Goal: Task Accomplishment & Management: Manage account settings

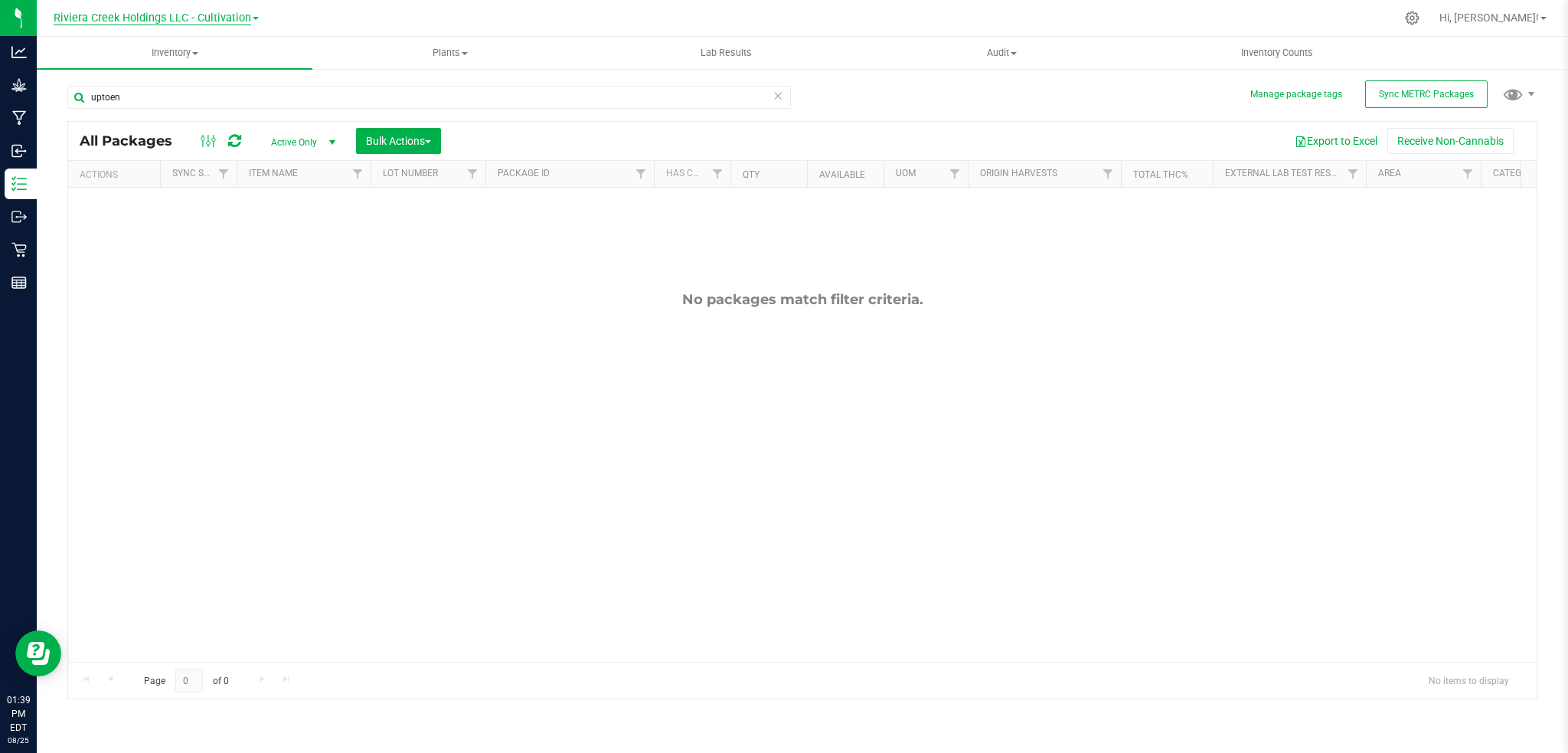
click at [214, 15] on span "Riviera Creek Holdings LLC - Cultivation" at bounding box center [152, 19] width 197 height 14
click at [235, 73] on link "Riviera Creek Holdings LLC - Processing" at bounding box center [156, 75] width 224 height 21
click at [147, 102] on input "uptoen" at bounding box center [429, 97] width 724 height 23
type input "u"
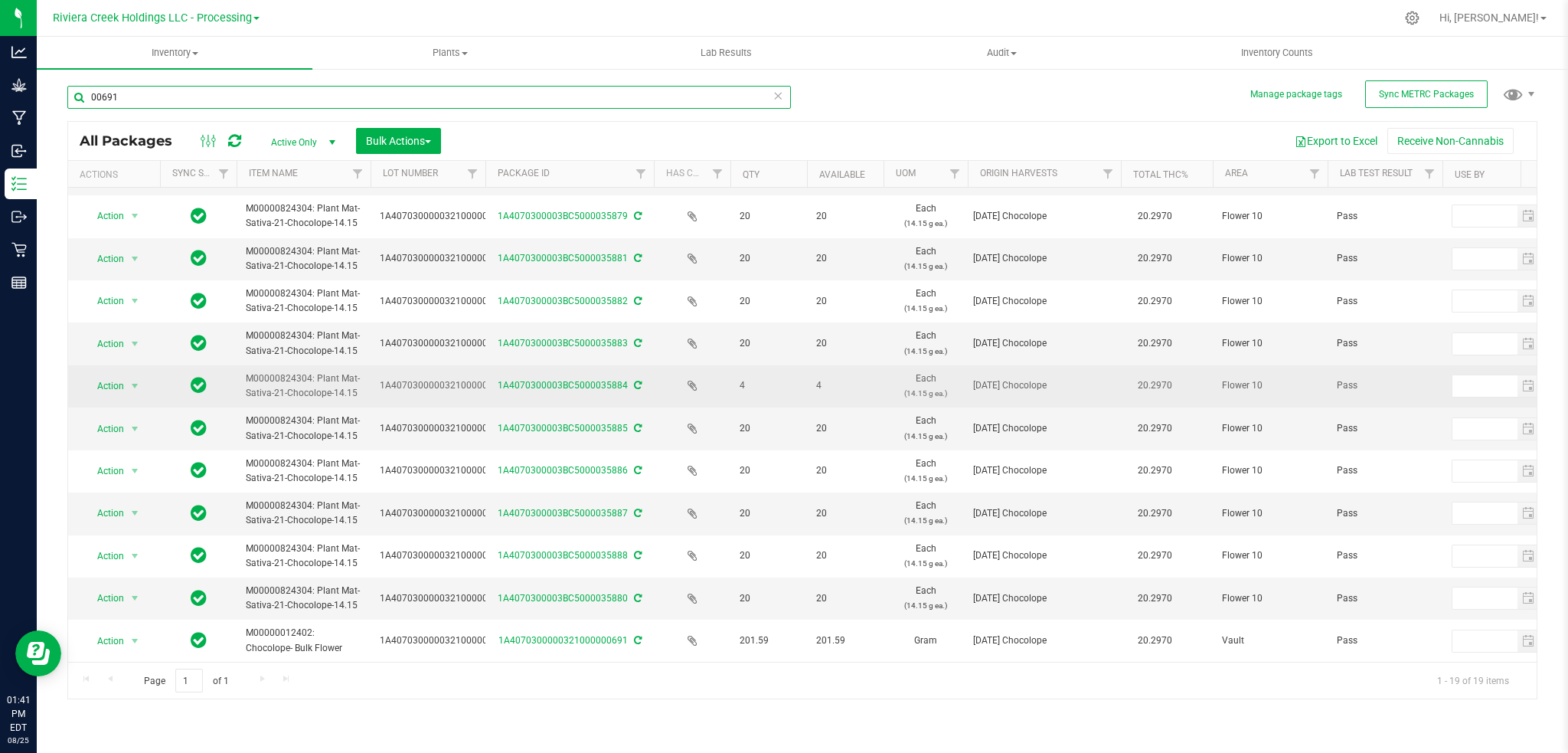
scroll to position [347, 0]
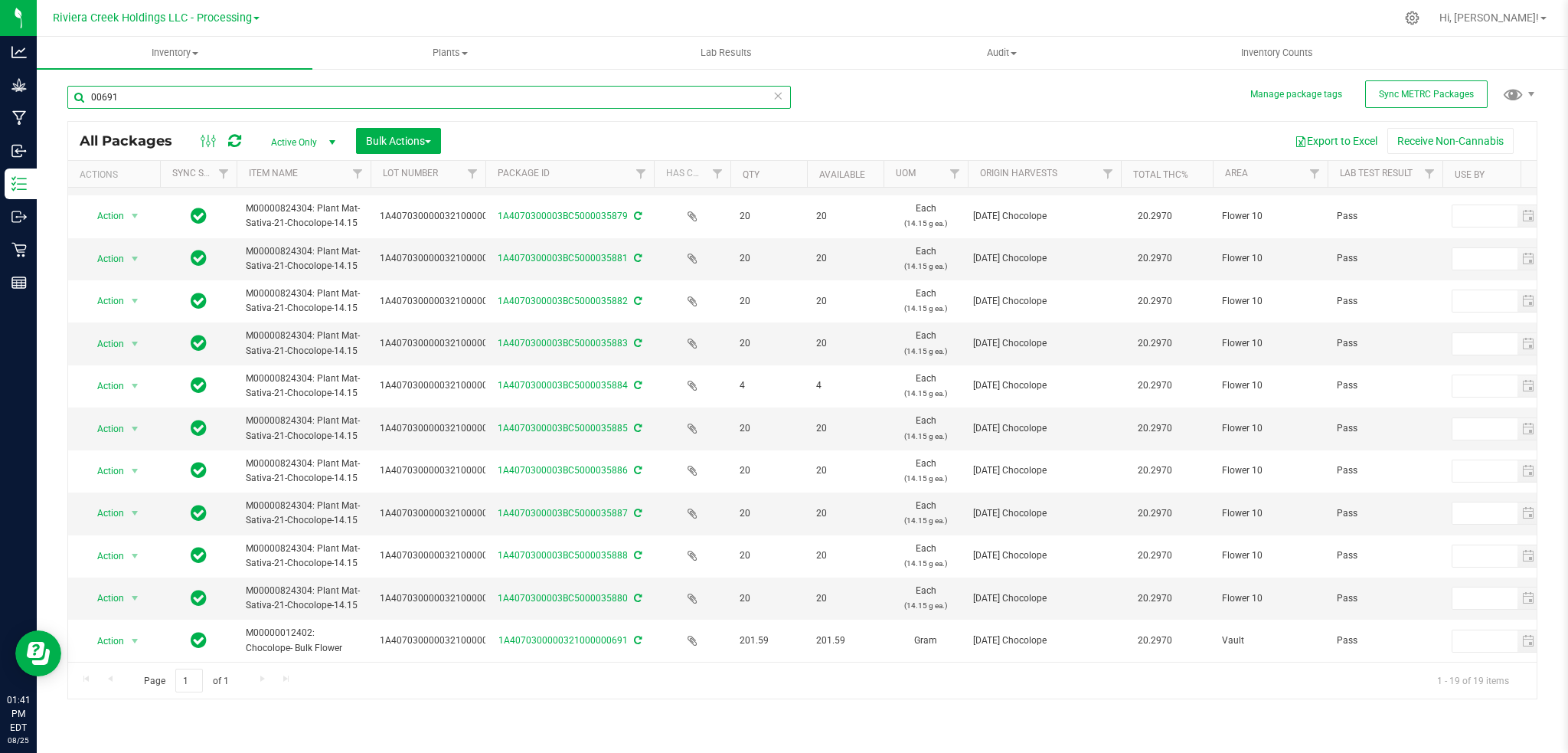
click at [147, 96] on input "00691" at bounding box center [429, 97] width 724 height 23
type input "0"
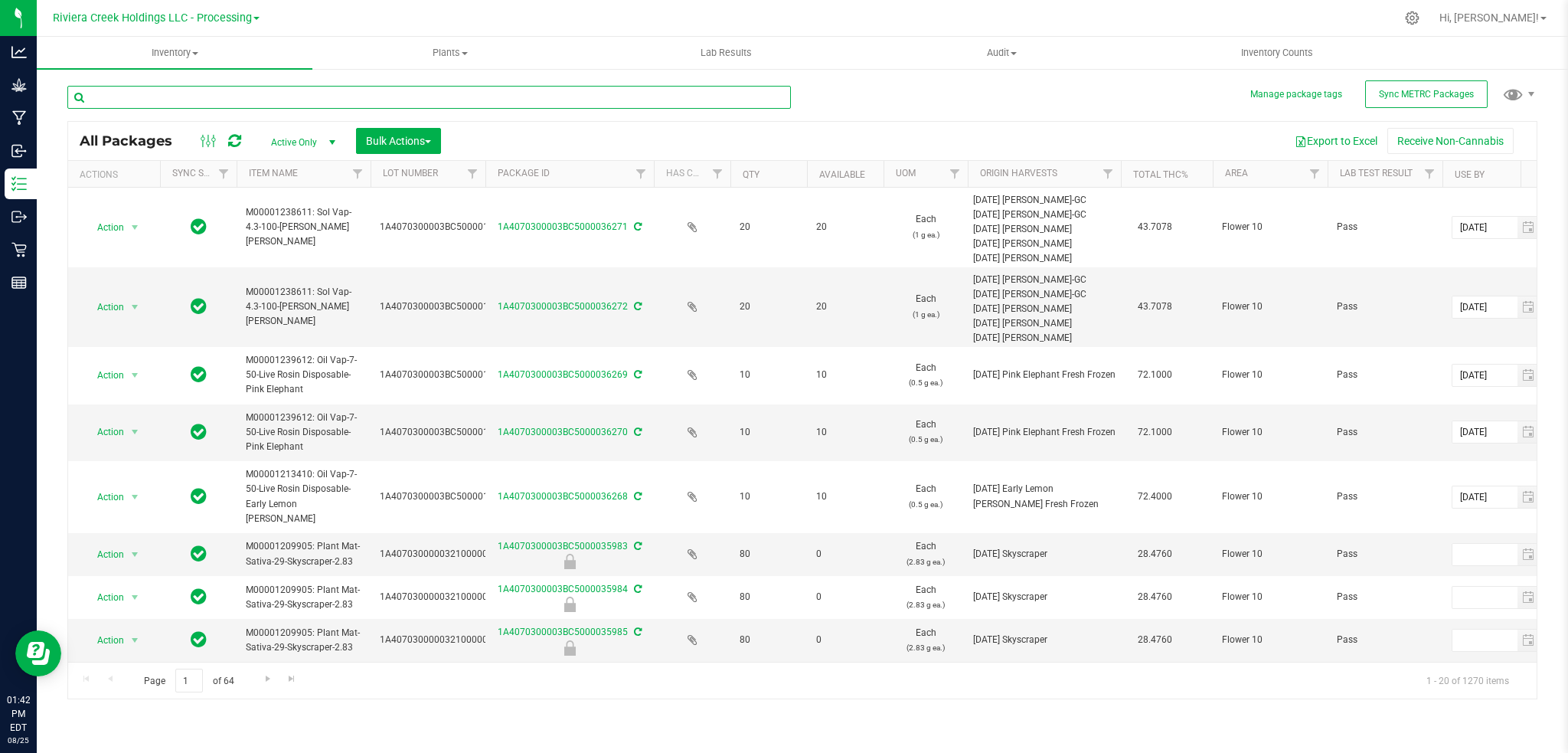
click at [123, 96] on input "text" at bounding box center [429, 97] width 724 height 23
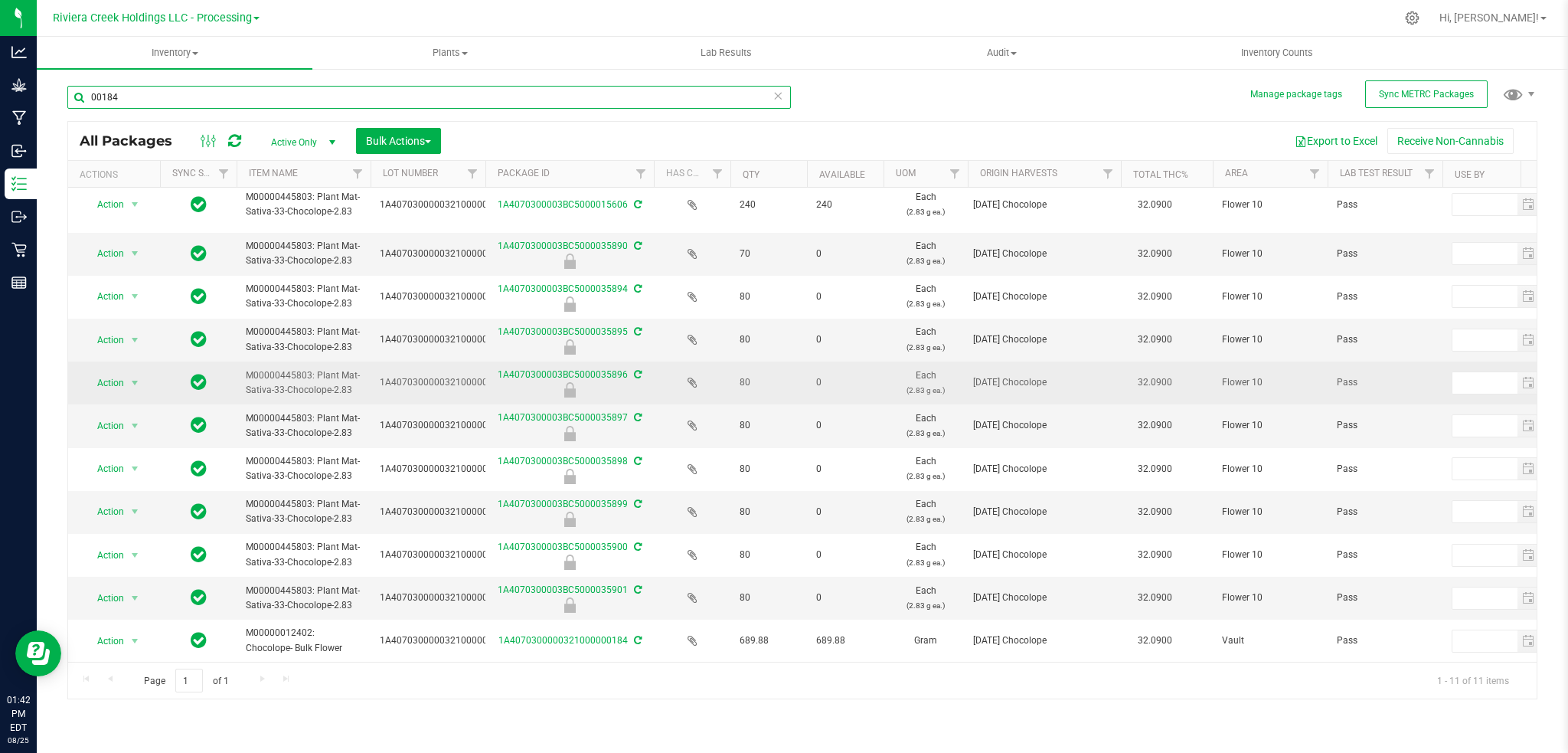
scroll to position [25, 0]
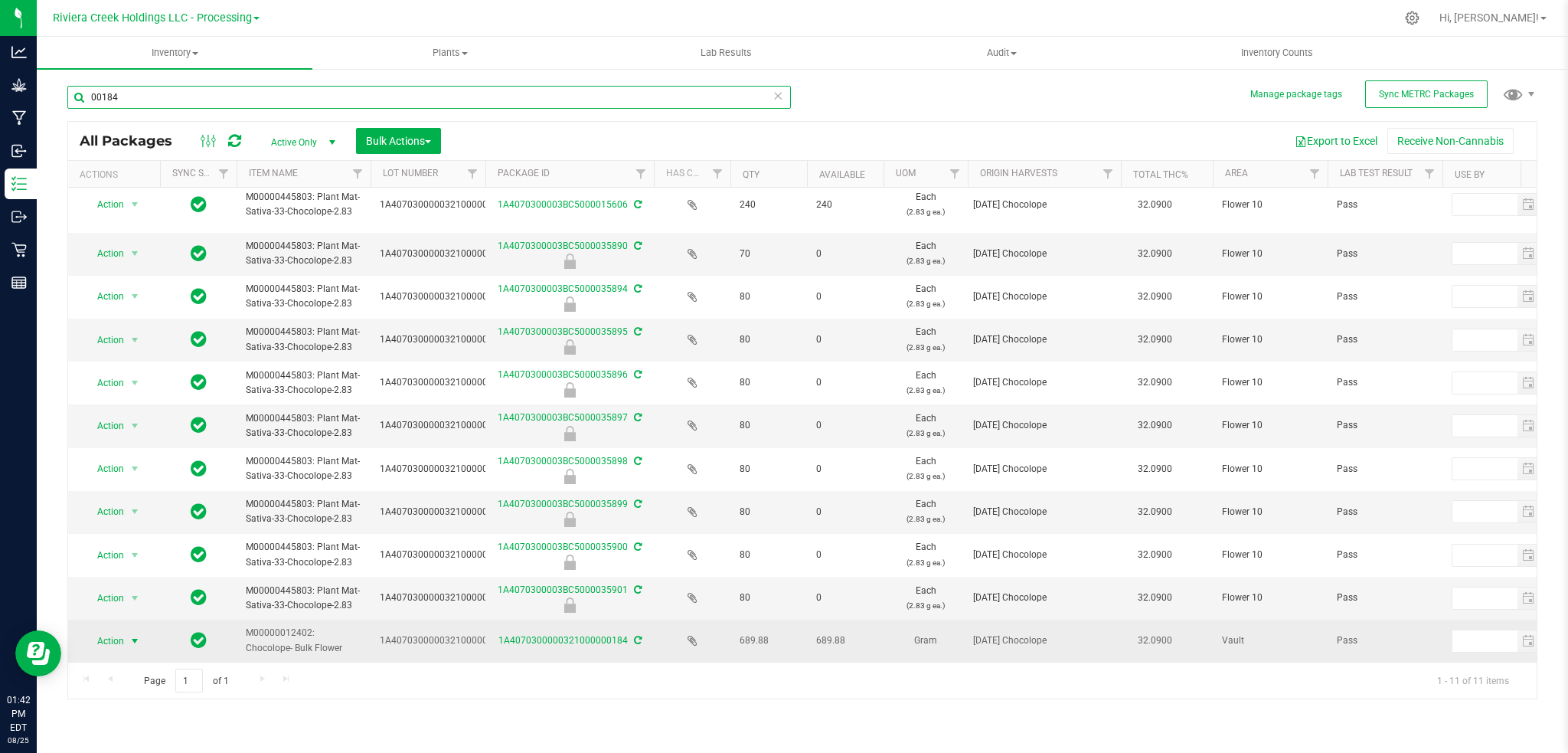
type input "00184"
click at [133, 635] on span "select" at bounding box center [134, 641] width 12 height 12
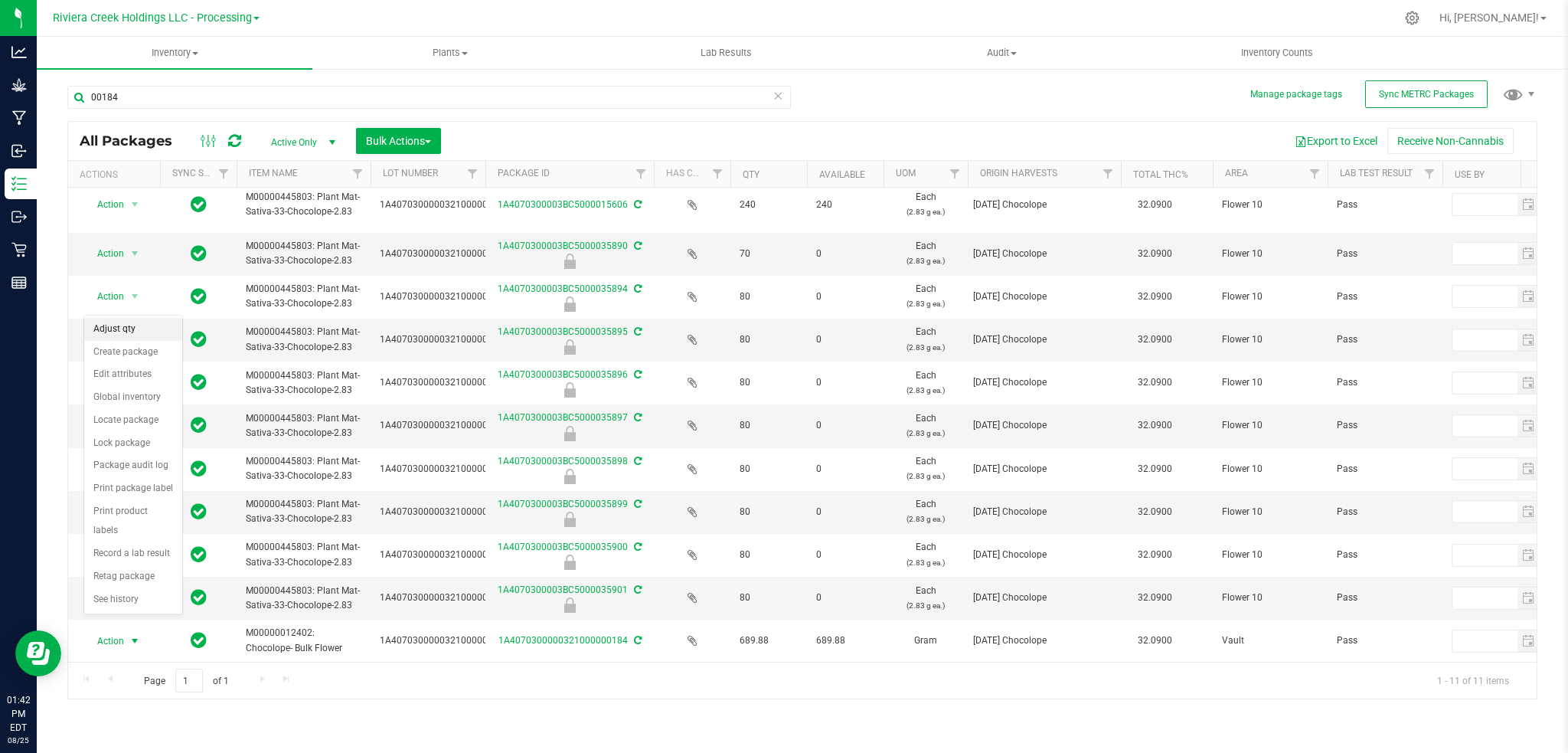
click at [129, 331] on li "Adjust qty" at bounding box center [133, 329] width 98 height 23
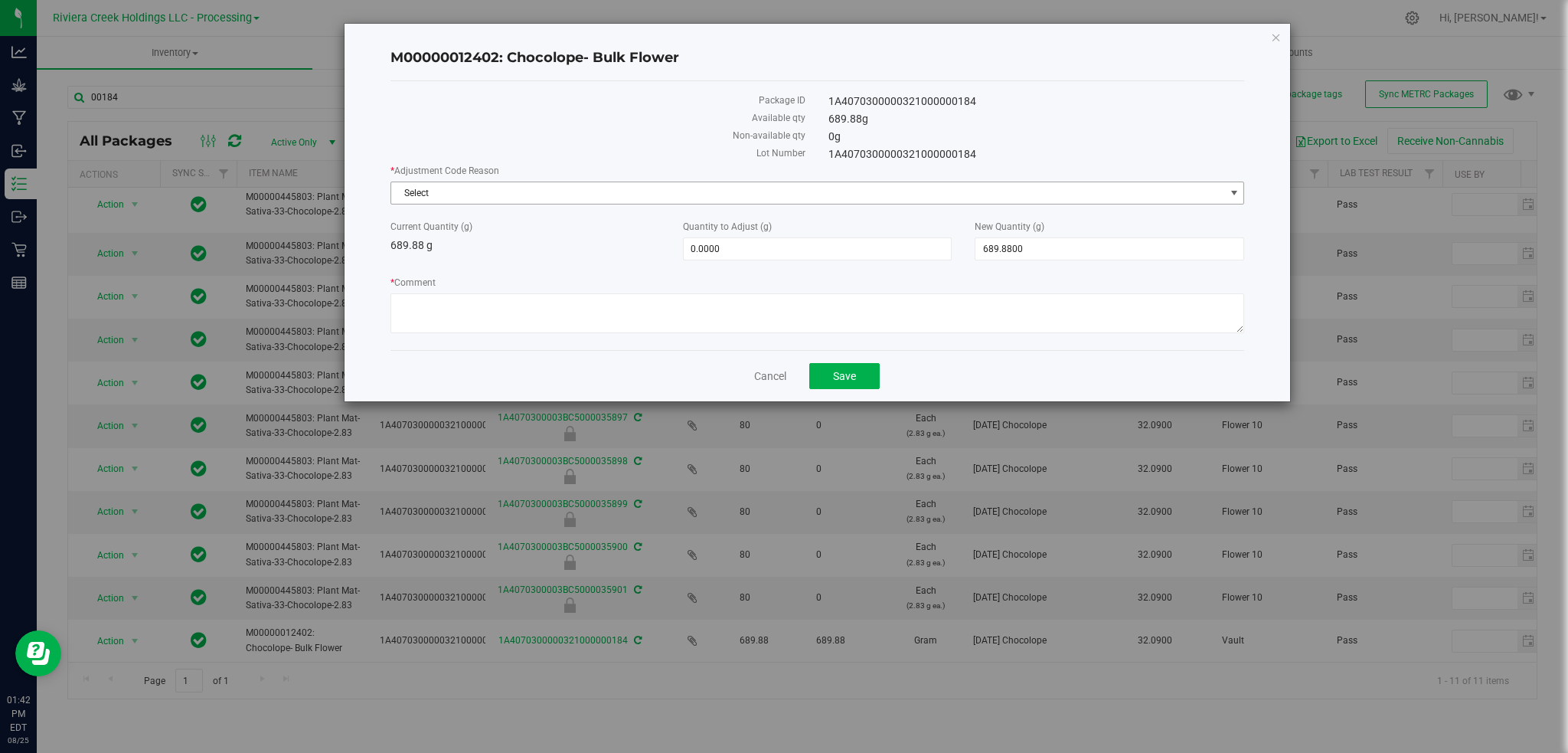
click at [1232, 194] on span "select" at bounding box center [1234, 193] width 12 height 12
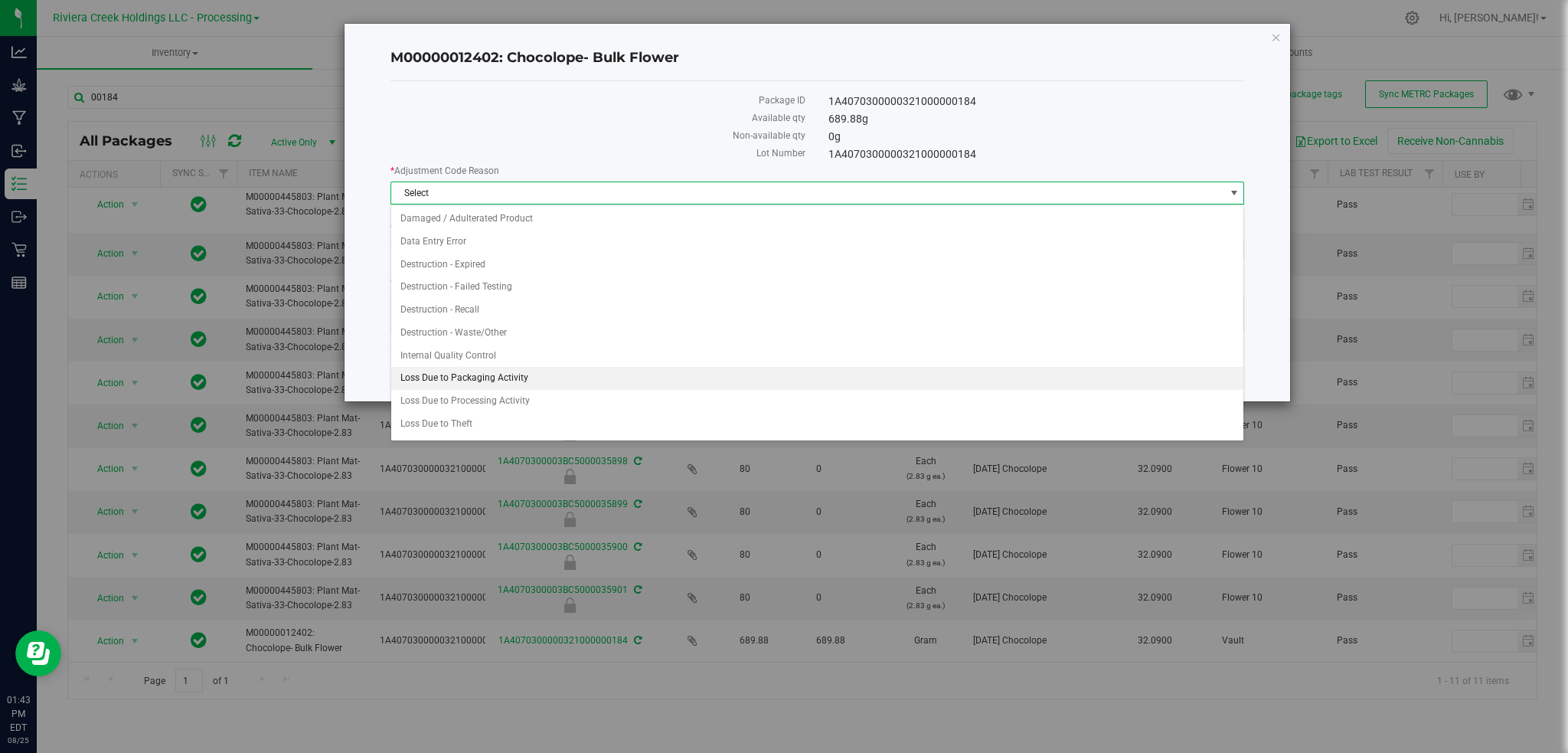
click at [470, 376] on li "Loss Due to Packaging Activity" at bounding box center [817, 377] width 853 height 23
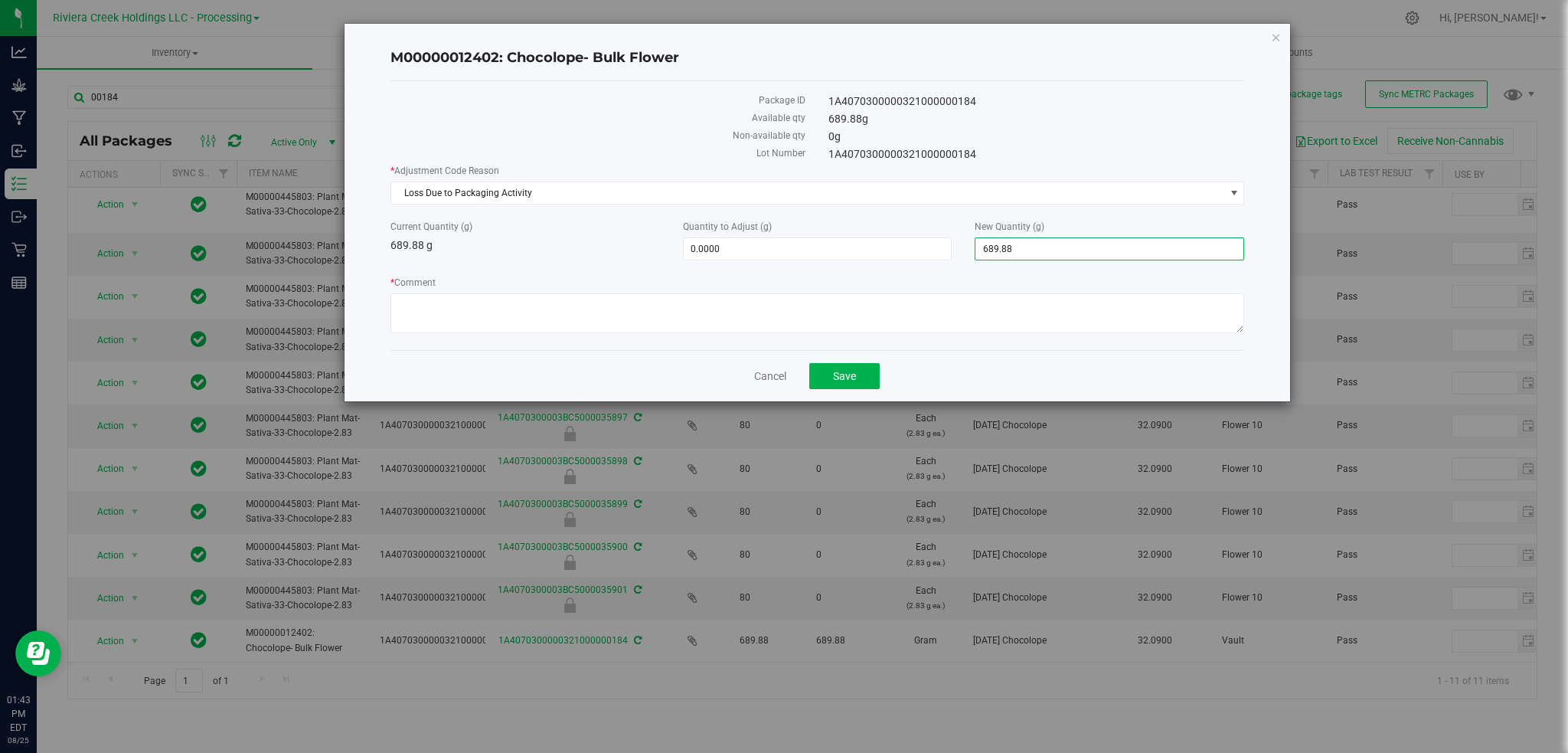
drag, startPoint x: 1049, startPoint y: 252, endPoint x: 971, endPoint y: 251, distance: 78.0
click at [971, 251] on div "New Quantity (g) 689.8800 689.88" at bounding box center [1110, 240] width 293 height 41
type input "634"
type input "-55.8800"
type input "634.0000"
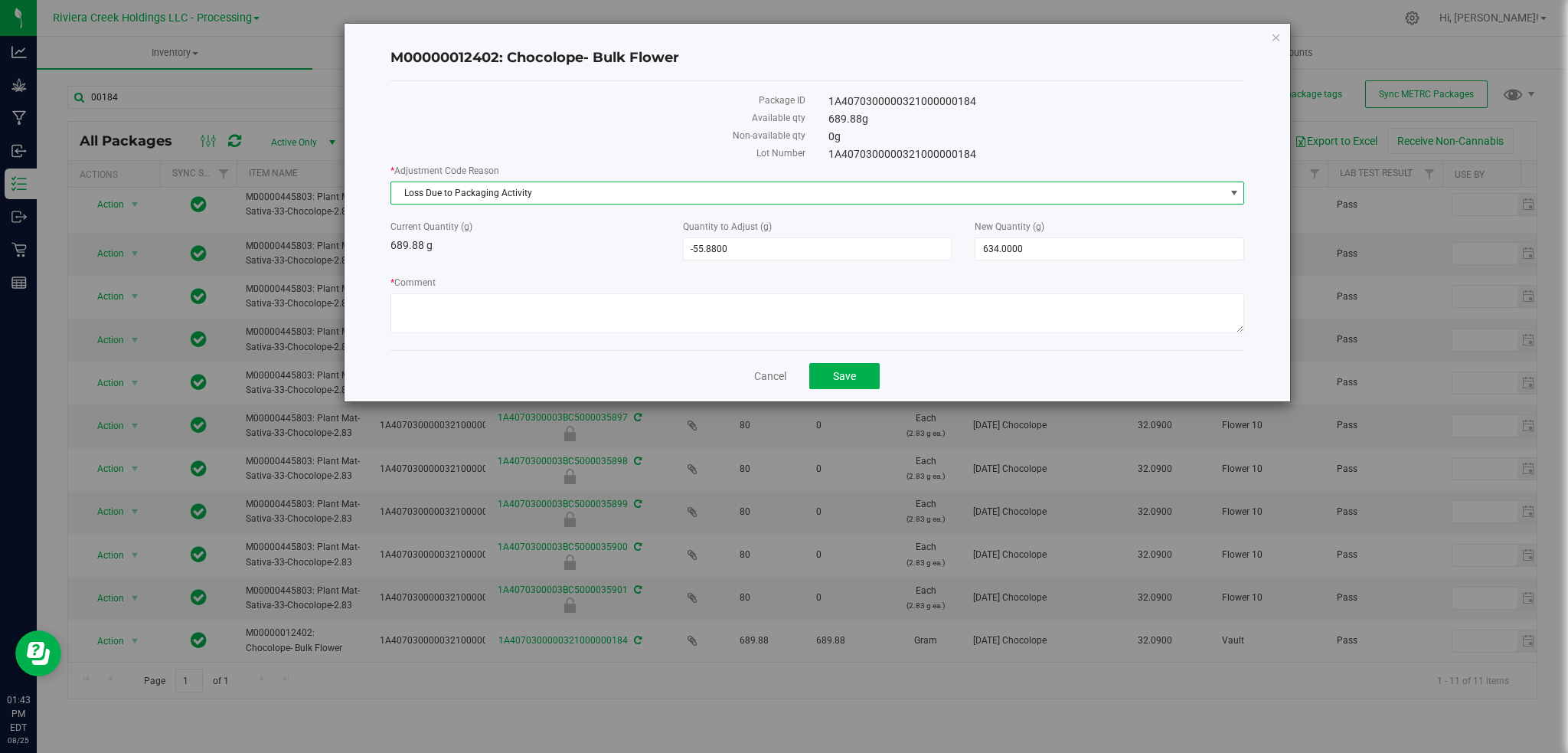
click at [570, 184] on span "Loss Due to Packaging Activity" at bounding box center [808, 193] width 834 height 22
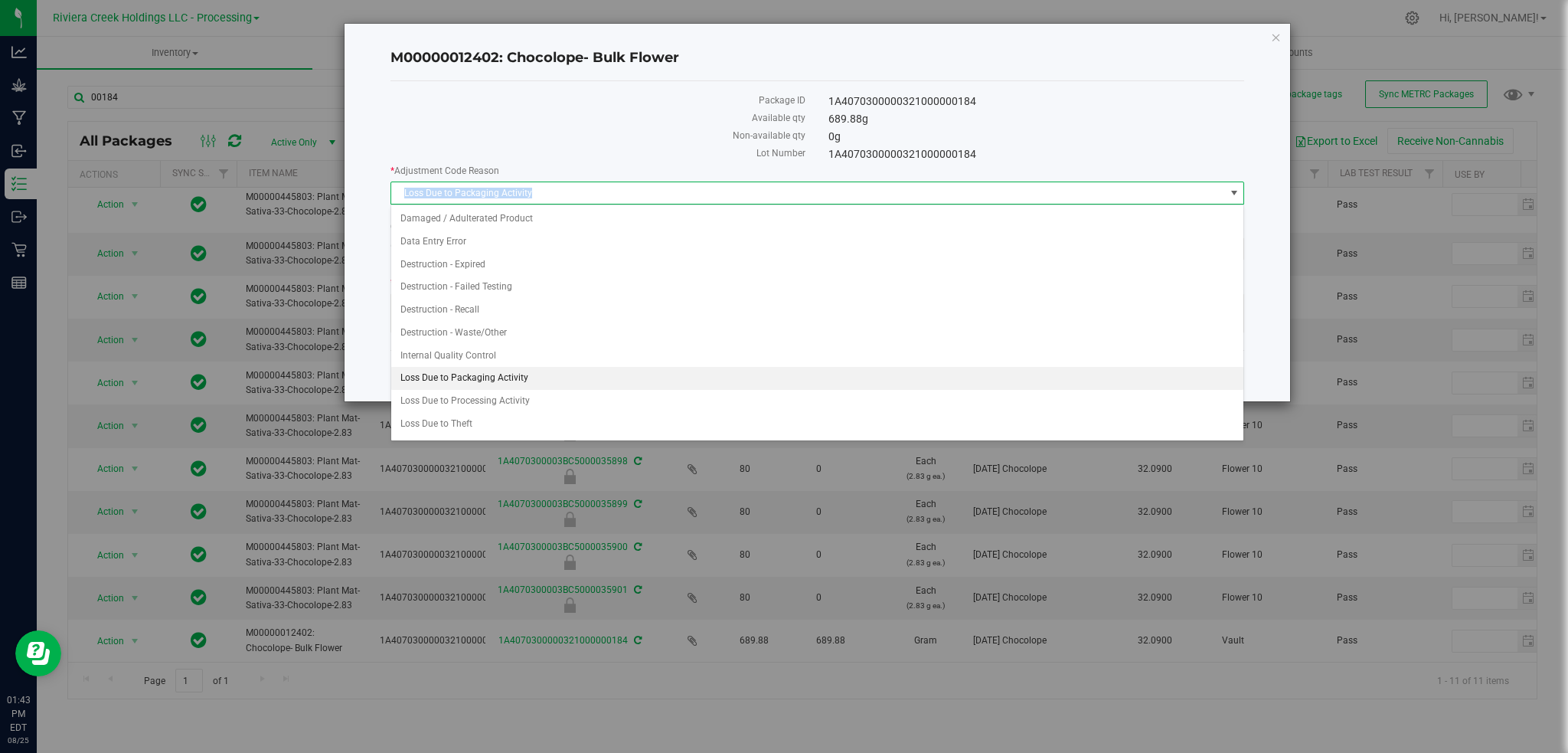
drag, startPoint x: 566, startPoint y: 194, endPoint x: 389, endPoint y: 189, distance: 177.1
click at [390, 189] on div "* Adjustment Code Reason Loss Due to Packaging Activity Select Damaged / Adulte…" at bounding box center [817, 184] width 854 height 41
copy span "Loss Due to Packaging Activity"
click at [376, 323] on div "M00000012402: Chocolope- Bulk Flower Package ID 1A4070300000321000000184 Availa…" at bounding box center [817, 212] width 947 height 377
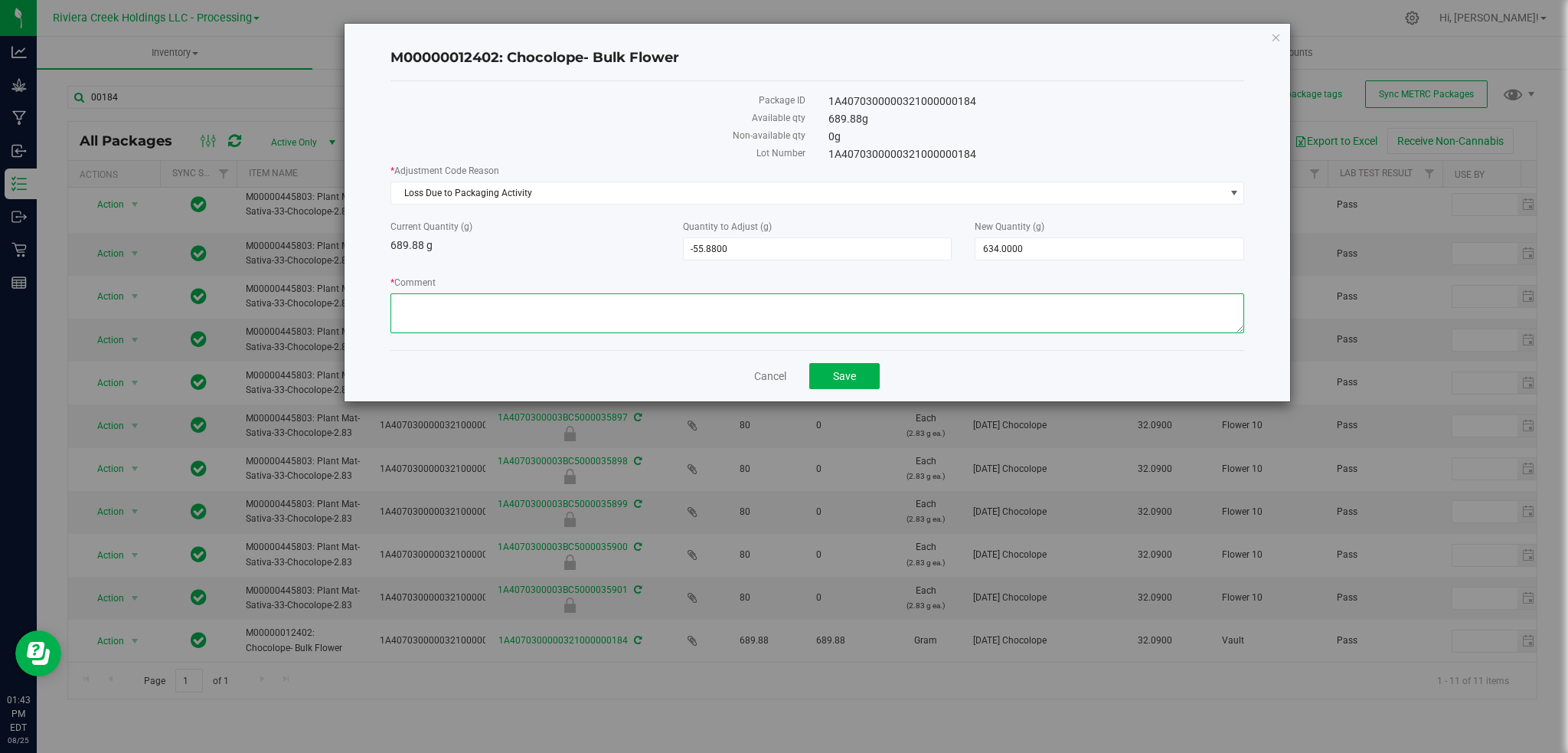
click at [441, 297] on textarea "* Comment" at bounding box center [817, 314] width 854 height 40
paste textarea "Loss Due to Packaging Activity"
type textarea "Loss Due to Packaging Activity"
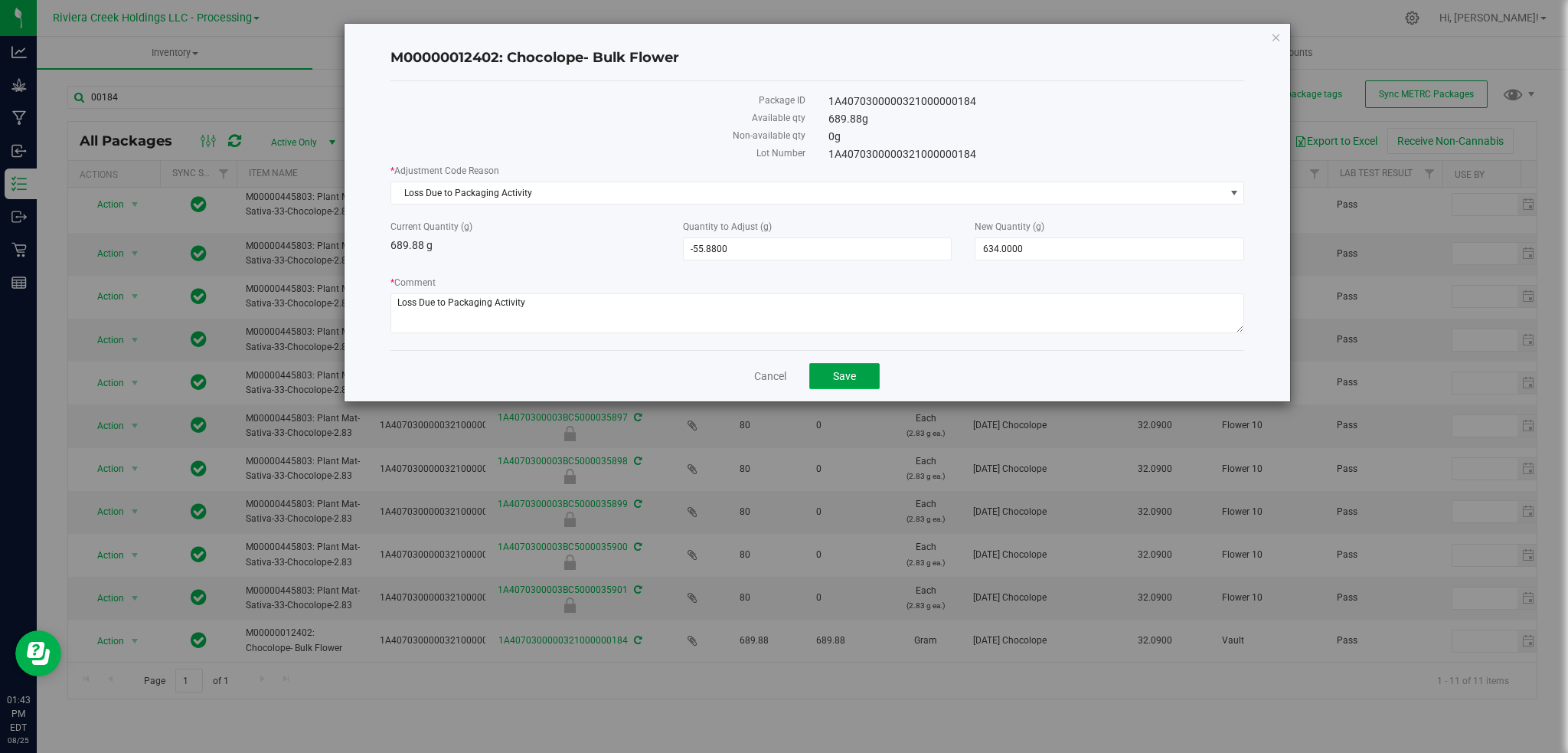
click at [846, 377] on span "Save" at bounding box center [844, 376] width 23 height 12
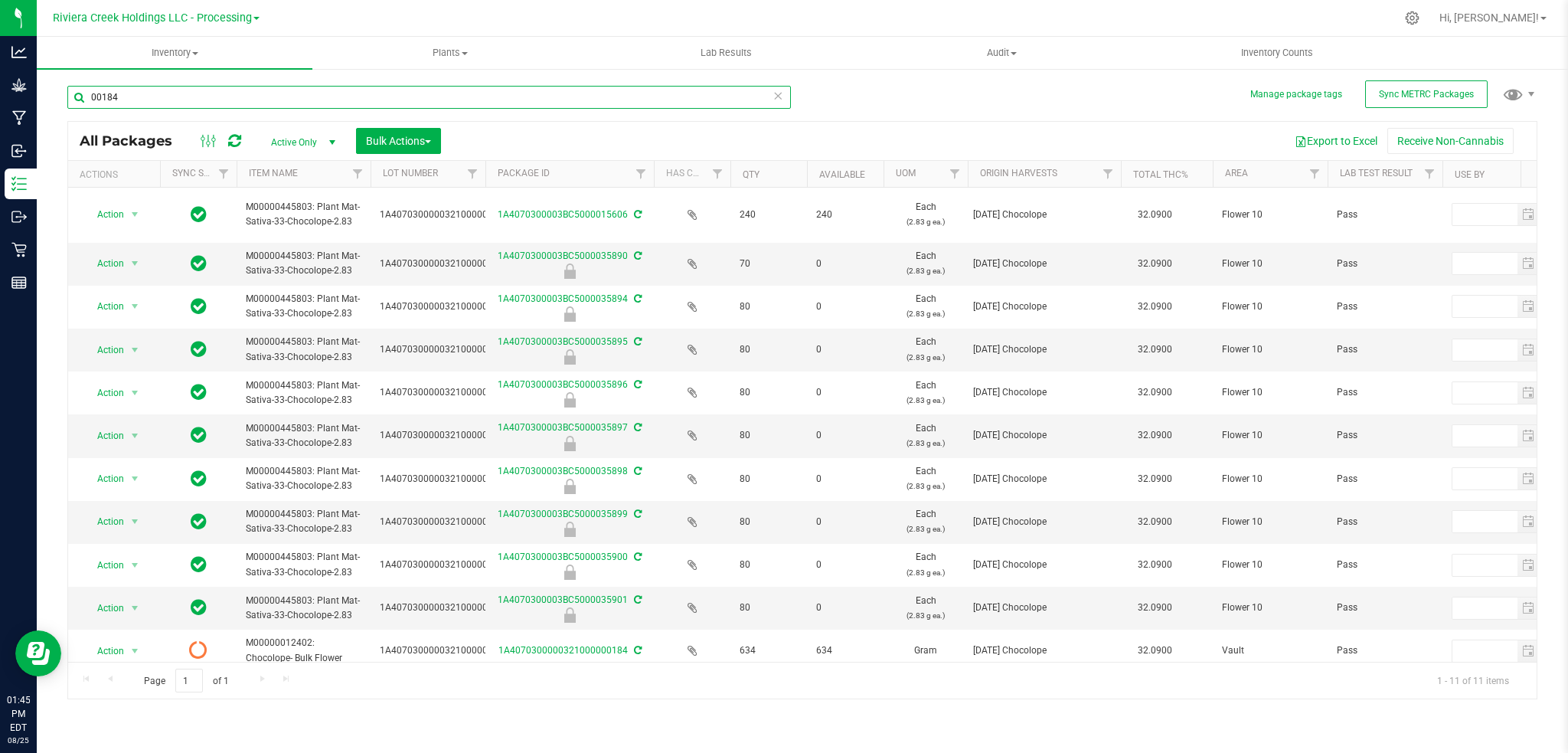
click at [149, 101] on input "00184" at bounding box center [429, 97] width 724 height 23
type input "0"
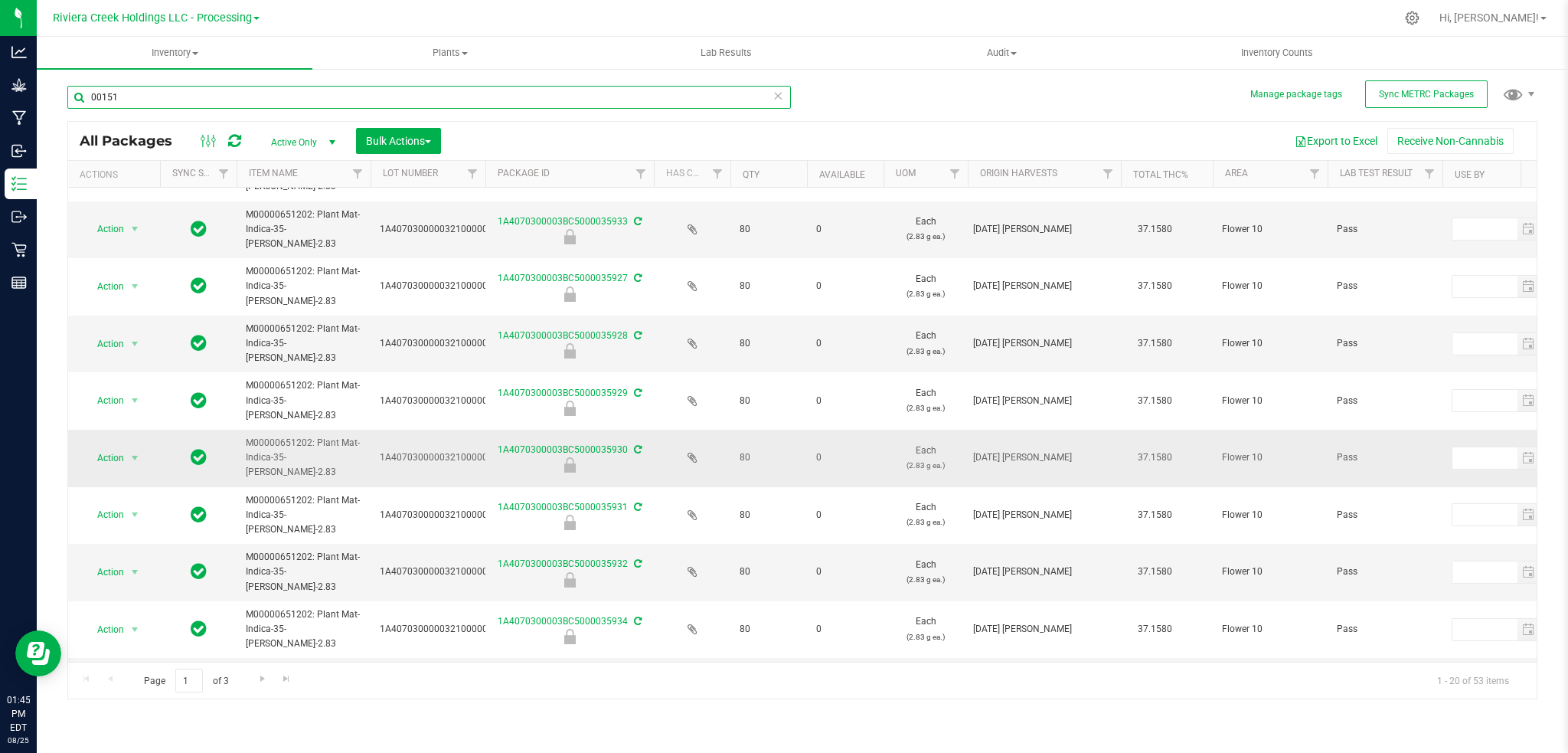
scroll to position [654, 0]
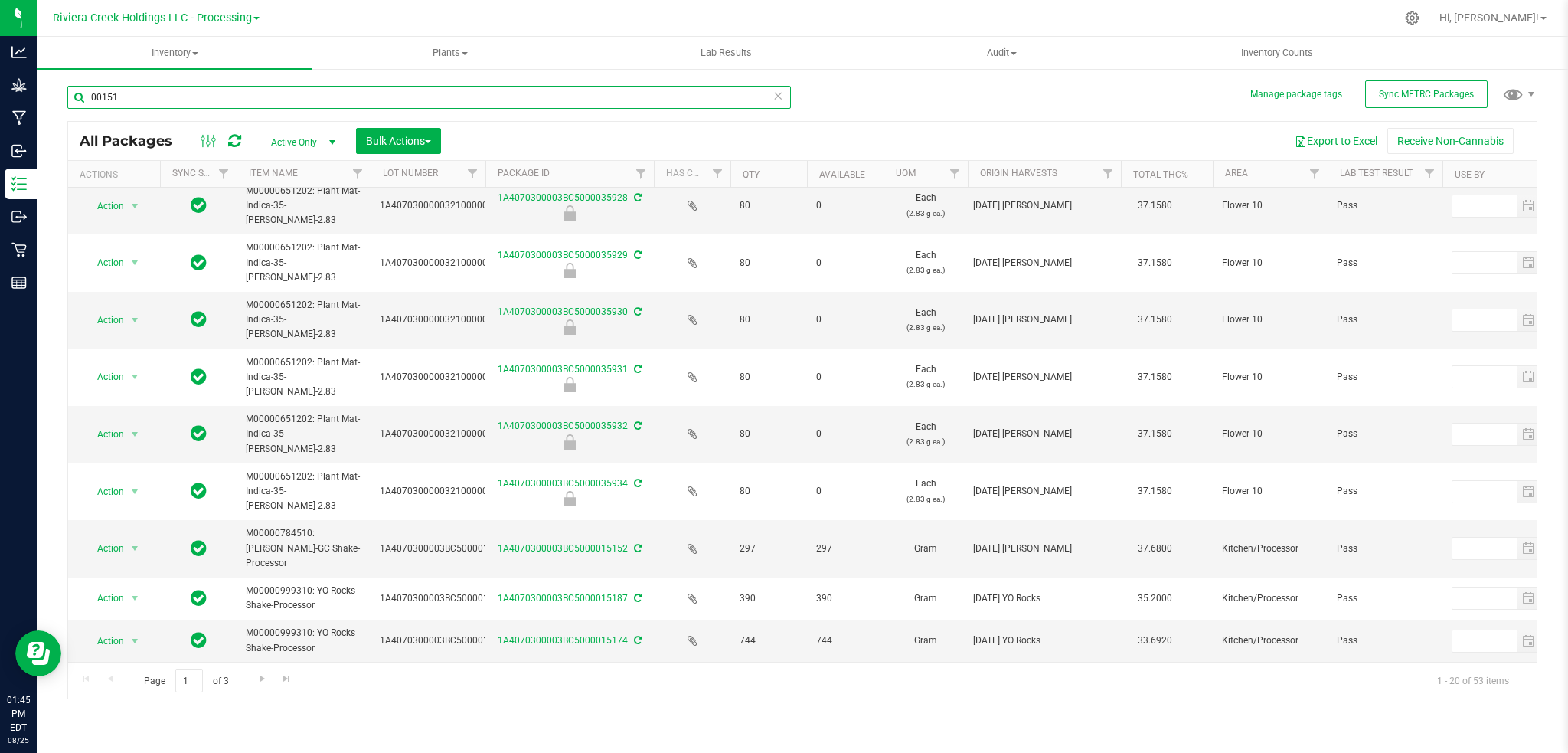
click at [123, 98] on input "00151" at bounding box center [429, 97] width 724 height 23
type input "0"
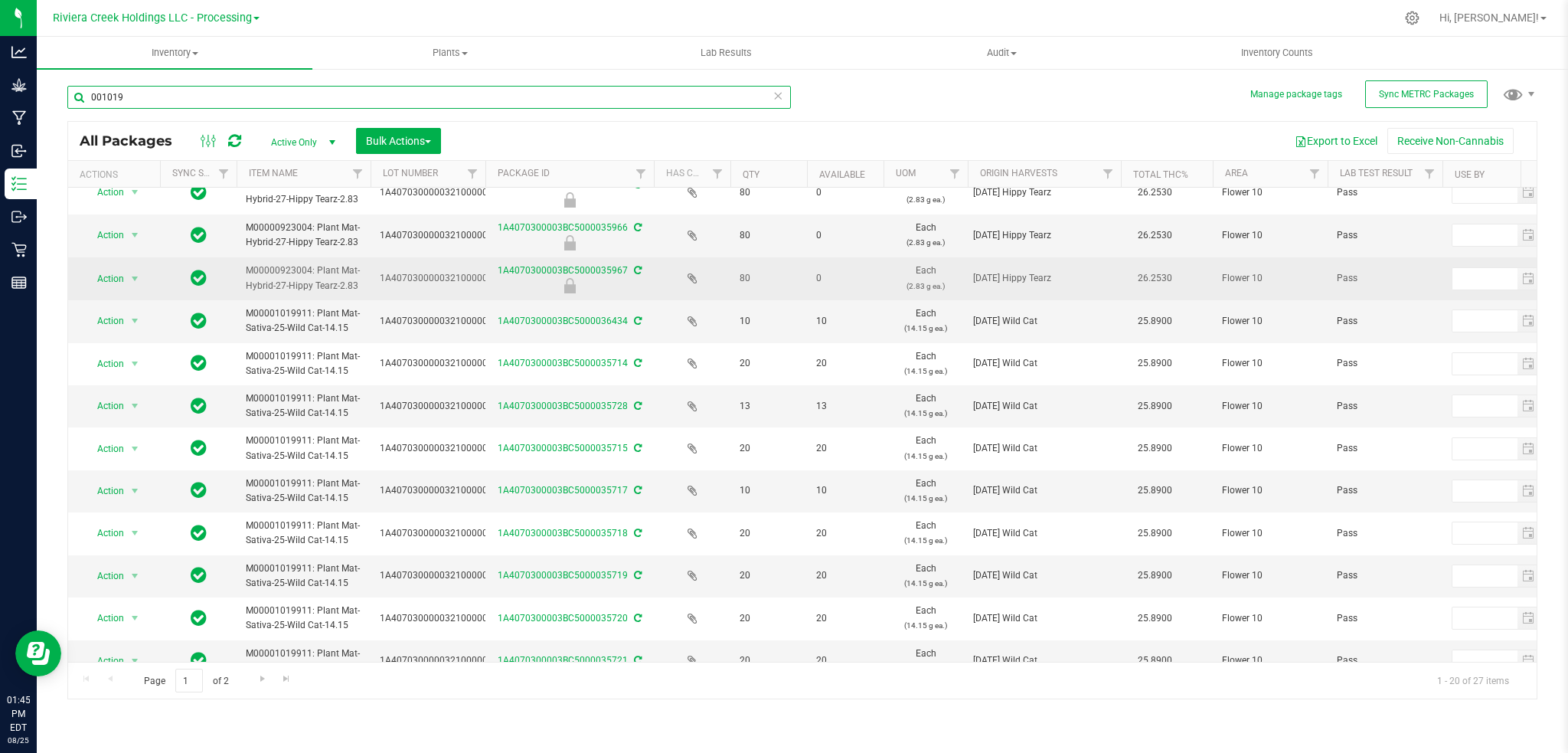
scroll to position [396, 0]
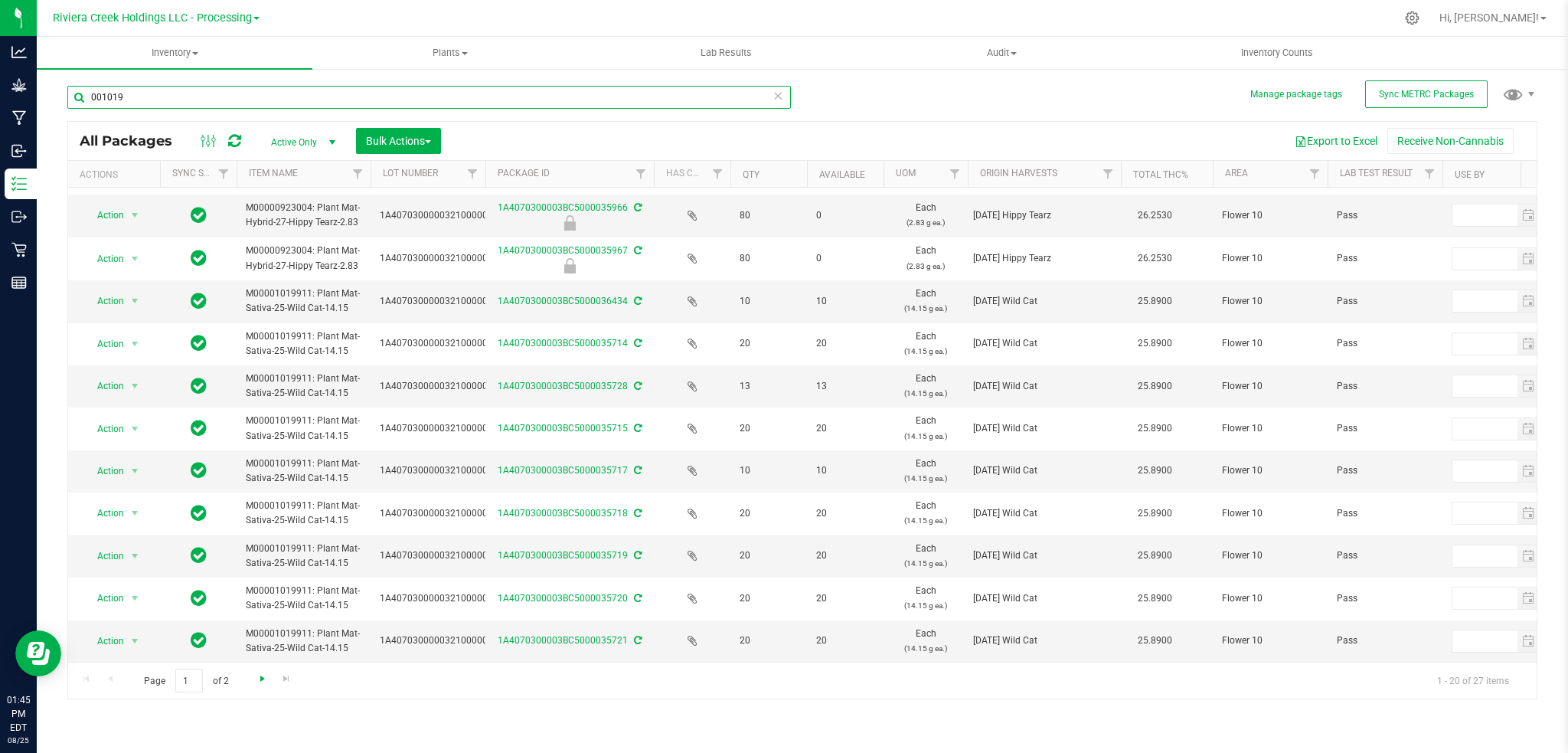
type input "001019"
click at [261, 680] on span "Go to the next page" at bounding box center [263, 678] width 12 height 12
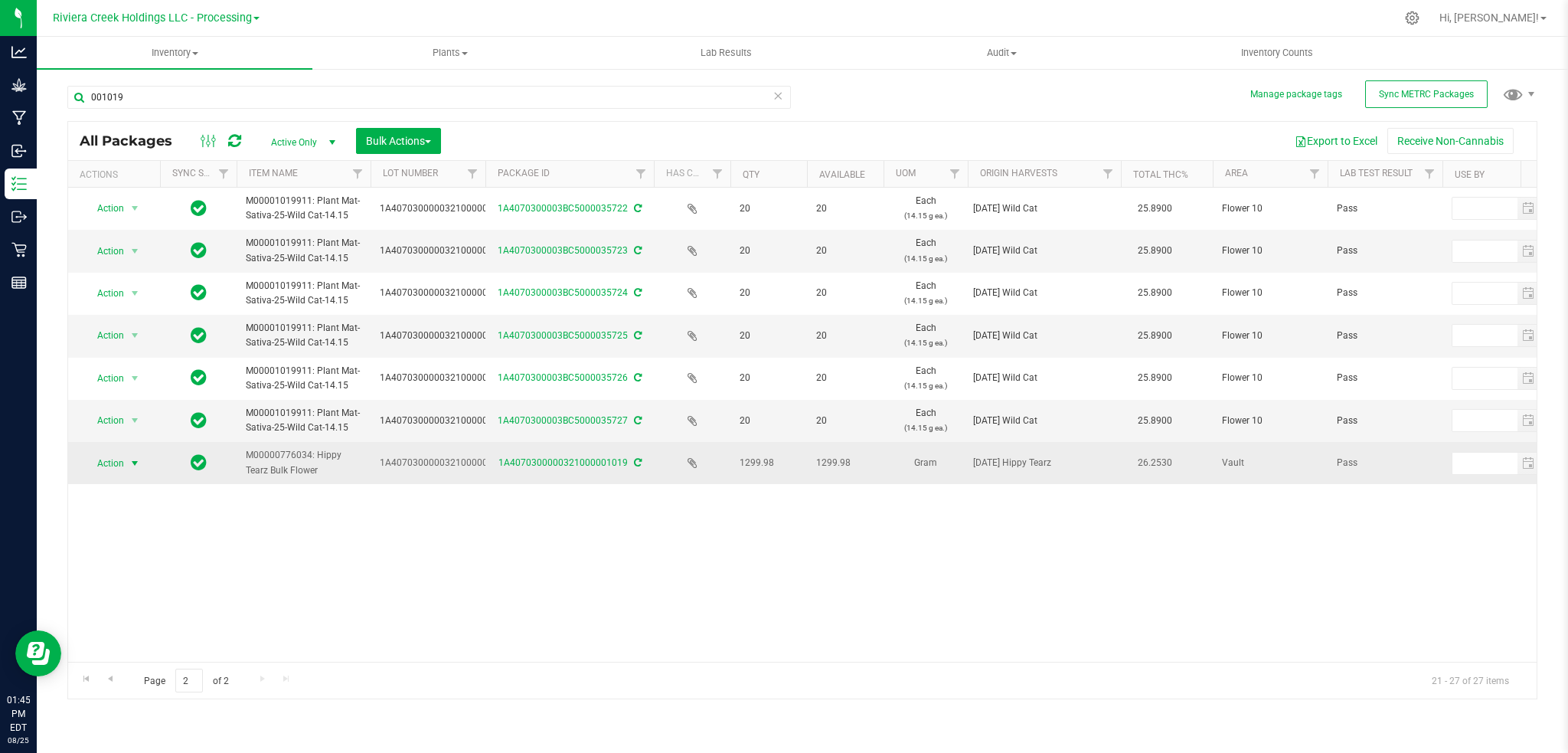
click at [135, 464] on span "select" at bounding box center [134, 463] width 12 height 12
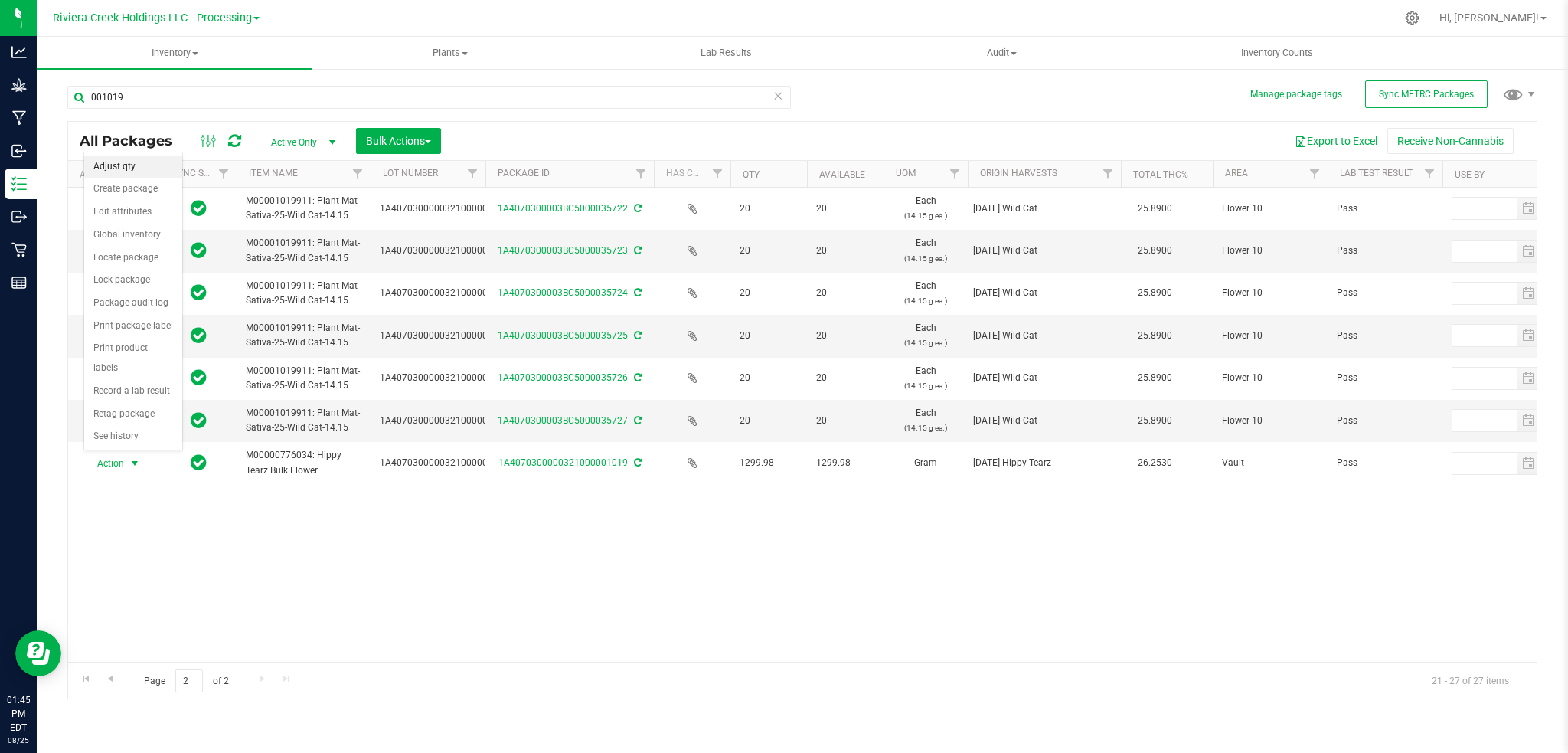
drag, startPoint x: 127, startPoint y: 166, endPoint x: 174, endPoint y: 158, distance: 47.7
click at [128, 165] on li "Adjust qty" at bounding box center [133, 166] width 98 height 23
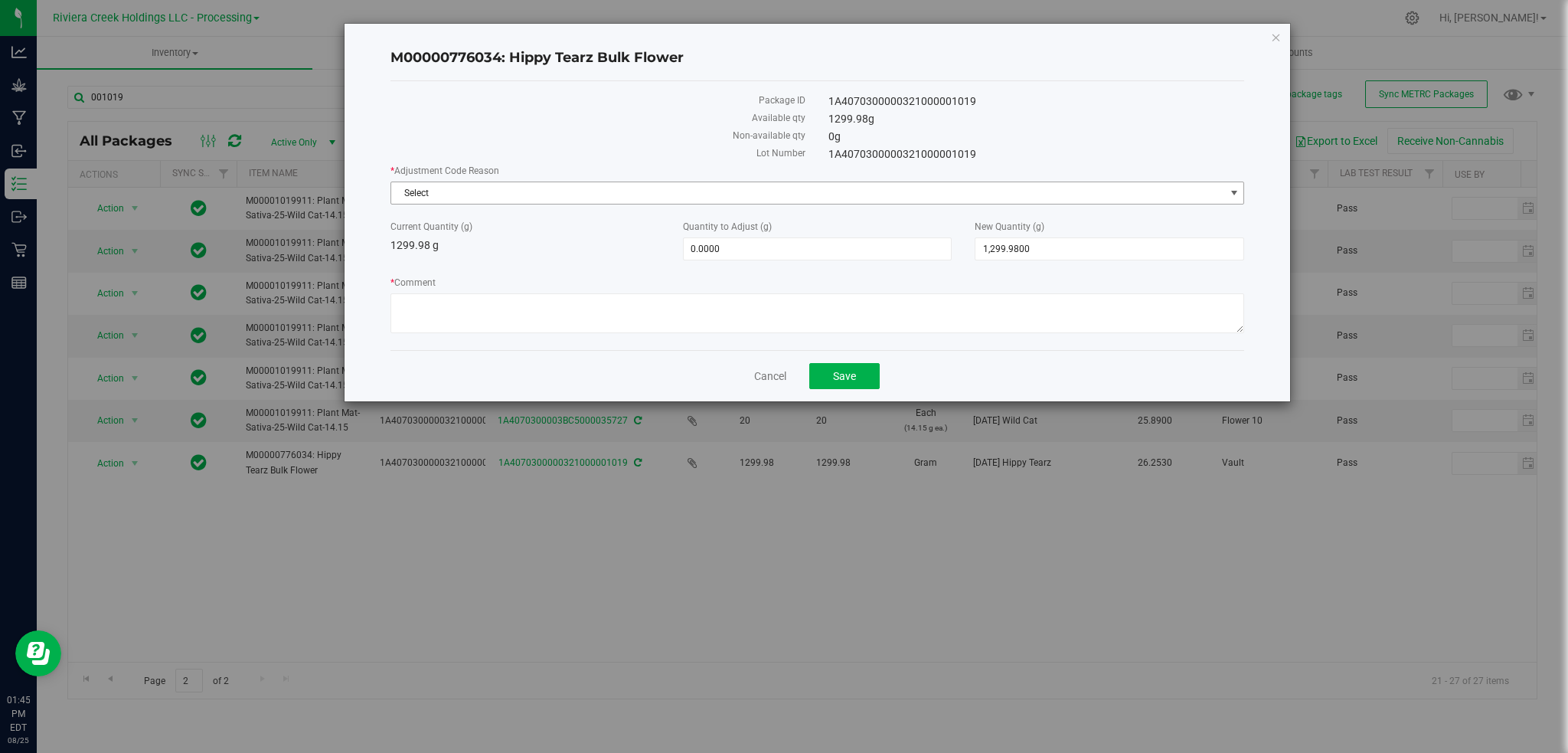
click at [1240, 194] on span "select" at bounding box center [1233, 193] width 19 height 22
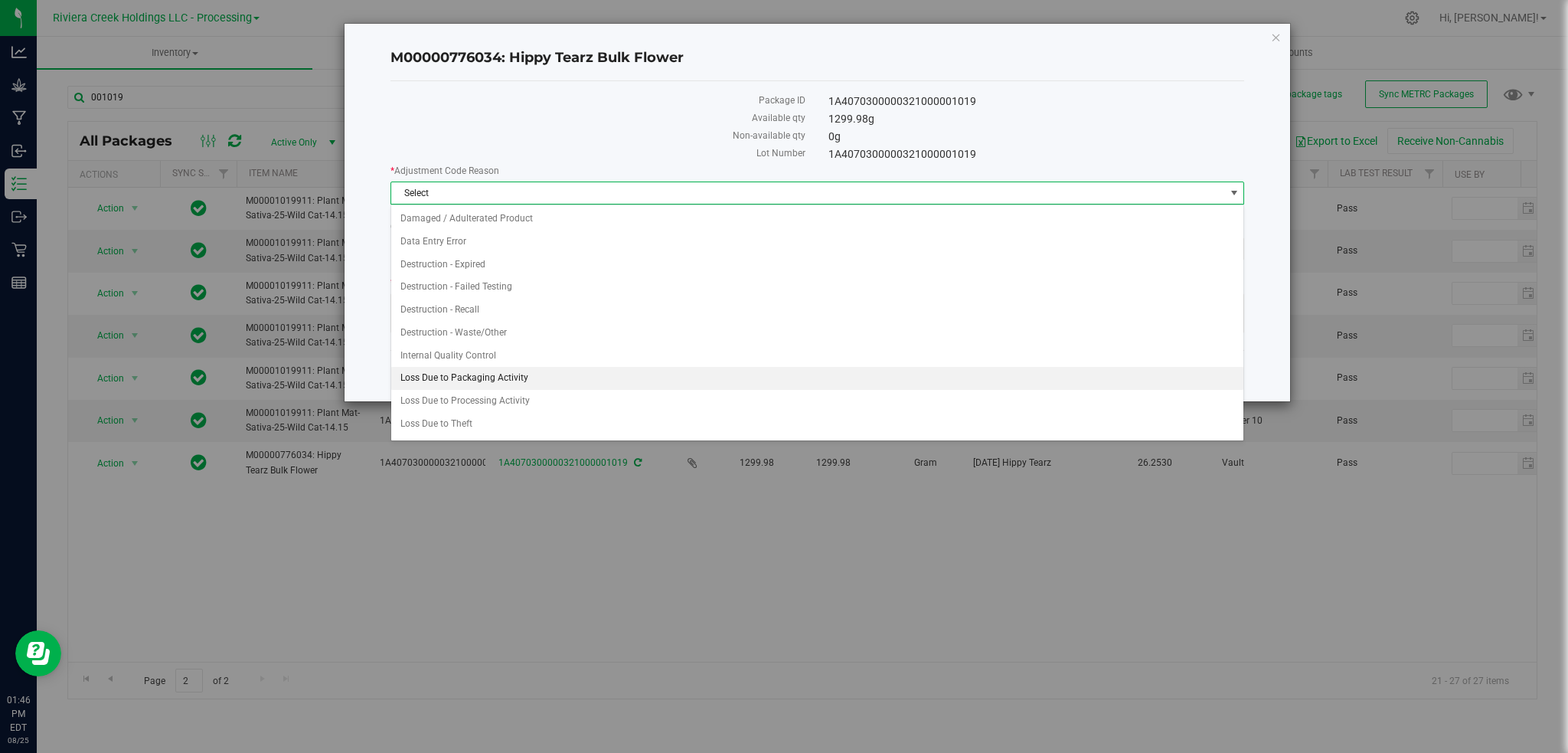
click at [458, 378] on li "Loss Due to Packaging Activity" at bounding box center [817, 377] width 853 height 23
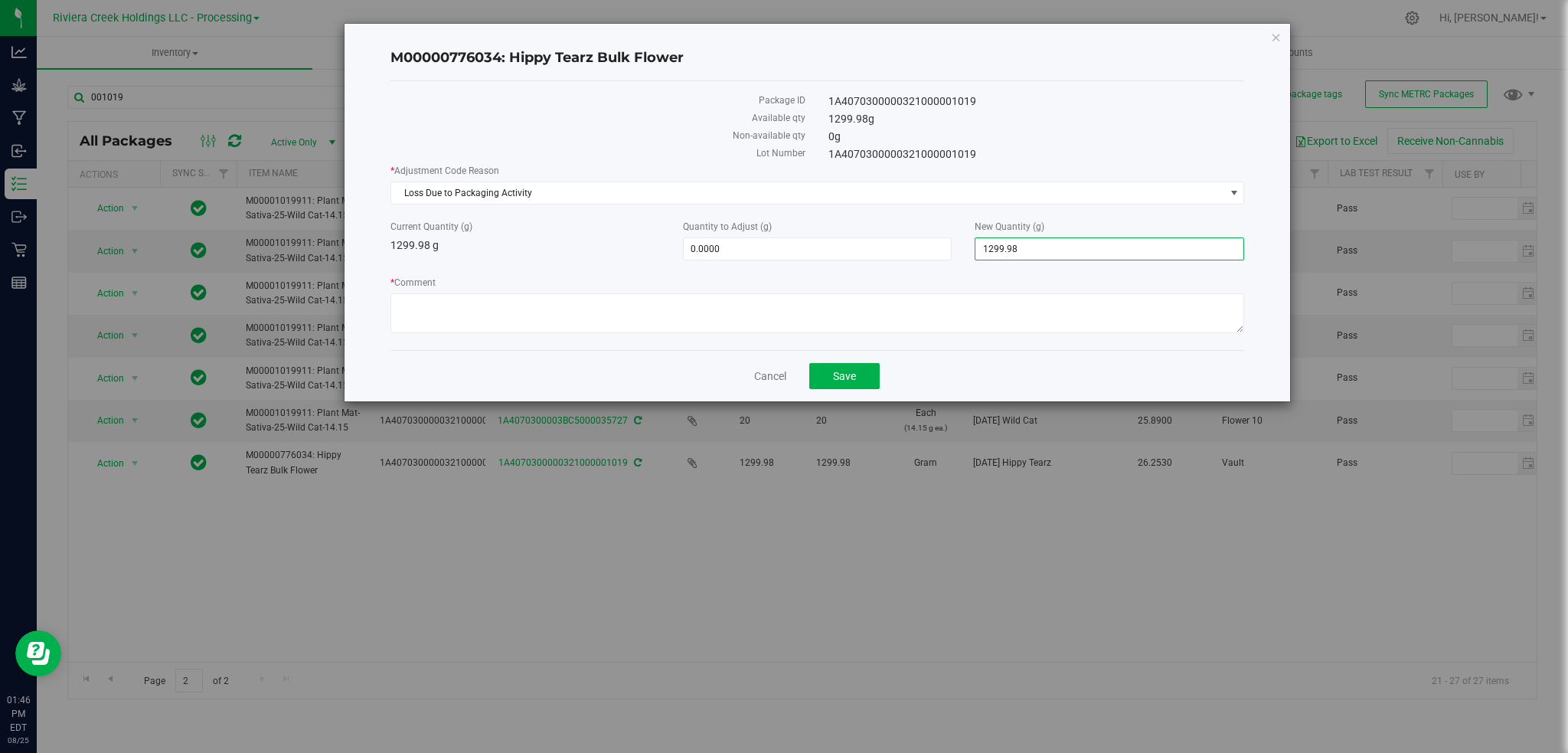
drag, startPoint x: 1045, startPoint y: 255, endPoint x: 963, endPoint y: 267, distance: 82.9
click at [967, 267] on div "* Adjustment Code Reason Loss Due to Packaging Activity Select Damaged / Adulte…" at bounding box center [817, 251] width 854 height 174
type input "1215"
type input "-84.9800"
type input "1,215.0000"
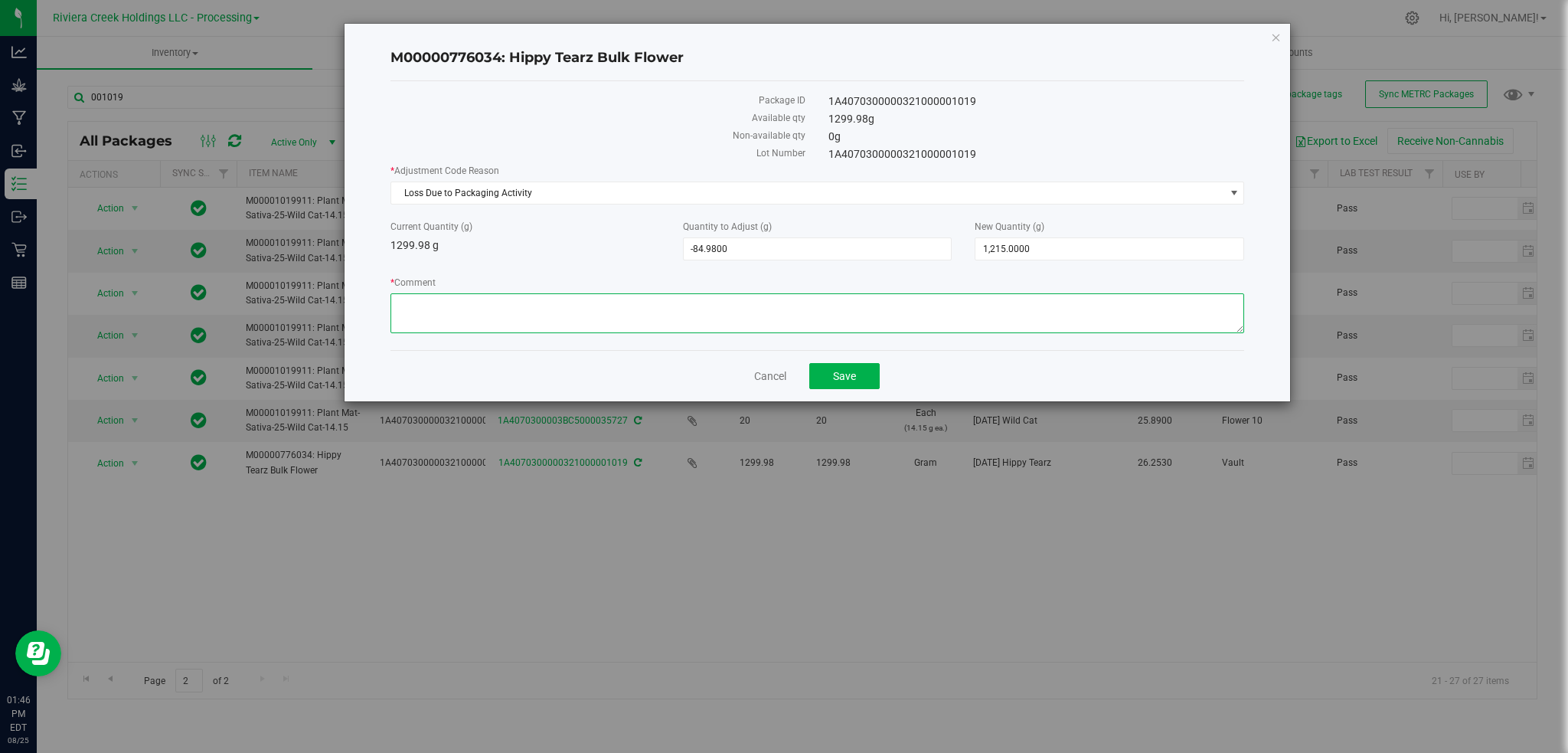
click at [408, 311] on textarea "* Comment" at bounding box center [817, 314] width 854 height 40
paste textarea "Loss Due to Packaging Activity"
type textarea "Loss Due to Packaging Activity"
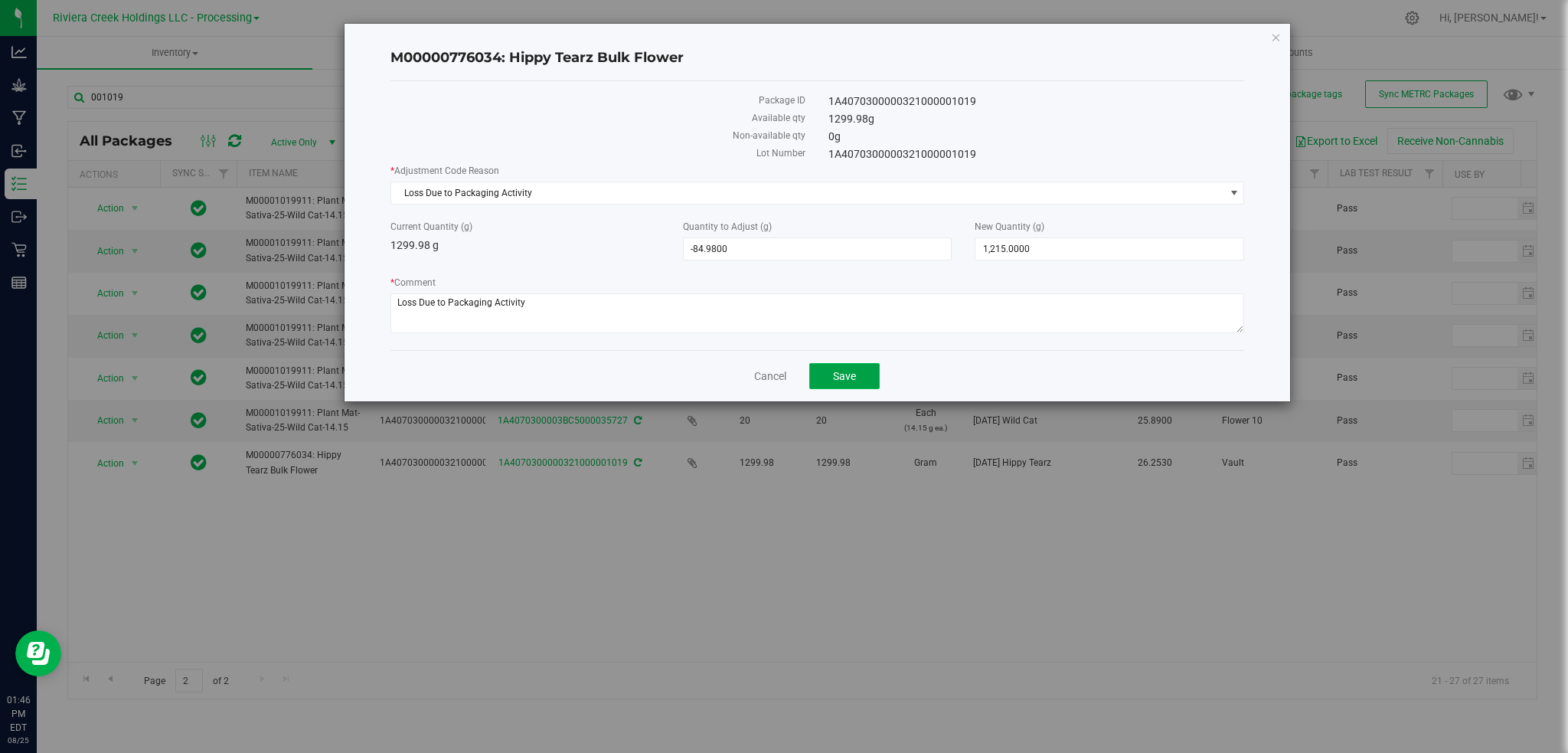
click at [853, 382] on span "Save" at bounding box center [844, 376] width 23 height 12
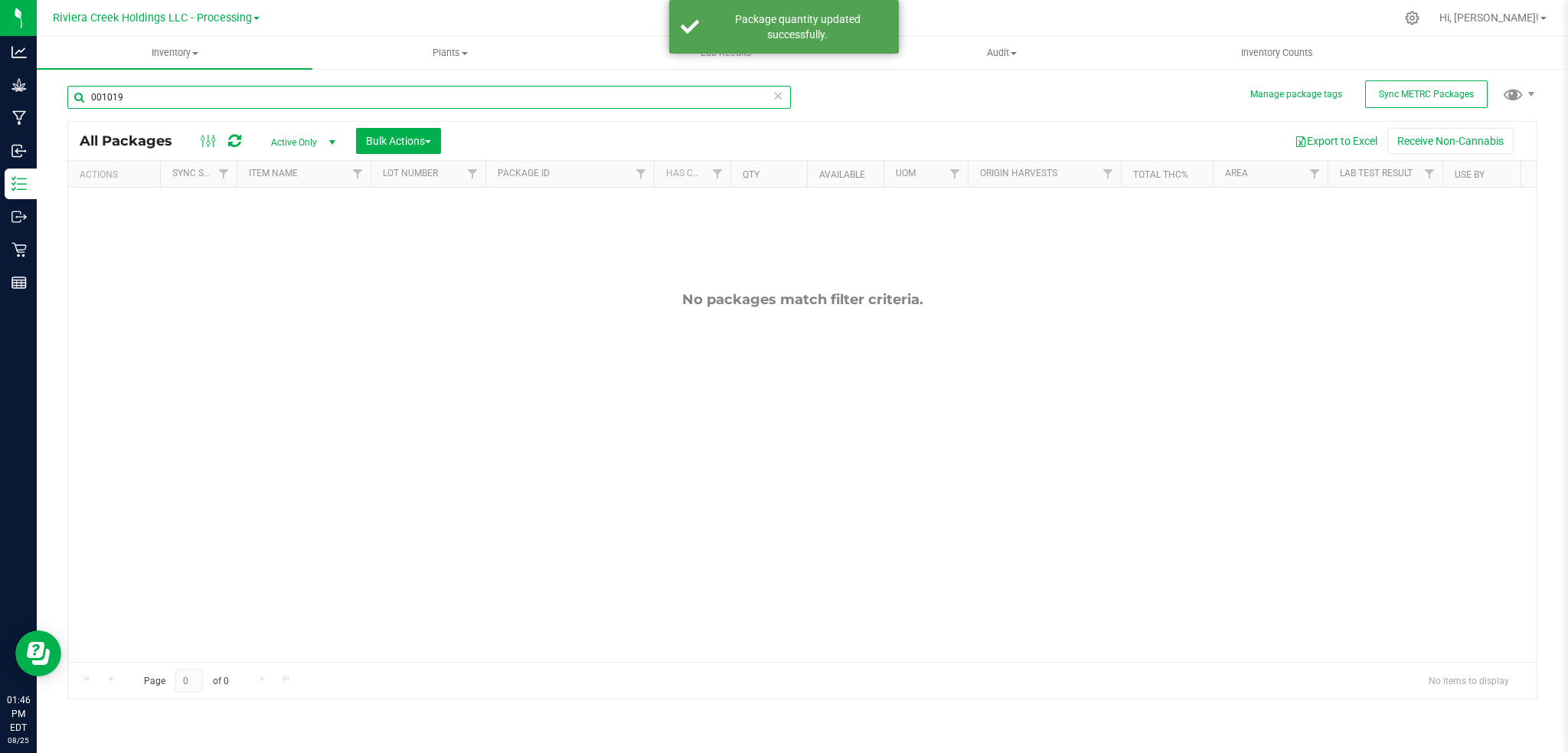
click at [147, 97] on input "001019" at bounding box center [429, 97] width 724 height 23
click at [151, 99] on input "000883" at bounding box center [429, 97] width 724 height 23
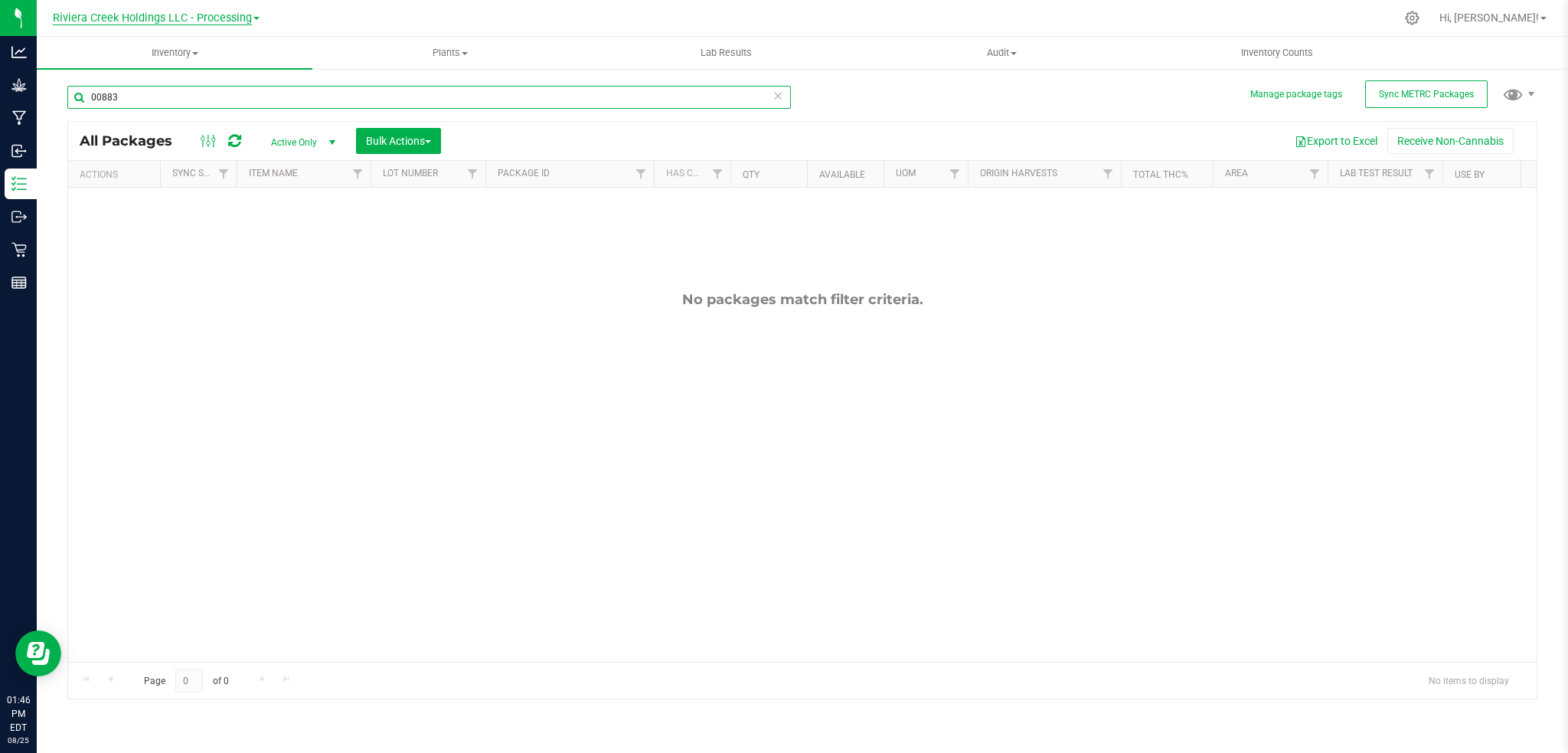
type input "00883"
click at [234, 20] on span "Riviera Creek Holdings LLC - Processing" at bounding box center [152, 19] width 199 height 14
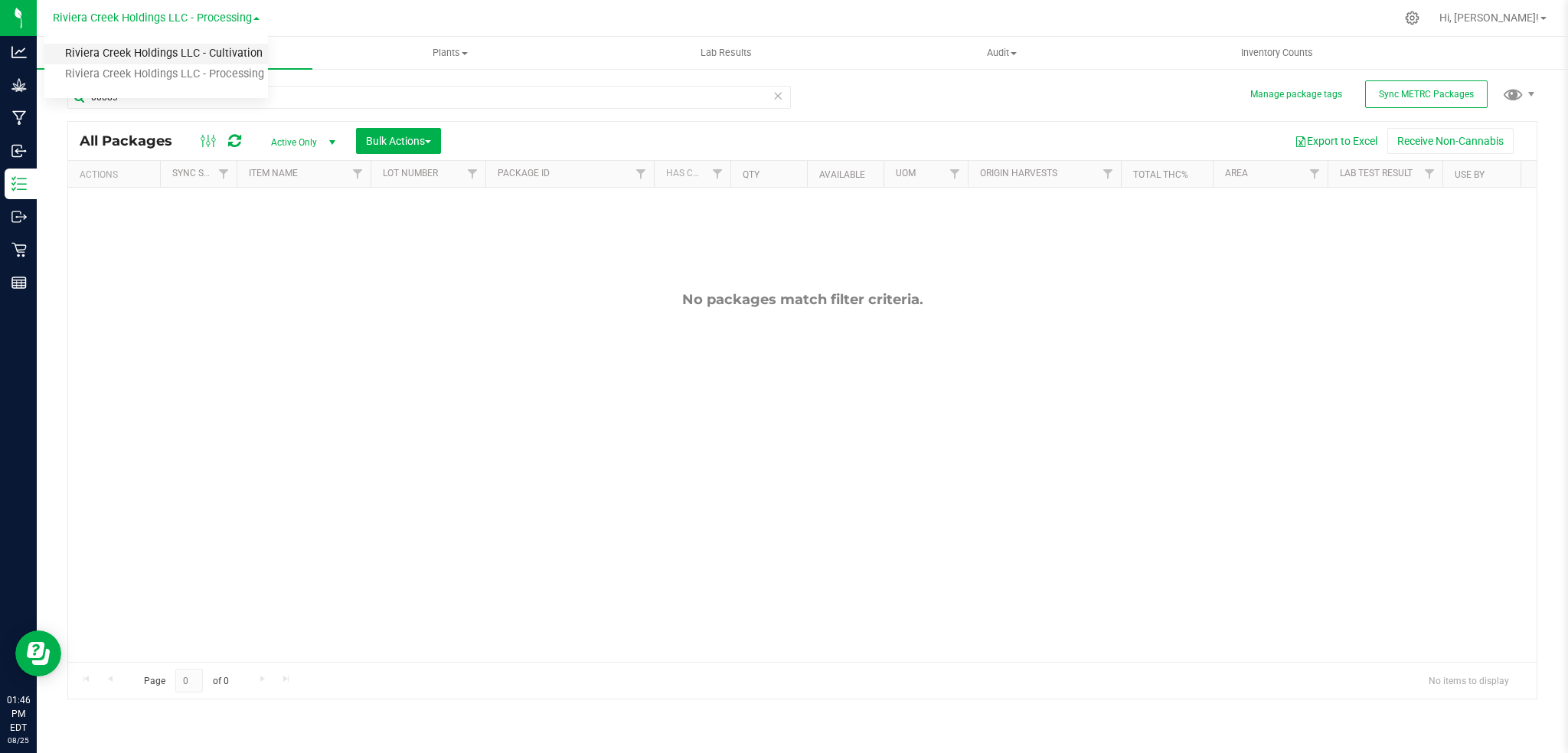
click at [219, 54] on link "Riviera Creek Holdings LLC - Cultivation" at bounding box center [156, 54] width 224 height 21
click at [242, 12] on span "Riviera Creek Holdings LLC - Cultivation" at bounding box center [152, 19] width 197 height 14
click at [231, 71] on link "Riviera Creek Holdings LLC - Processing" at bounding box center [156, 75] width 224 height 21
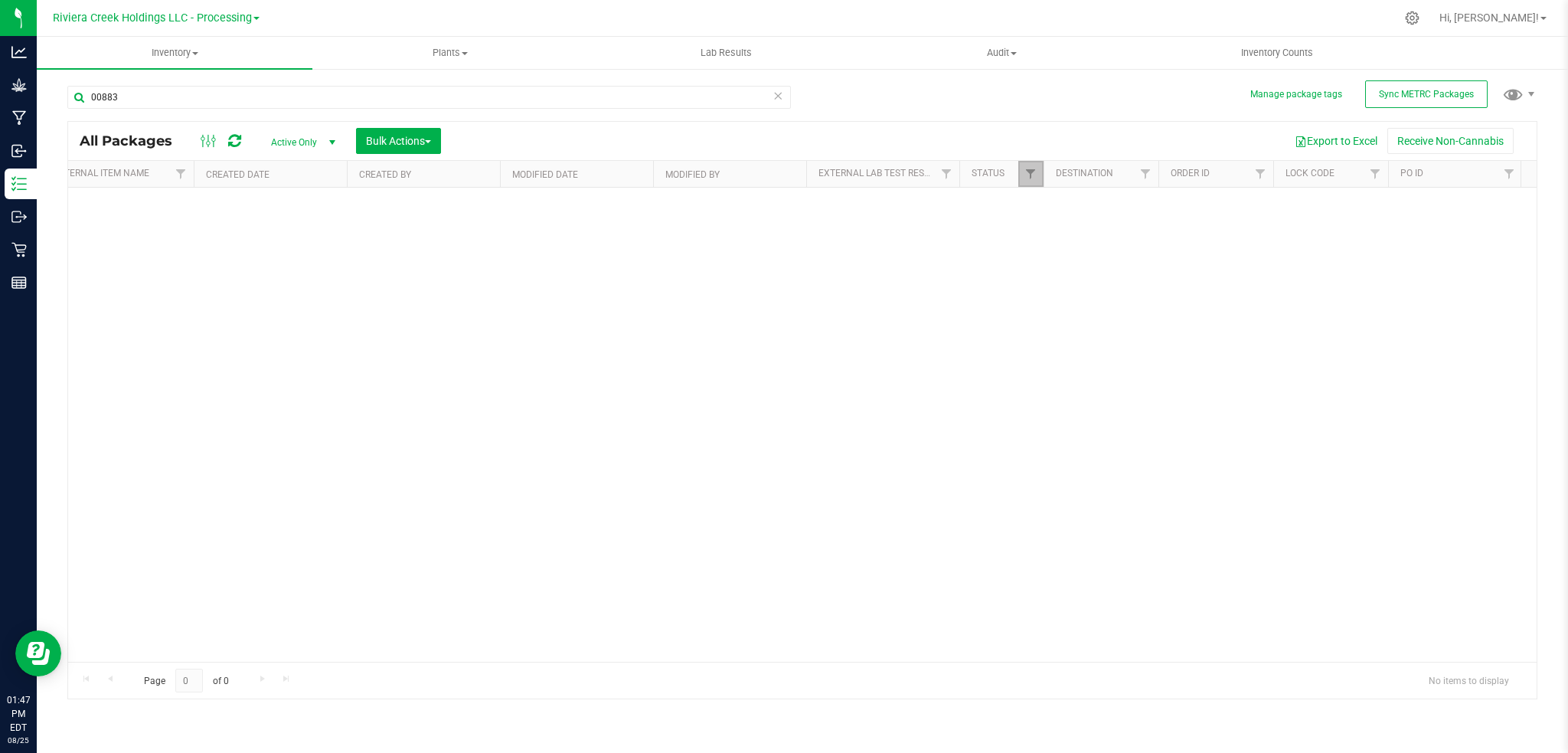
click at [1023, 178] on link "Filter" at bounding box center [1030, 174] width 25 height 26
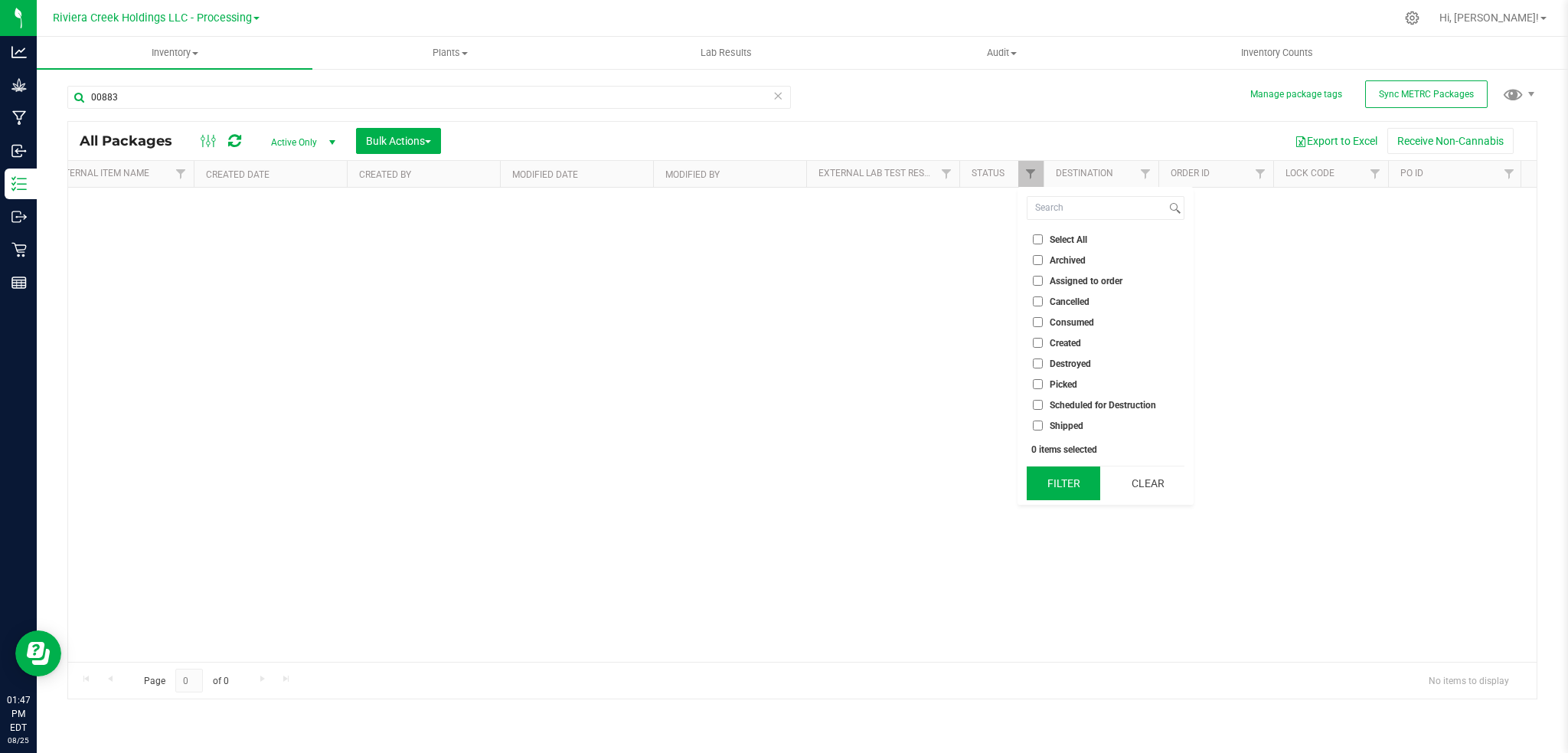
click at [1046, 484] on button "Filter" at bounding box center [1063, 483] width 74 height 34
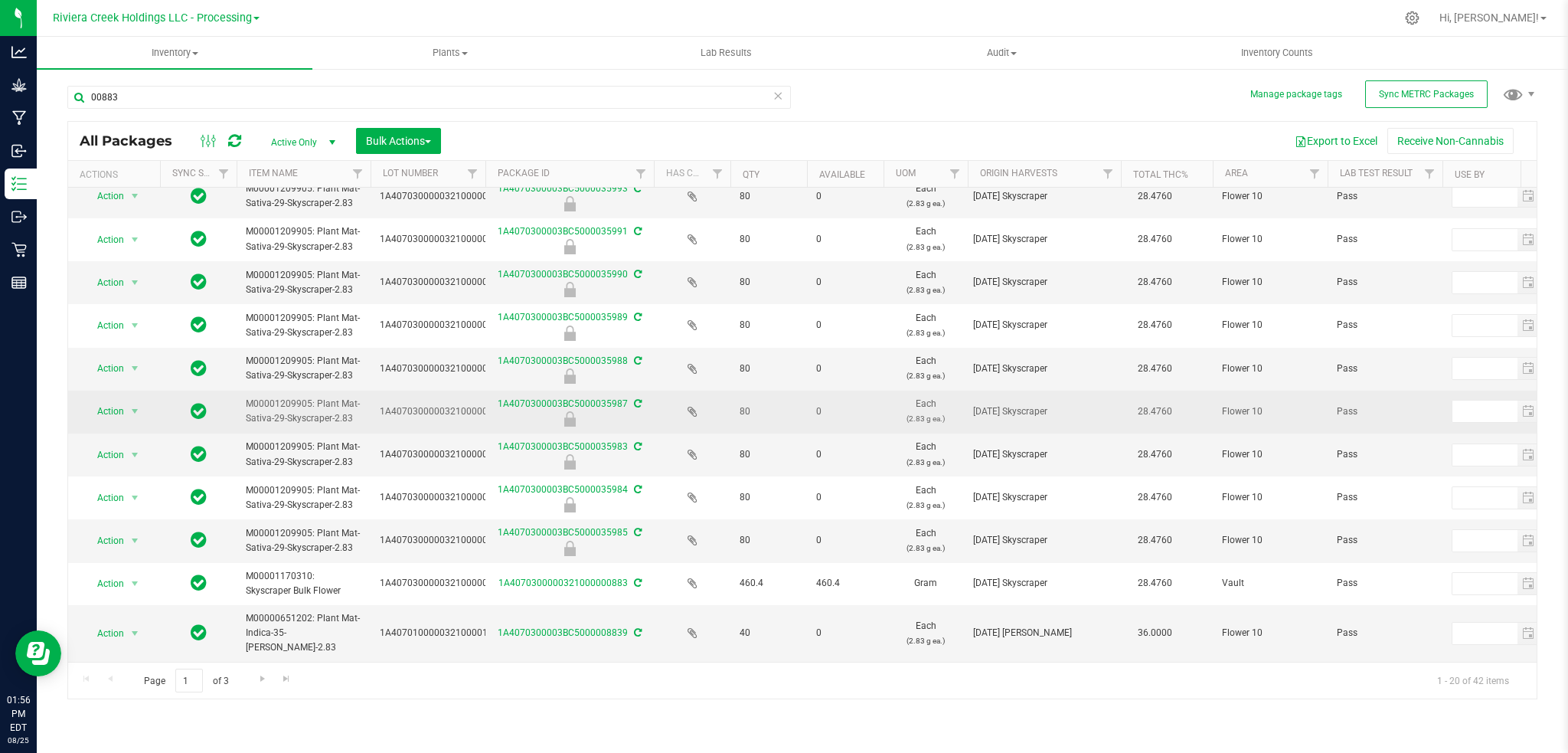
scroll to position [414, 0]
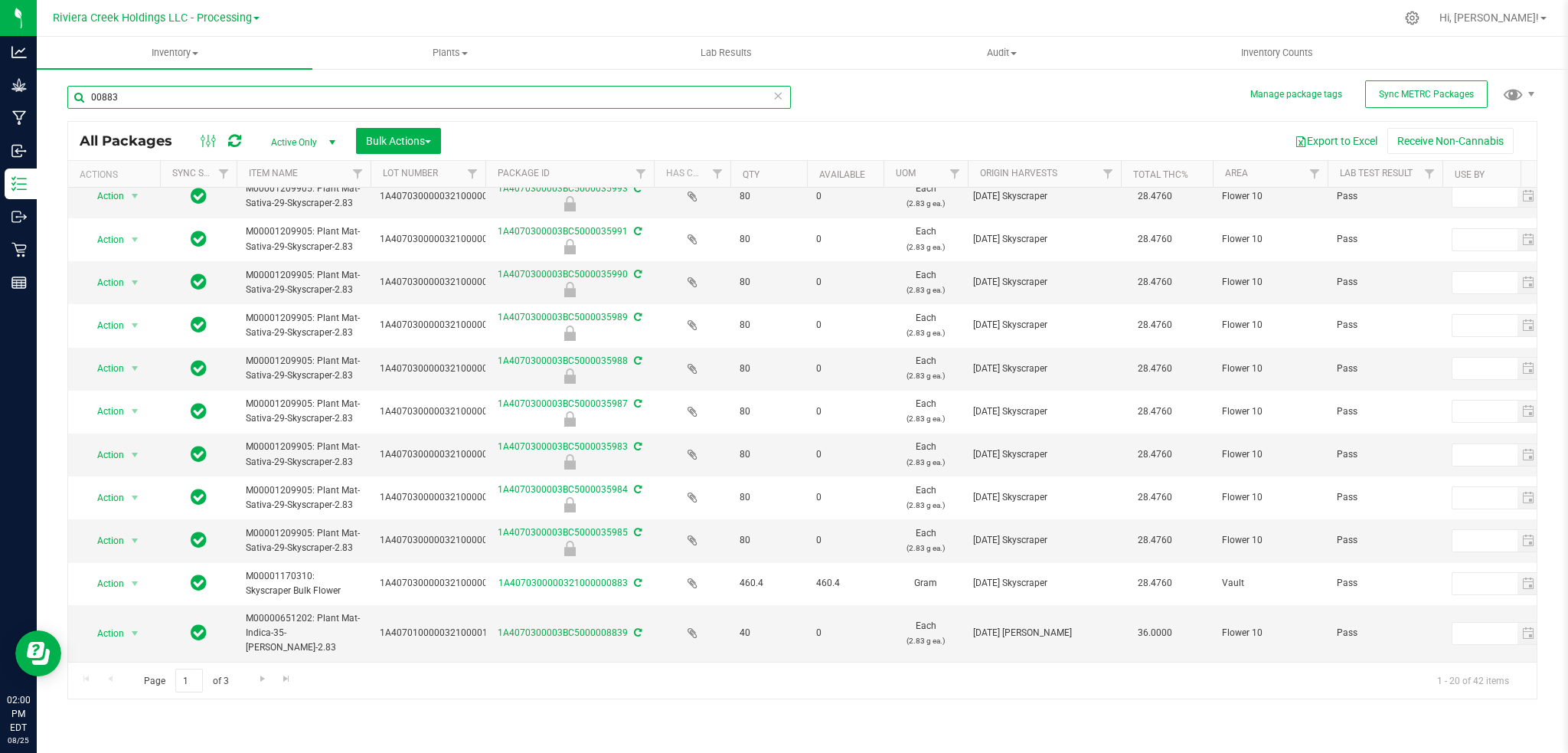
click at [144, 97] on input "00883" at bounding box center [429, 97] width 724 height 23
type input "0"
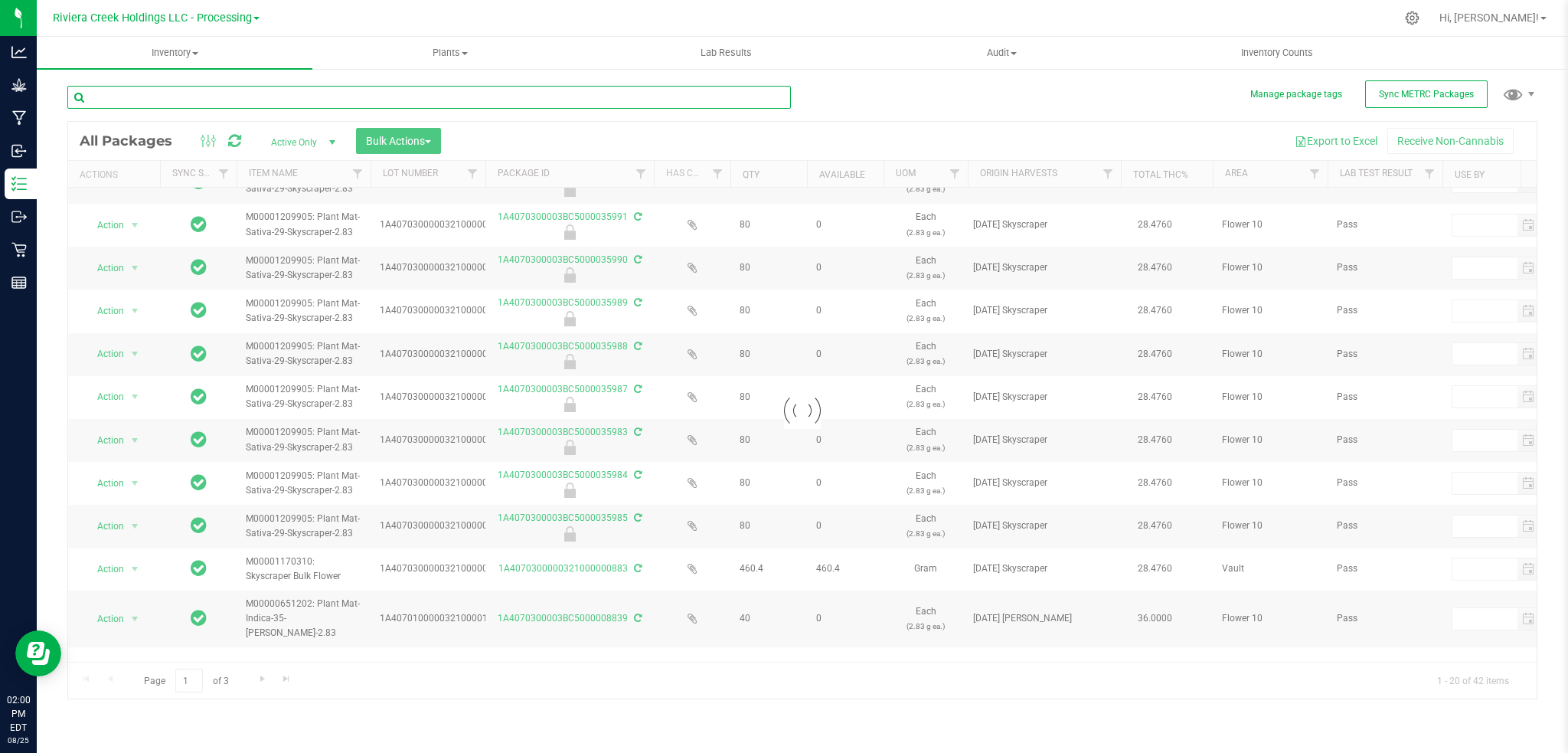
click at [92, 99] on input "text" at bounding box center [429, 97] width 724 height 23
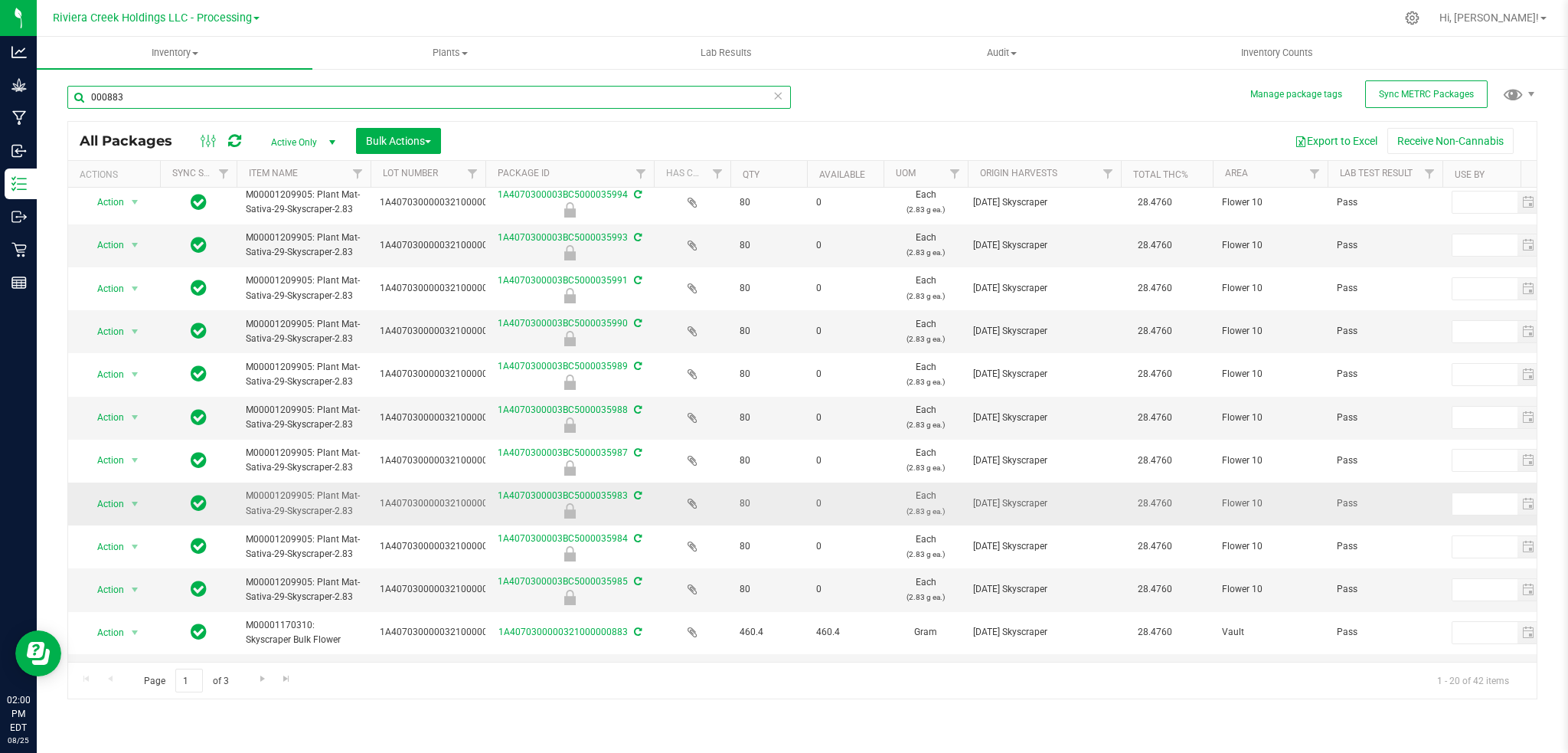
scroll to position [414, 0]
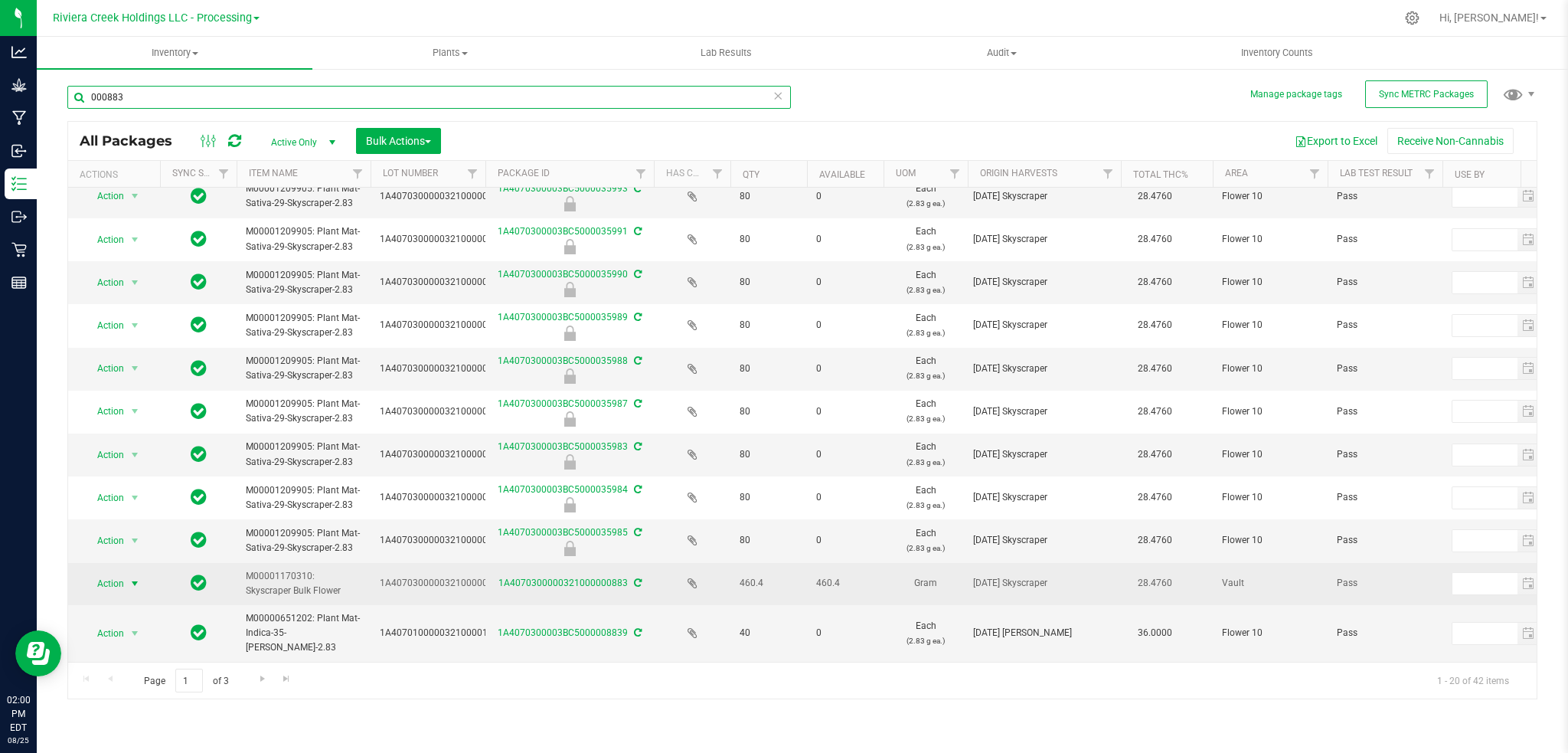
type input "000883"
click at [130, 578] on span "select" at bounding box center [134, 584] width 12 height 12
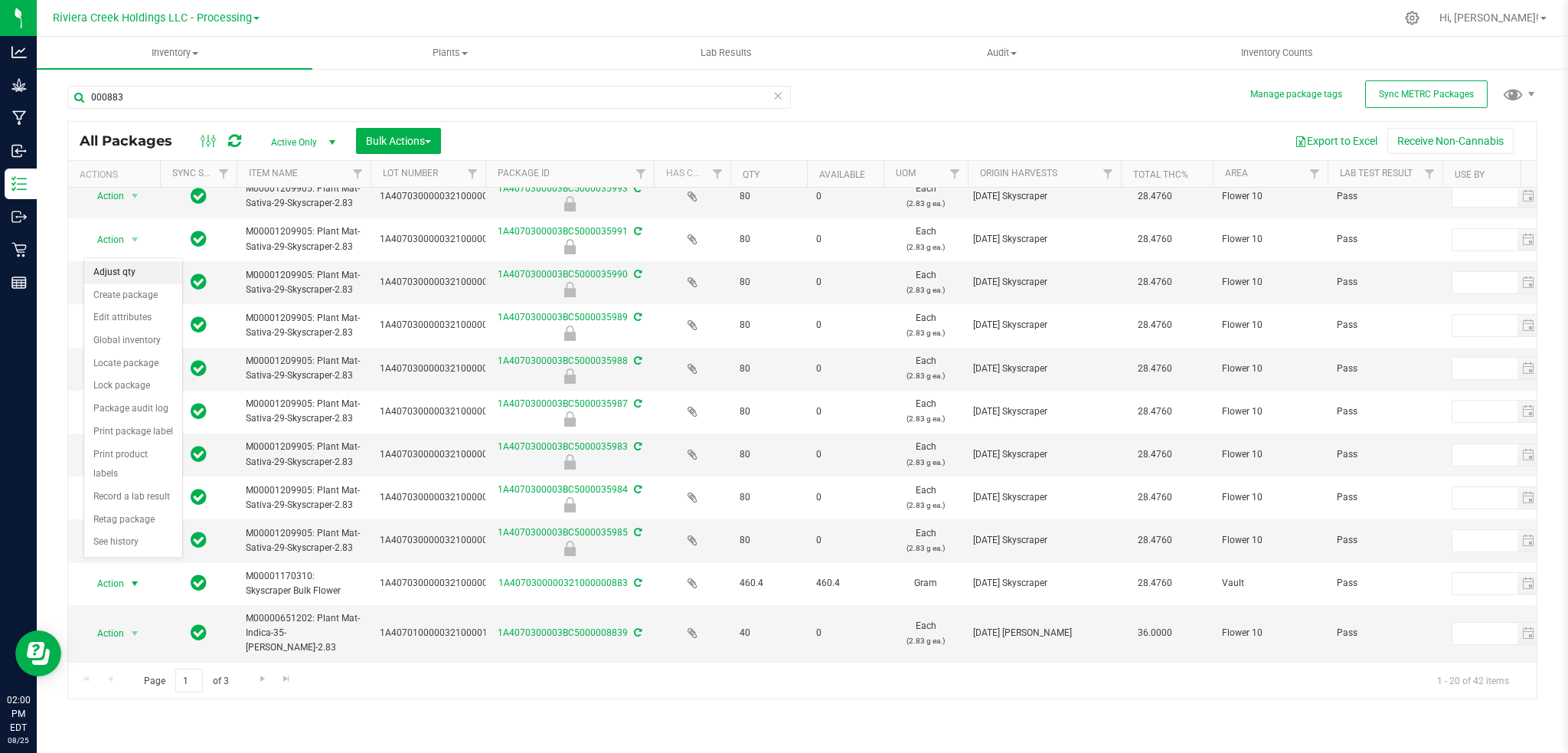
click at [118, 276] on li "Adjust qty" at bounding box center [133, 272] width 98 height 23
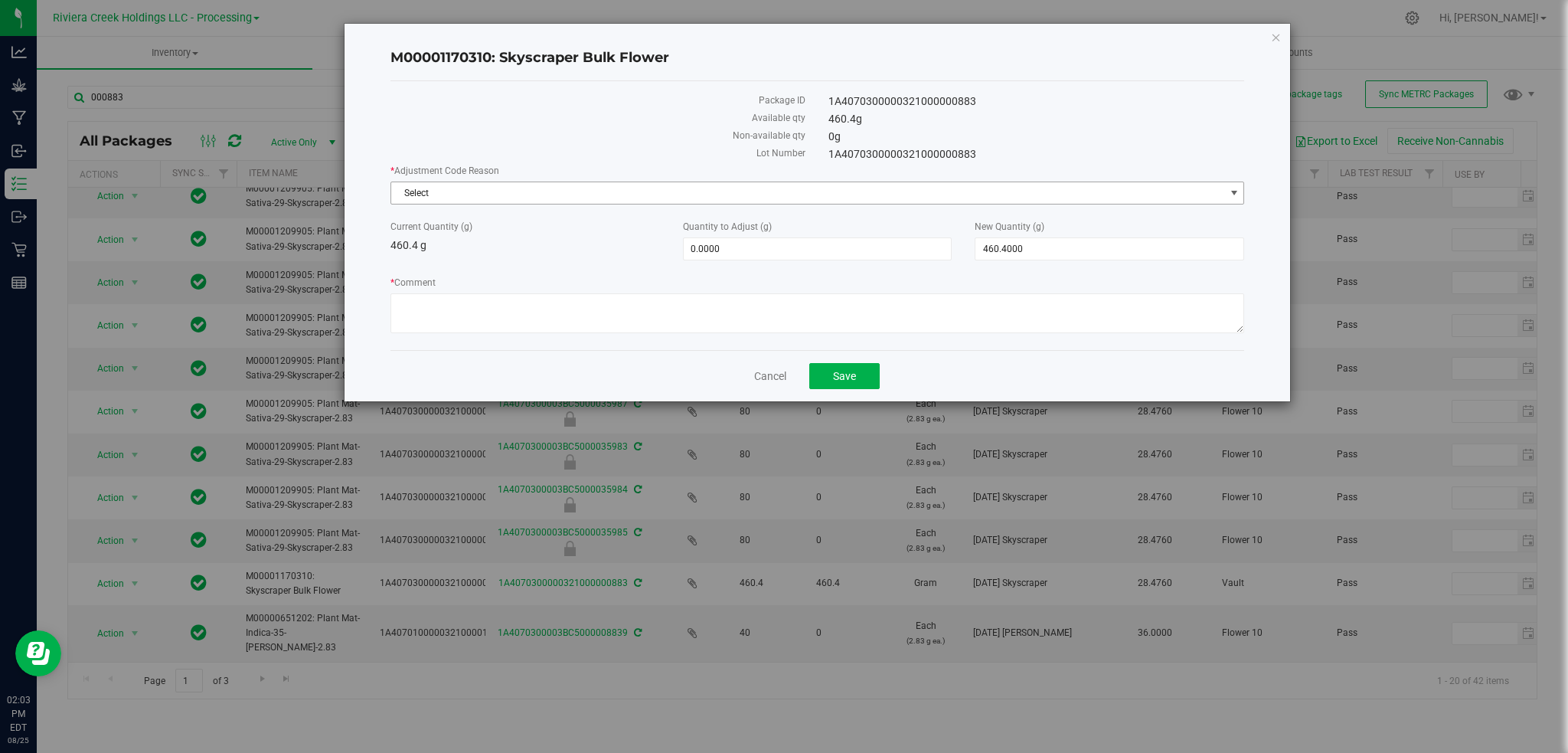
click at [1232, 190] on span "select" at bounding box center [1234, 193] width 12 height 12
click at [775, 378] on link "Cancel" at bounding box center [771, 376] width 32 height 15
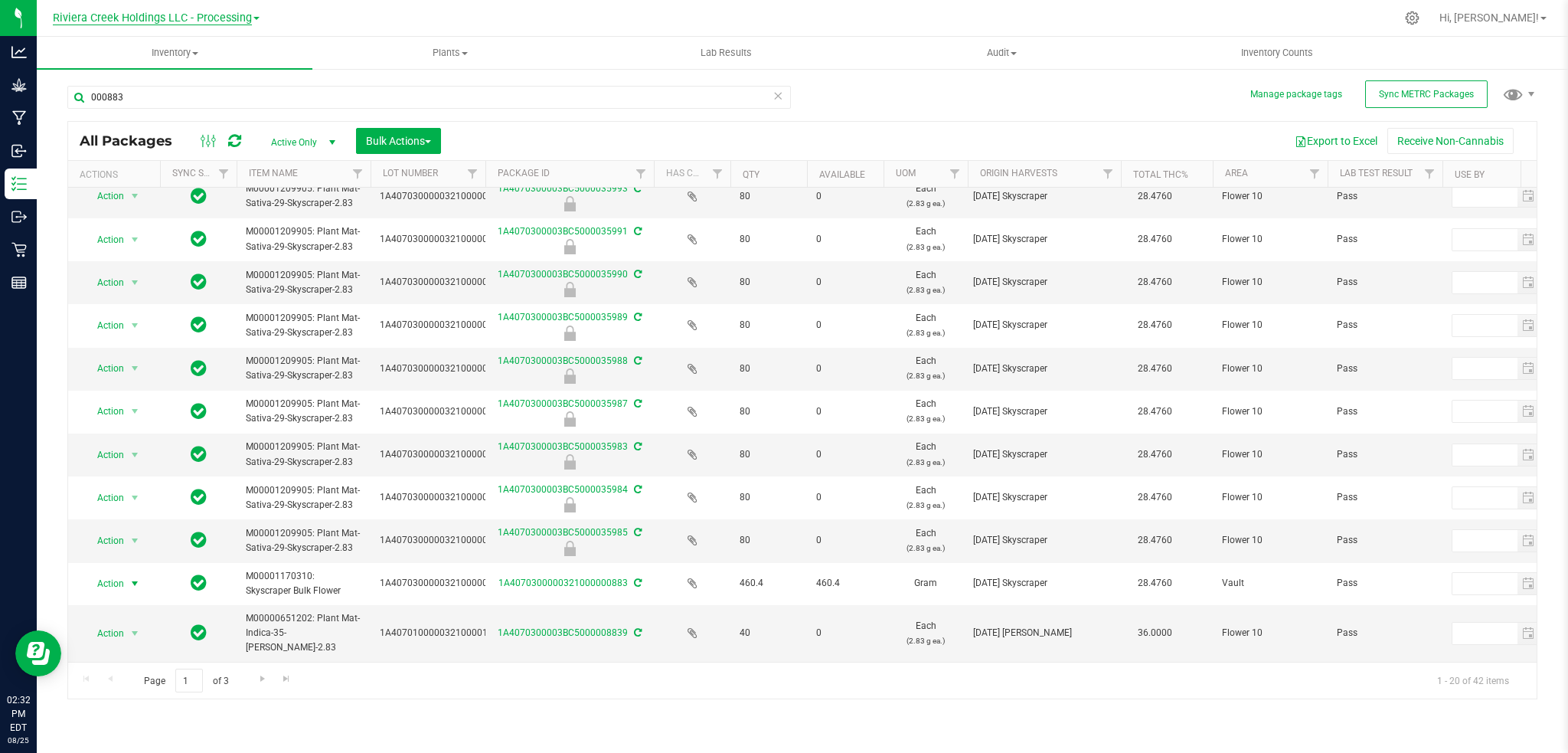
click at [222, 13] on span "Riviera Creek Holdings LLC - Processing" at bounding box center [152, 19] width 199 height 14
click at [224, 53] on link "Riviera Creek Holdings LLC - Cultivation" at bounding box center [156, 54] width 224 height 21
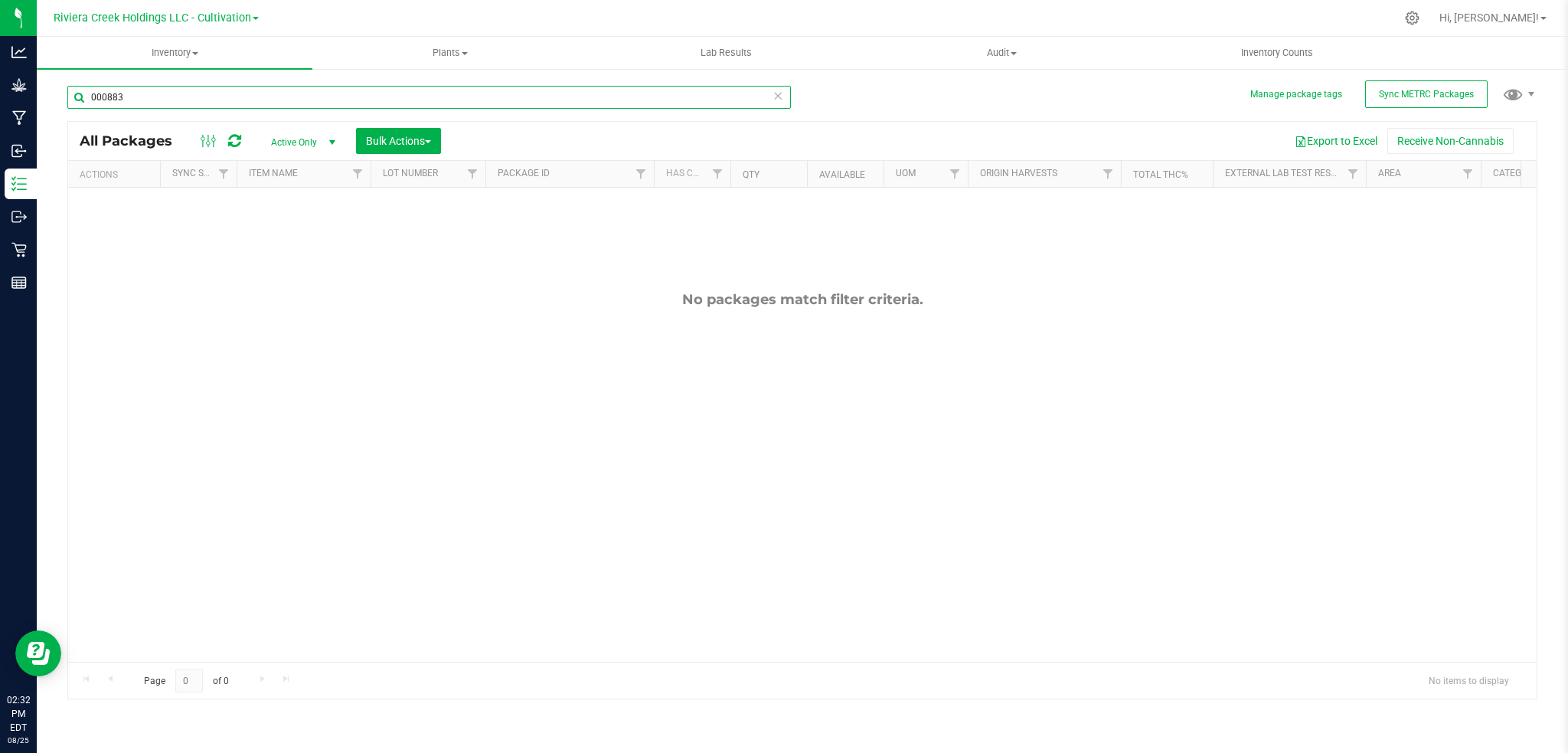
click at [138, 102] on input "000883" at bounding box center [429, 97] width 724 height 23
type input "0"
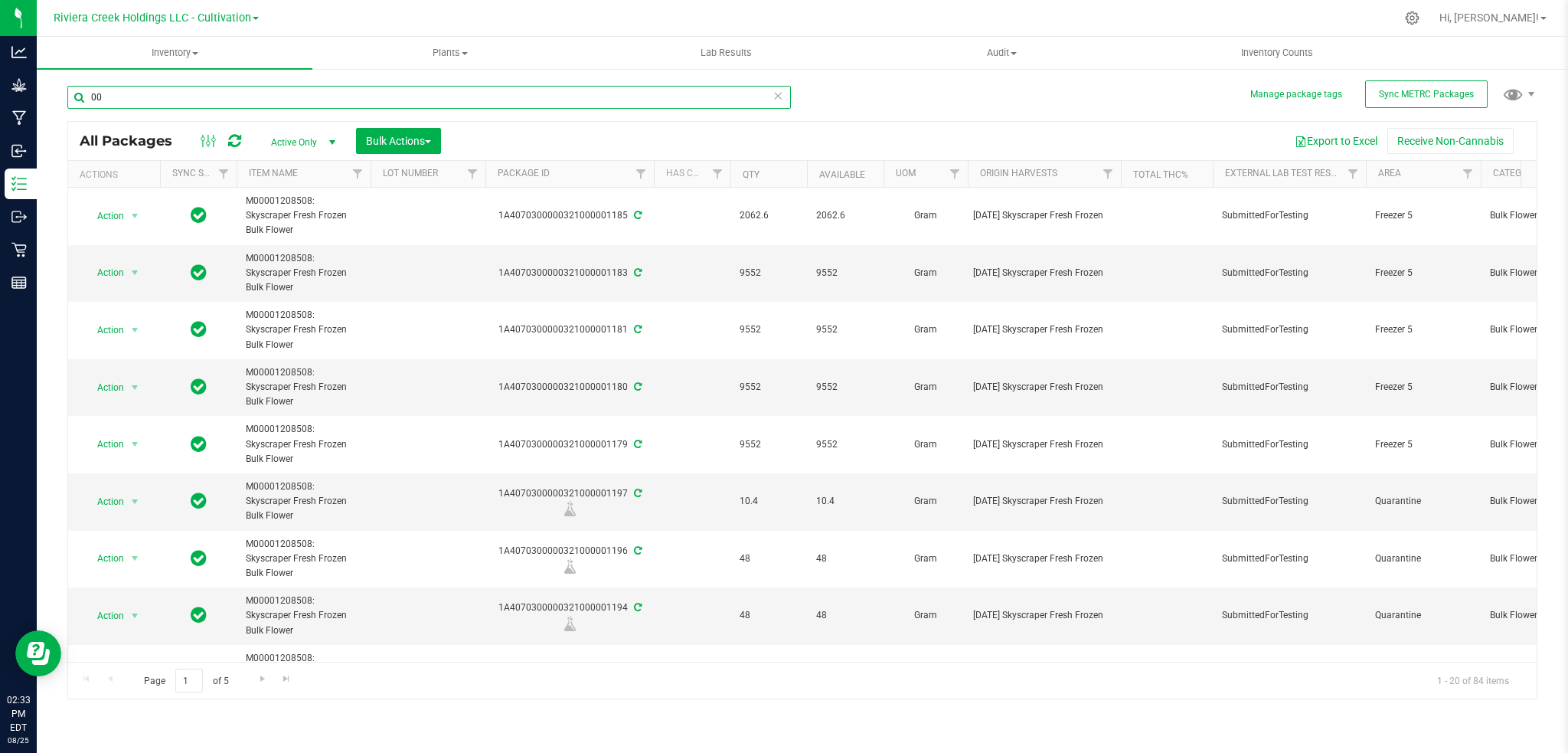
click at [115, 94] on input "00" at bounding box center [429, 97] width 724 height 23
type input "0"
click at [151, 90] on input "00" at bounding box center [429, 97] width 724 height 23
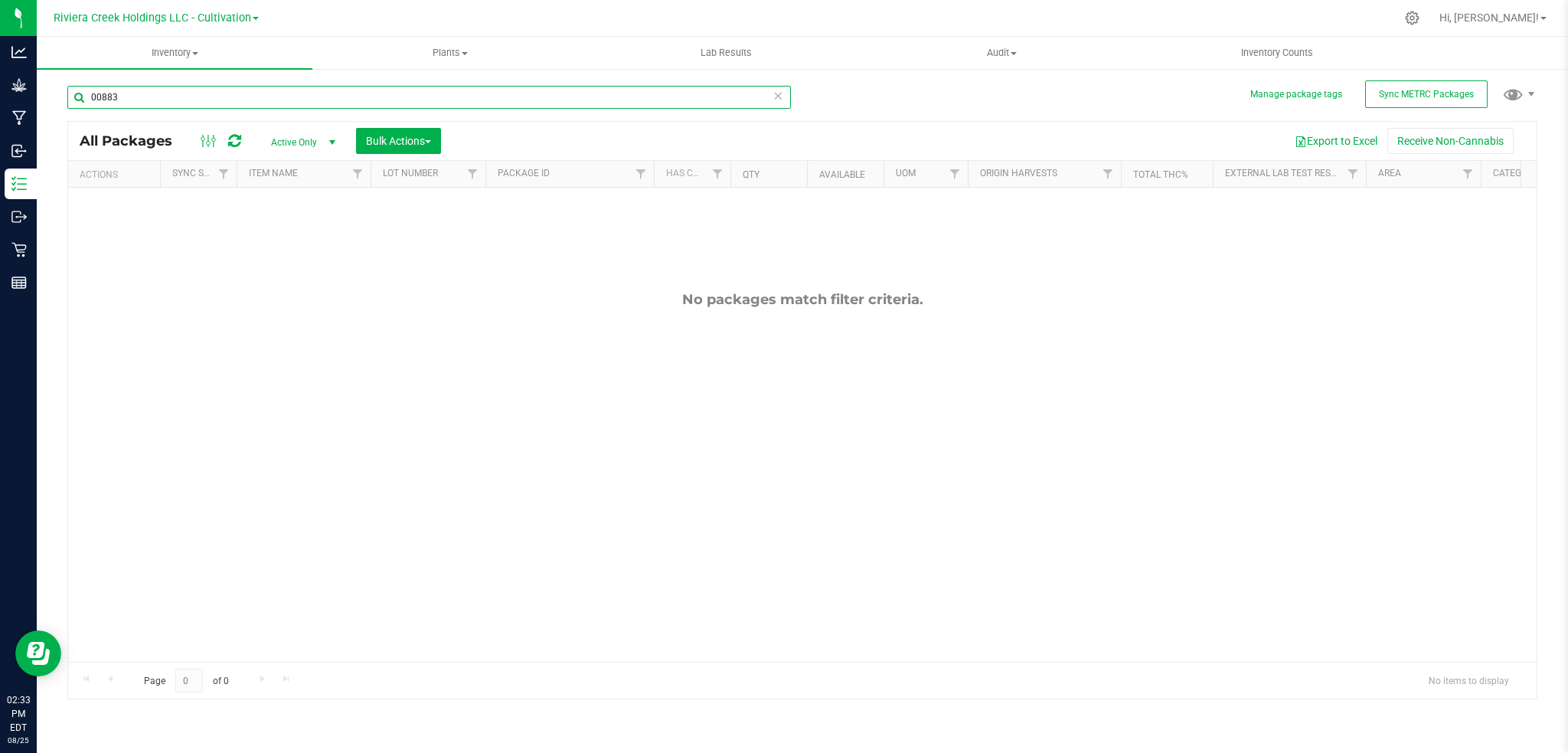
click at [128, 103] on input "00883" at bounding box center [429, 97] width 724 height 23
type input "0"
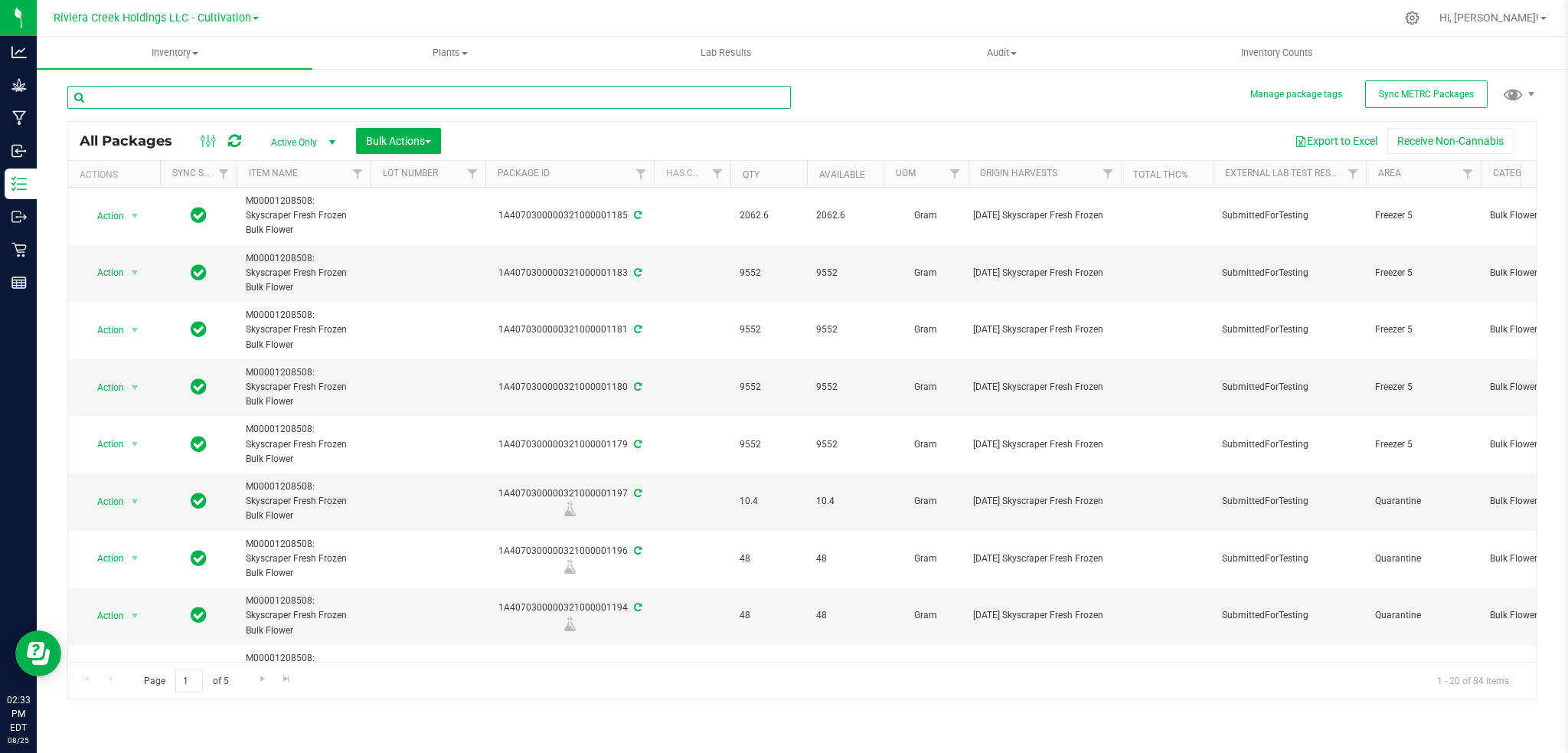
click at [251, 92] on input "text" at bounding box center [429, 97] width 724 height 23
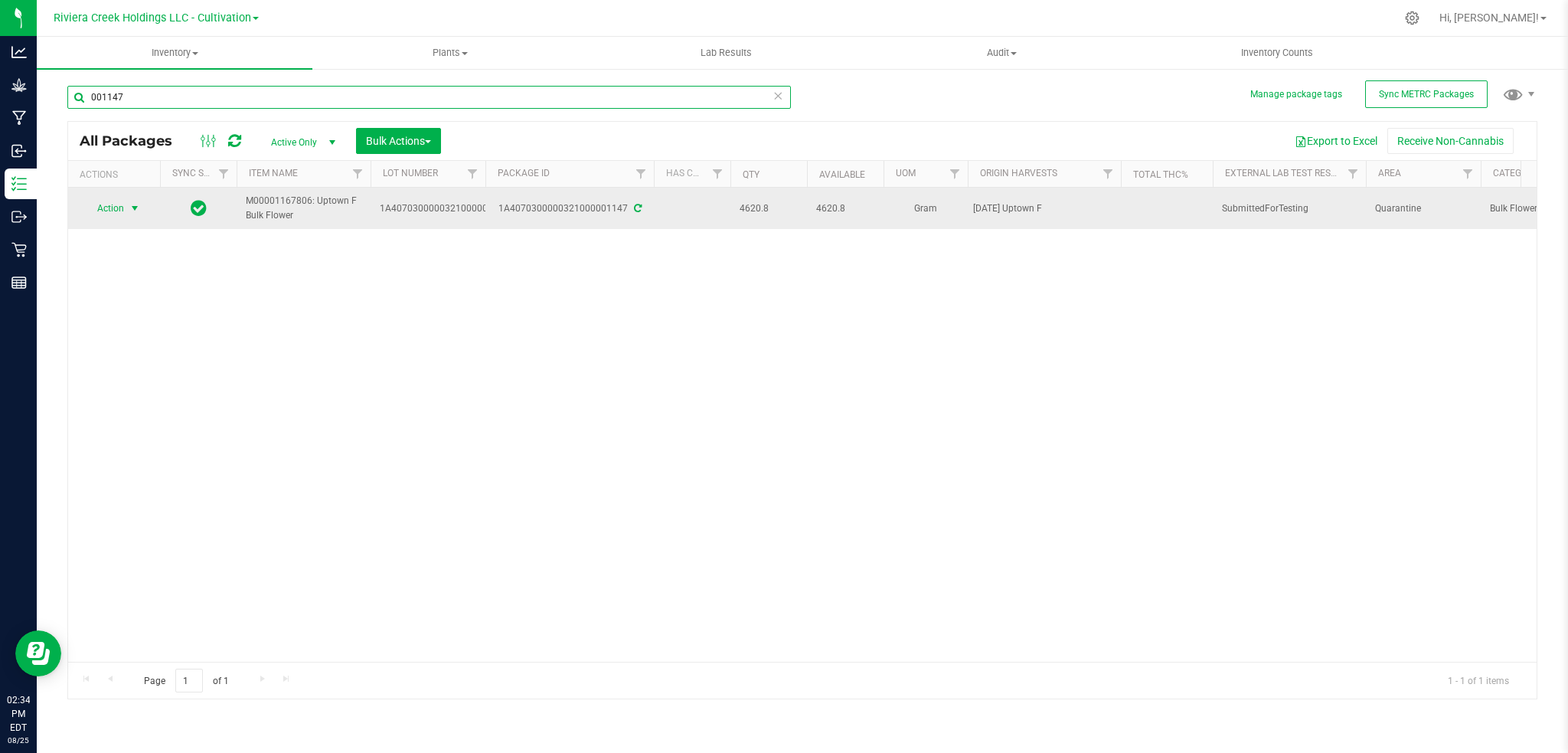
type input "001147"
click at [129, 208] on span "select" at bounding box center [134, 208] width 12 height 12
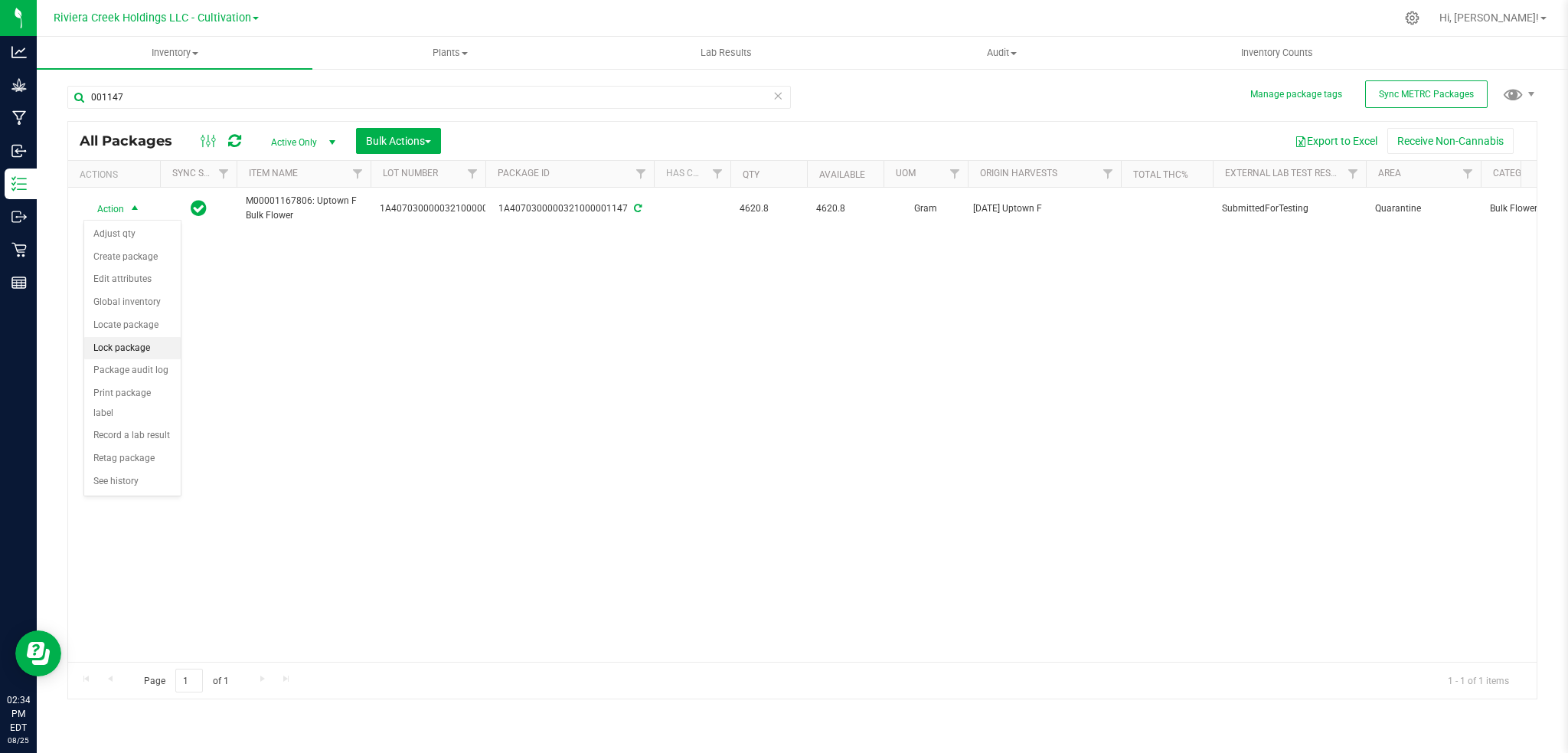
click at [117, 353] on li "Lock package" at bounding box center [132, 348] width 97 height 23
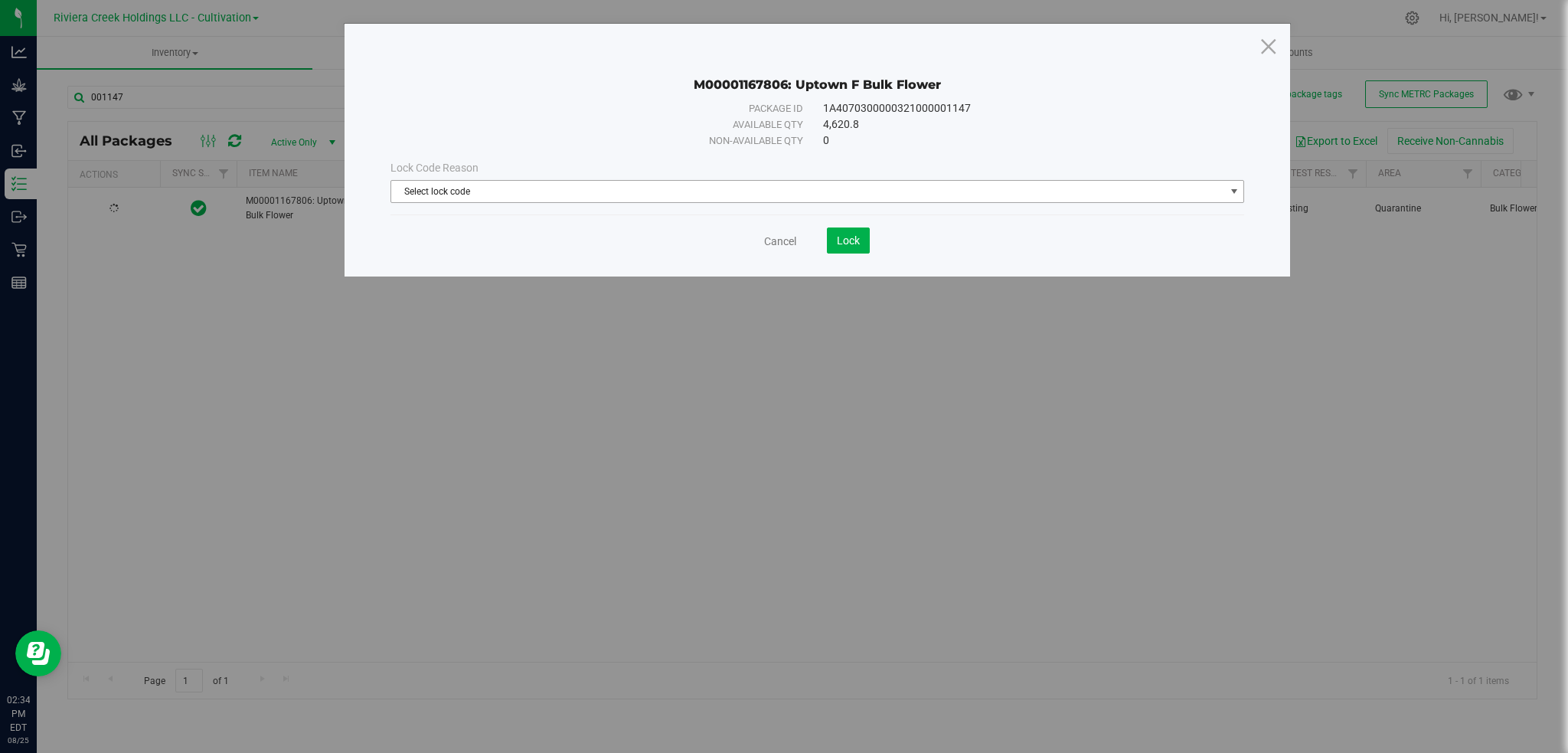
click at [1235, 185] on span "select" at bounding box center [1234, 191] width 12 height 12
click at [448, 243] on li "Final Check Lock" at bounding box center [817, 240] width 853 height 23
click at [854, 234] on span "Lock" at bounding box center [848, 240] width 23 height 12
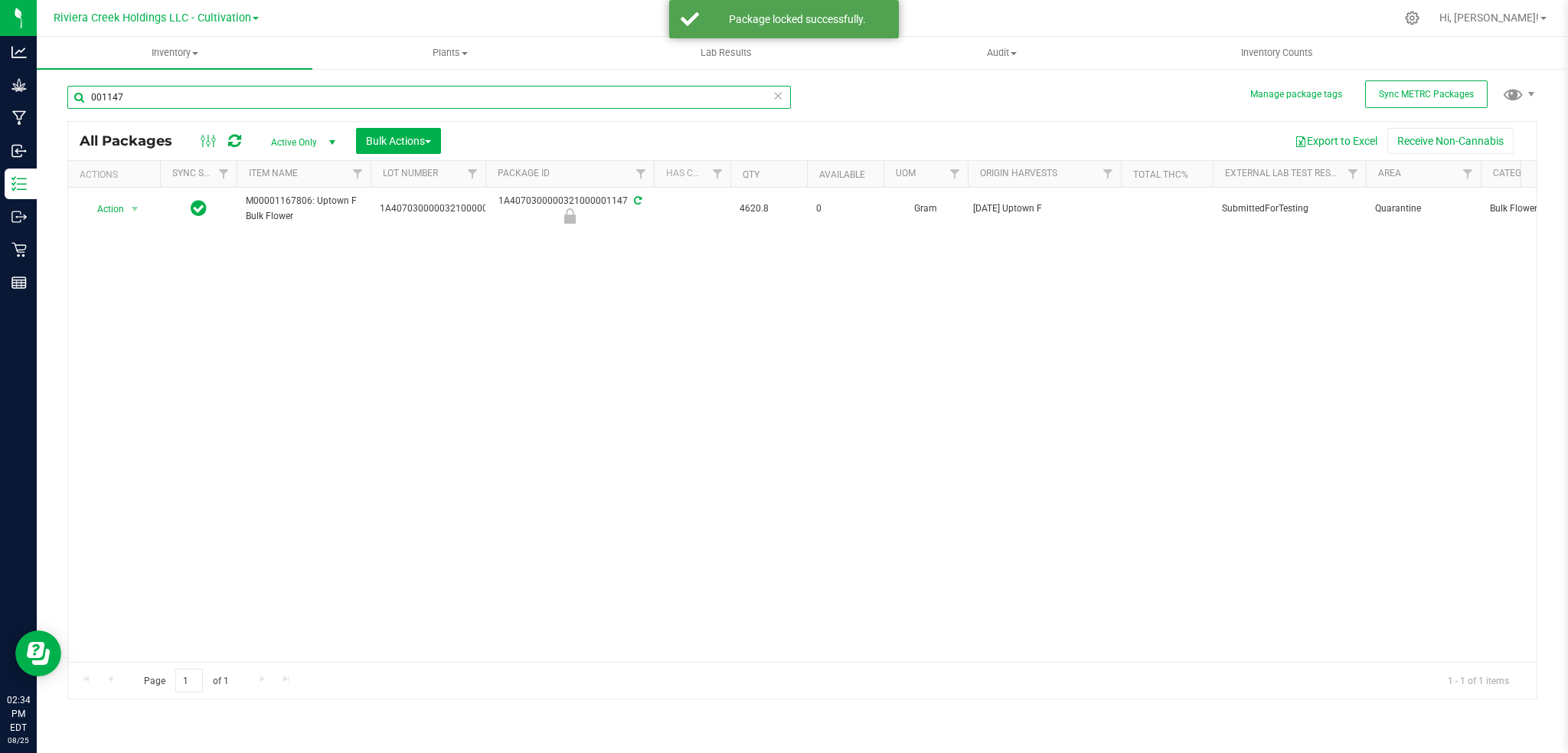
click at [140, 99] on input "001147" at bounding box center [429, 97] width 724 height 23
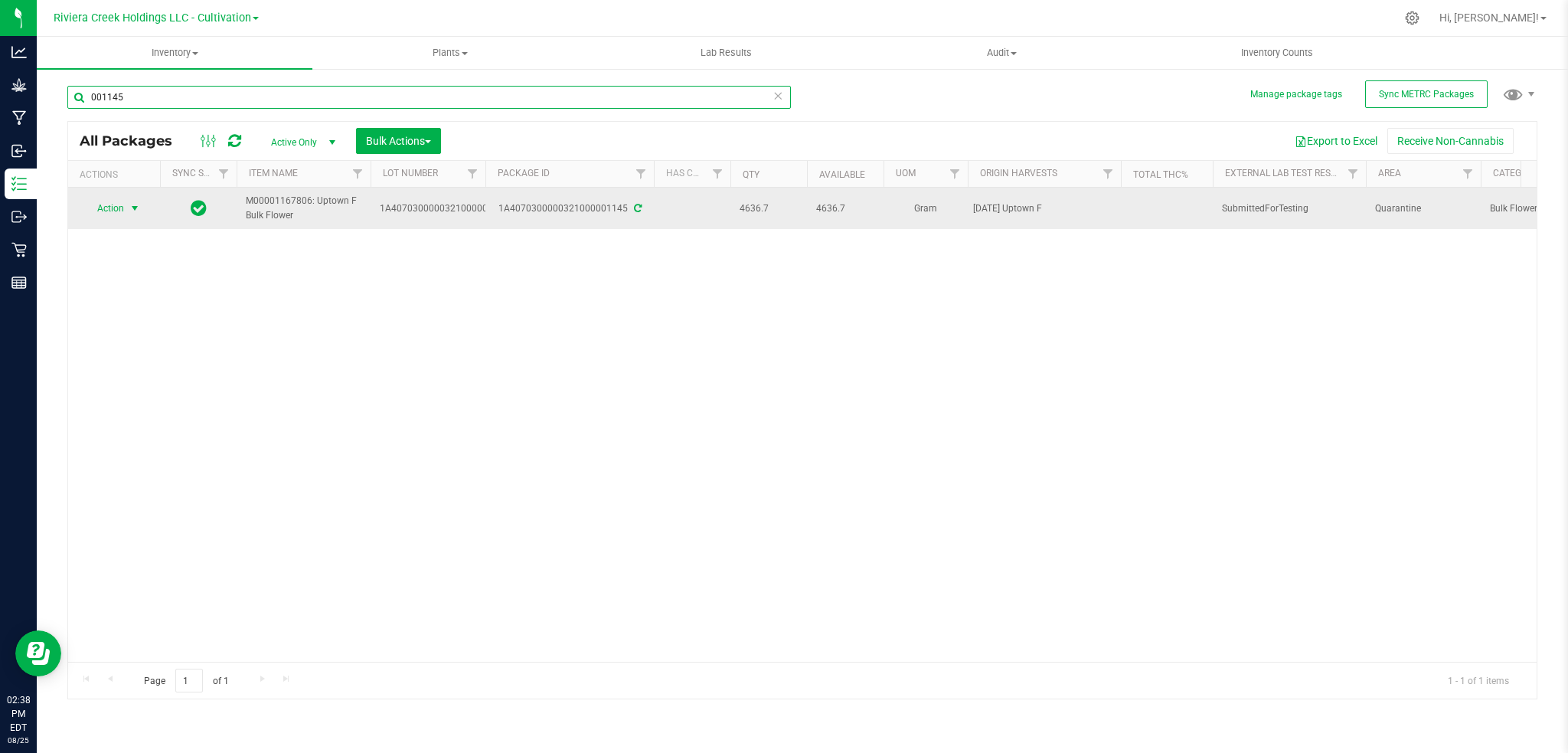
type input "001145"
click at [128, 208] on span "select" at bounding box center [134, 208] width 12 height 12
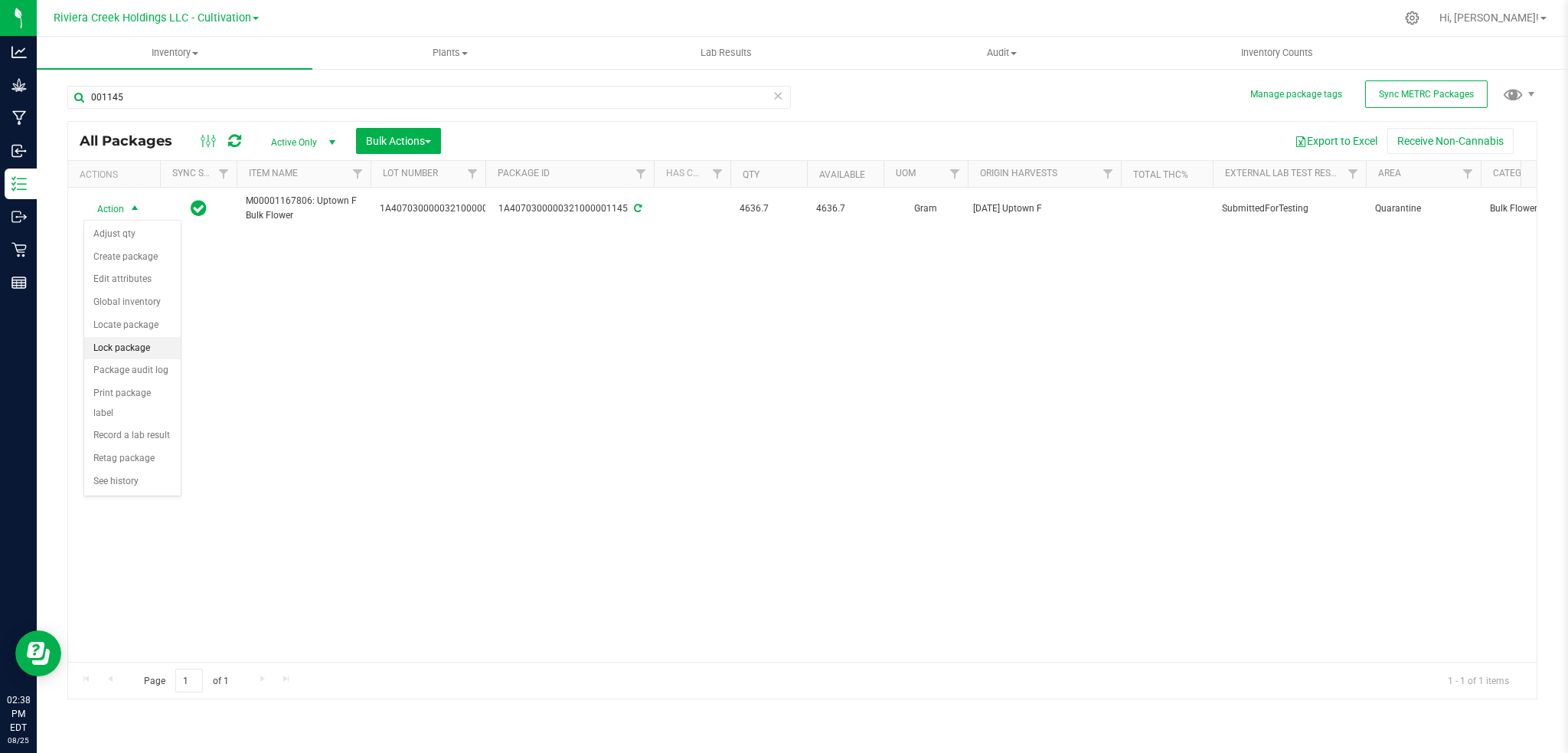
click at [134, 346] on li "Lock package" at bounding box center [132, 348] width 97 height 23
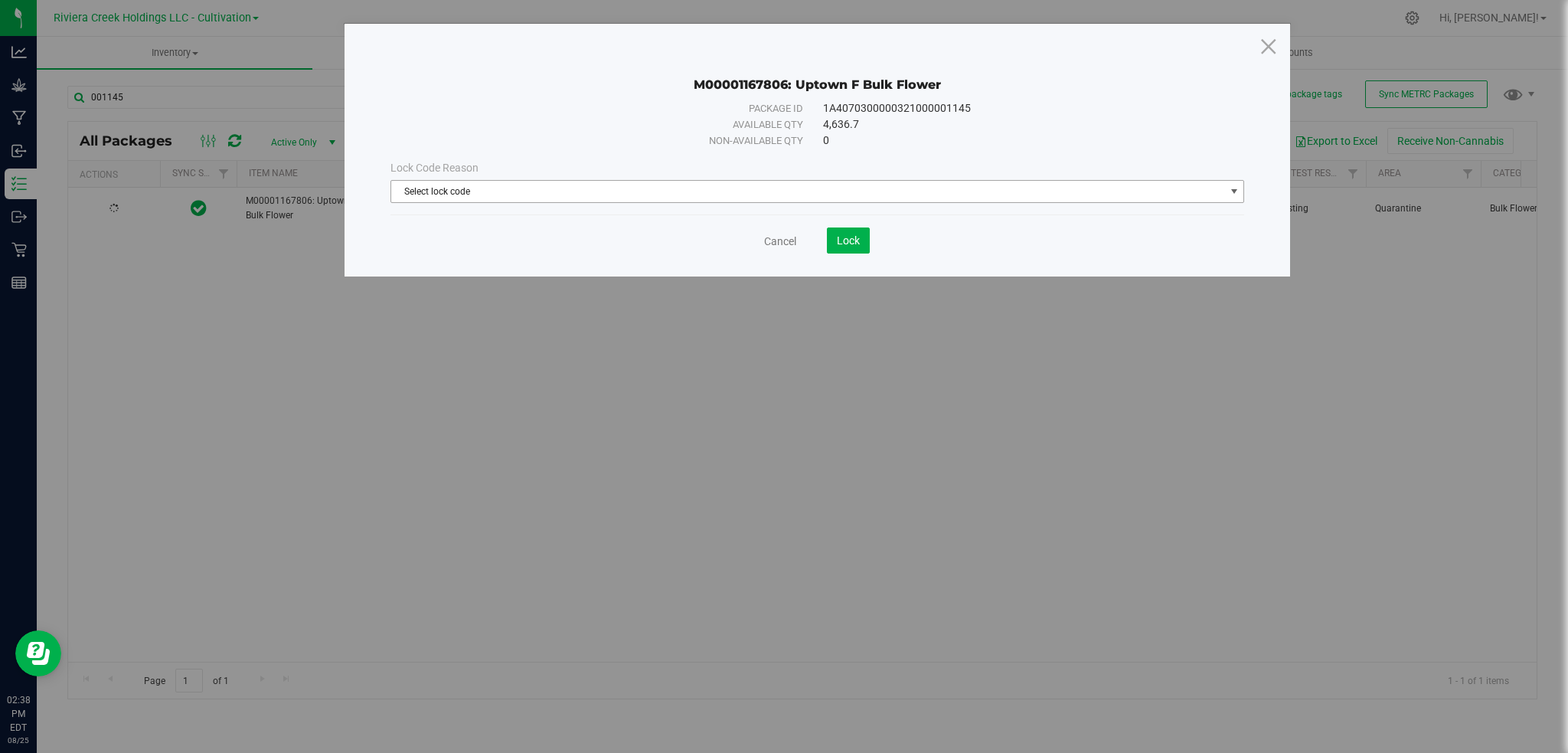
click at [1231, 185] on span "select" at bounding box center [1234, 191] width 12 height 12
click at [469, 242] on li "Final Check Lock" at bounding box center [817, 240] width 853 height 23
click at [843, 237] on span "Lock" at bounding box center [848, 240] width 23 height 12
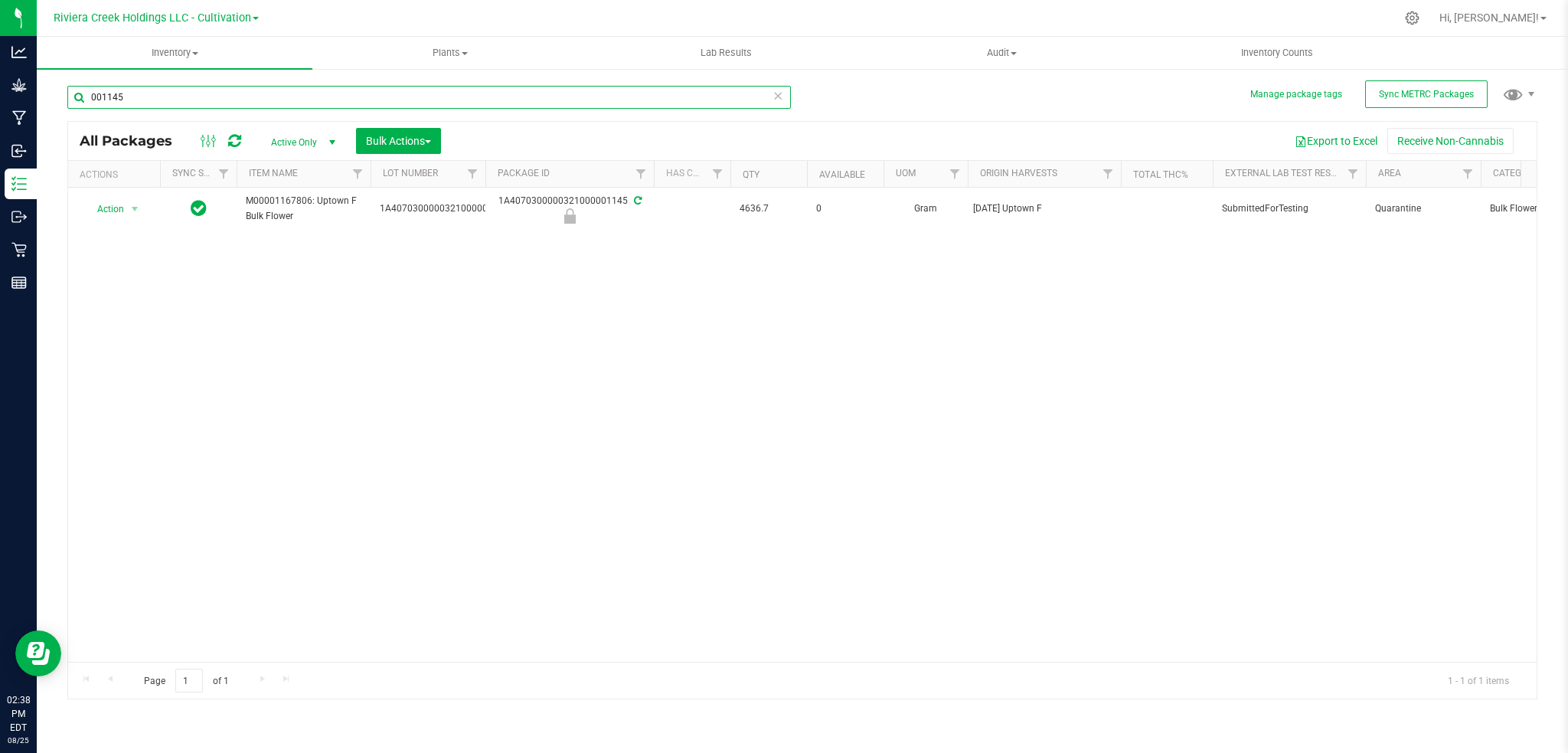
click at [131, 101] on input "001145" at bounding box center [429, 97] width 724 height 23
type input "0"
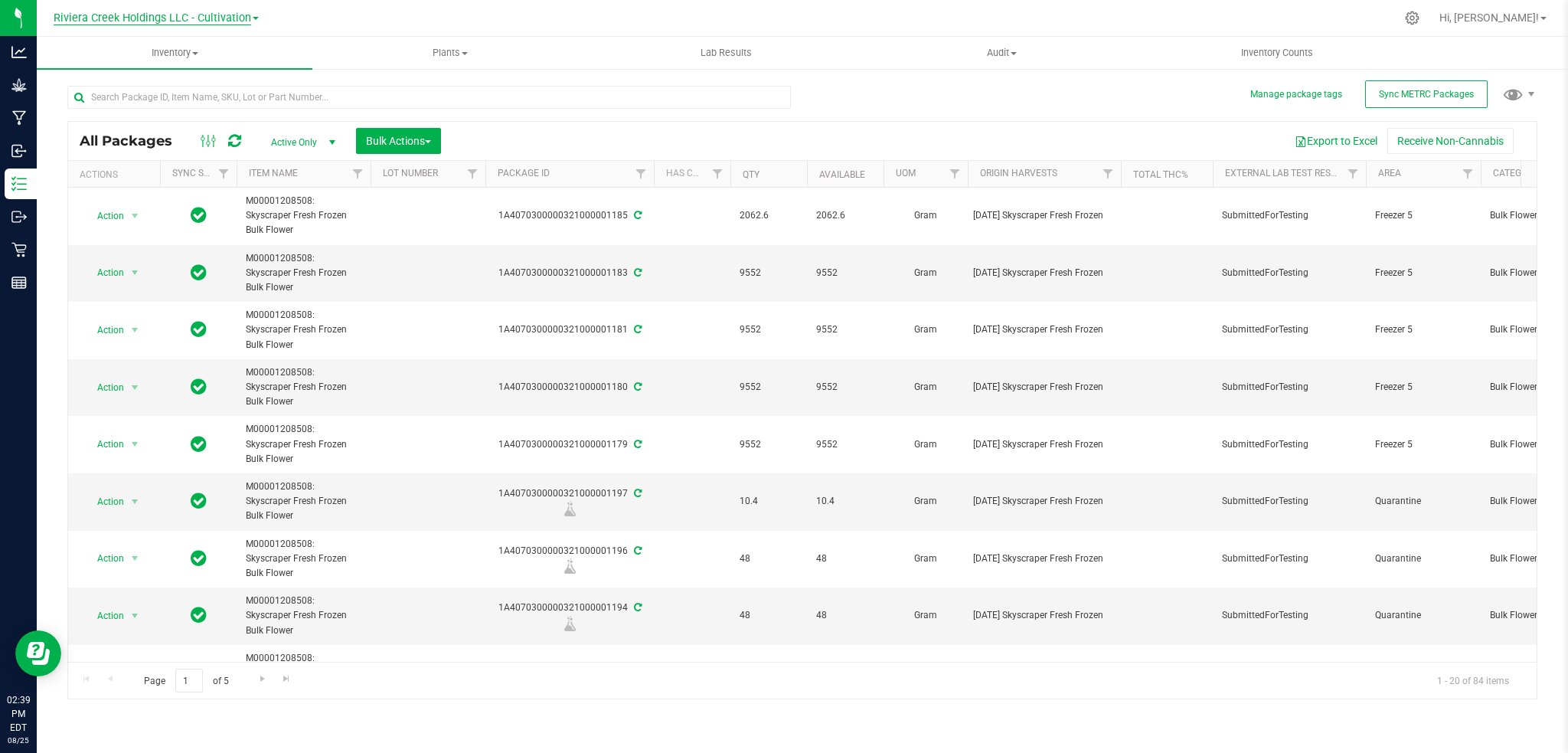
click at [184, 22] on span "Riviera Creek Holdings LLC - Cultivation" at bounding box center [152, 19] width 197 height 14
click at [210, 73] on link "Riviera Creek Holdings LLC - Processing" at bounding box center [156, 75] width 224 height 21
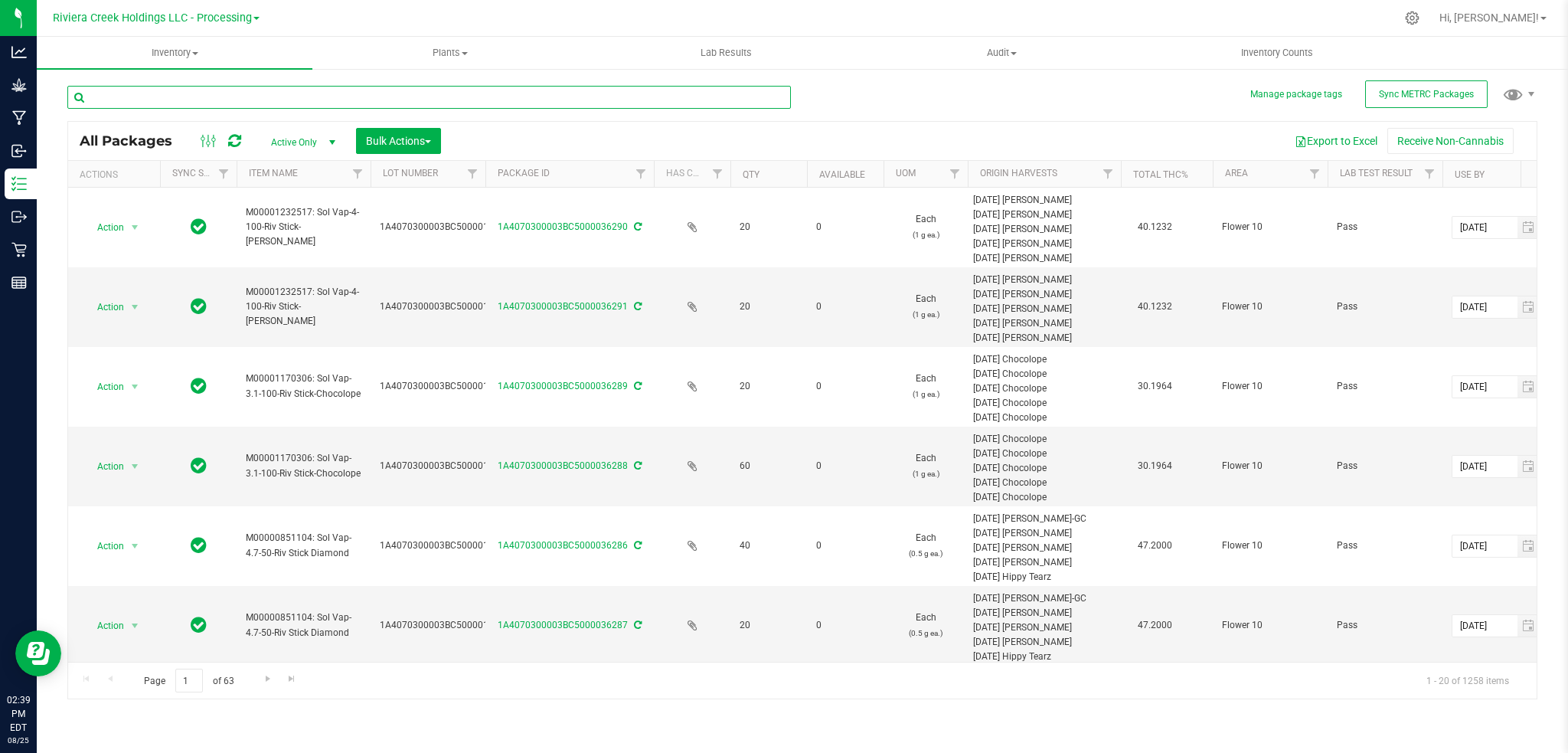
click at [125, 91] on input "text" at bounding box center [429, 97] width 724 height 23
type input "000"
click at [1421, 22] on icon at bounding box center [1413, 18] width 16 height 16
click at [1421, 15] on icon at bounding box center [1413, 18] width 16 height 16
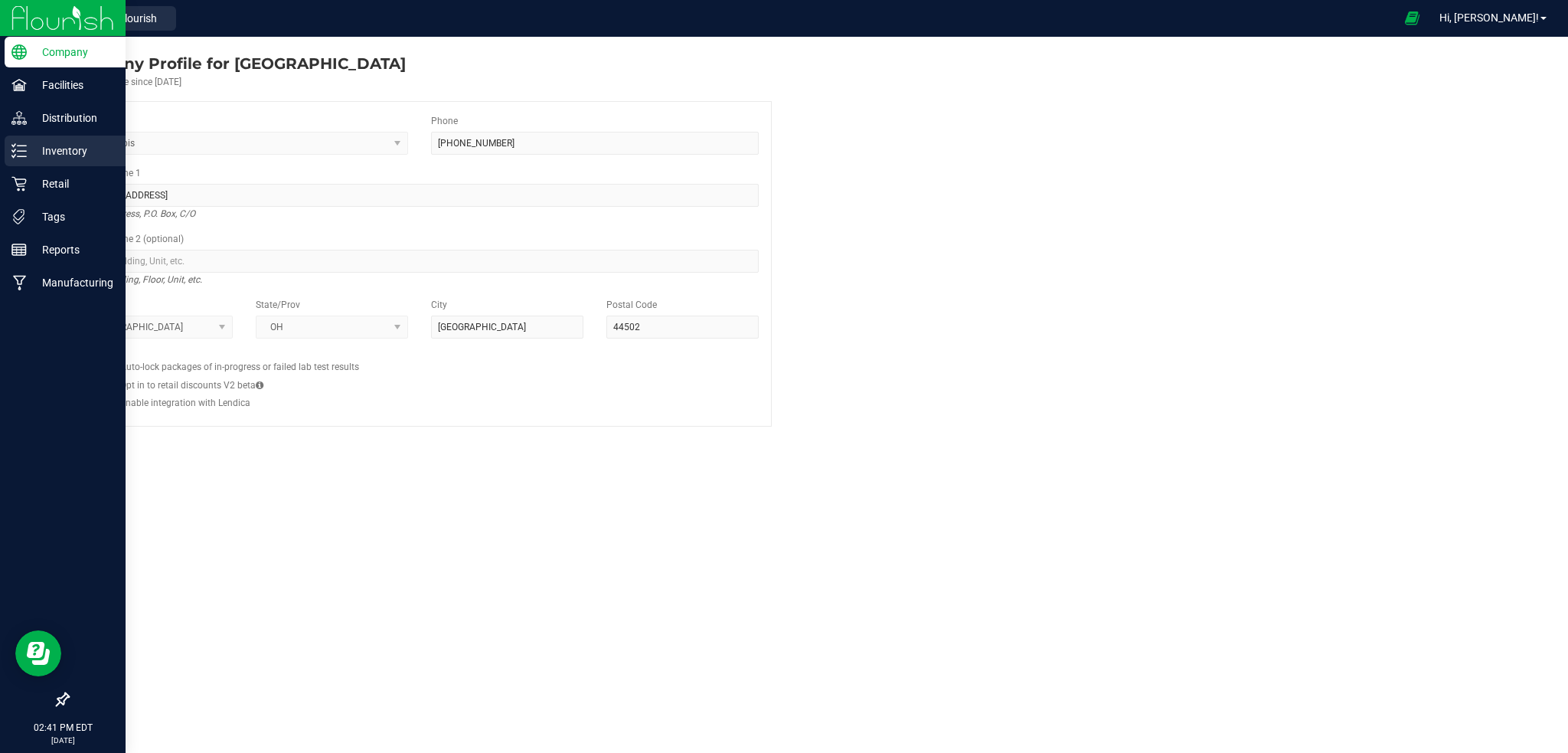
click at [66, 151] on p "Inventory" at bounding box center [73, 150] width 92 height 18
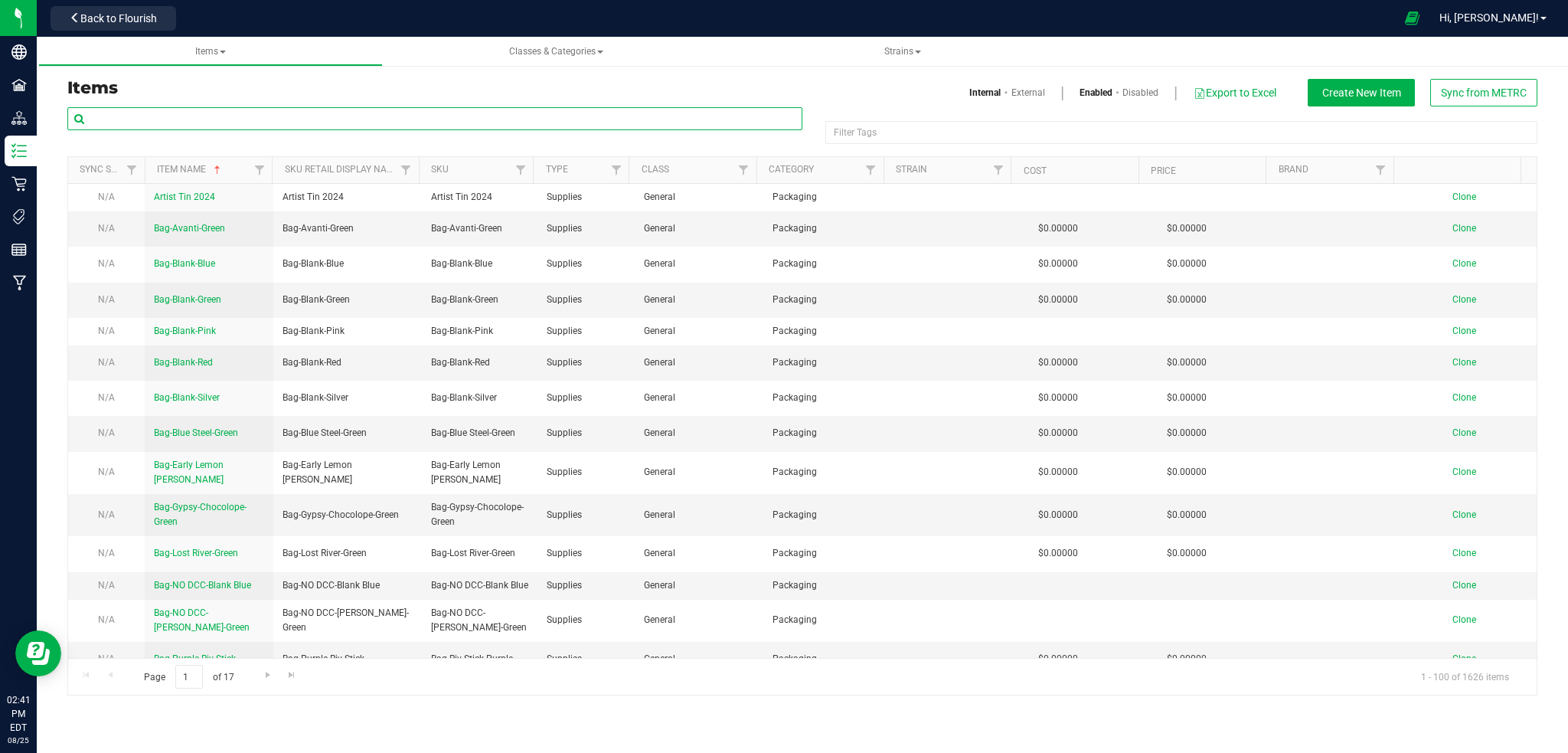
click at [180, 115] on input "text" at bounding box center [435, 119] width 735 height 23
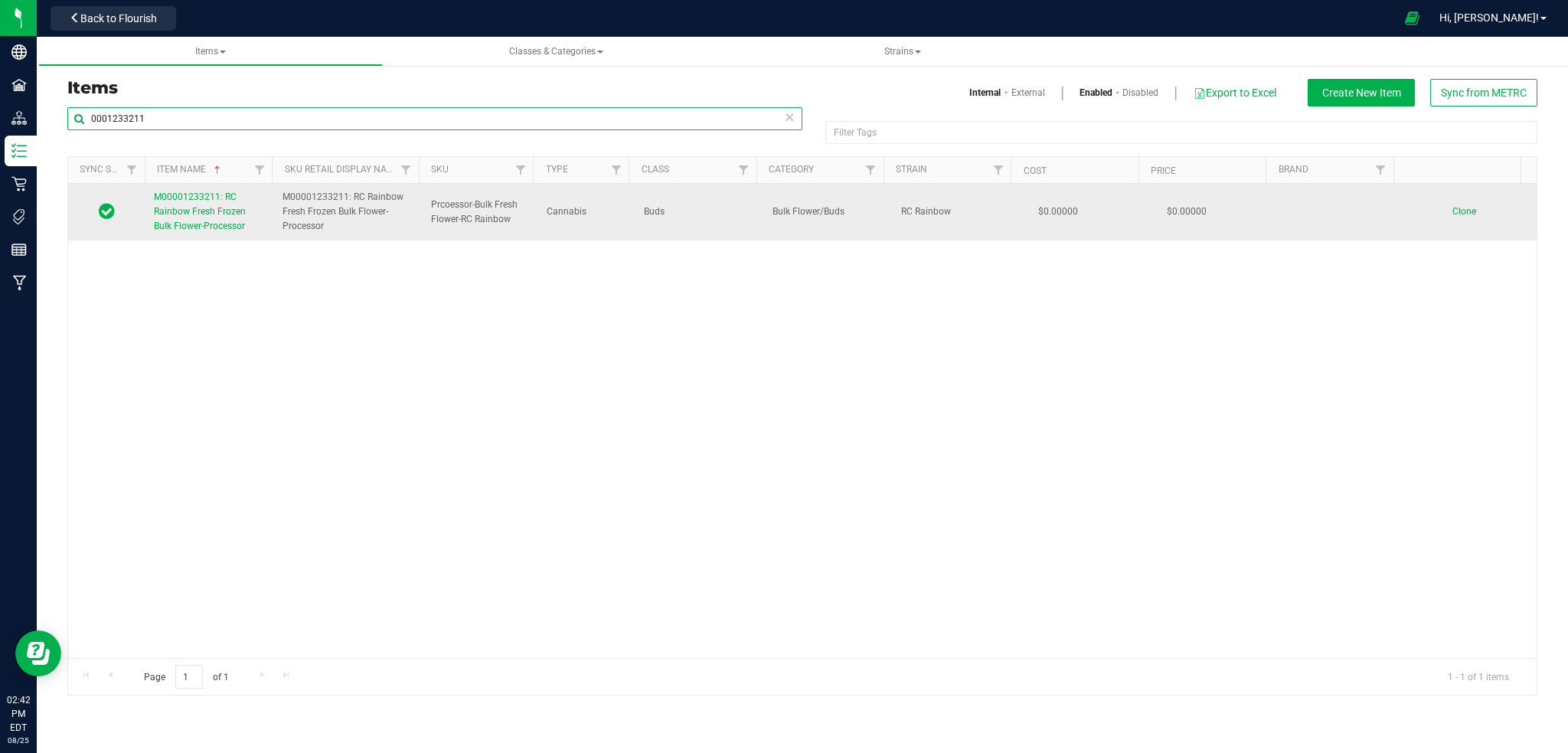
type input "0001233211"
click at [181, 215] on span "M00001233211: RC Rainbow Fresh Frozen Bulk Flower-Processor" at bounding box center [200, 211] width 92 height 40
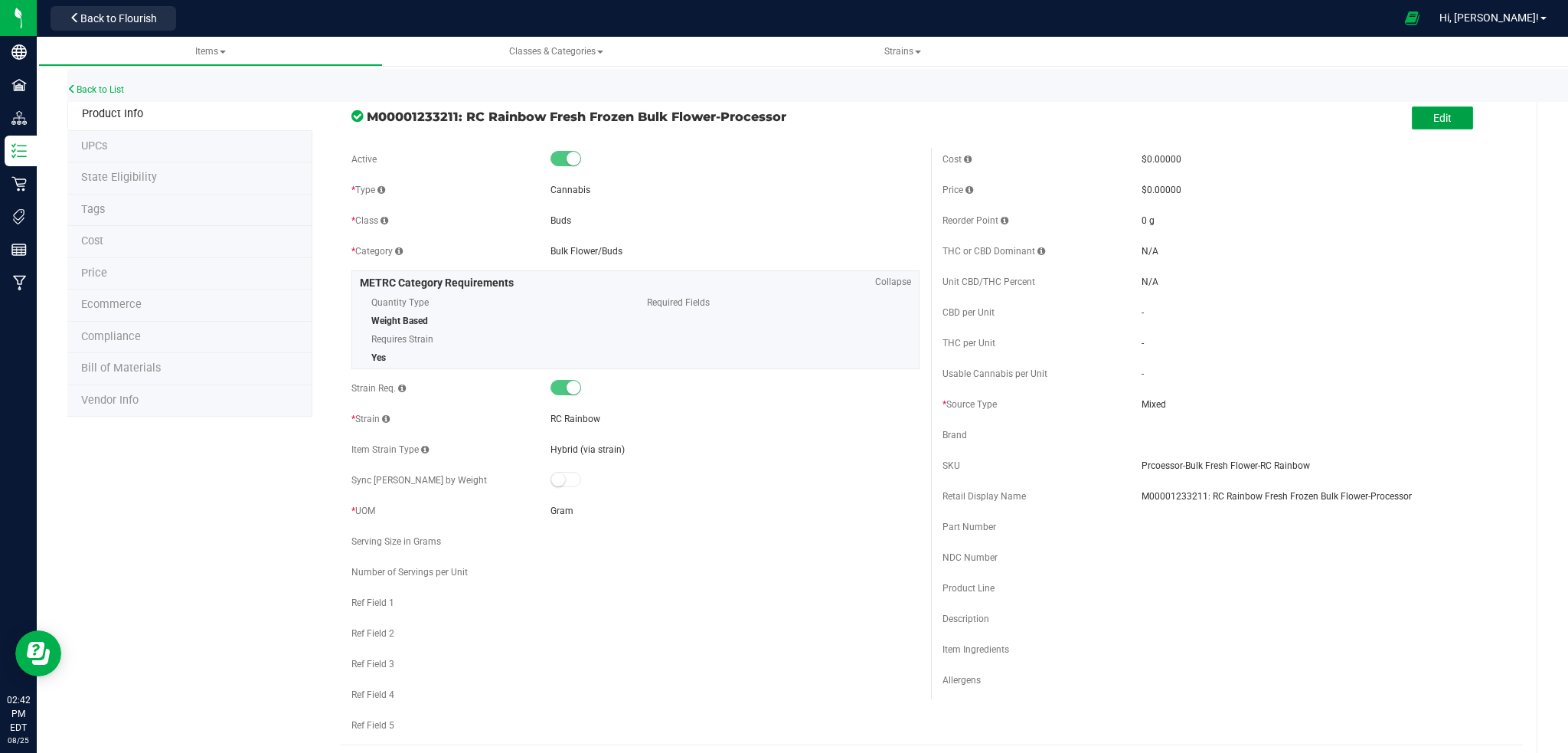
click at [1436, 112] on span "Edit" at bounding box center [1443, 118] width 18 height 12
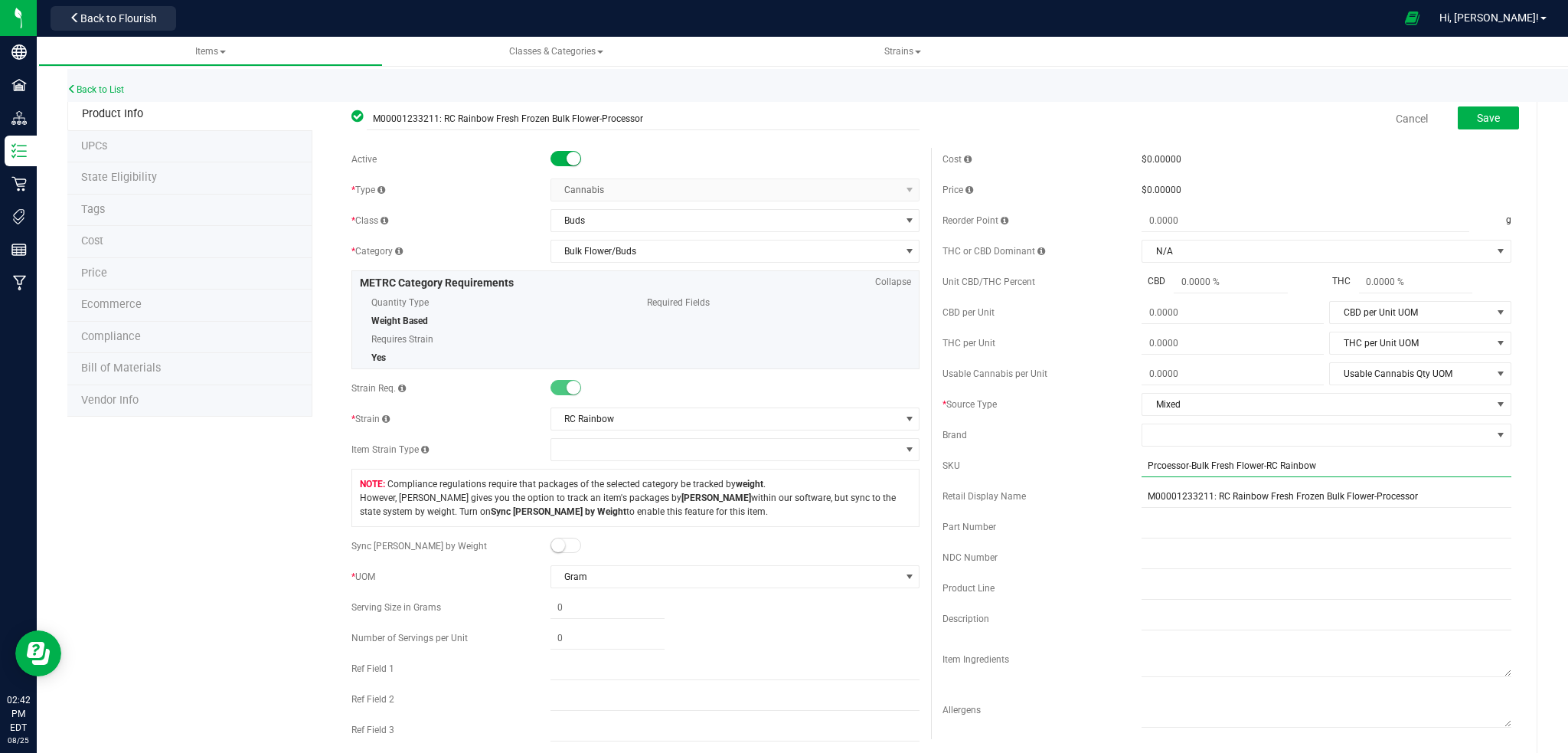
click at [1142, 466] on input "Prcoessor-Bulk Fresh Flower-RC Rainbow" at bounding box center [1327, 465] width 370 height 23
type input "DNU-Prcoessor-Bulk Fresh Flower-RC Rainbow"
click at [1258, 587] on div "Cost $0.00000 Price $0.00000 Reorder Point g THC or CBD Dominant" at bounding box center [1227, 450] width 592 height 606
click at [1142, 512] on input "M00001233211: RC Rainbow Fresh Frozen Bulk Flower-Processor" at bounding box center [1327, 510] width 370 height 23
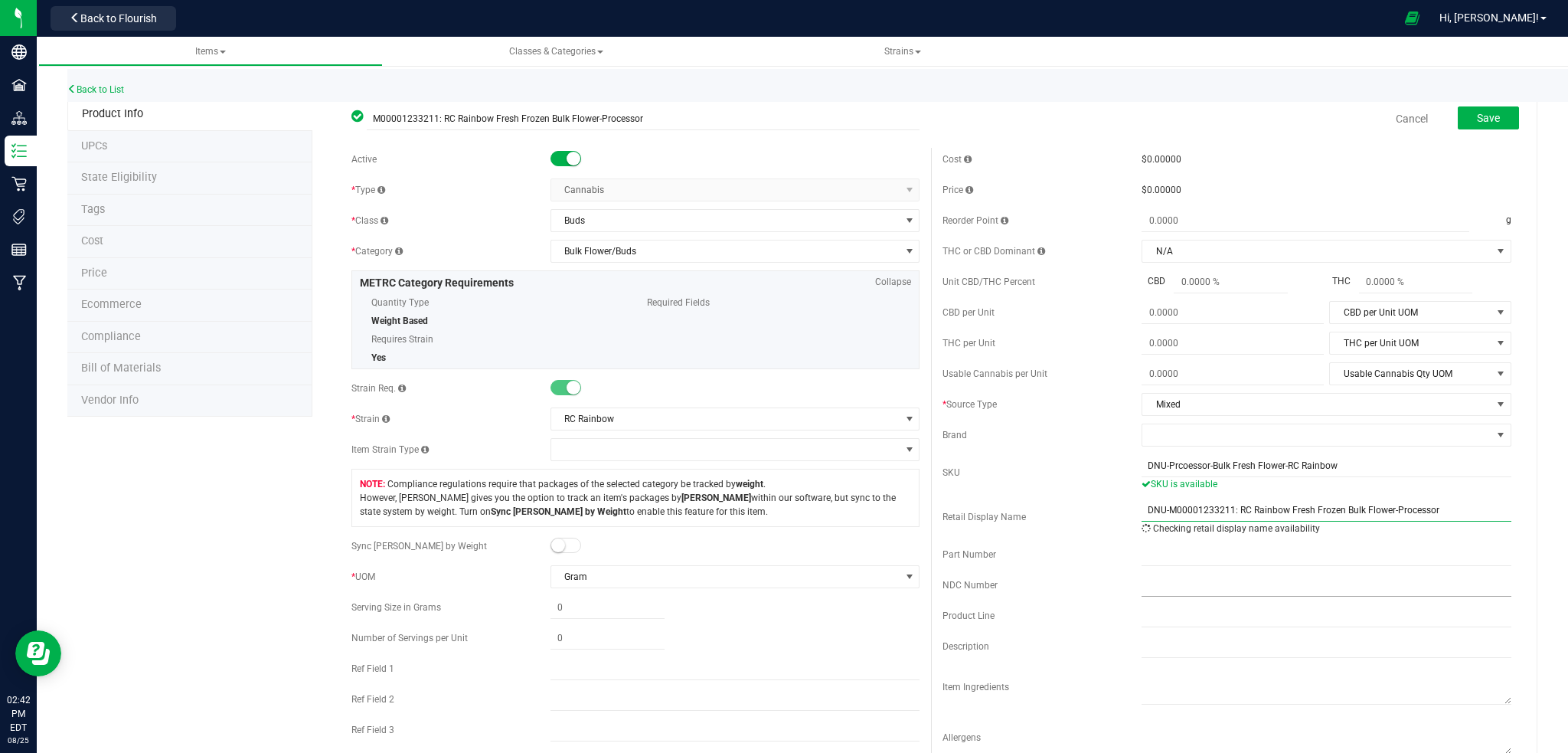
type input "DNU-M00001233211: RC Rainbow Fresh Frozen Bulk Flower-Processor"
click at [1180, 587] on input "text" at bounding box center [1327, 585] width 370 height 23
click at [1477, 123] on span "Save" at bounding box center [1488, 118] width 23 height 12
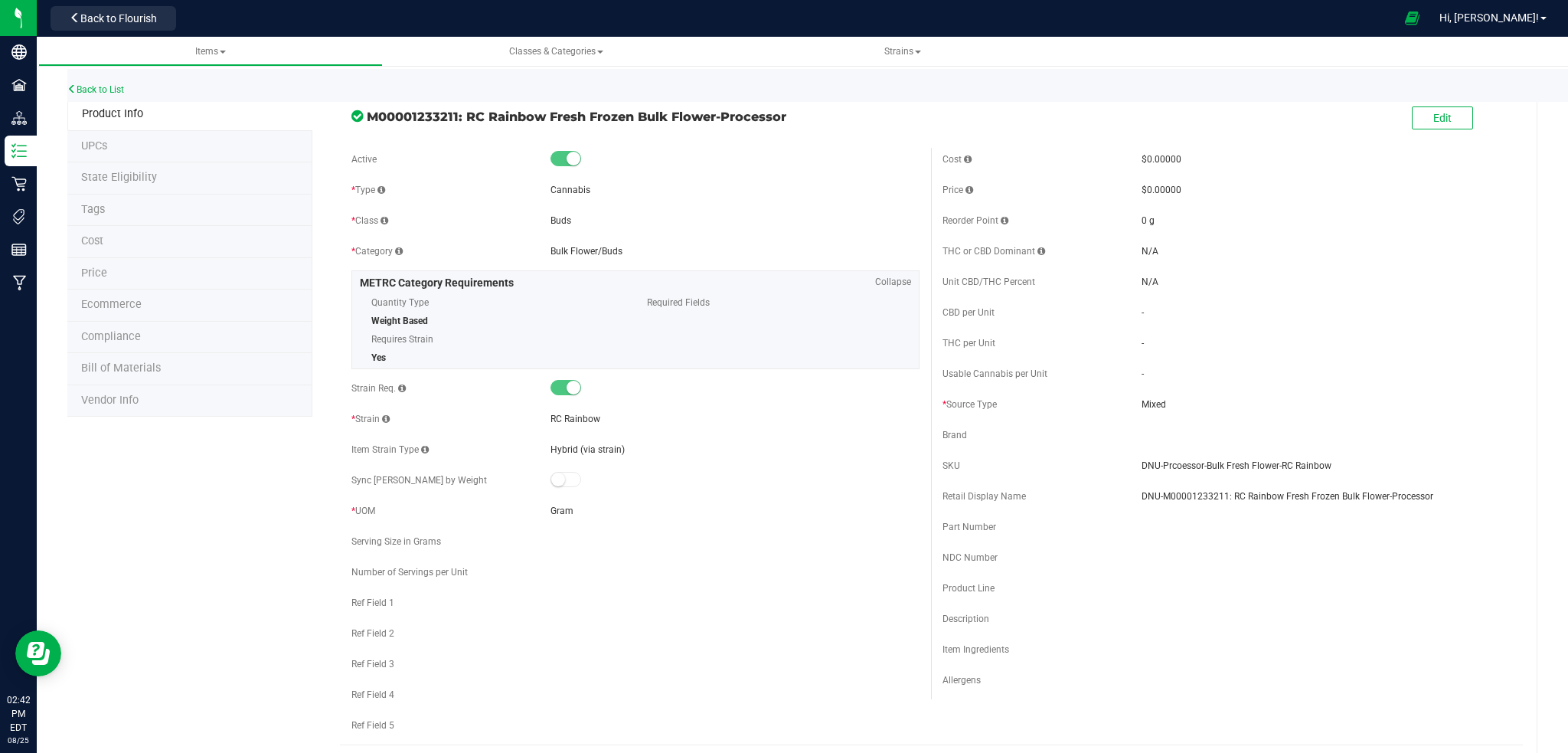
click at [566, 158] on small at bounding box center [573, 158] width 14 height 14
click at [1443, 117] on button "Edit" at bounding box center [1443, 118] width 62 height 23
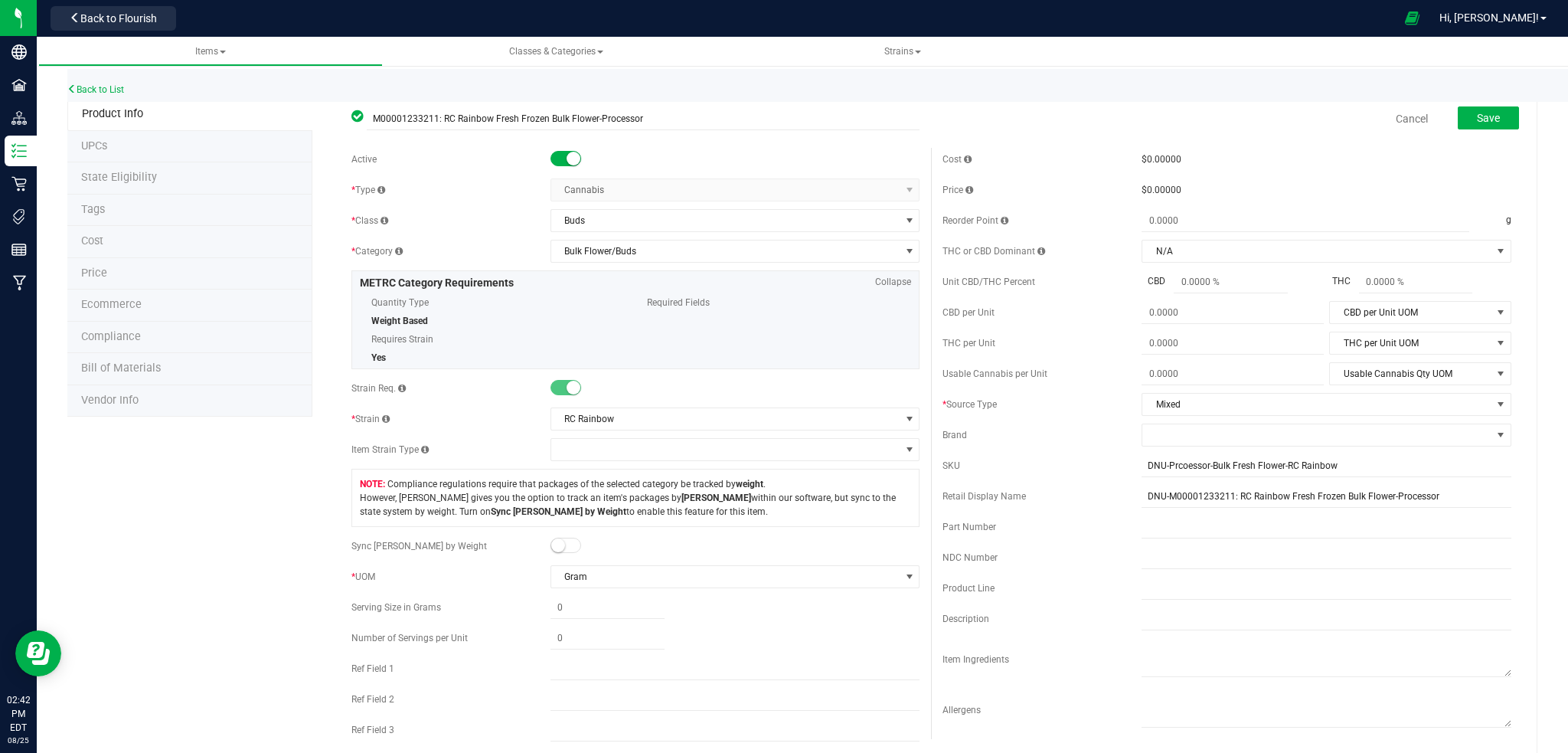
click at [555, 157] on span at bounding box center [565, 158] width 31 height 15
click at [1477, 113] on span "Save" at bounding box center [1488, 118] width 23 height 12
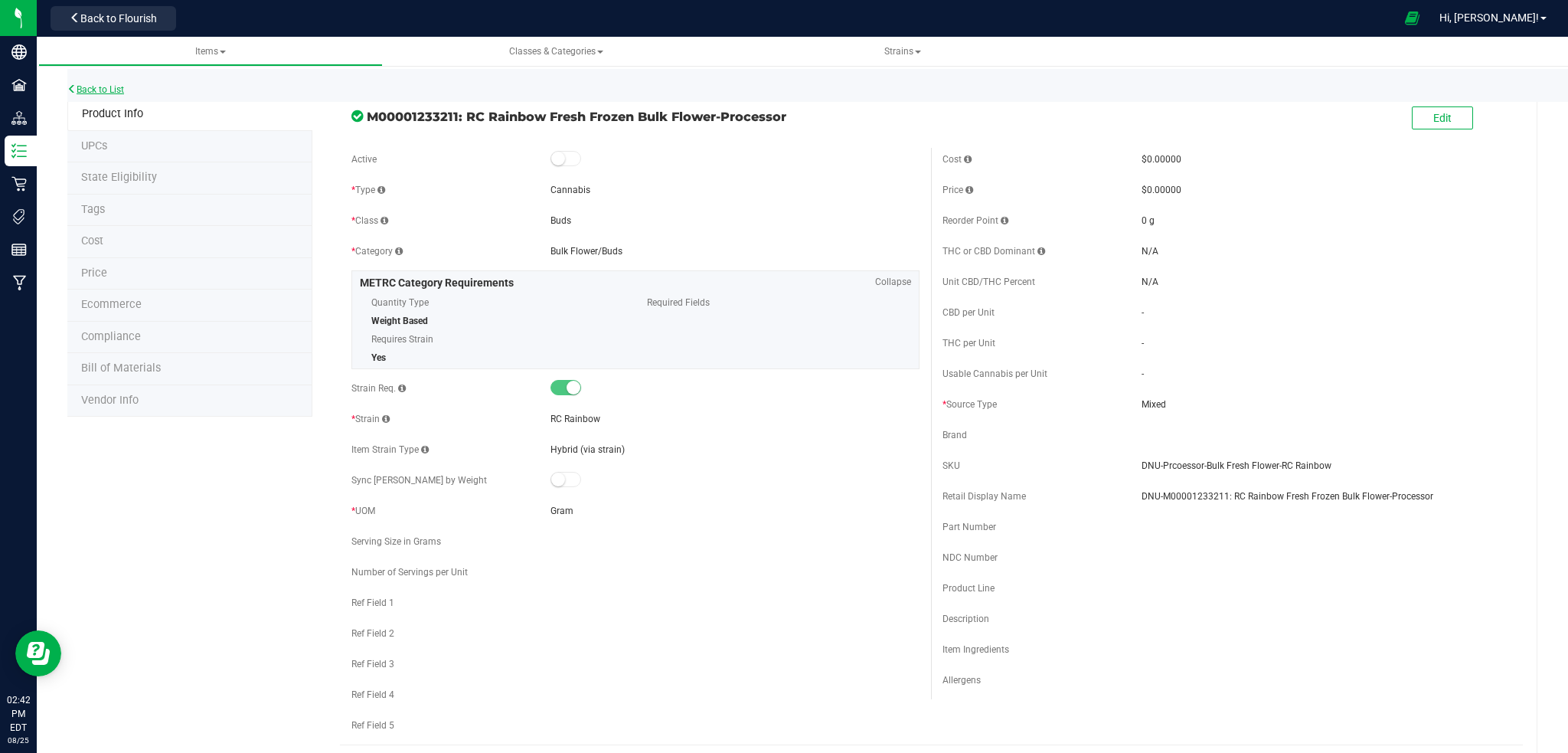
click at [105, 92] on link "Back to List" at bounding box center [96, 90] width 57 height 11
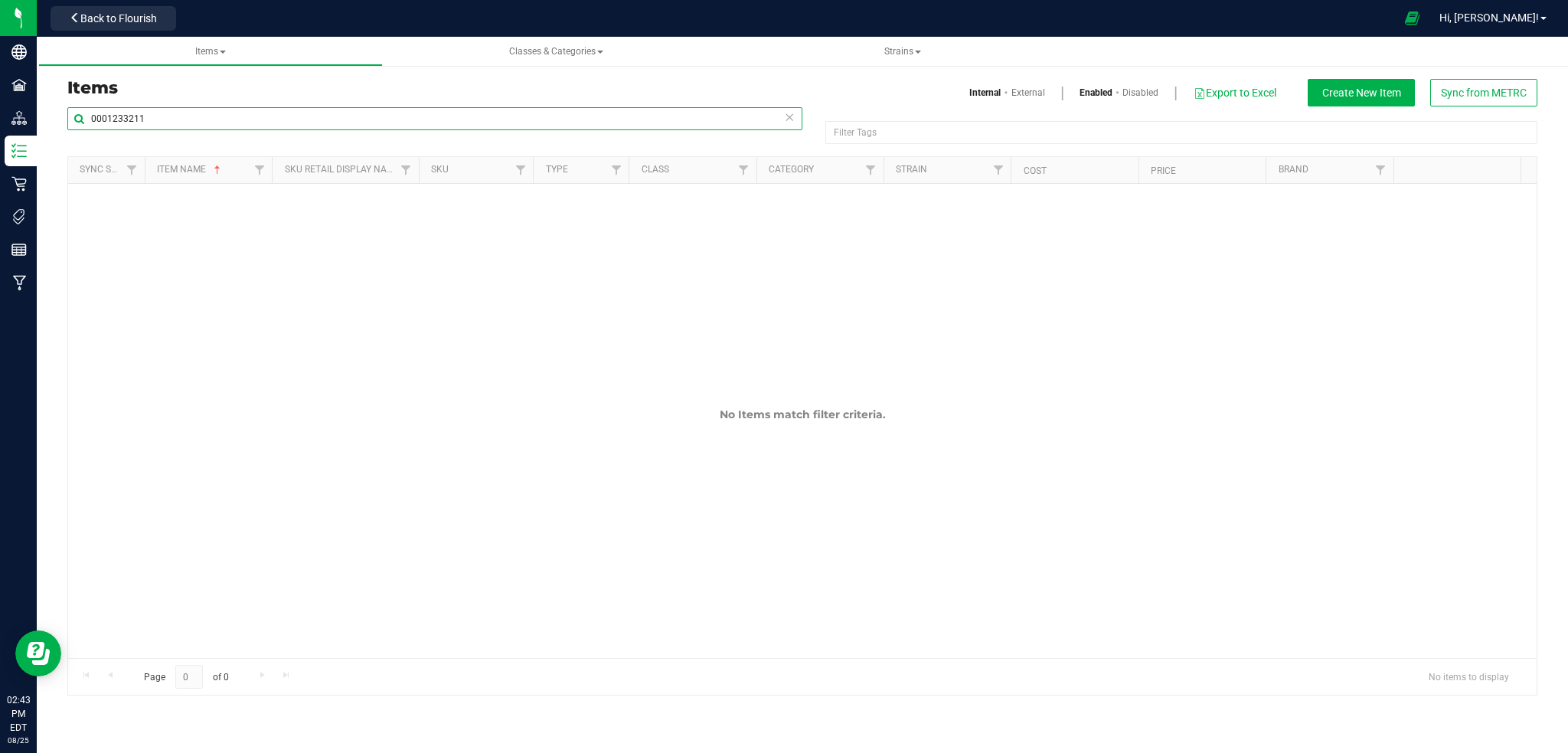
click at [162, 115] on input "0001233211" at bounding box center [435, 119] width 735 height 23
click at [114, 118] on input "0073001" at bounding box center [435, 119] width 735 height 23
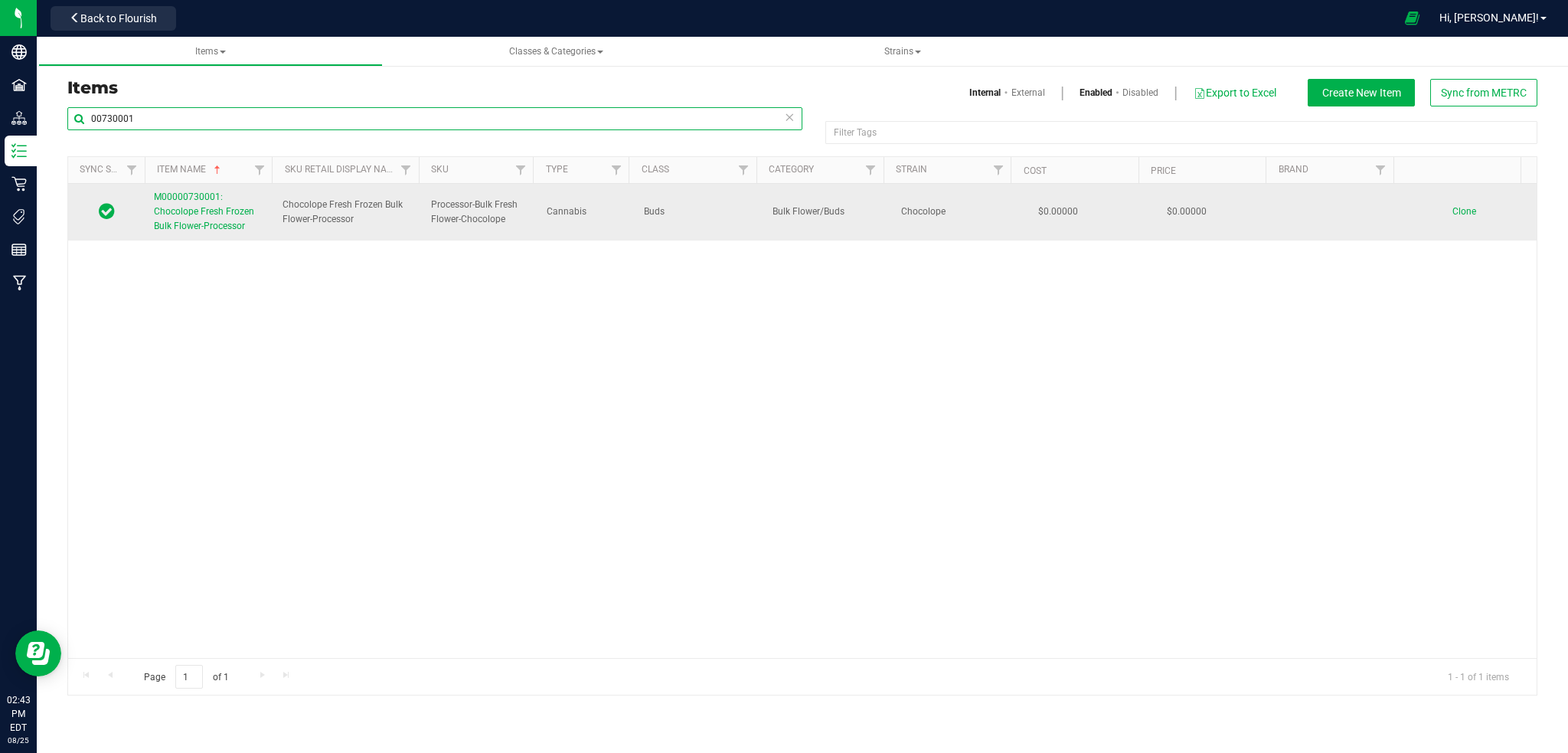
type input "00730001"
click at [211, 217] on span "M00000730001: Chocolope Fresh Frozen Bulk Flower-Processor" at bounding box center [204, 211] width 101 height 40
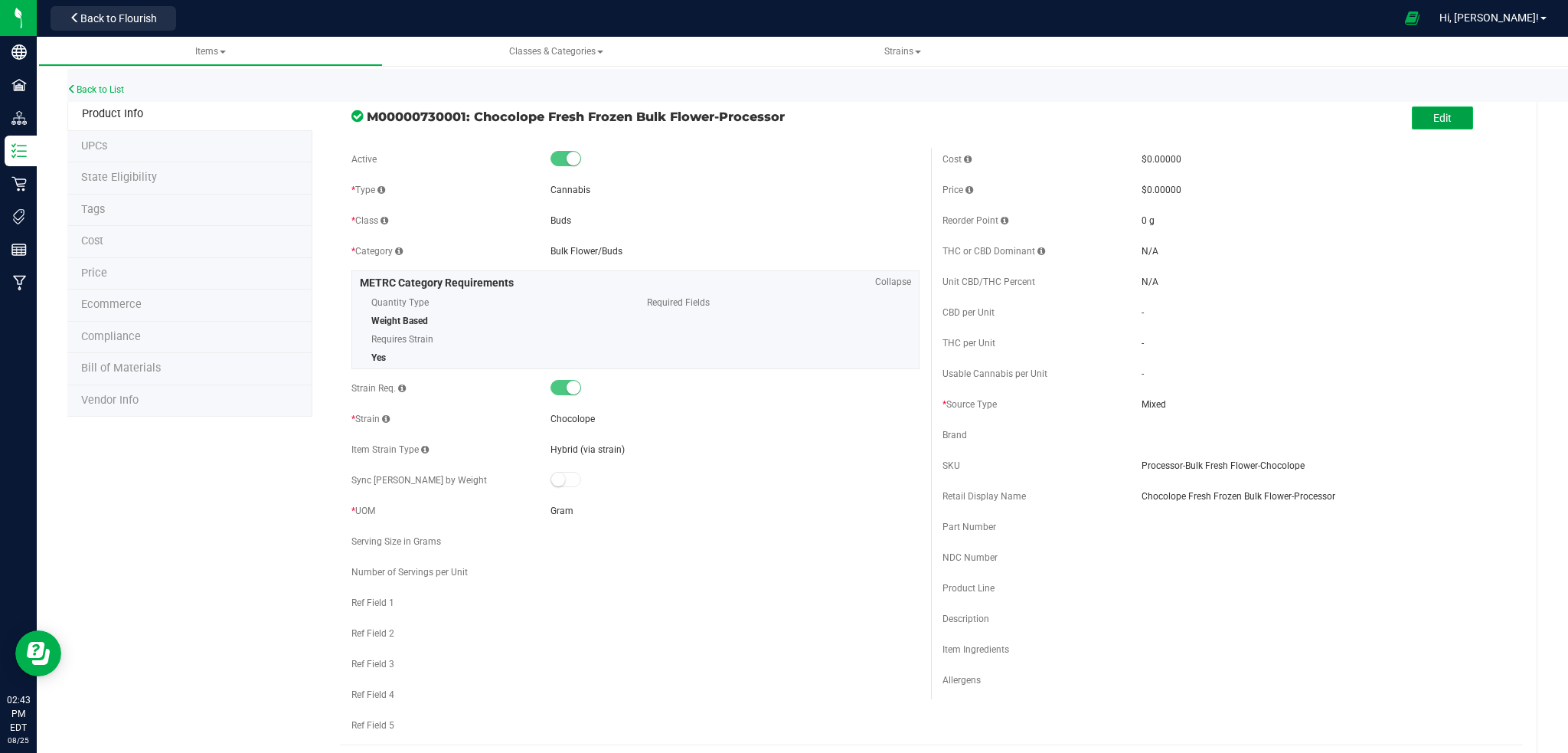
click at [1437, 115] on button "Edit" at bounding box center [1443, 118] width 62 height 23
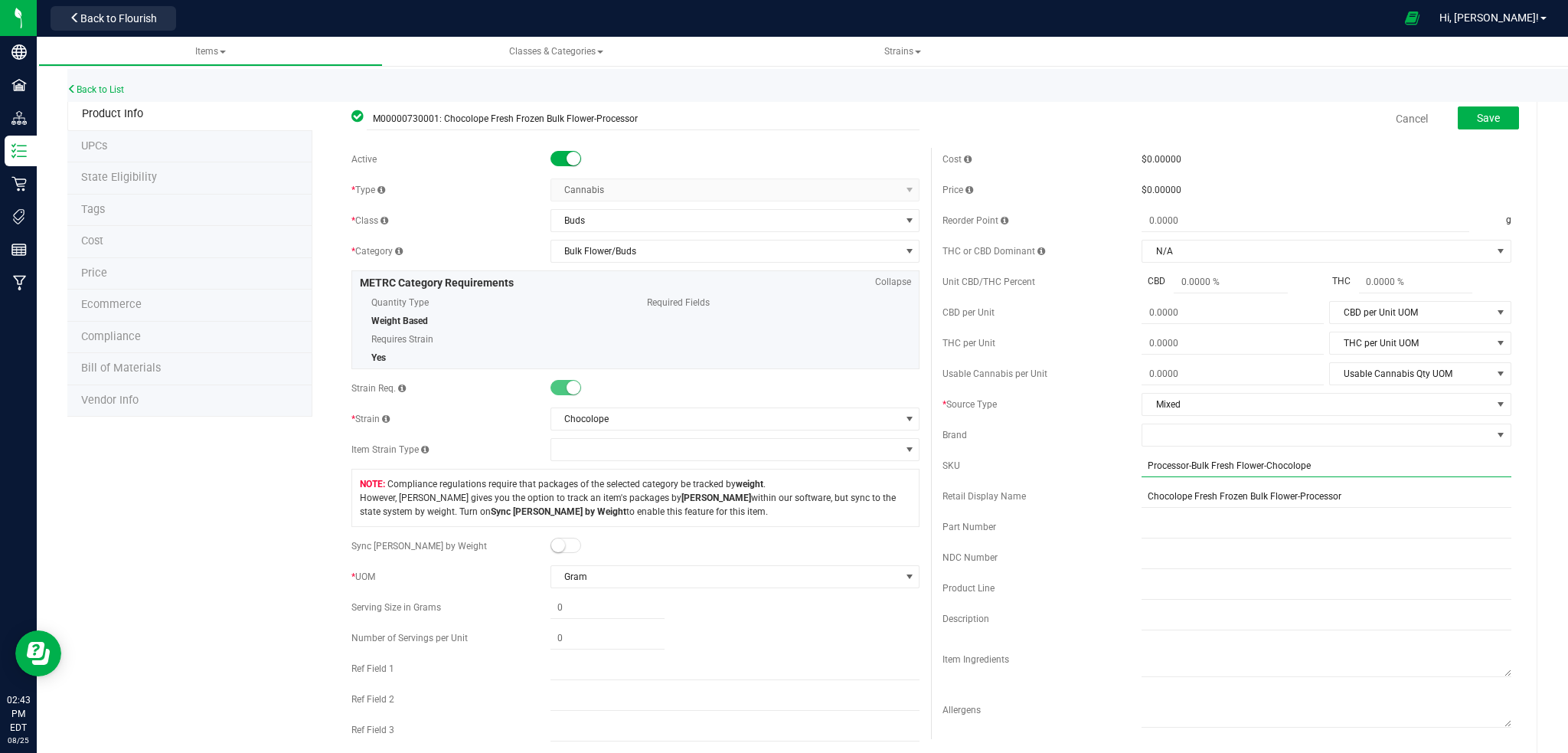
click at [1142, 465] on input "Processor-Bulk Fresh Flower-Chocolope" at bounding box center [1327, 465] width 370 height 23
type input "DNU-Processor-Bulk Fresh Flower-Chocolope"
click at [1142, 516] on input "Chocolope Fresh Frozen Bulk Flower-Processor" at bounding box center [1327, 510] width 370 height 23
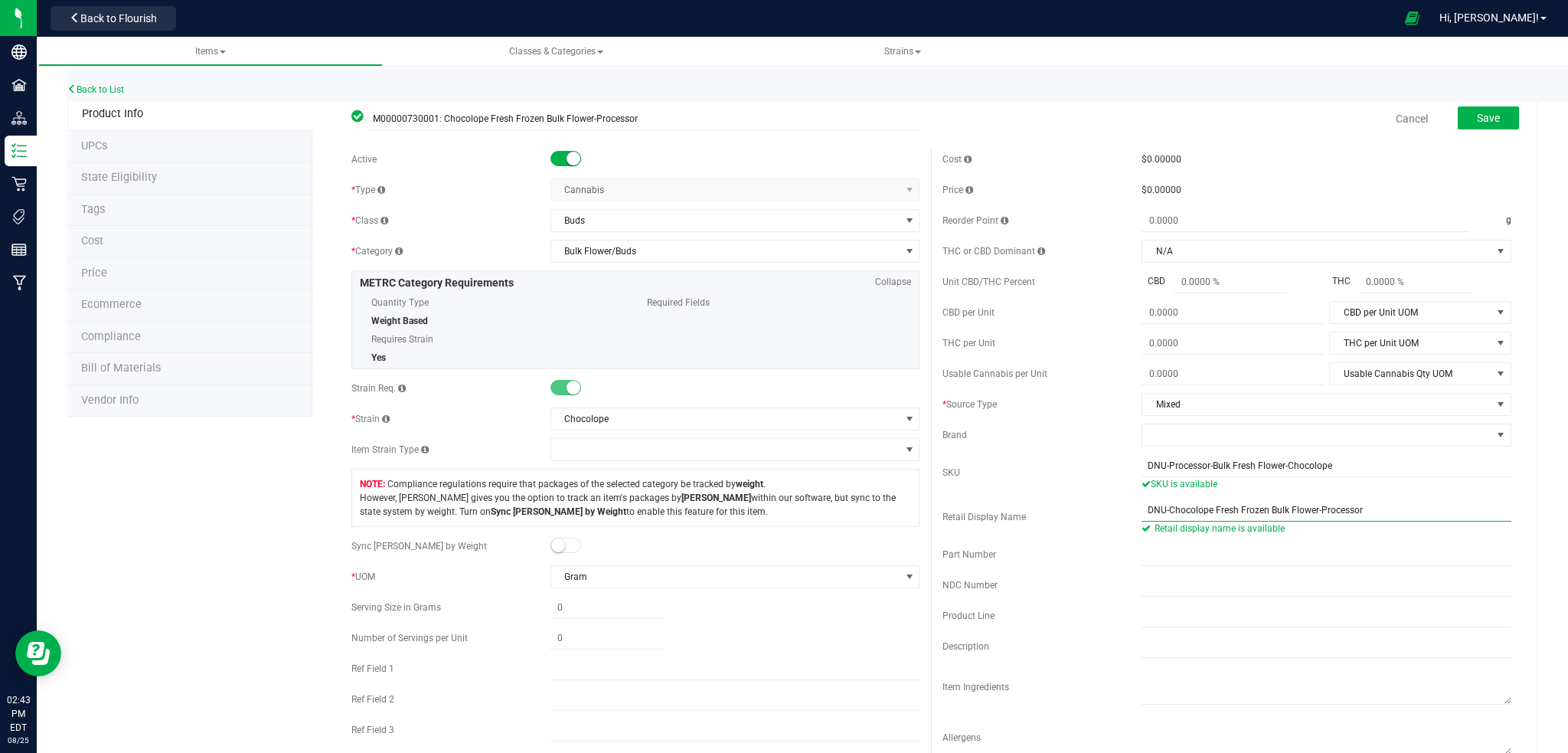
type input "DNU-Chocolope Fresh Frozen Bulk Flower-Processor"
click at [566, 159] on small at bounding box center [573, 158] width 14 height 14
click at [1484, 120] on button "Save" at bounding box center [1488, 118] width 62 height 23
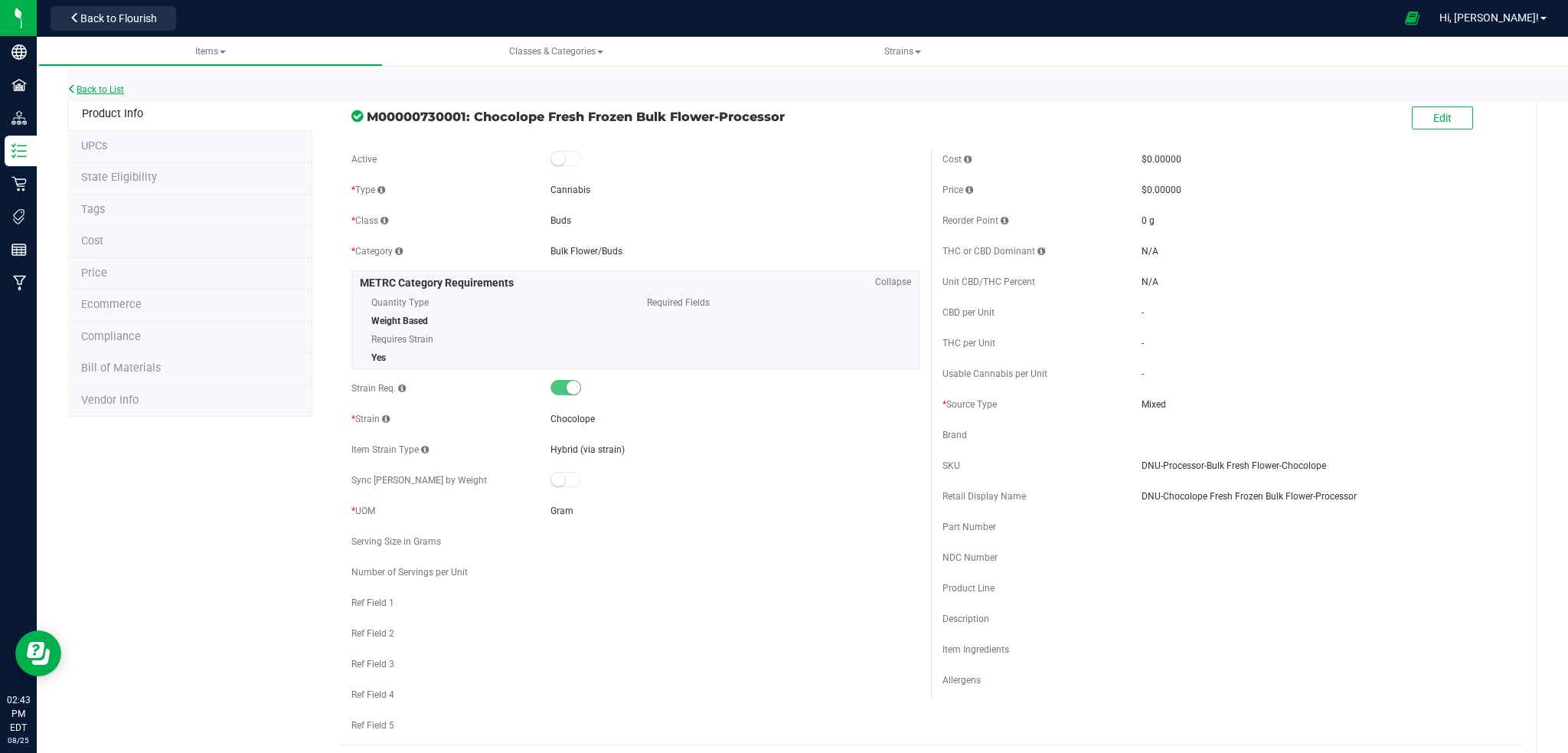
click at [88, 87] on link "Back to List" at bounding box center [96, 90] width 57 height 11
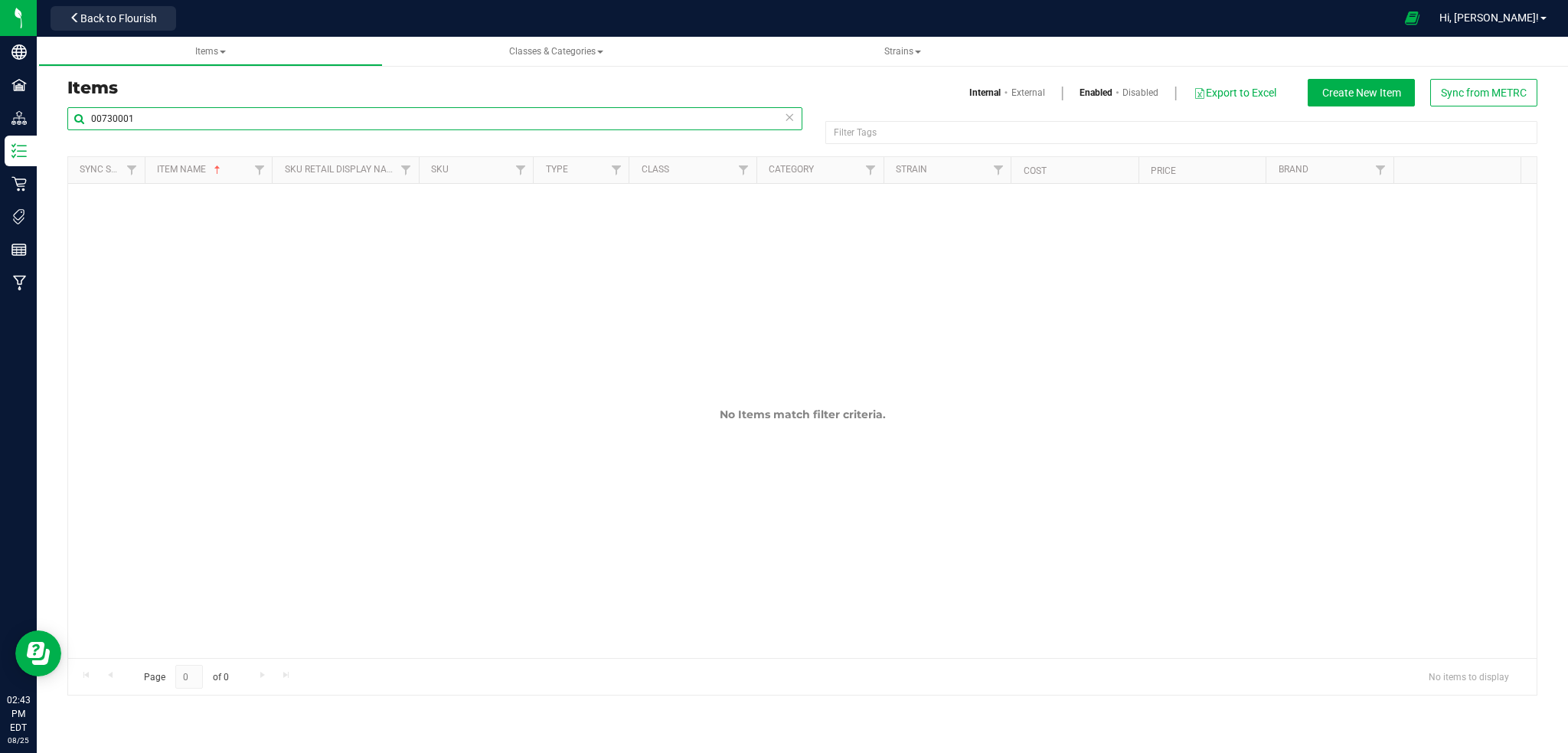
click at [148, 122] on input "00730001" at bounding box center [435, 119] width 735 height 23
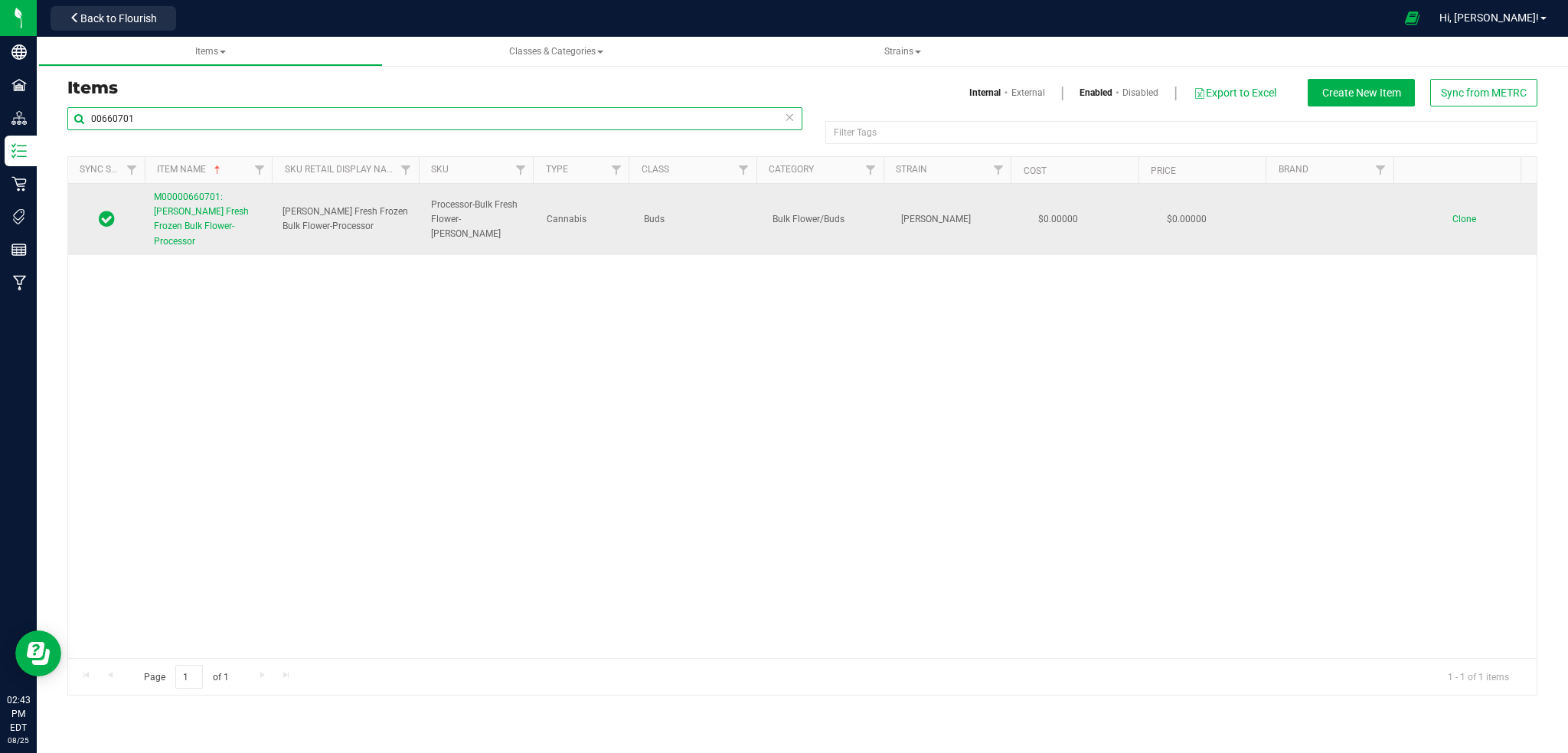
type input "00660701"
click at [205, 205] on link "M00000660701: [PERSON_NAME] Fresh Frozen Bulk Flower-Processor" at bounding box center [209, 219] width 111 height 59
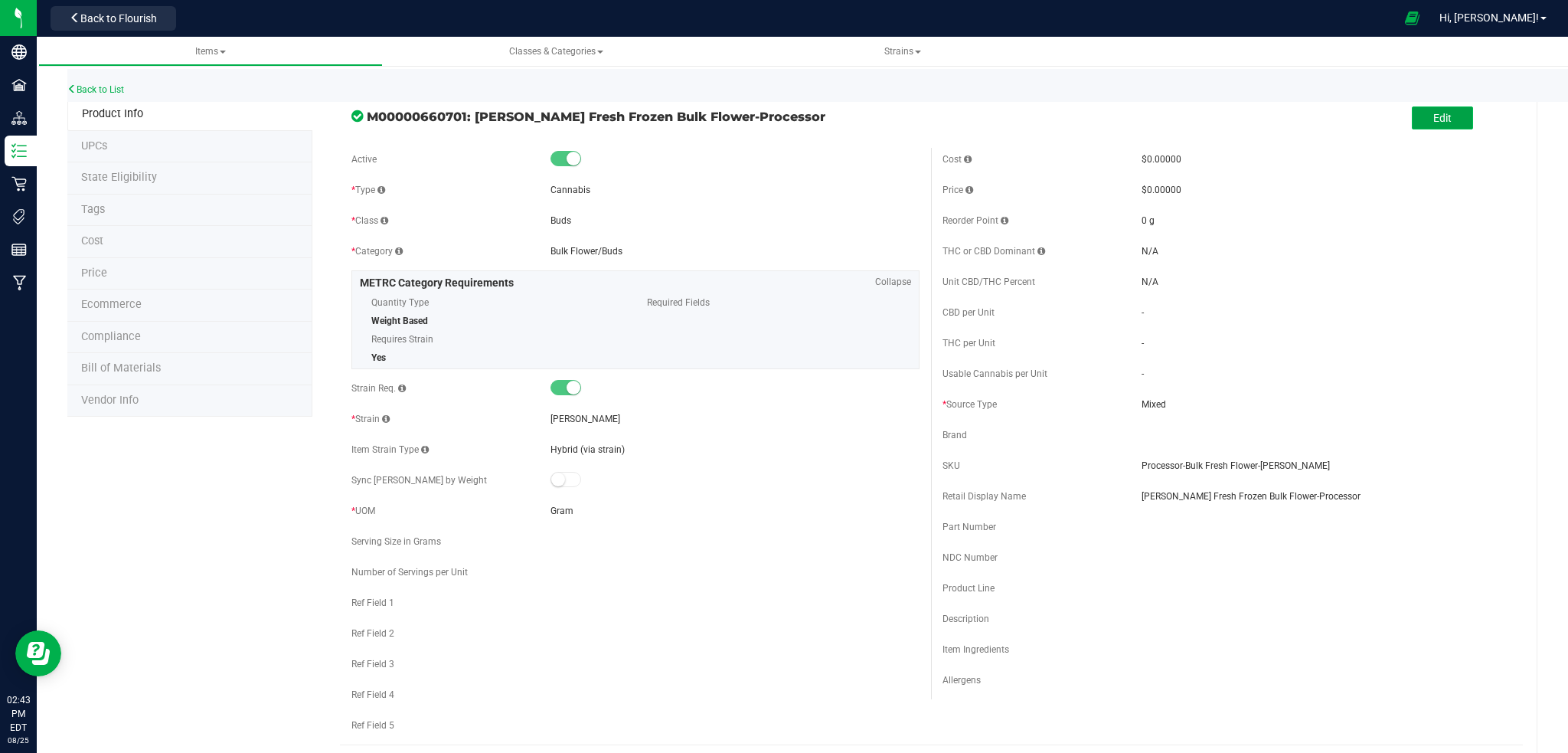
click at [1439, 117] on button "Edit" at bounding box center [1443, 118] width 62 height 23
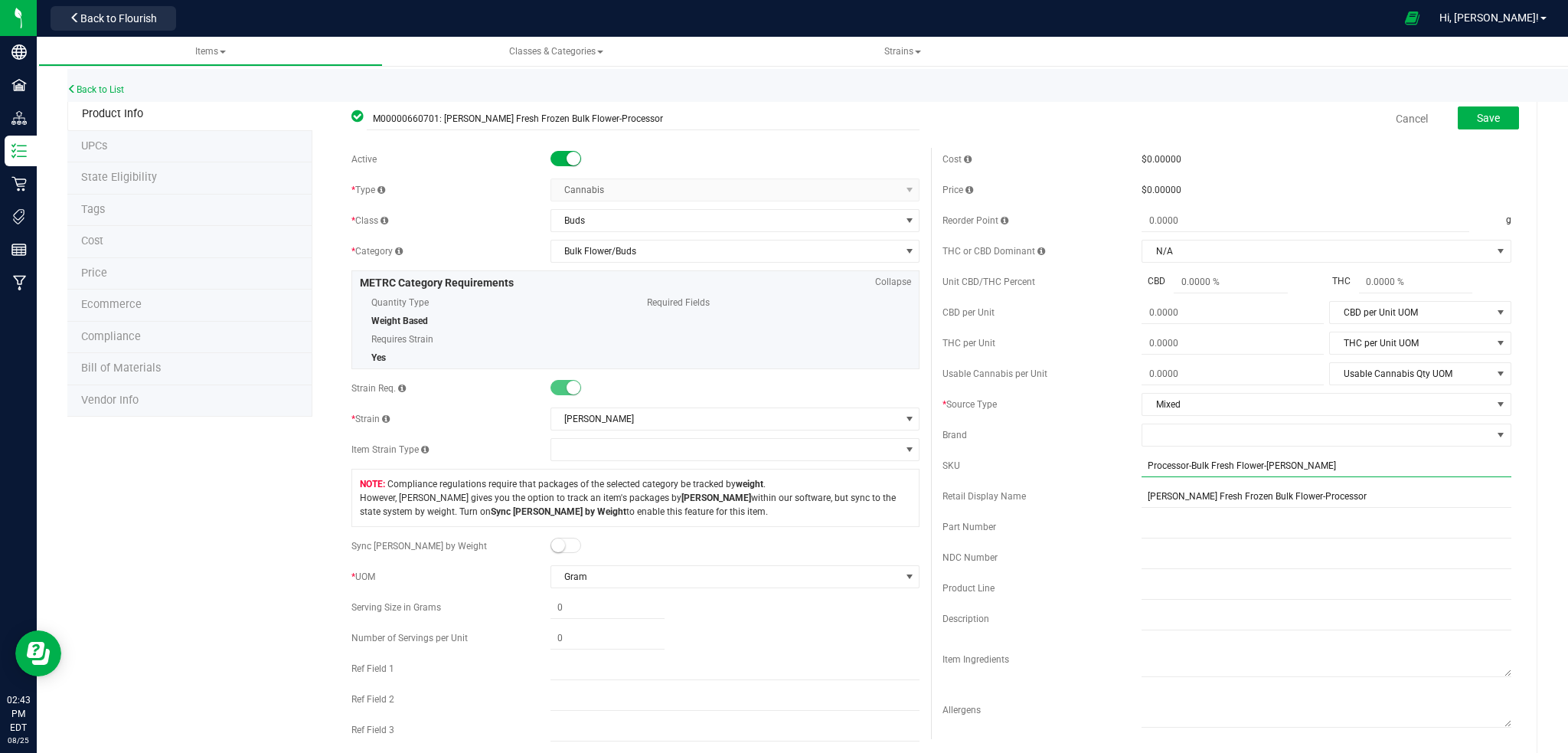
click at [1142, 467] on input "Processor-Bulk Fresh Flower-[PERSON_NAME]" at bounding box center [1327, 465] width 370 height 23
type input "DNU-Processor-Bulk Fresh Flower-[PERSON_NAME]"
click at [1142, 513] on input "[PERSON_NAME] Fresh Frozen Bulk Flower-Processor" at bounding box center [1327, 510] width 370 height 23
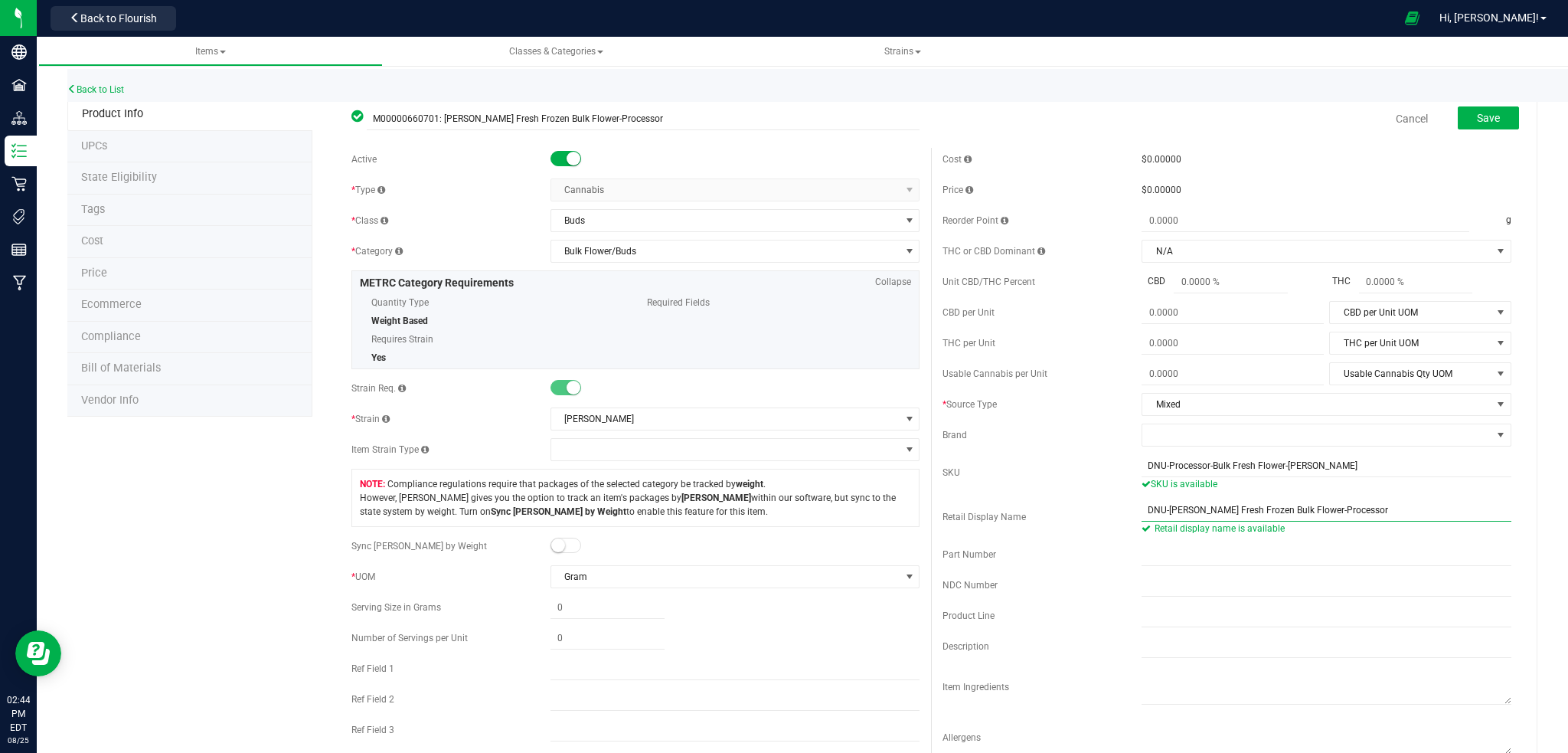
type input "DNU-[PERSON_NAME] Fresh Frozen Bulk Flower-Processor"
click at [542, 154] on div "Active" at bounding box center [451, 159] width 199 height 14
click at [566, 154] on small at bounding box center [573, 158] width 14 height 14
click at [1477, 118] on span "Save" at bounding box center [1488, 118] width 23 height 12
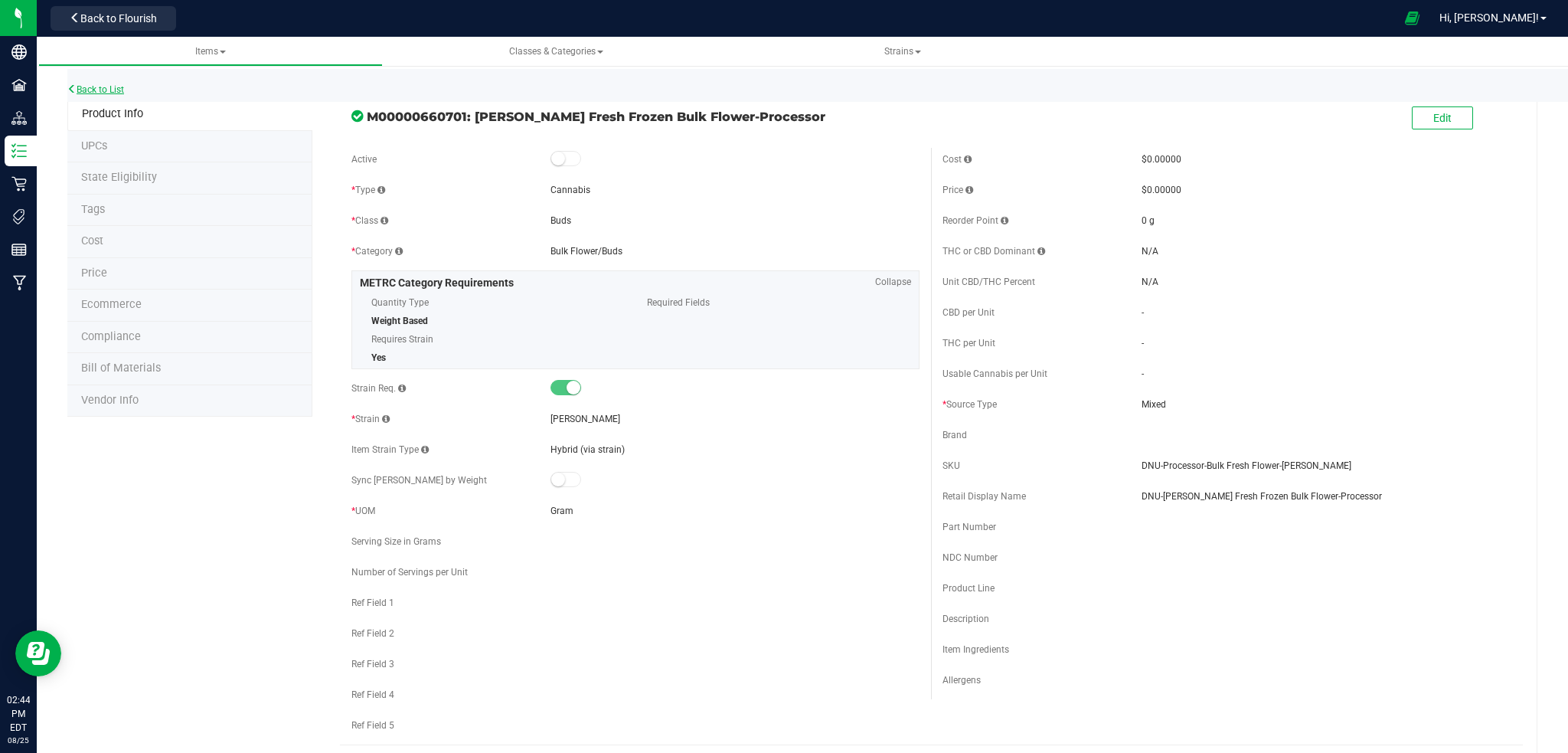
click at [105, 91] on link "Back to List" at bounding box center [96, 90] width 57 height 11
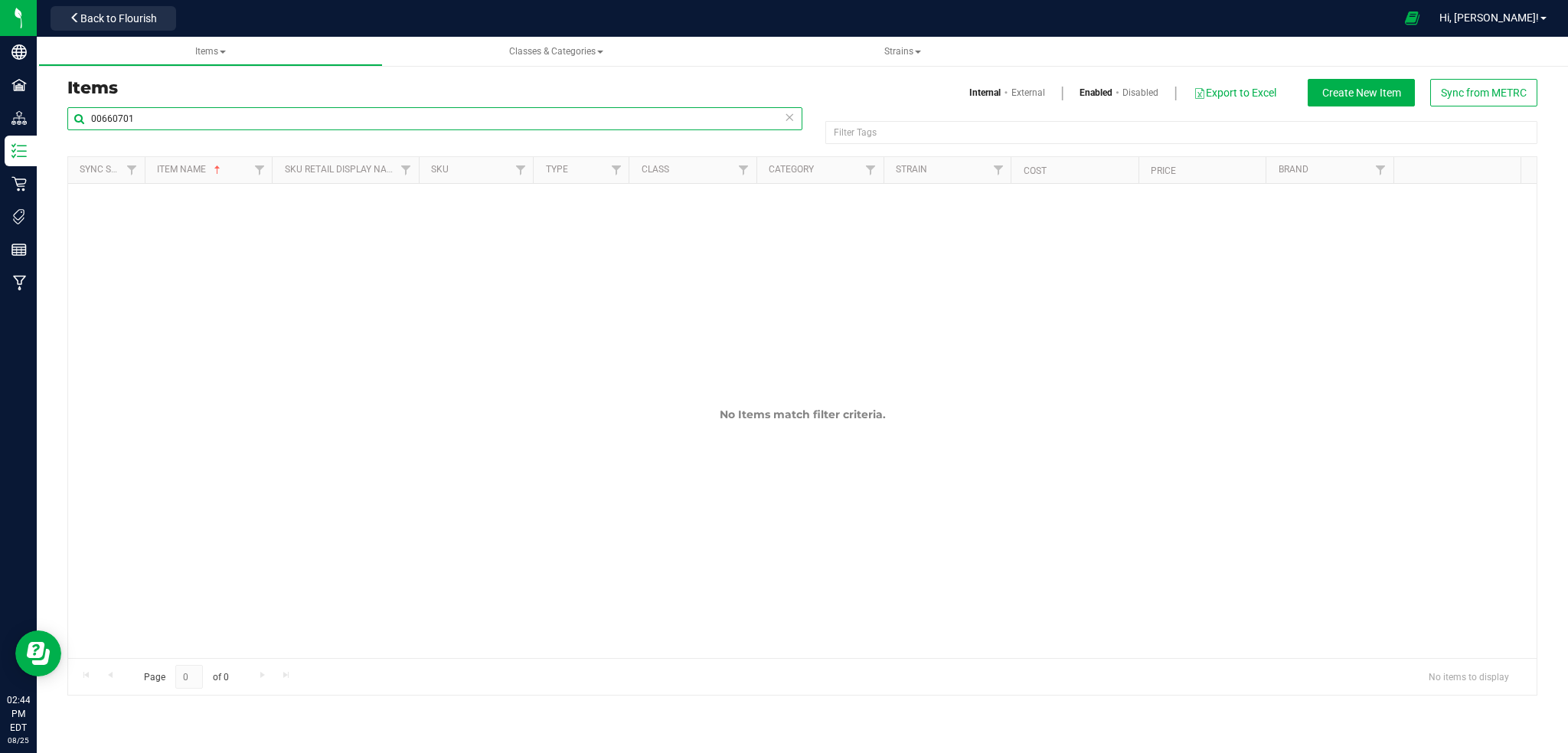
click at [167, 114] on input "00660701" at bounding box center [435, 119] width 735 height 23
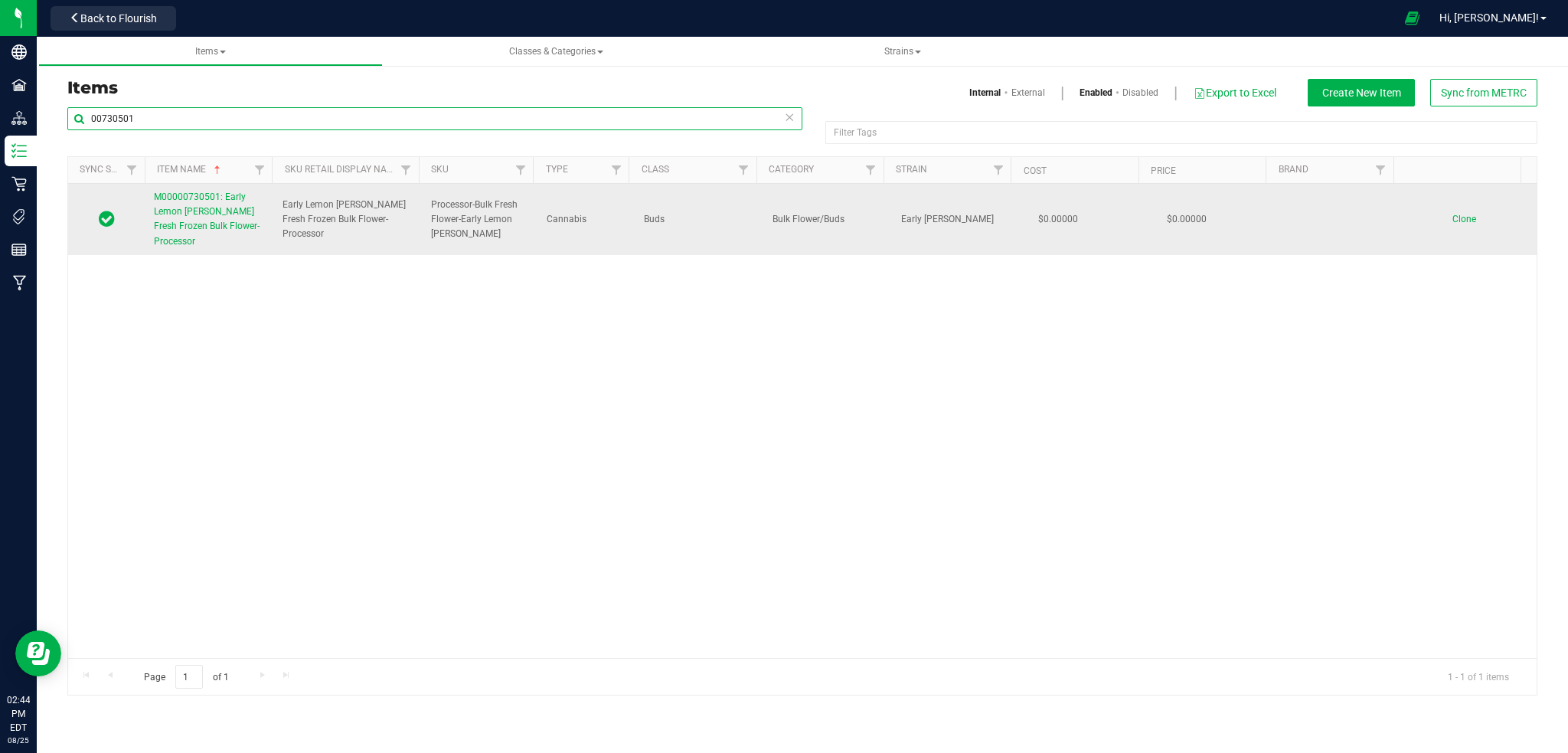
type input "00730501"
click at [241, 214] on span "M00000730501: Early Lemon [PERSON_NAME] Fresh Frozen Bulk Flower-Processor" at bounding box center [207, 218] width 106 height 55
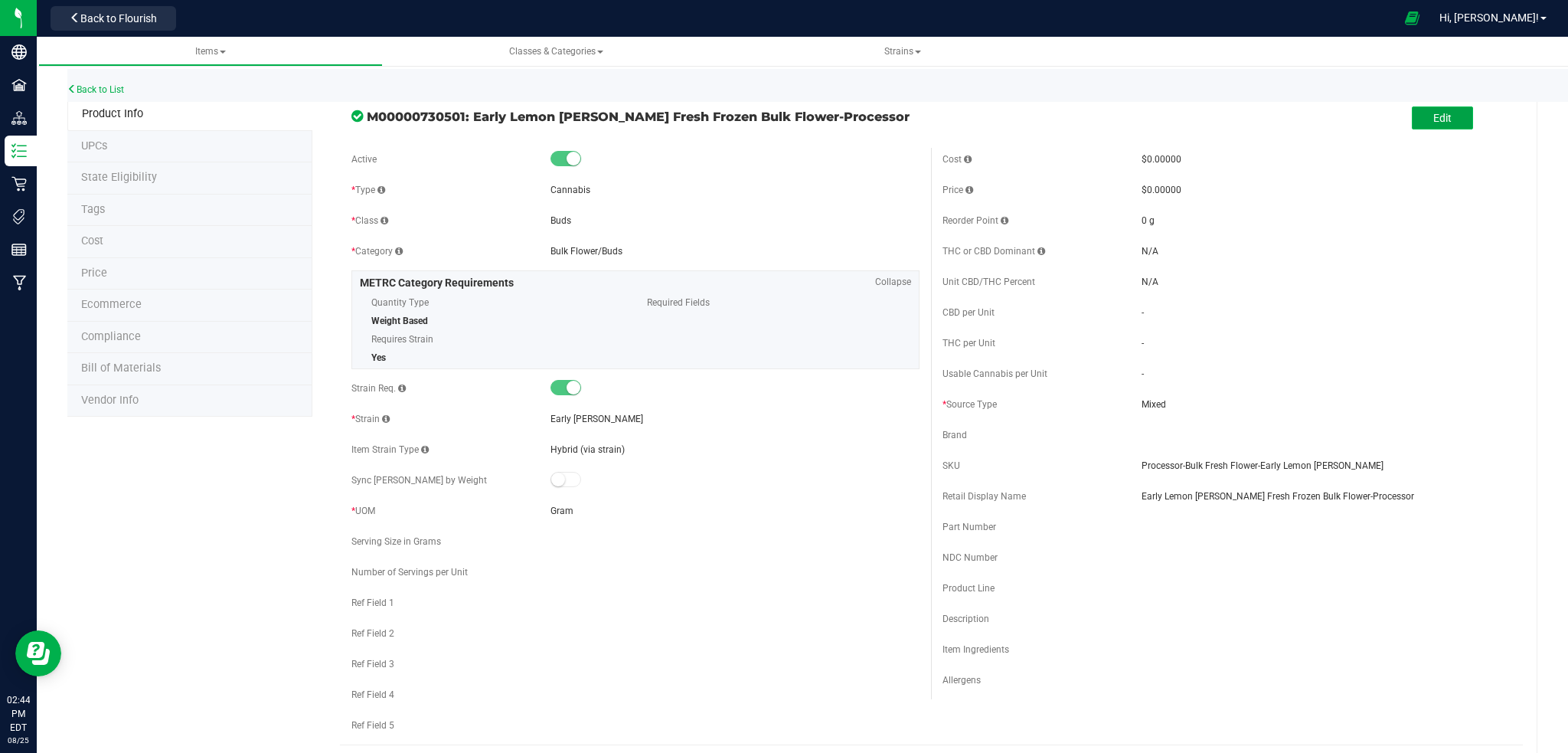
click at [1437, 125] on button "Edit" at bounding box center [1443, 118] width 62 height 23
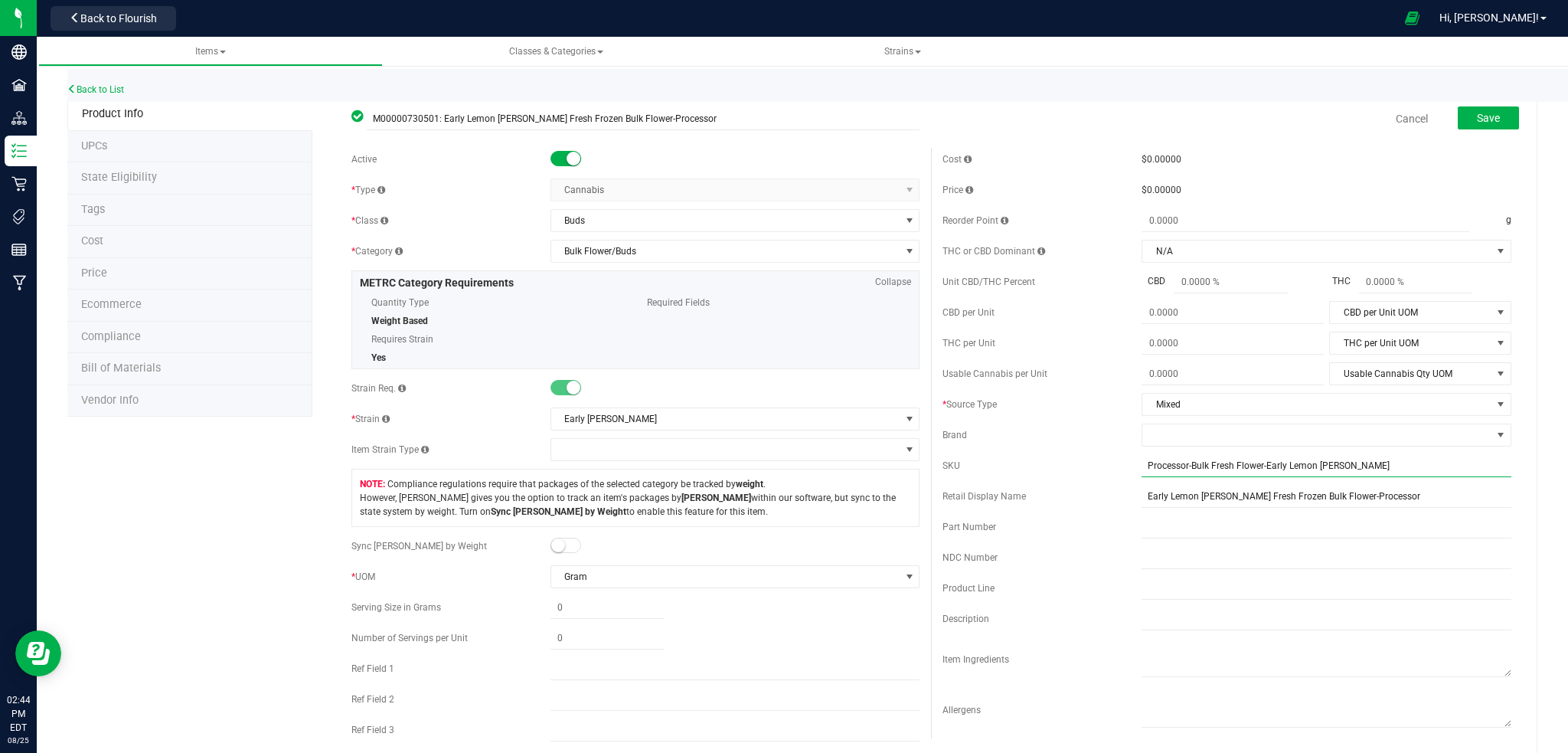
click at [1142, 466] on input "Processor-Bulk Fresh Flower-Early Lemon [PERSON_NAME]" at bounding box center [1327, 465] width 370 height 23
type input "DNU-Processor-Bulk Fresh Flower-Early Lemon [PERSON_NAME]"
click at [1142, 509] on input "Early Lemon [PERSON_NAME] Fresh Frozen Bulk Flower-Processor" at bounding box center [1327, 510] width 370 height 23
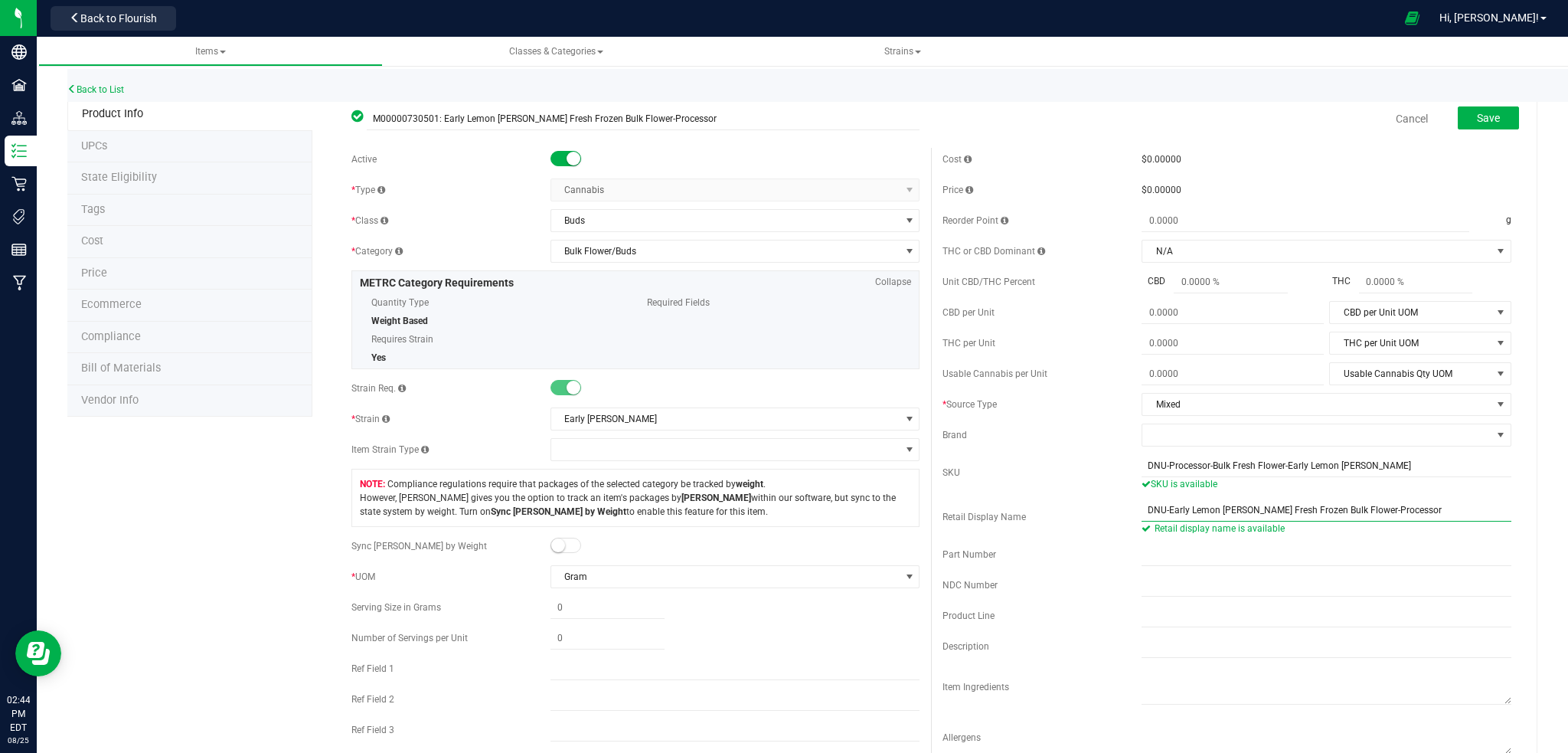
type input "DNU-Early Lemon [PERSON_NAME] Fresh Frozen Bulk Flower-Processor"
click at [557, 153] on span at bounding box center [565, 158] width 31 height 15
click at [1489, 121] on button "Save" at bounding box center [1488, 118] width 62 height 23
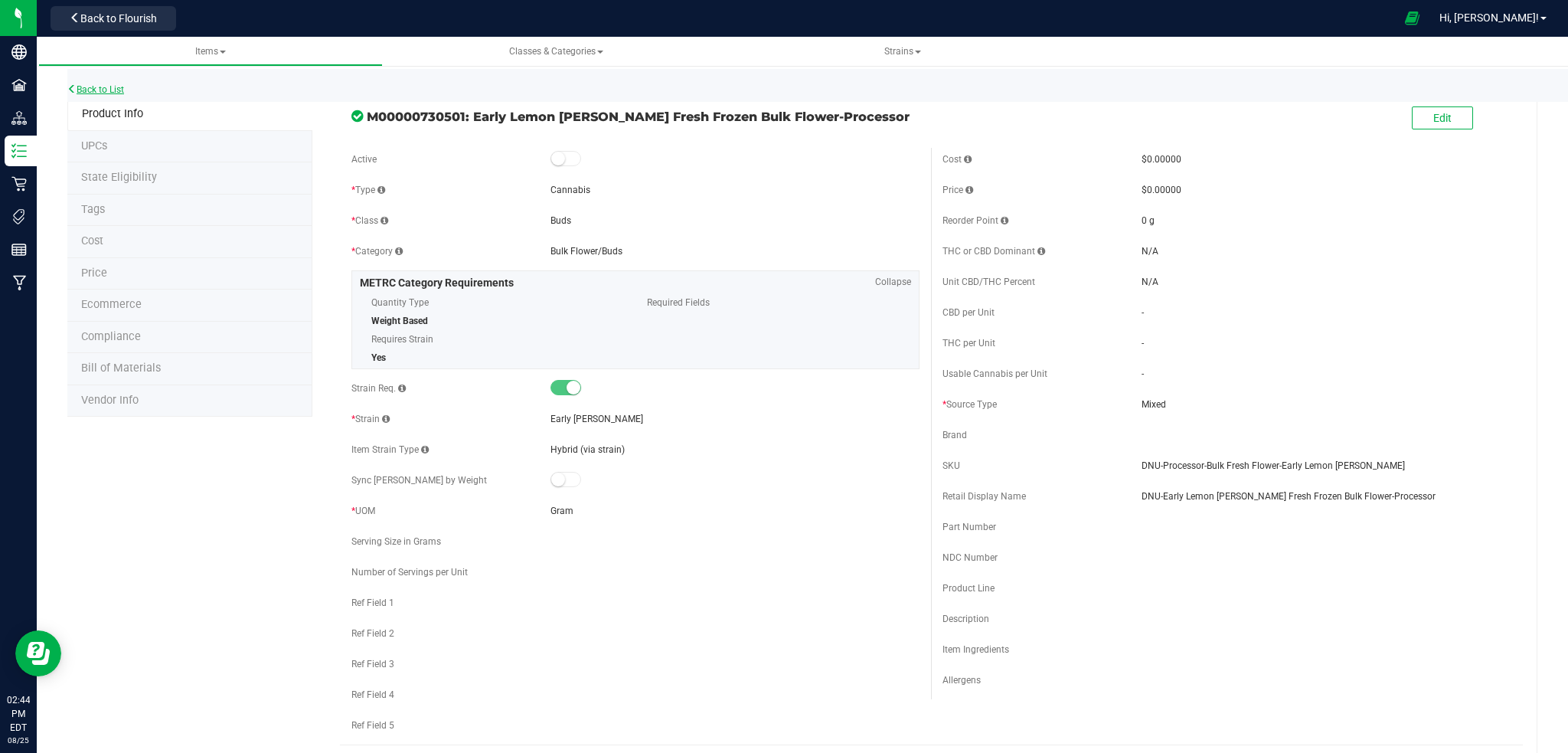
click at [96, 89] on link "Back to List" at bounding box center [96, 90] width 57 height 11
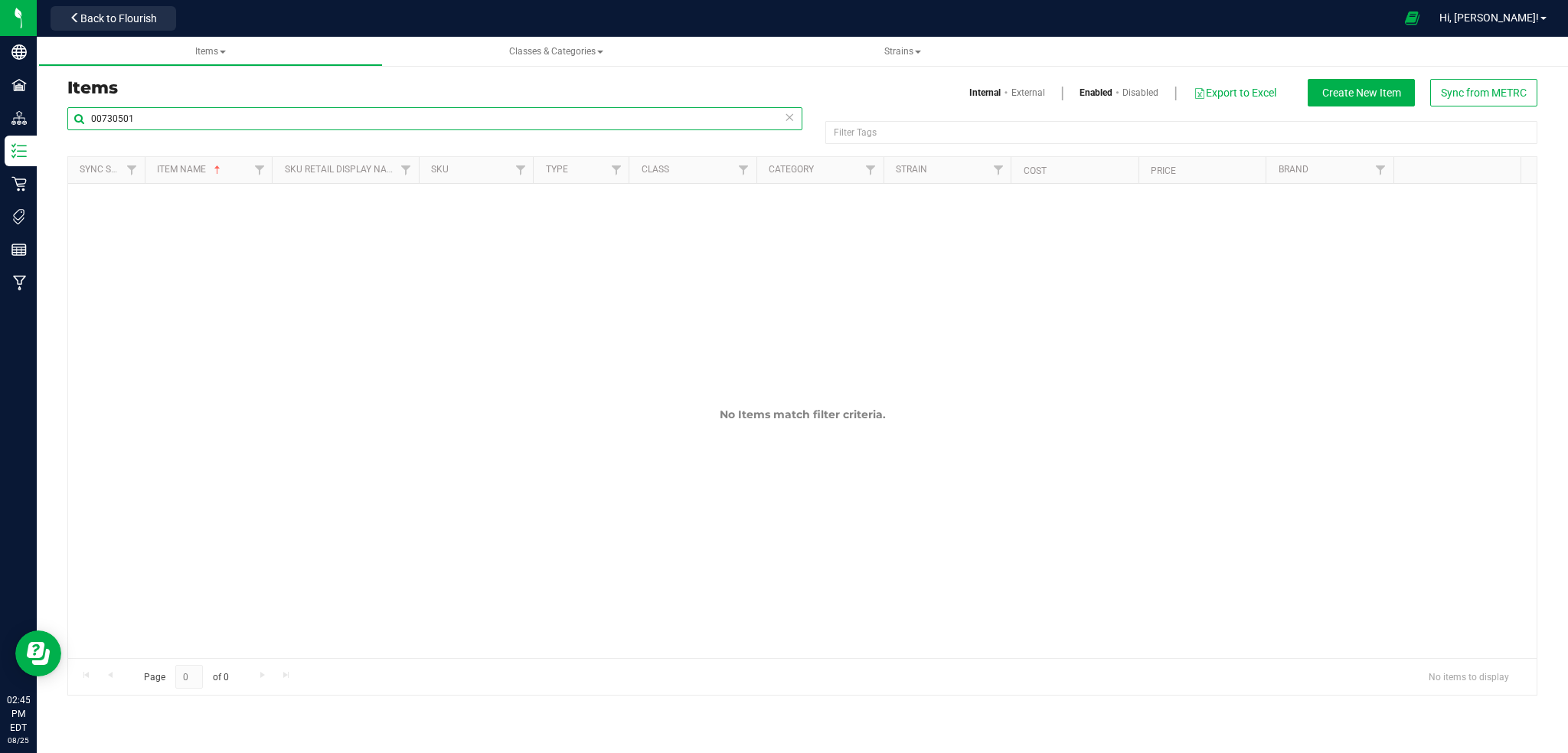
click at [166, 122] on input "00730501" at bounding box center [435, 119] width 735 height 23
type input "0"
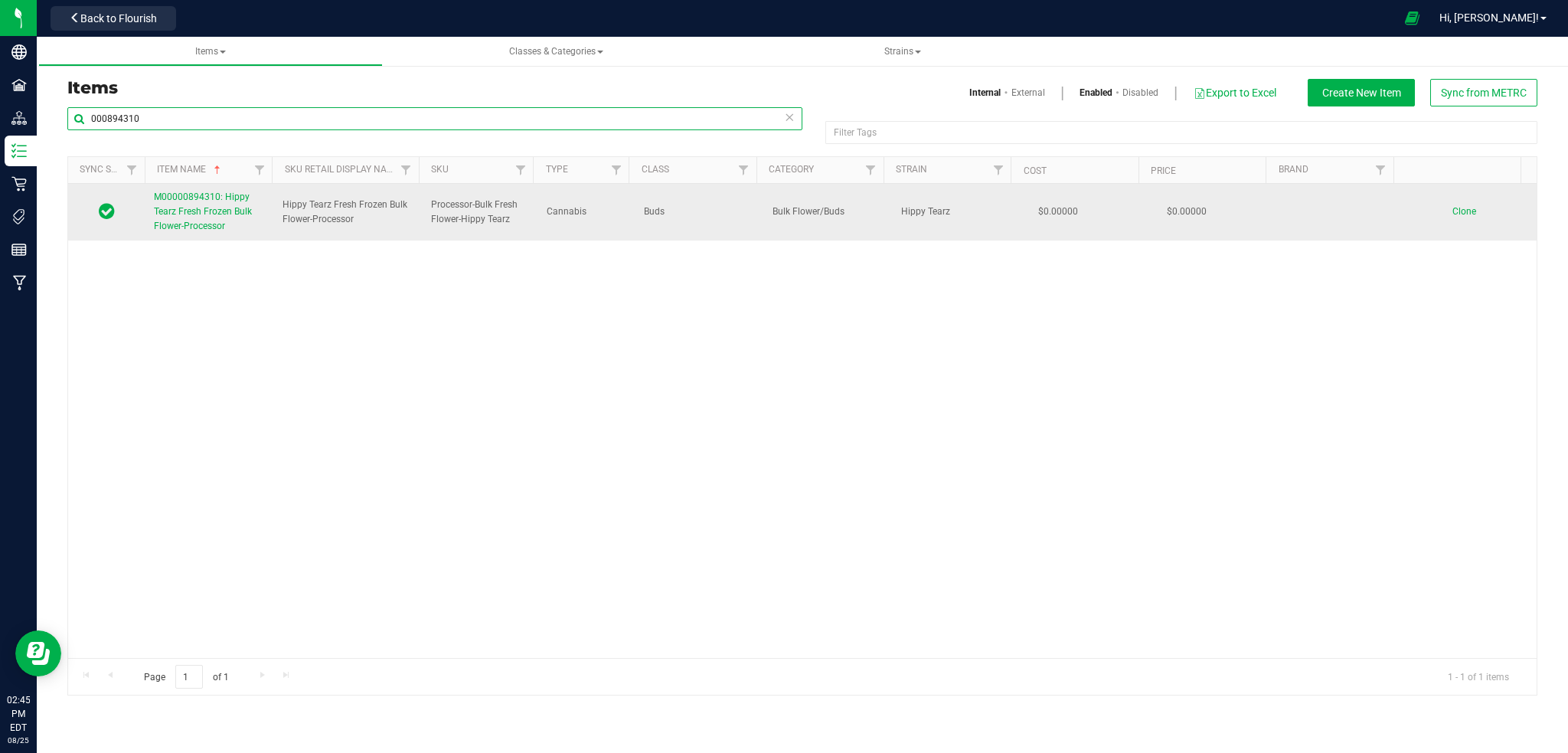
type input "000894310"
click at [206, 216] on span "M00000894310: Hippy Tearz Fresh Frozen Bulk Flower-Processor" at bounding box center [203, 211] width 98 height 40
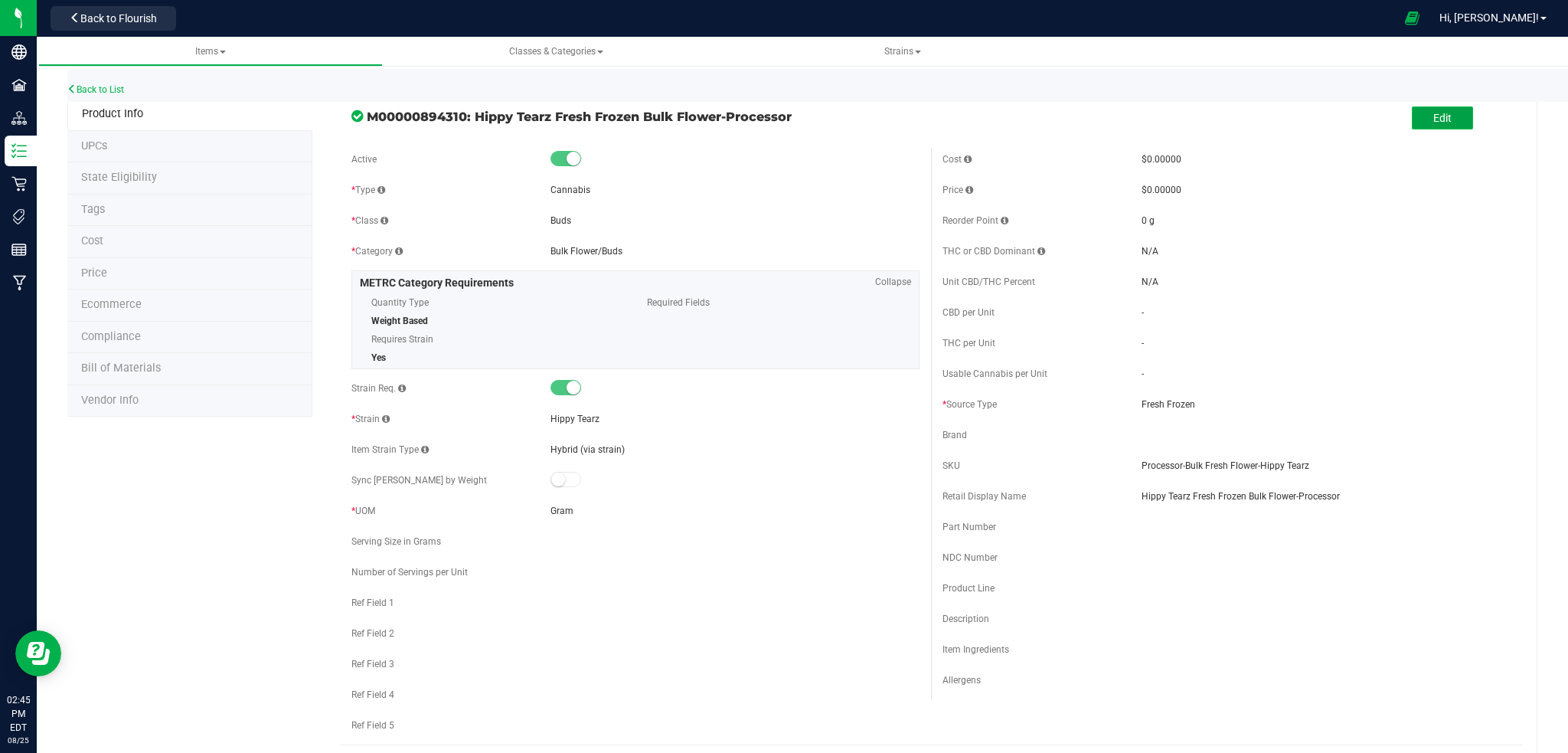
click at [1435, 120] on span "Edit" at bounding box center [1443, 118] width 18 height 12
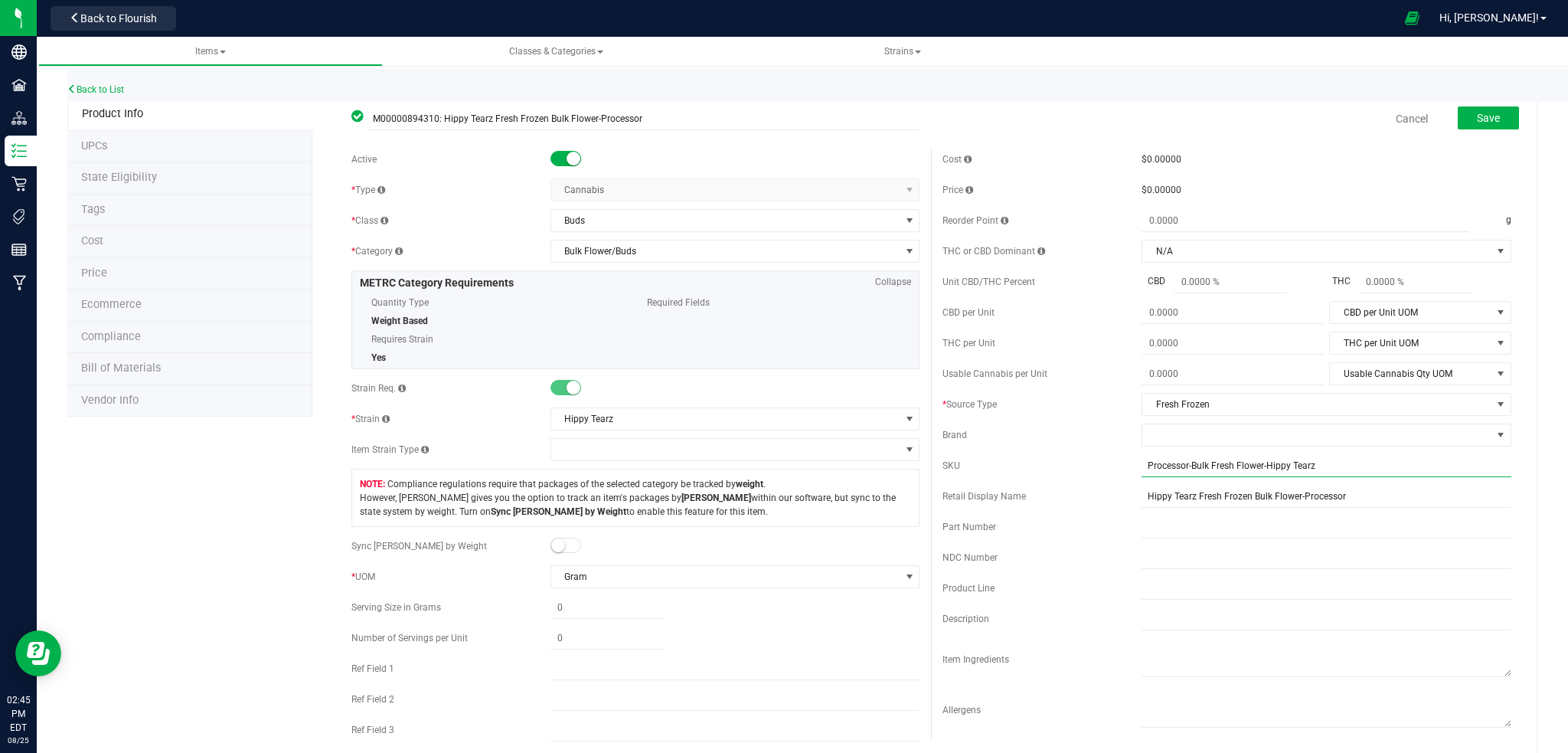
click at [1142, 467] on input "Processor-Bulk Fresh Flower-Hippy Tearz" at bounding box center [1327, 465] width 370 height 23
type input "DNU-Processor-Bulk Fresh Flower-Hippy Tearz"
click at [1142, 517] on input "Hippy Tearz Fresh Frozen Bulk Flower-Processor" at bounding box center [1327, 510] width 370 height 23
type input "DNU-Hippy Tearz Fresh Frozen Bulk Flower-Processor"
click at [560, 154] on span at bounding box center [565, 158] width 31 height 15
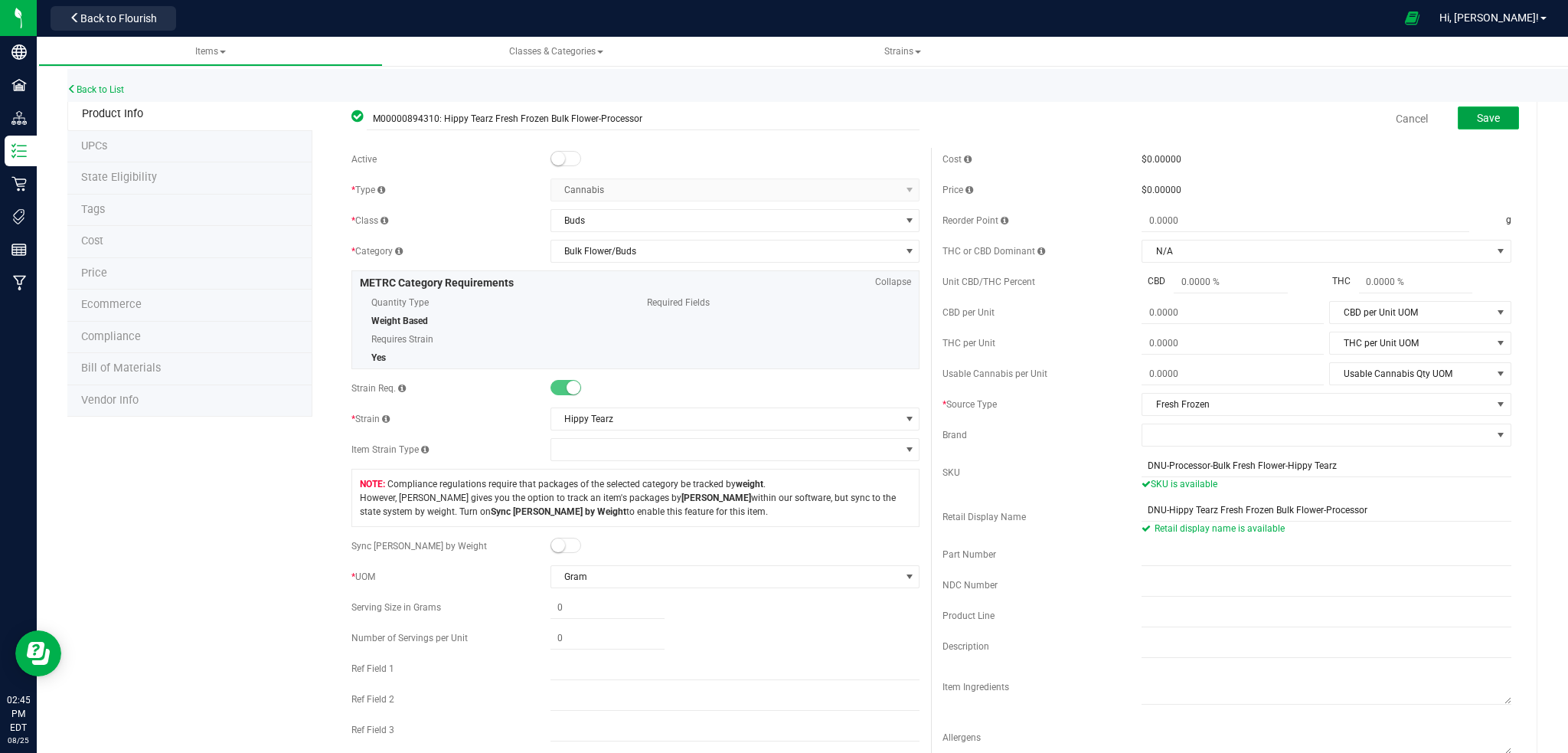
click at [1477, 121] on span "Save" at bounding box center [1488, 118] width 23 height 12
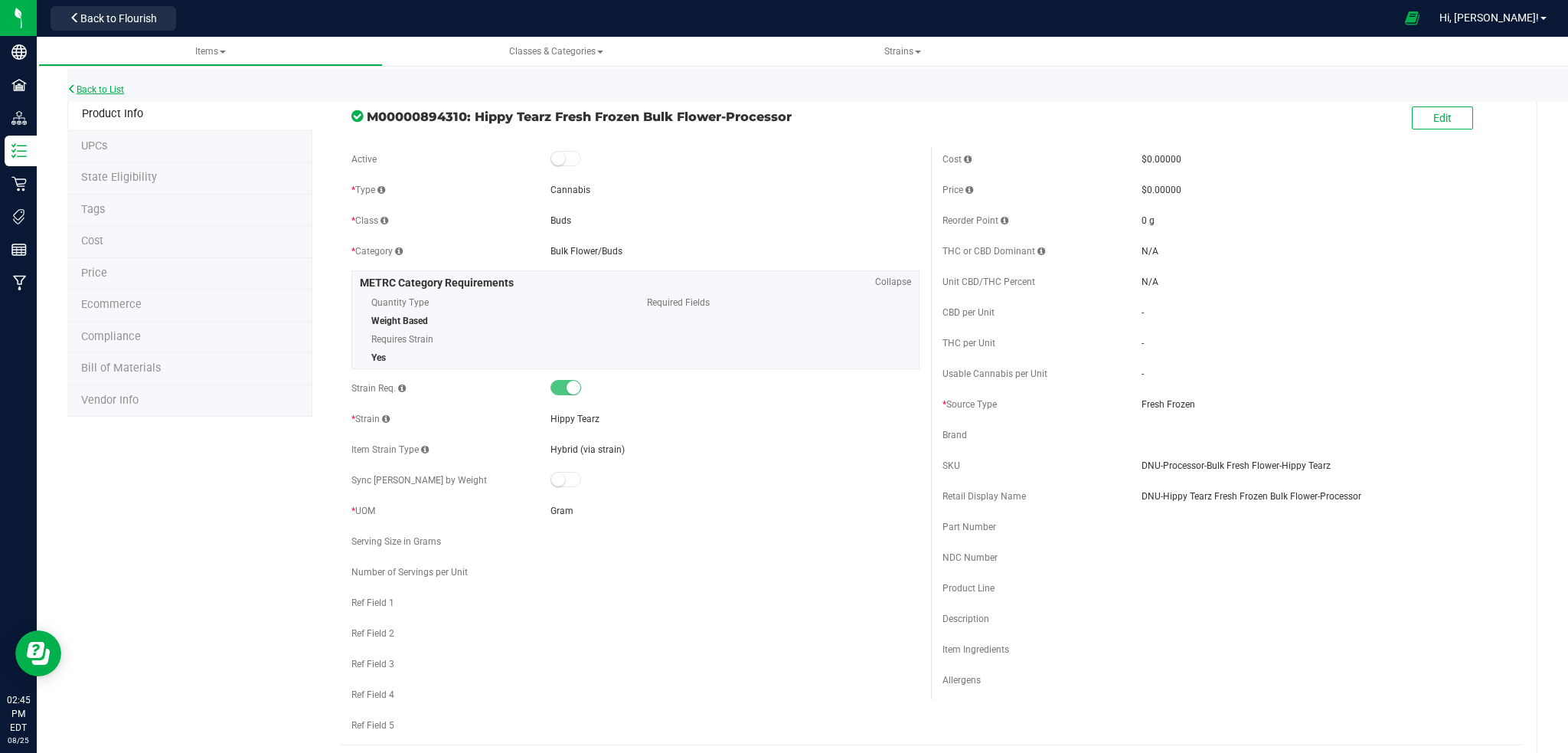
click at [107, 85] on link "Back to List" at bounding box center [96, 90] width 57 height 11
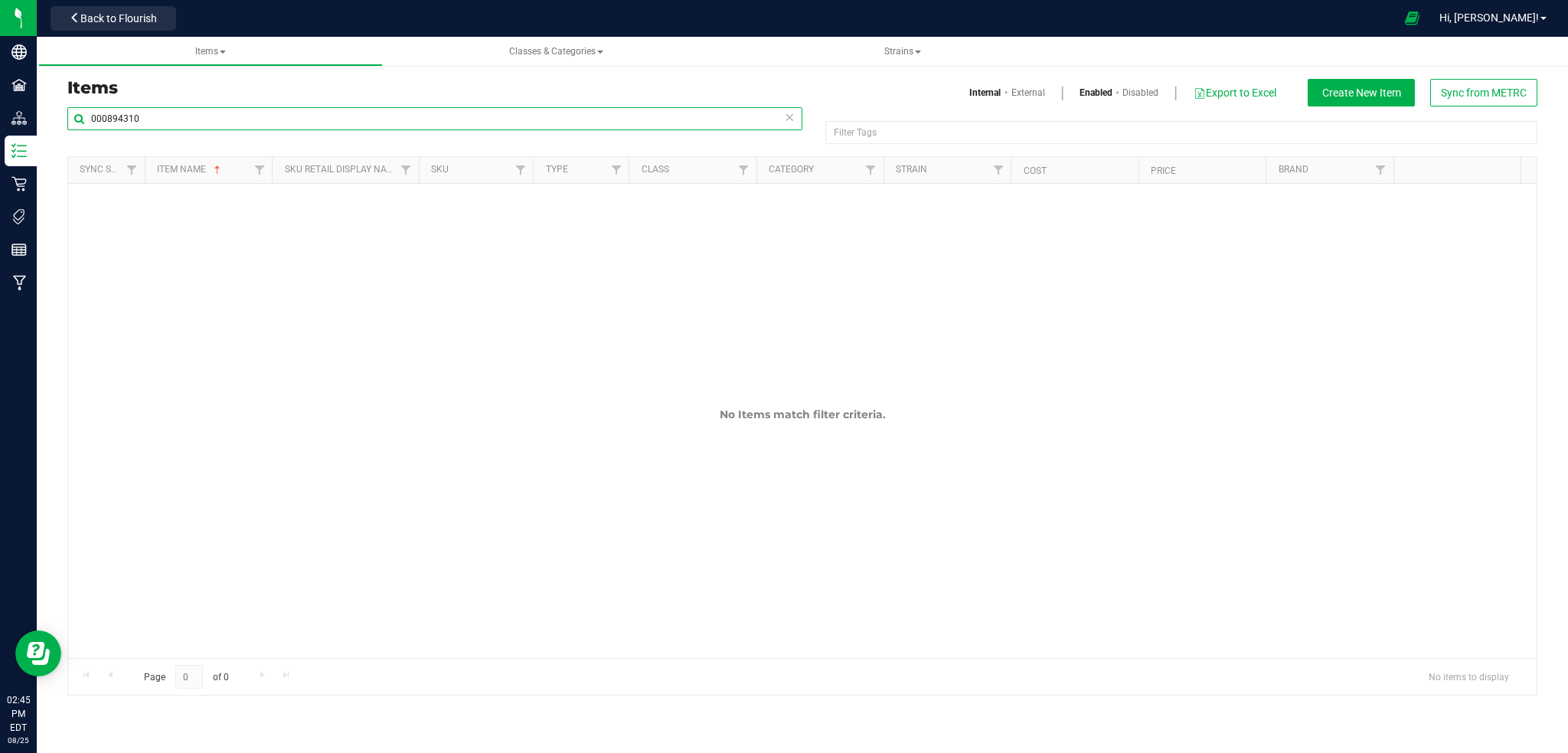
click at [233, 121] on input "000894310" at bounding box center [435, 119] width 735 height 23
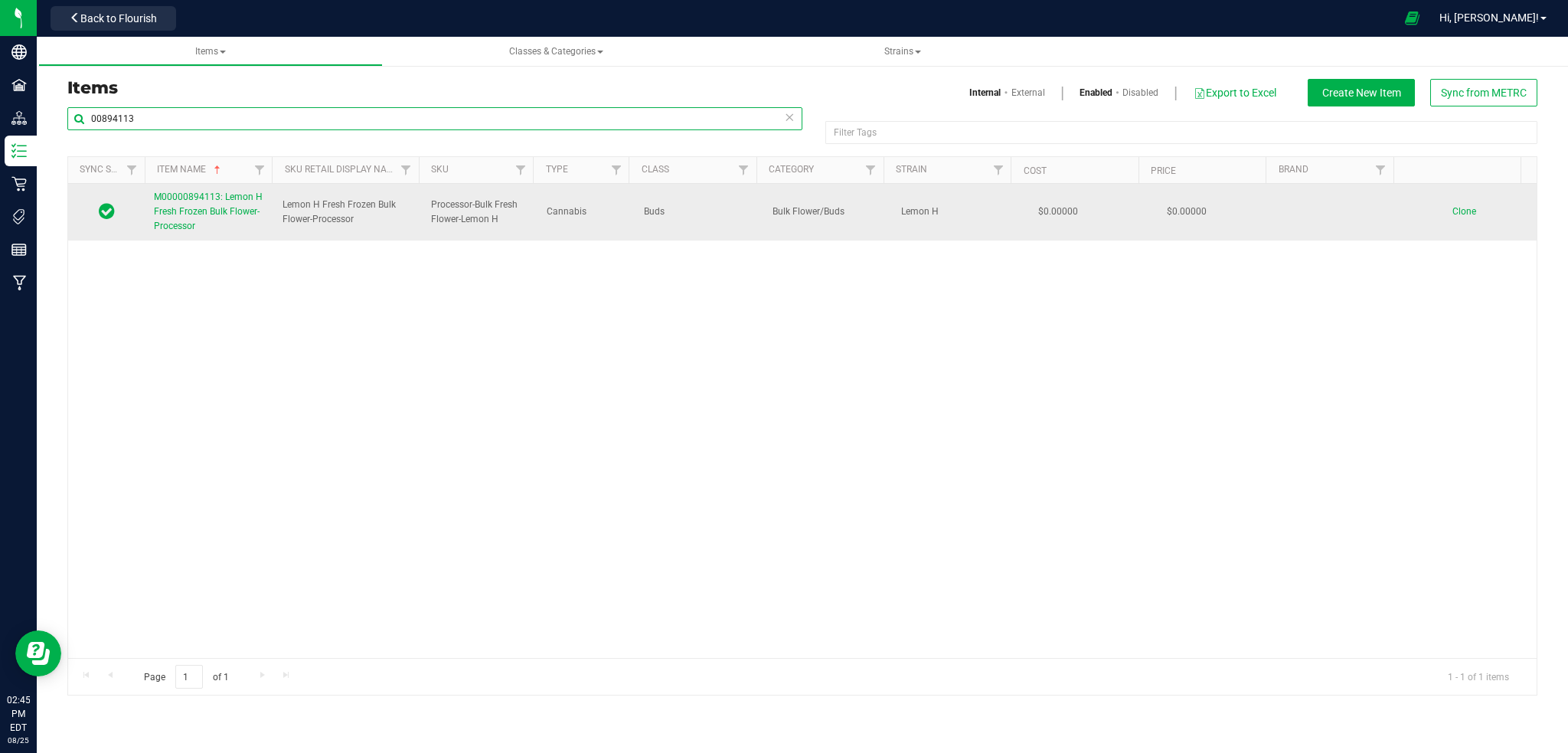
type input "00894113"
click at [185, 205] on link "M00000894113: Lemon H Fresh Frozen Bulk Flower-Processor" at bounding box center [209, 212] width 111 height 45
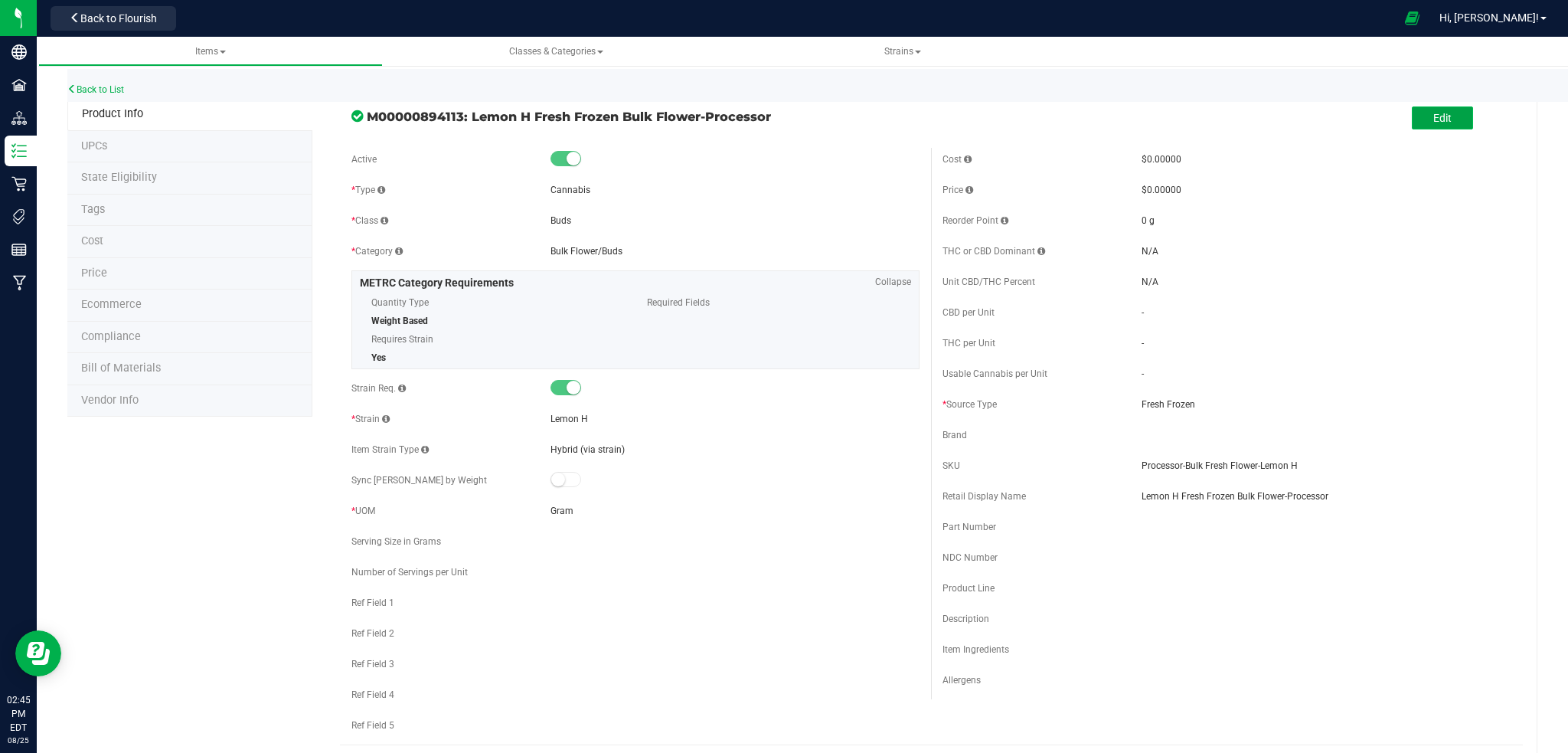
click at [1428, 126] on button "Edit" at bounding box center [1443, 118] width 62 height 23
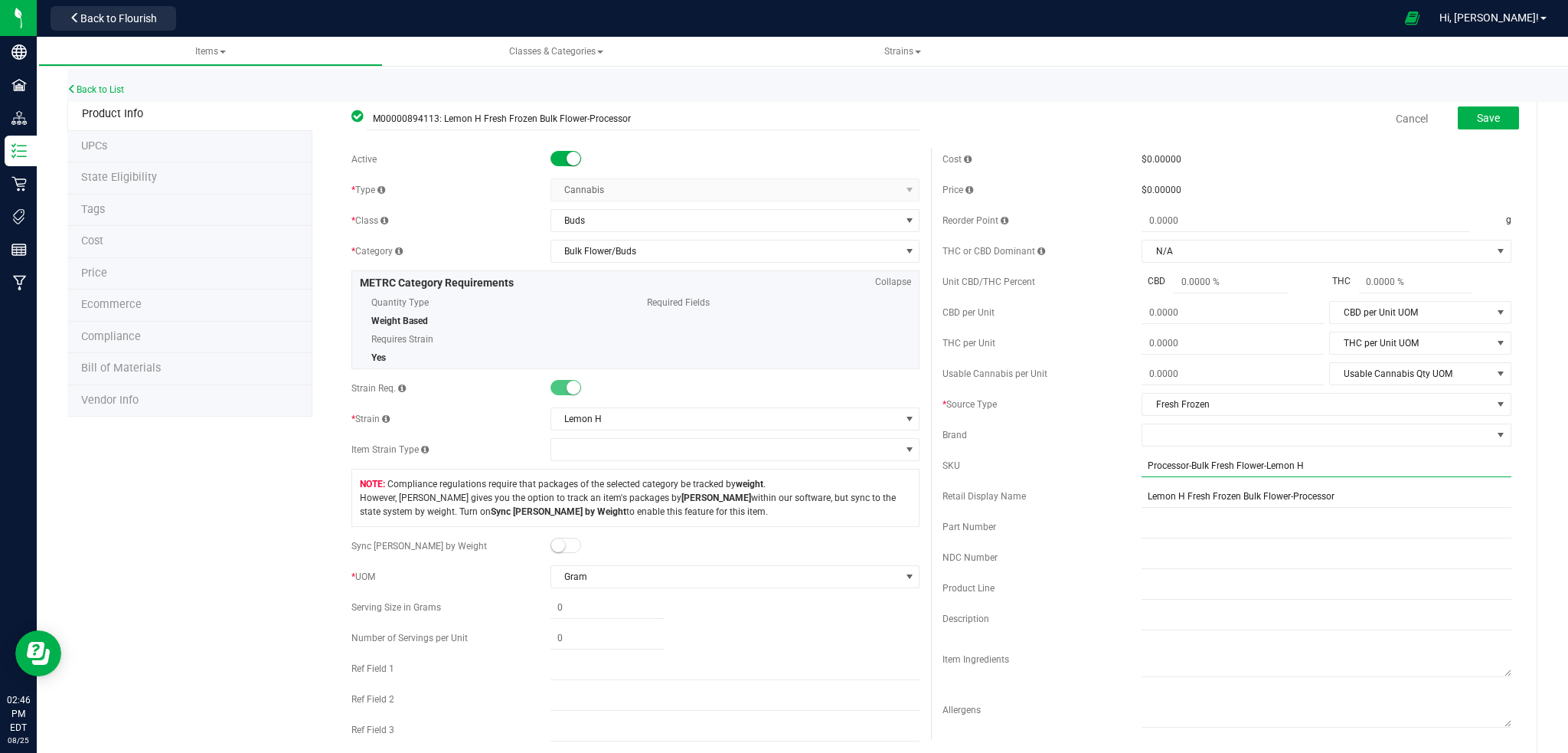
click at [1142, 465] on input "Processor-Bulk Fresh Flower-Lemon H" at bounding box center [1327, 465] width 370 height 23
type input "DNU-Processor-Bulk Fresh Flower-Lemon H"
click at [1142, 513] on input "Lemon H Fresh Frozen Bulk Flower-Processor" at bounding box center [1327, 510] width 370 height 23
click at [1142, 509] on input "NU-Lemon H Fresh Frozen Bulk Flower-Processor" at bounding box center [1327, 510] width 370 height 23
type input "DNU-Lemon H Fresh Frozen Bulk Flower-Processor"
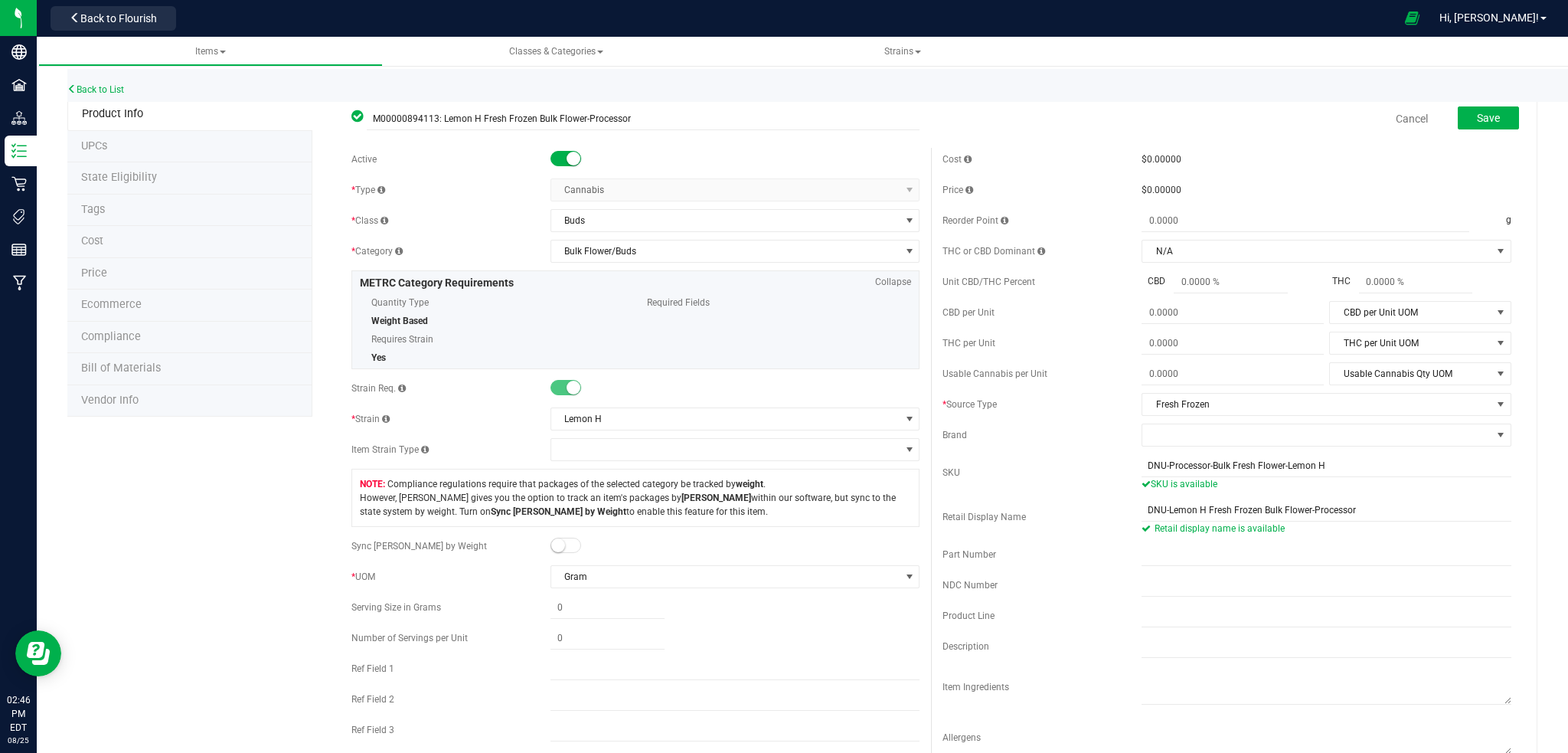
click at [560, 158] on span at bounding box center [565, 158] width 31 height 15
click at [1477, 123] on span "Save" at bounding box center [1488, 118] width 23 height 12
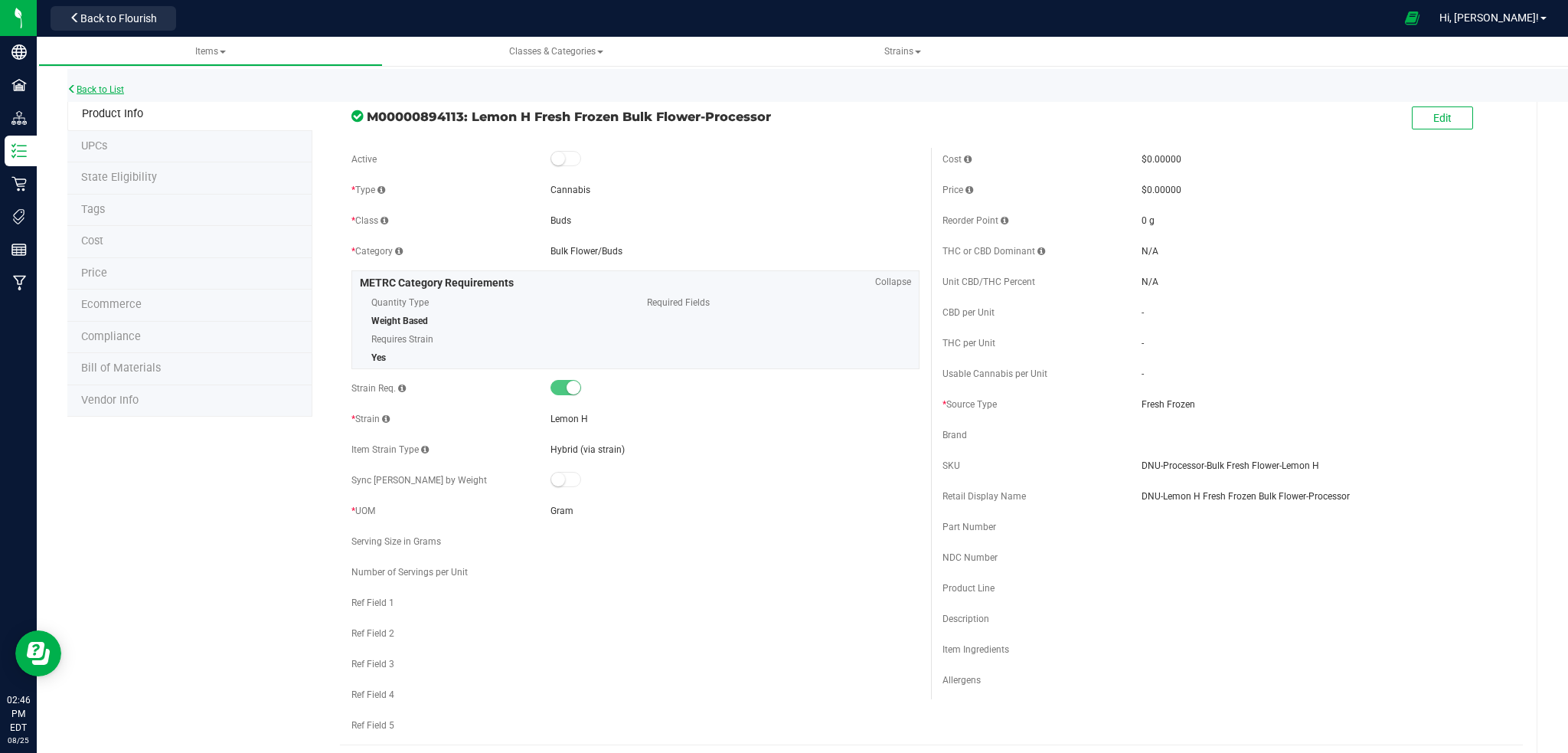
click at [113, 88] on link "Back to List" at bounding box center [96, 90] width 57 height 11
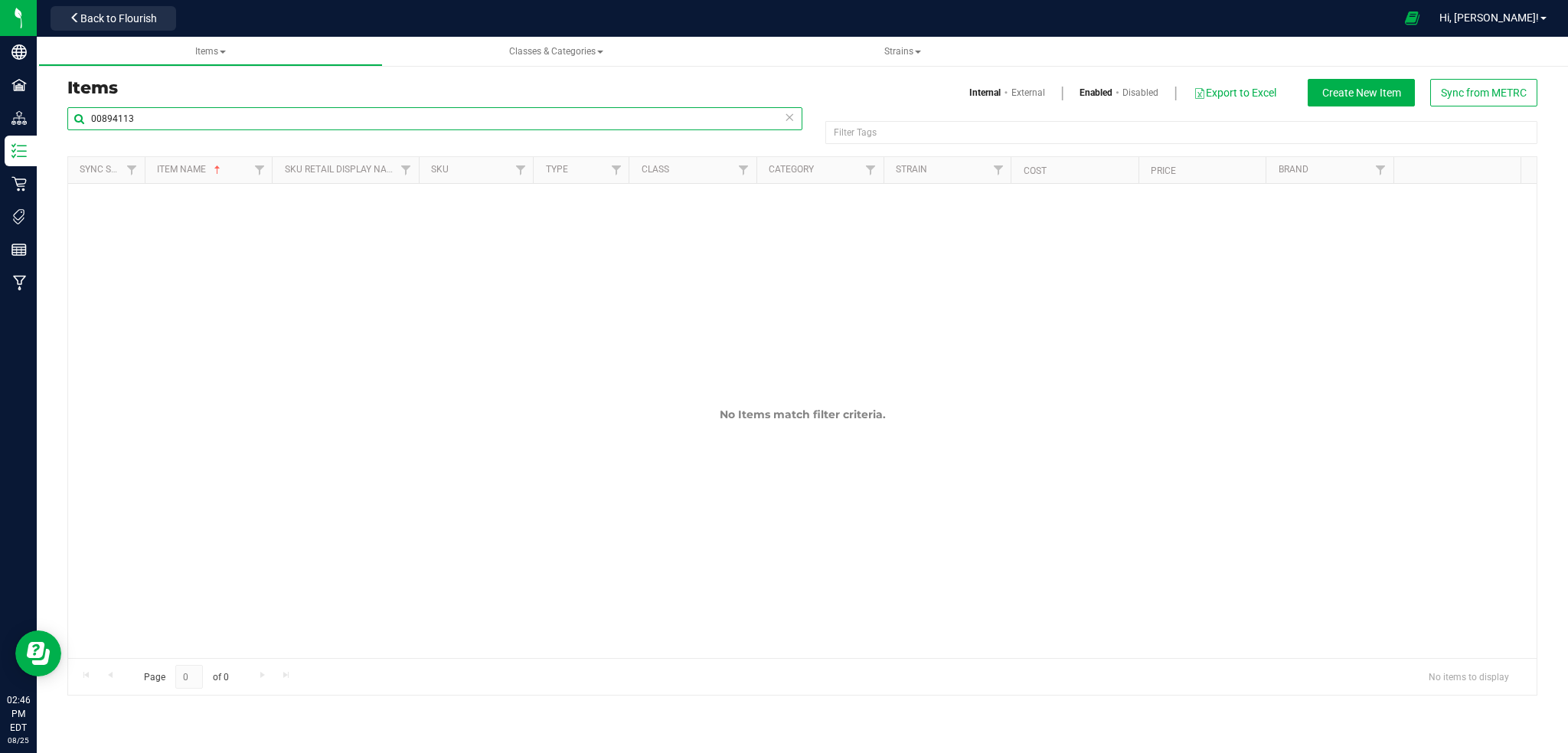
click at [151, 117] on input "00894113" at bounding box center [435, 119] width 735 height 23
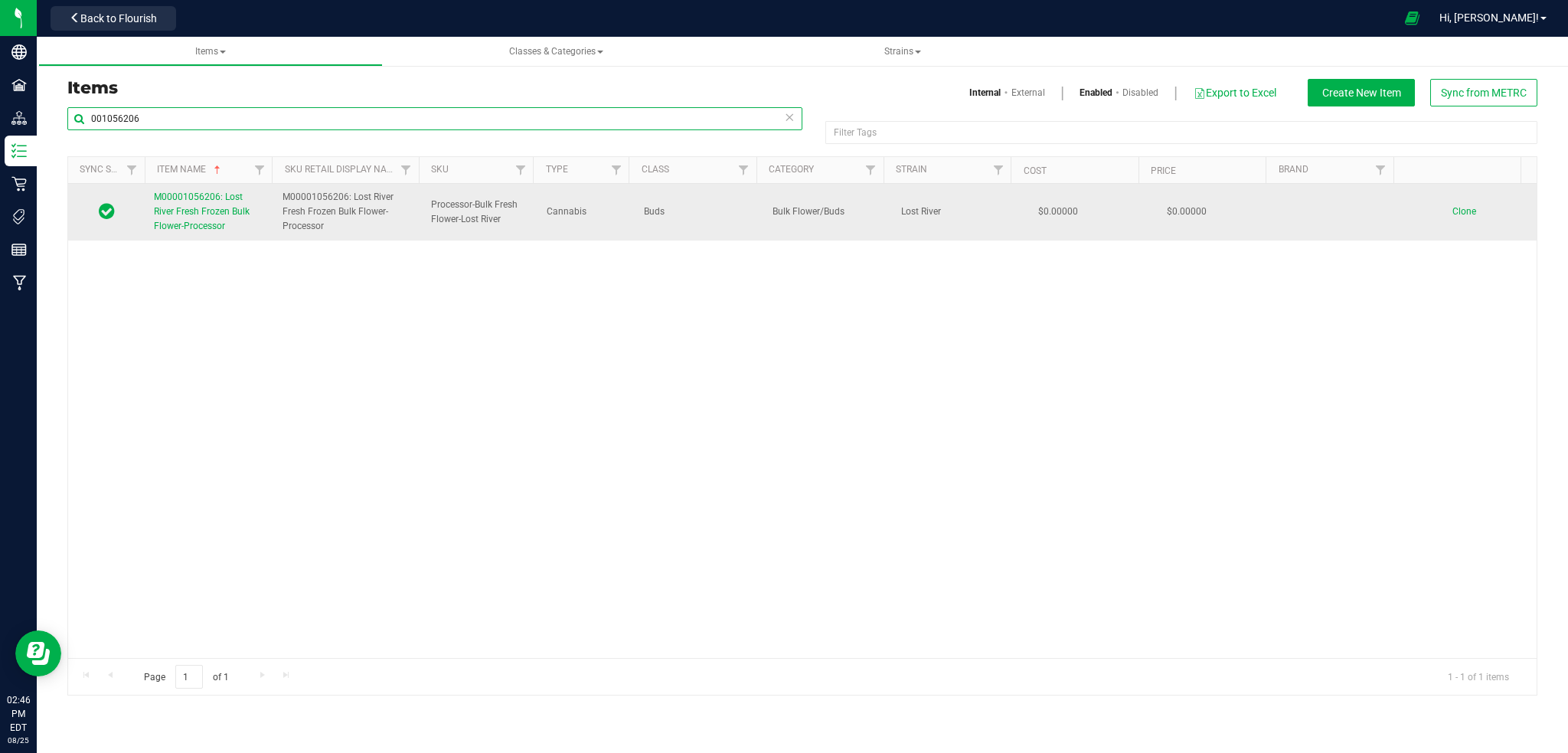
type input "001056206"
click at [191, 214] on span "M00001056206: Lost River Fresh Frozen Bulk Flower-Processor" at bounding box center [202, 211] width 96 height 40
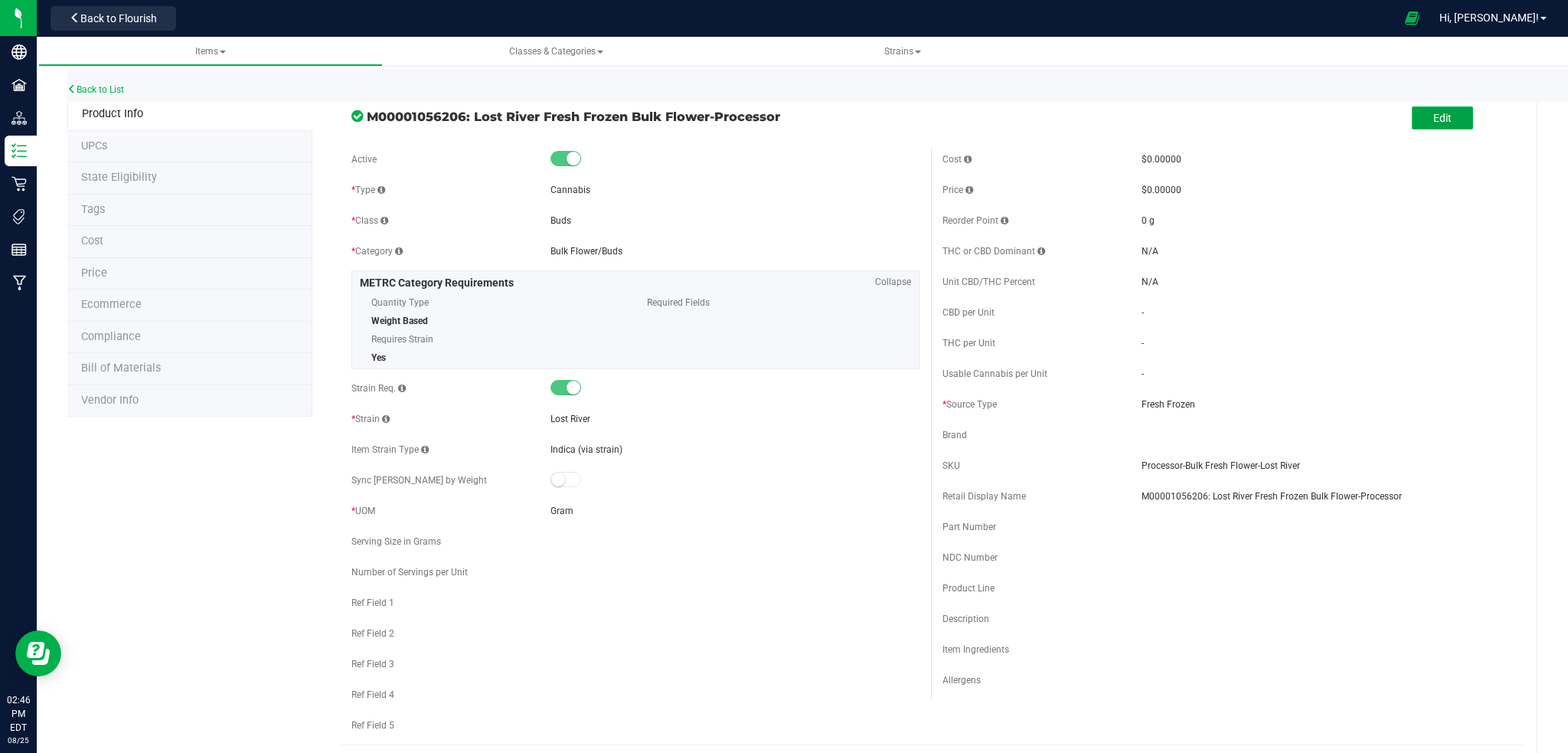
click at [1434, 118] on span "Edit" at bounding box center [1443, 118] width 18 height 12
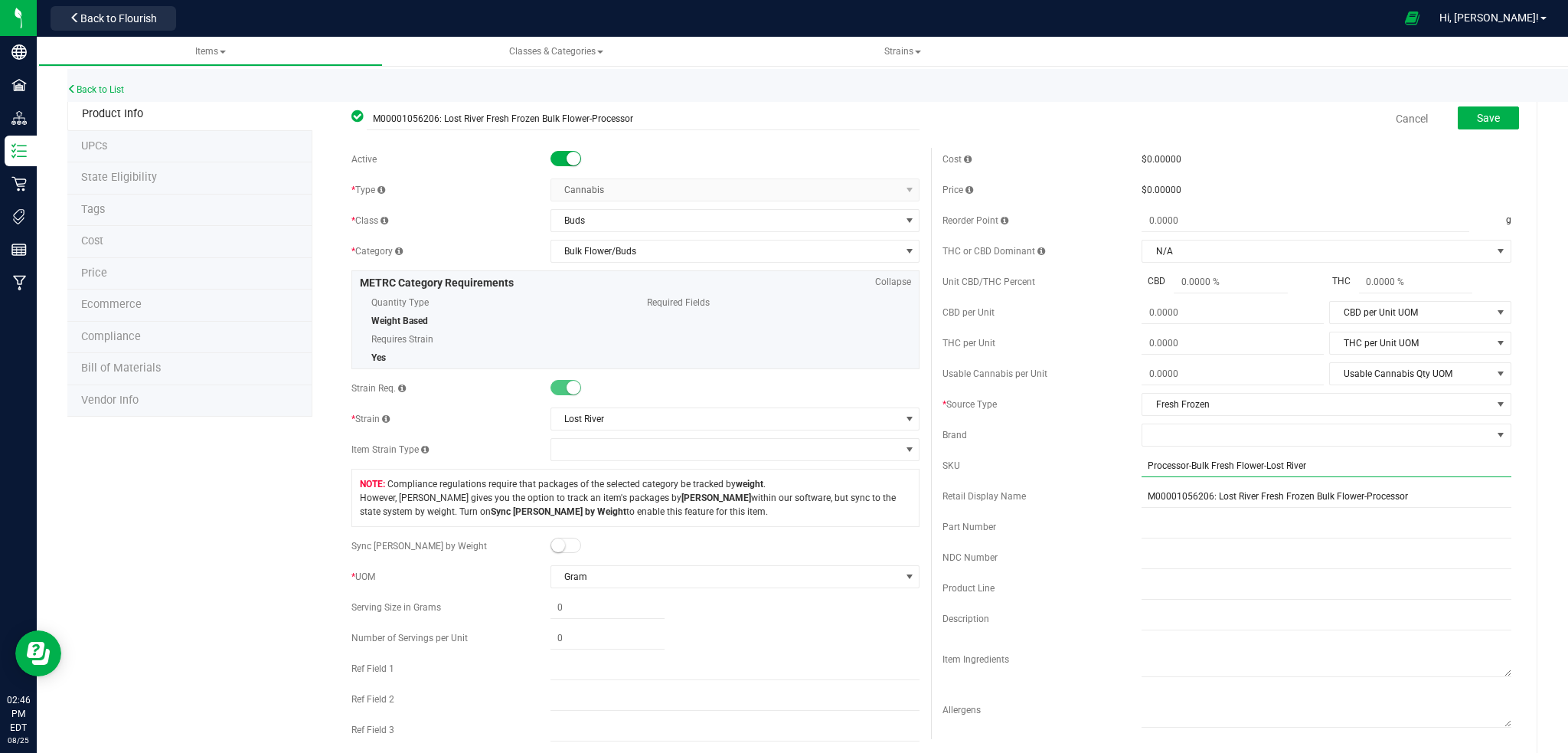
click at [1142, 467] on input "Processor-Bulk Fresh Flower-Lost River" at bounding box center [1327, 465] width 370 height 23
type input "DNU-Processor-Bulk Fresh Flower-Lost River"
click at [1142, 510] on input "M00001056206: Lost River Fresh Frozen Bulk Flower-Processor" at bounding box center [1327, 510] width 370 height 23
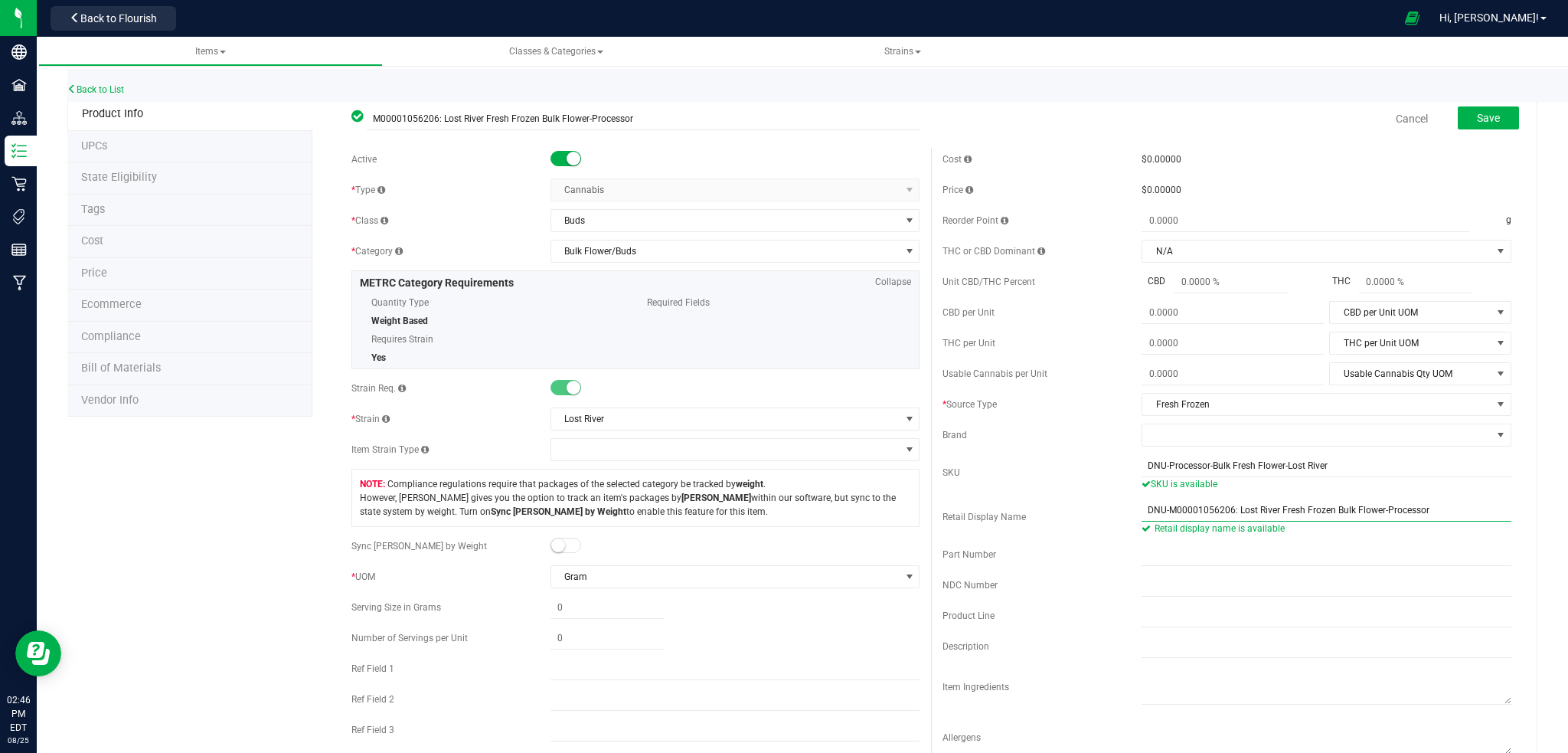
type input "DNU-M00001056206: Lost River Fresh Frozen Bulk Flower-Processor"
click at [558, 157] on span at bounding box center [565, 158] width 31 height 15
click at [1490, 118] on button "Save" at bounding box center [1488, 118] width 62 height 23
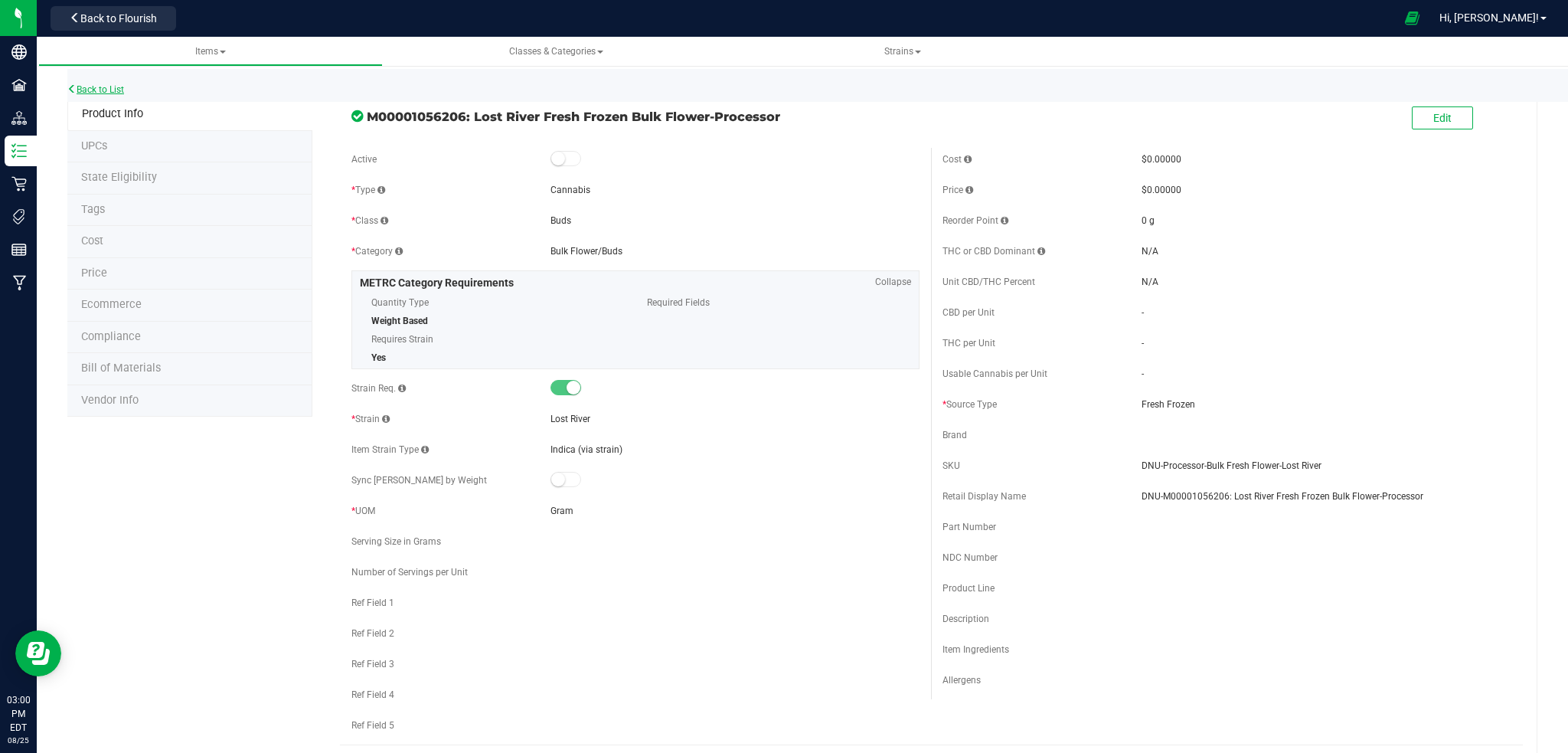
click at [88, 88] on link "Back to List" at bounding box center [96, 90] width 57 height 11
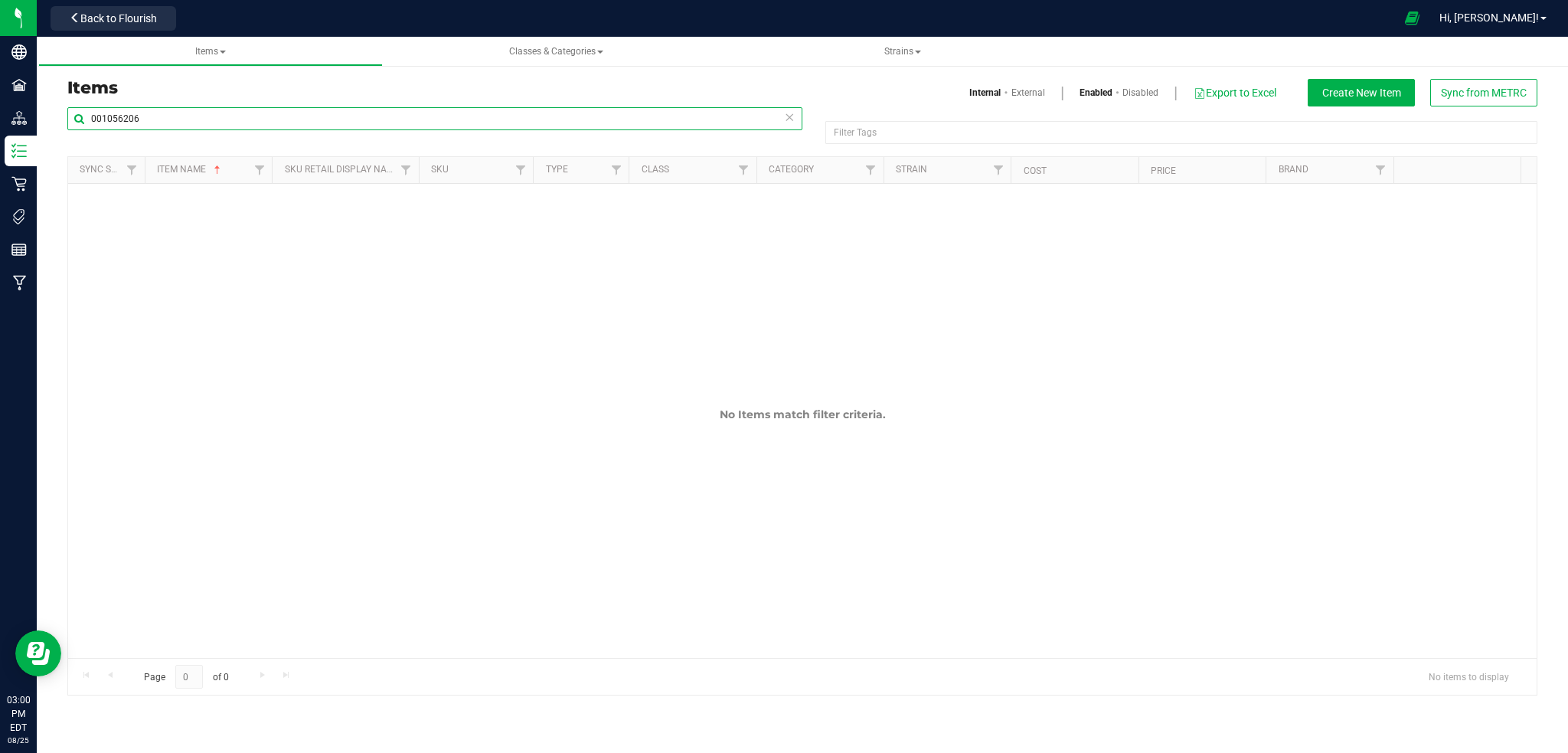
click at [152, 117] on input "001056206" at bounding box center [435, 119] width 735 height 23
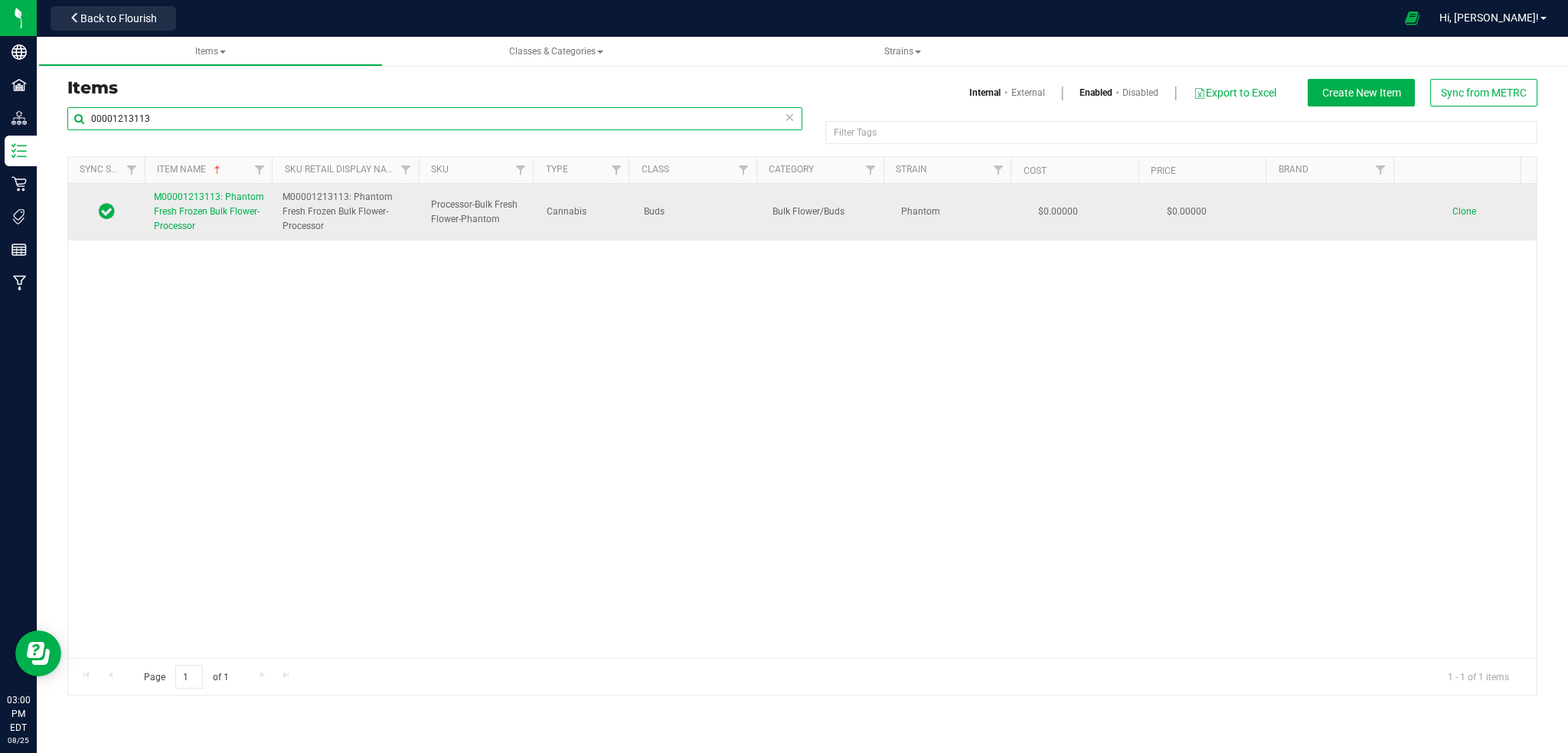
type input "00001213113"
click at [192, 212] on span "M00001213113: Phantom Fresh Frozen Bulk Flower-Processor" at bounding box center [209, 211] width 111 height 40
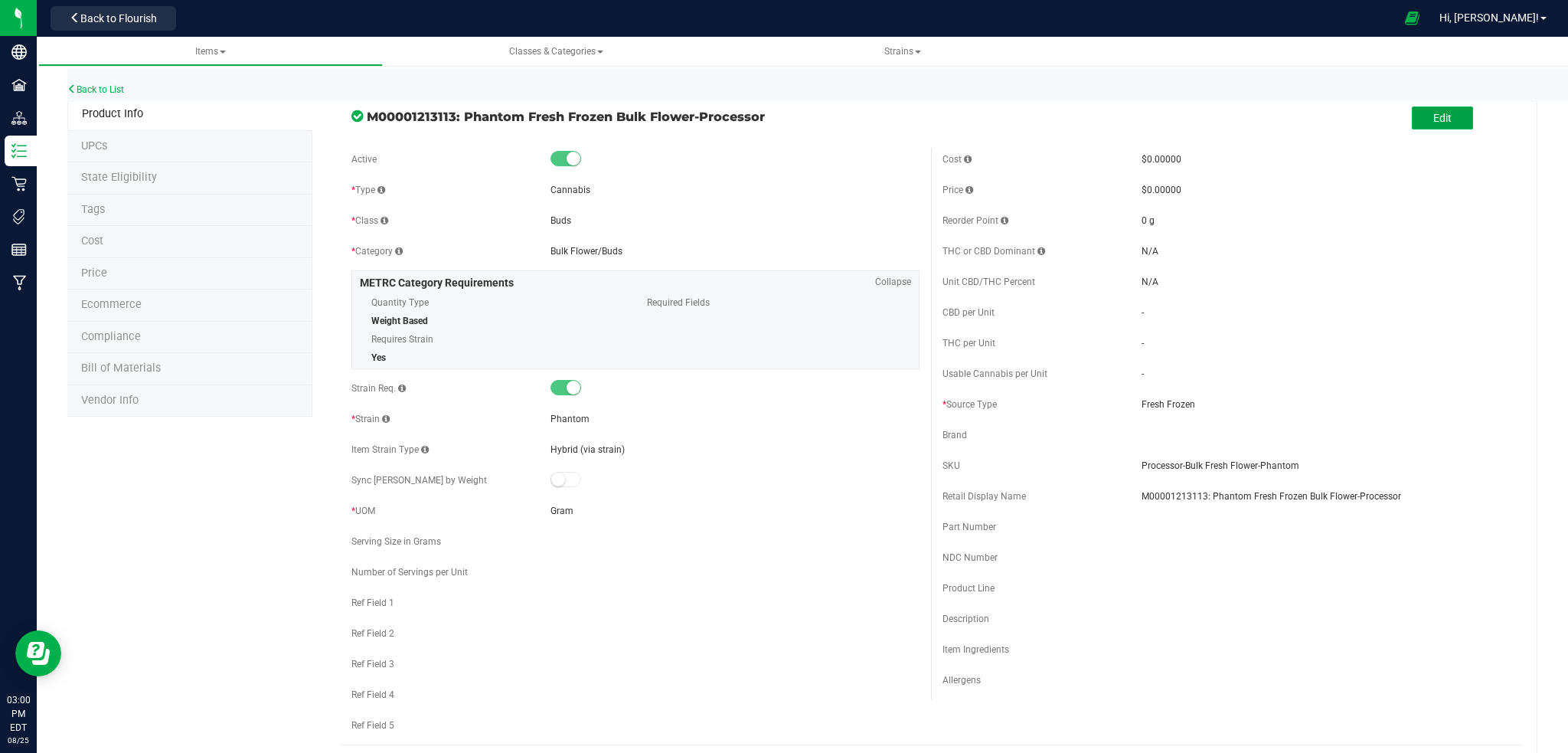
click at [1416, 122] on button "Edit" at bounding box center [1443, 118] width 62 height 23
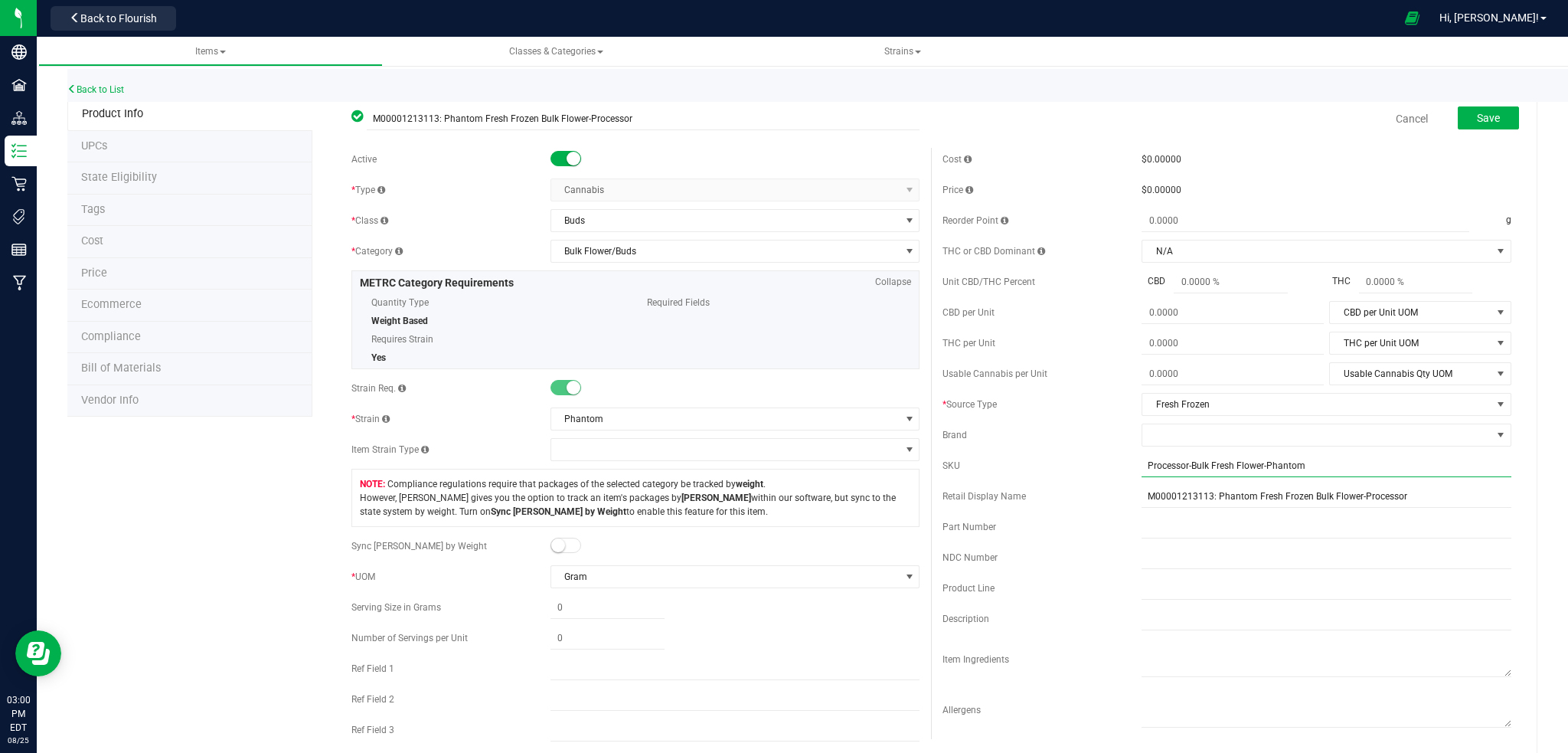
click at [1142, 463] on input "Processor-Bulk Fresh Flower-Phantom" at bounding box center [1327, 465] width 370 height 23
type input "DNU-Processor-Bulk Fresh Flower-Phantom"
click at [1142, 516] on input "M00001213113: Phantom Fresh Frozen Bulk Flower-Processor" at bounding box center [1327, 510] width 370 height 23
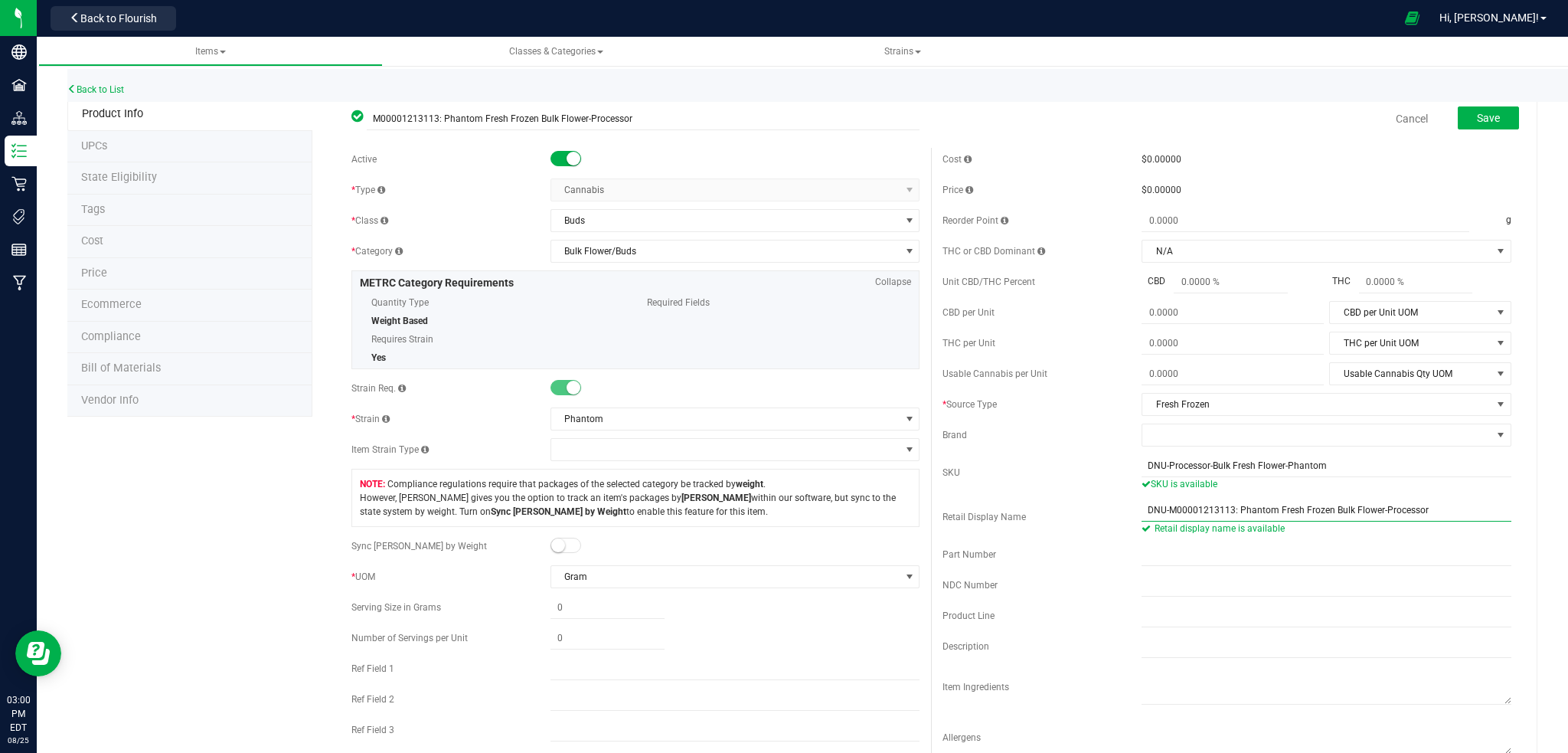
type input "DNU-M00001213113: Phantom Fresh Frozen Bulk Flower-Processor"
drag, startPoint x: 565, startPoint y: 154, endPoint x: 580, endPoint y: 144, distance: 18.0
click at [566, 154] on small at bounding box center [573, 158] width 14 height 14
click at [1484, 116] on span "Save" at bounding box center [1488, 118] width 23 height 12
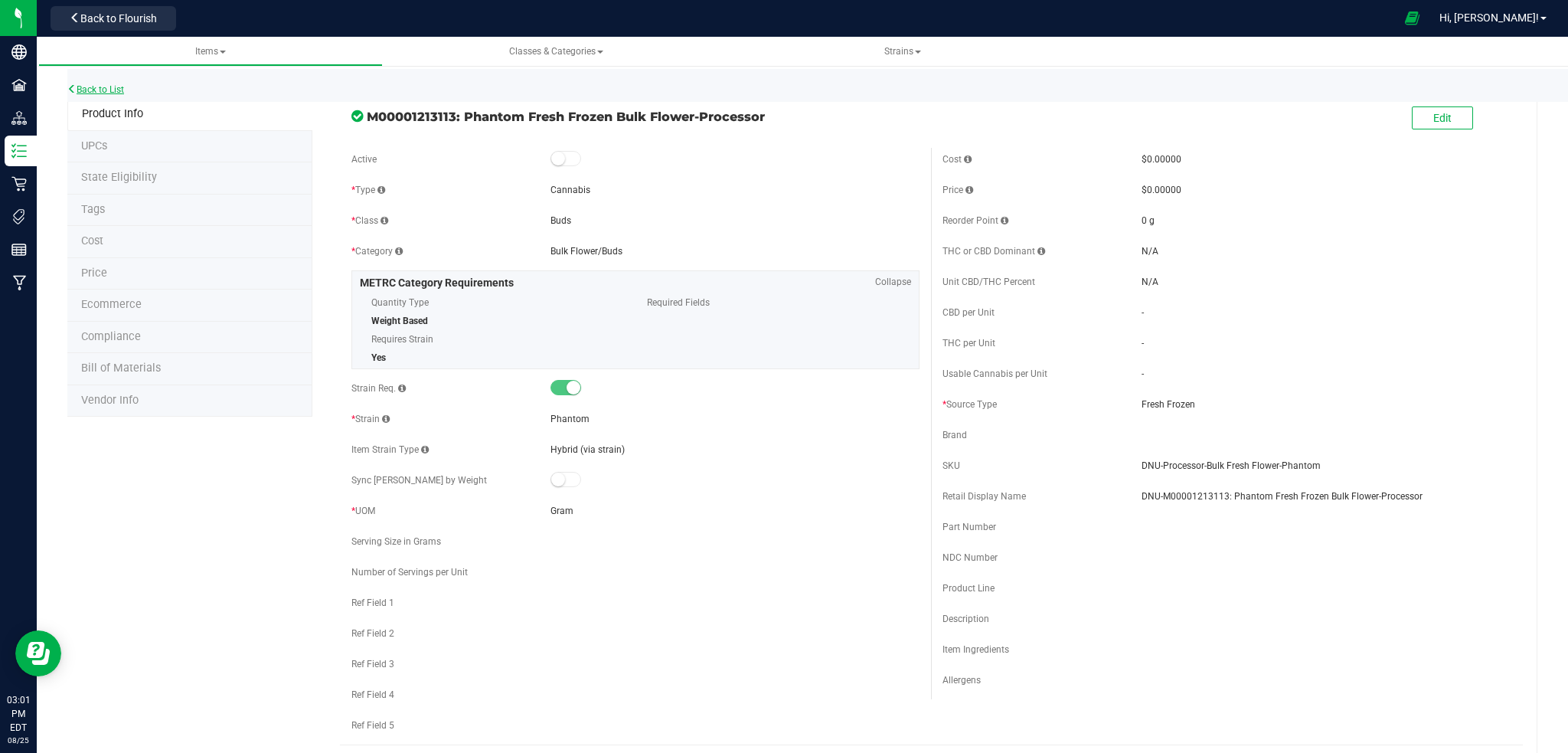
click at [96, 88] on link "Back to List" at bounding box center [96, 90] width 57 height 11
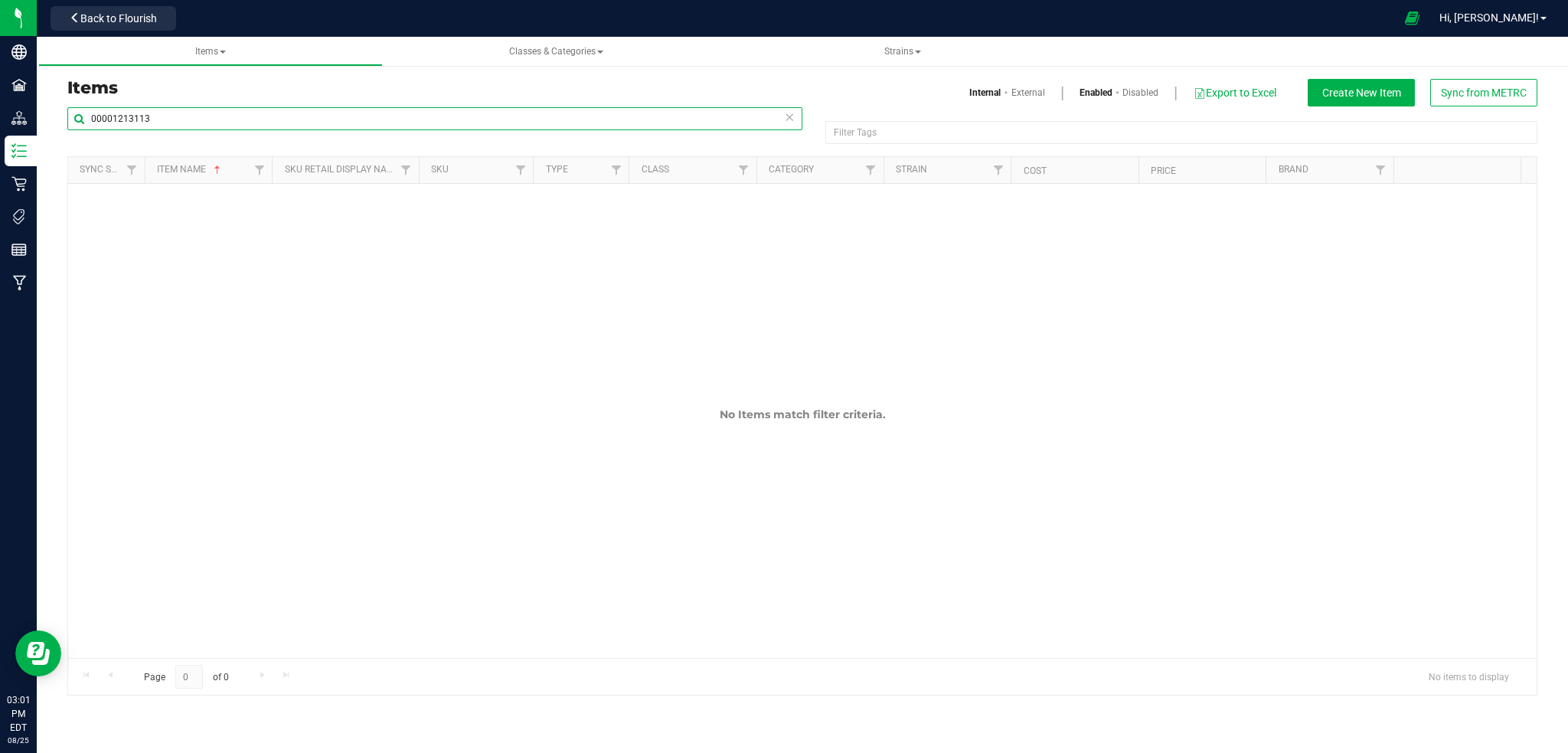
click at [173, 122] on input "00001213113" at bounding box center [435, 119] width 735 height 23
click at [173, 116] on input "00001213113" at bounding box center [435, 119] width 735 height 23
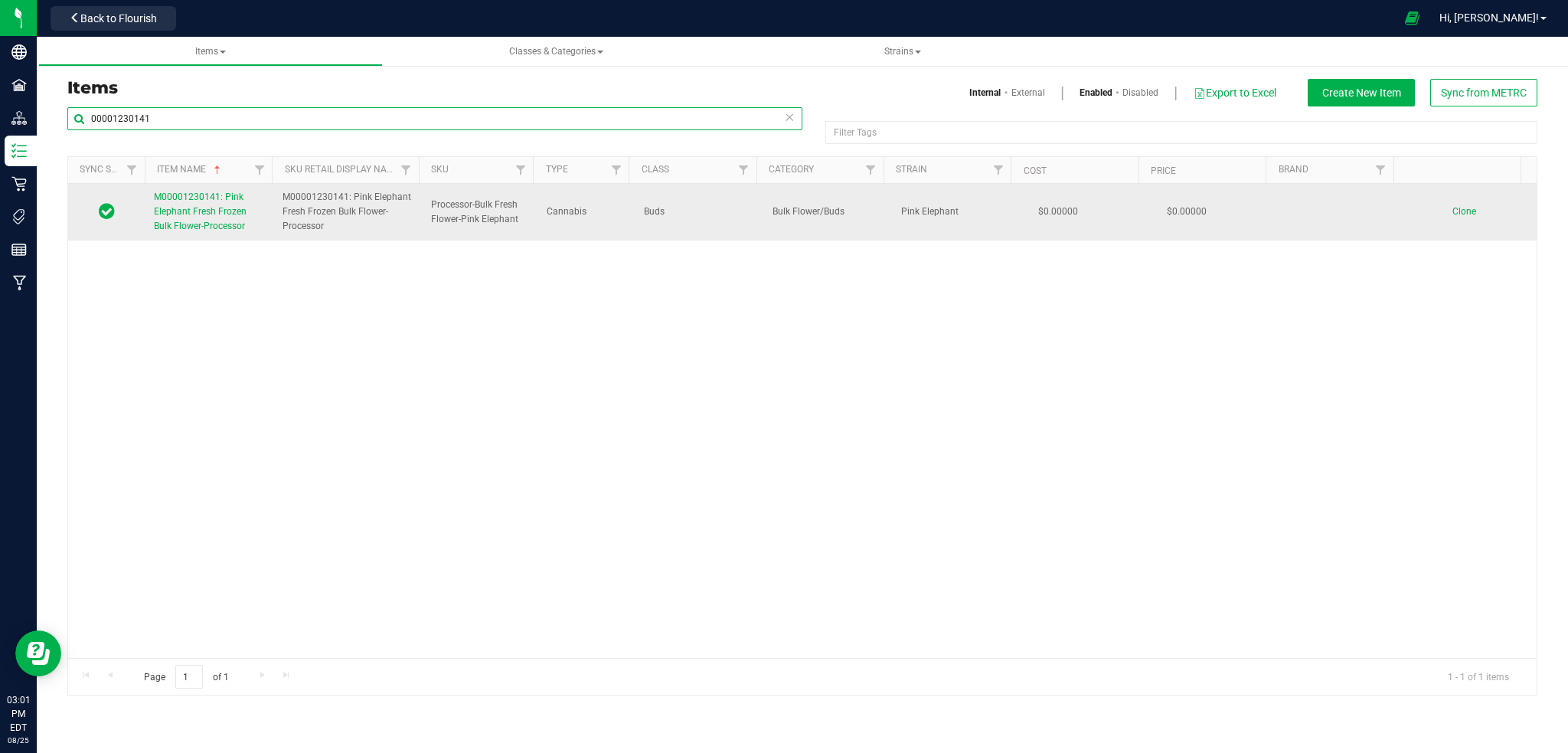
type input "00001230141"
click at [194, 211] on span "M00001230141: Pink Elephant Fresh Frozen Bulk Flower-Processor" at bounding box center [200, 211] width 93 height 40
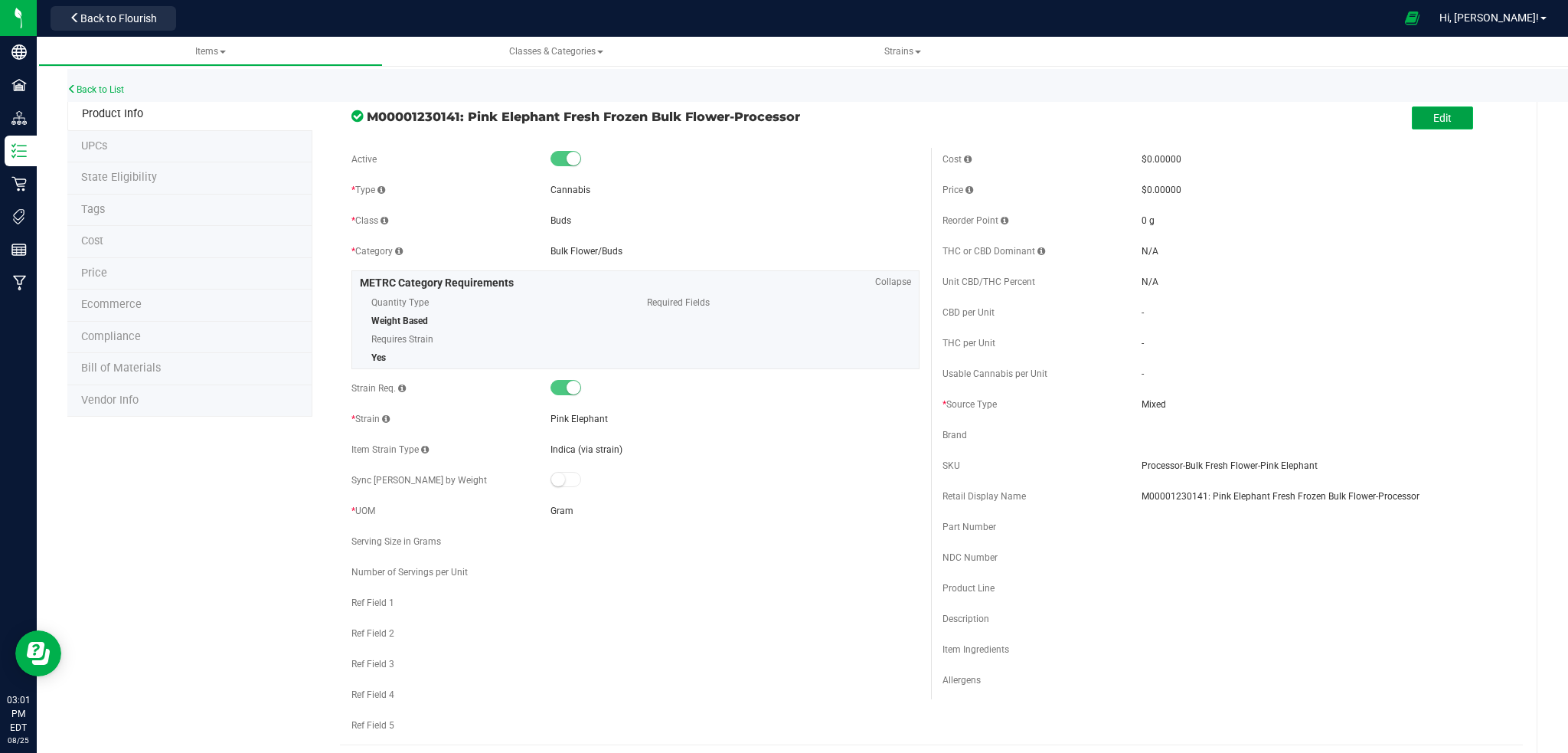
click at [1442, 115] on button "Edit" at bounding box center [1443, 118] width 62 height 23
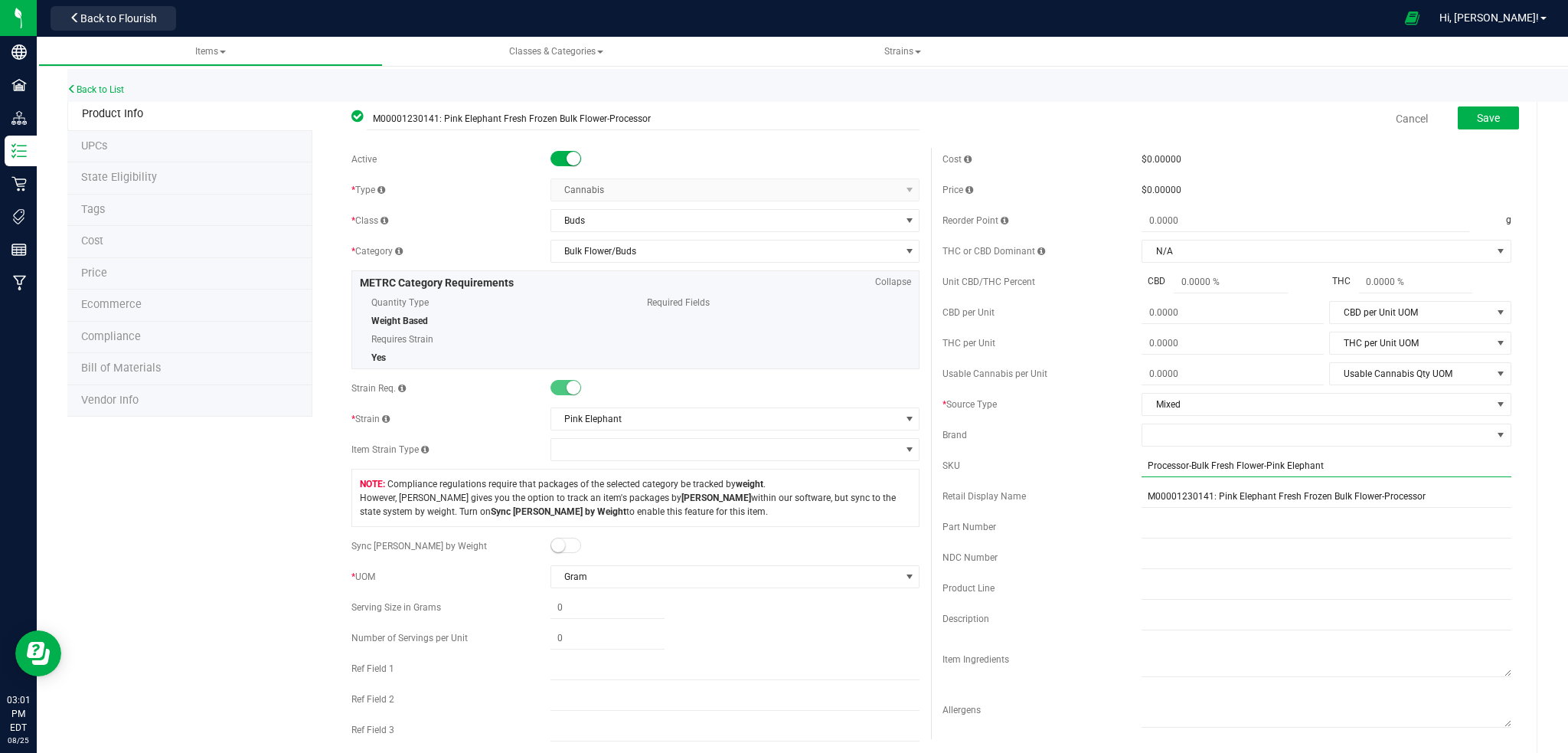
click at [1142, 465] on input "Processor-Bulk Fresh Flower-Pink Elephant" at bounding box center [1327, 465] width 370 height 23
type input "DNU-Processor-Bulk Fresh Flower-Pink Elephant"
click at [1142, 507] on input "M00001230141: Pink Elephant Fresh Frozen Bulk Flower-Processor" at bounding box center [1327, 510] width 370 height 23
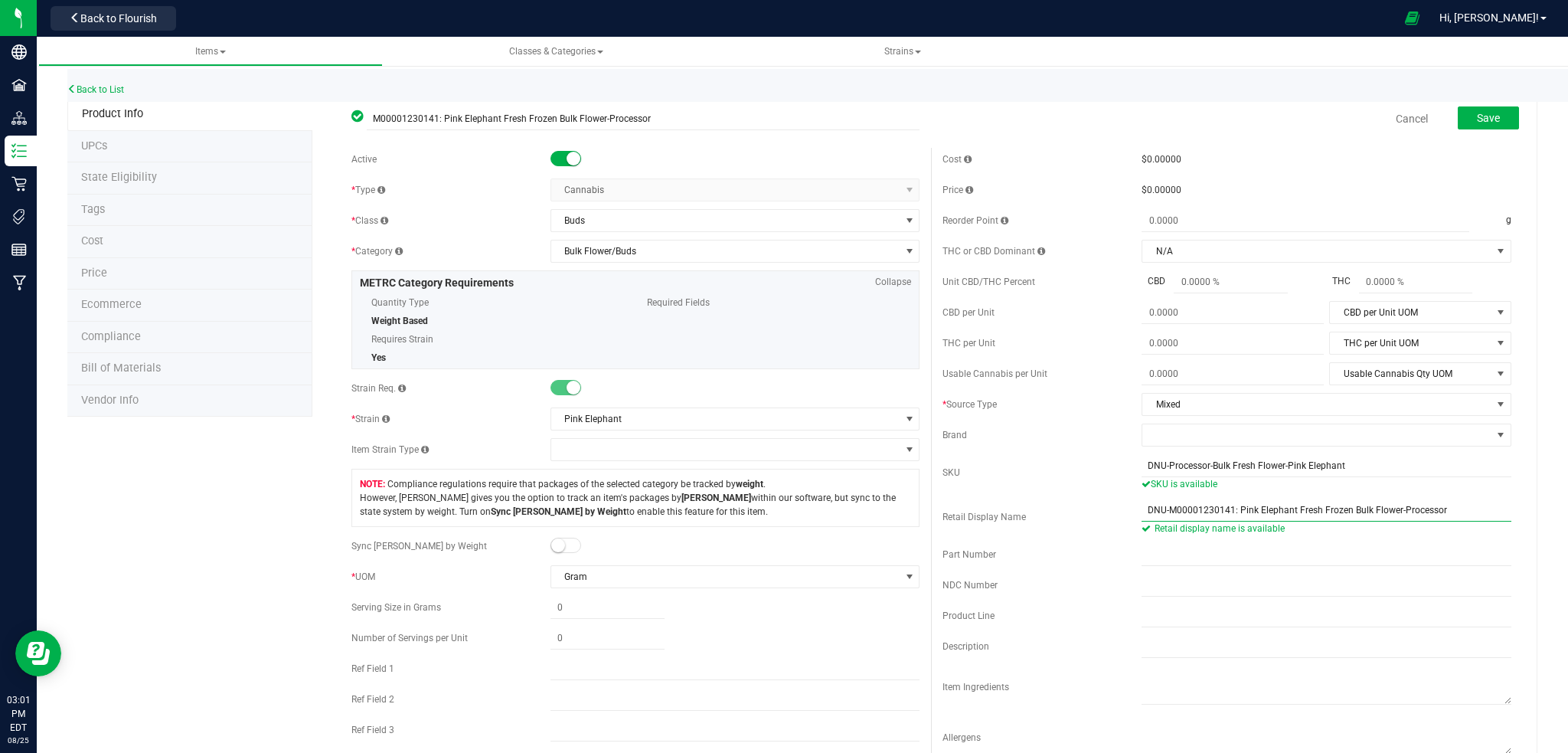
type input "DNU-M00001230141: Pink Elephant Fresh Frozen Bulk Flower-Processor"
click at [551, 157] on span at bounding box center [565, 158] width 31 height 15
click at [1481, 124] on button "Save" at bounding box center [1488, 118] width 62 height 23
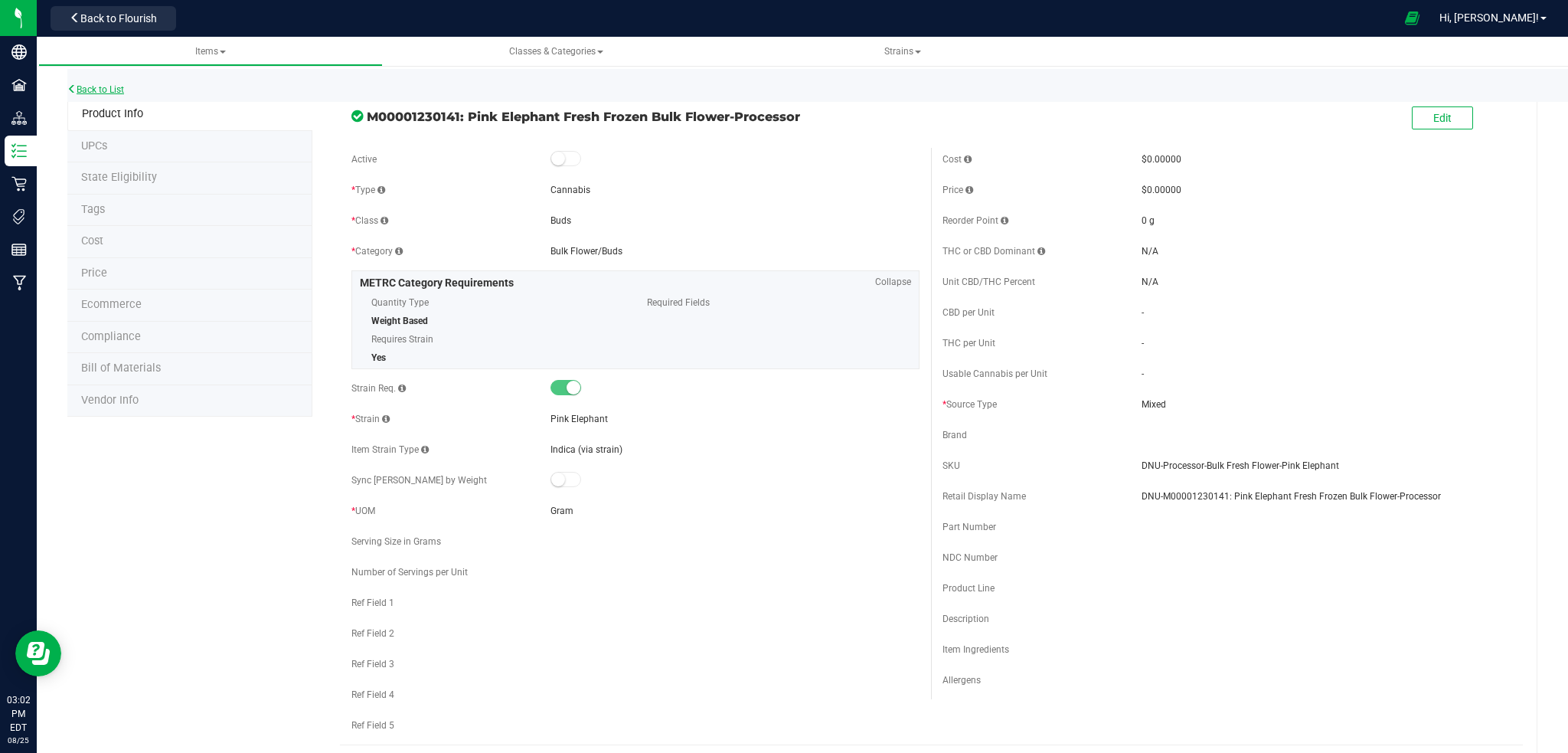
click at [76, 85] on icon at bounding box center [72, 89] width 9 height 9
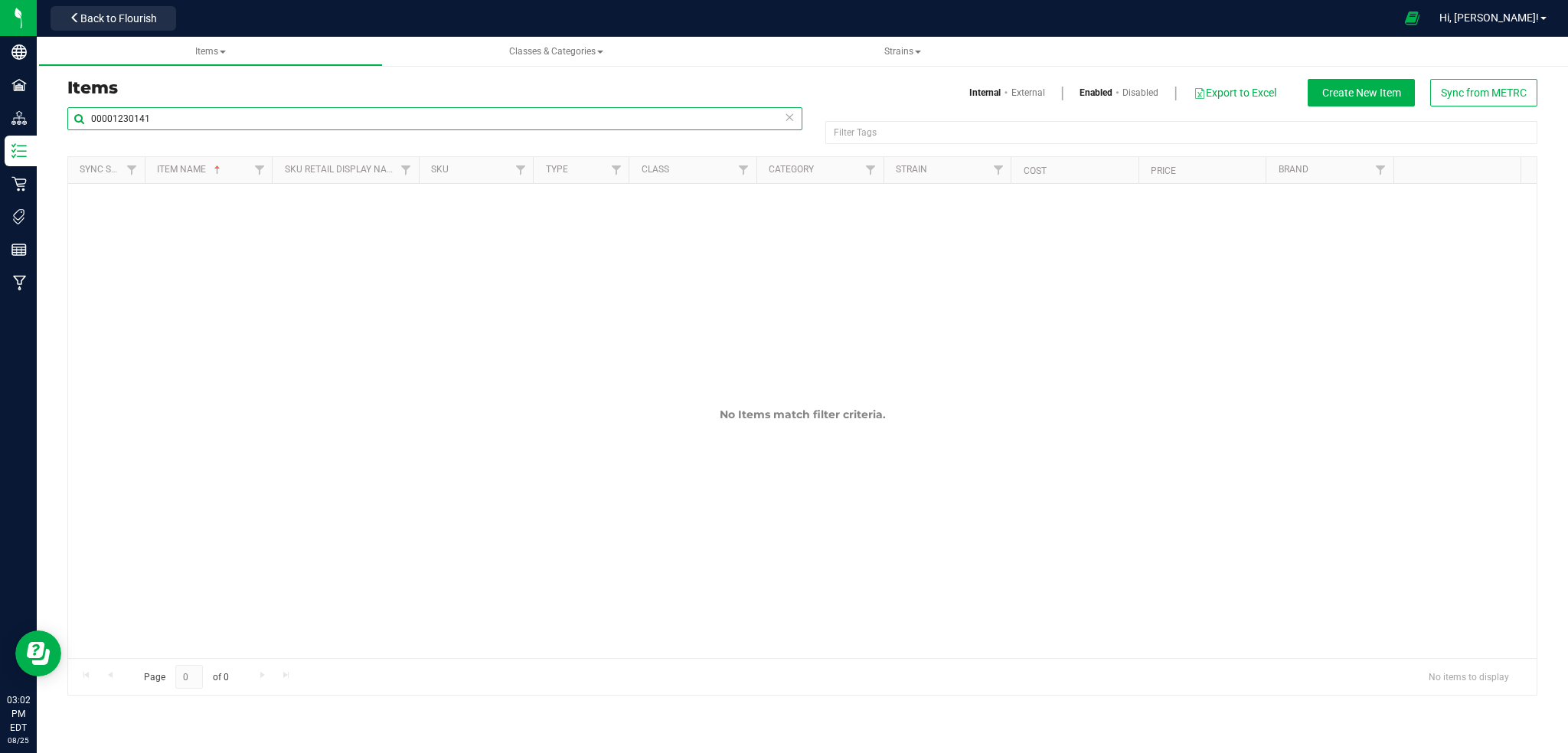
click at [174, 122] on input "00001230141" at bounding box center [435, 119] width 735 height 23
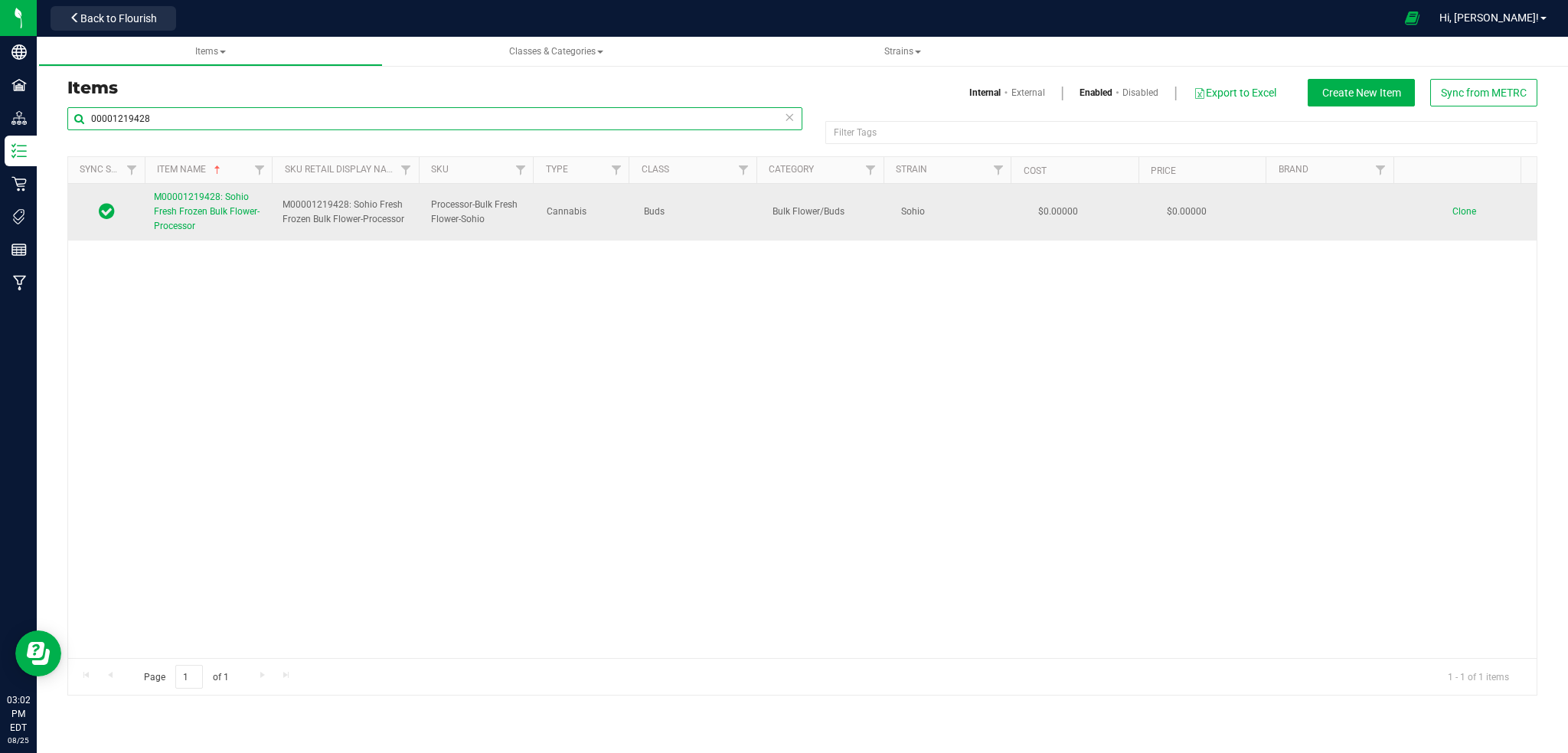
type input "00001219428"
click at [165, 200] on span "M00001219428: Sohio Fresh Frozen Bulk Flower-Processor" at bounding box center [207, 211] width 106 height 40
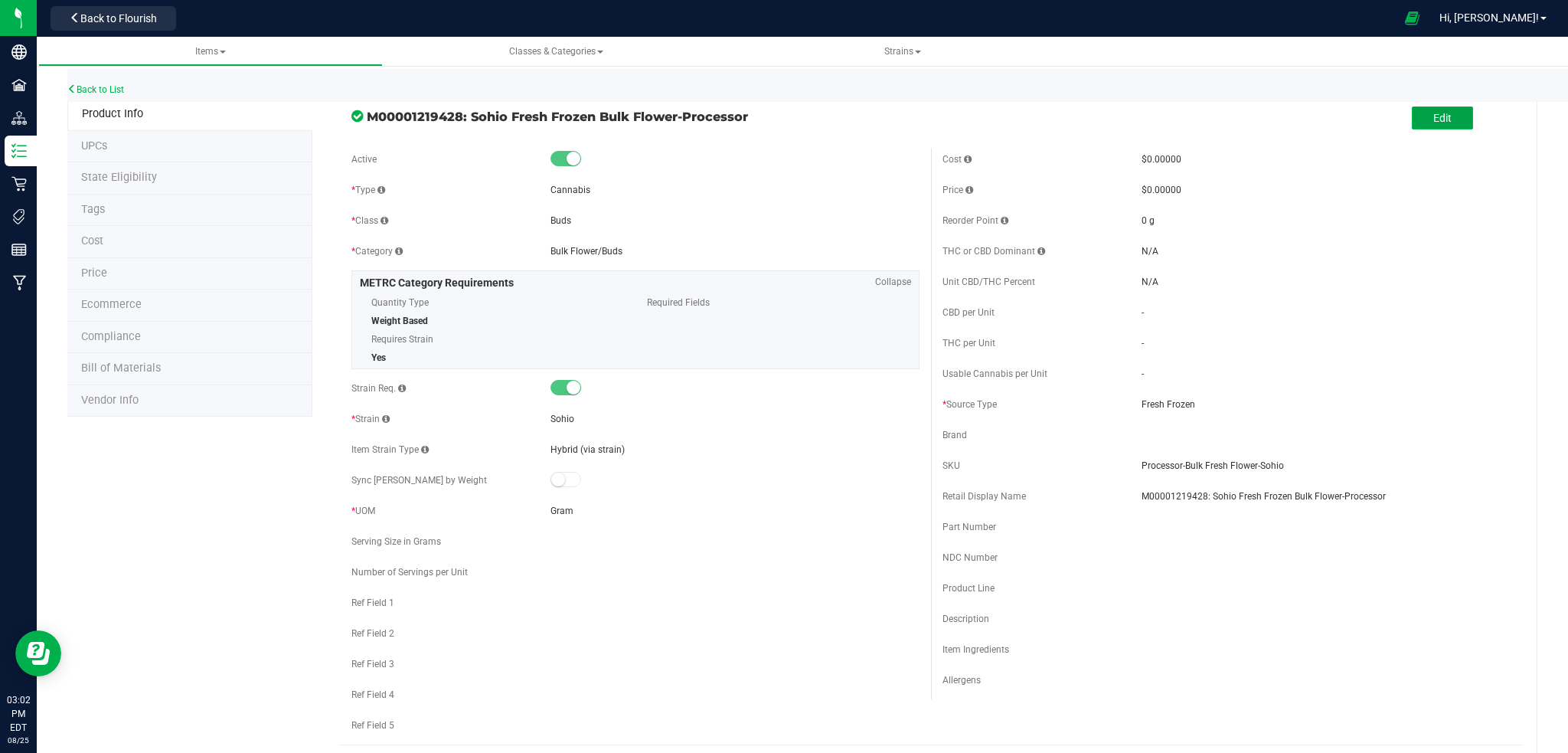
click at [1440, 122] on button "Edit" at bounding box center [1443, 118] width 62 height 23
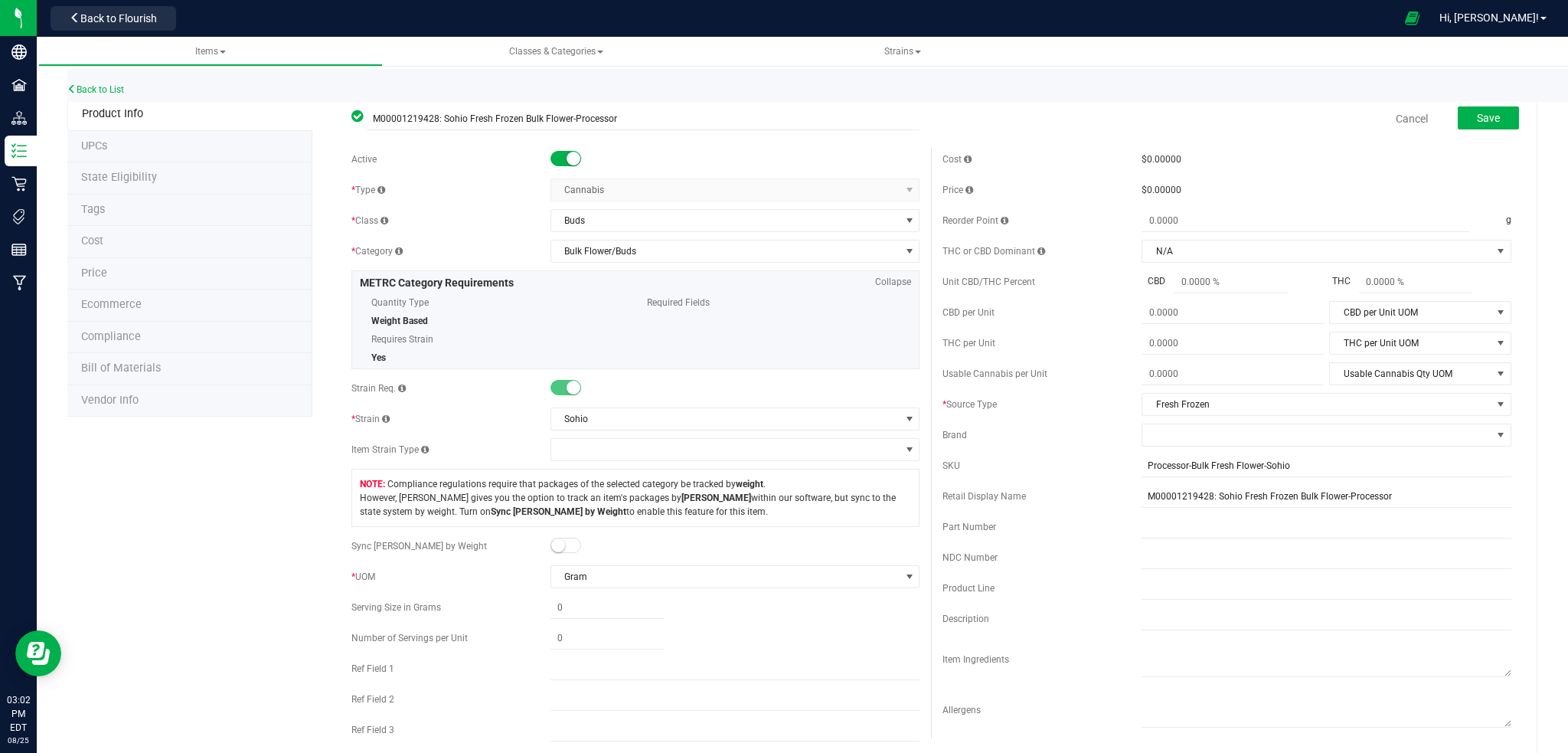
click at [559, 152] on span at bounding box center [565, 158] width 31 height 15
click at [1142, 467] on input "Processor-Bulk Fresh Flower-Sohio" at bounding box center [1327, 465] width 370 height 23
type input "DNU-Processor-Bulk Fresh Flower-Sohio"
click at [1136, 495] on div "Cost $0.00000 Price $0.00000 Reorder Point g THC or CBD Dominant" at bounding box center [1227, 450] width 592 height 606
click at [1142, 512] on input "M00001219428: Sohio Fresh Frozen Bulk Flower-Processor" at bounding box center [1327, 510] width 370 height 23
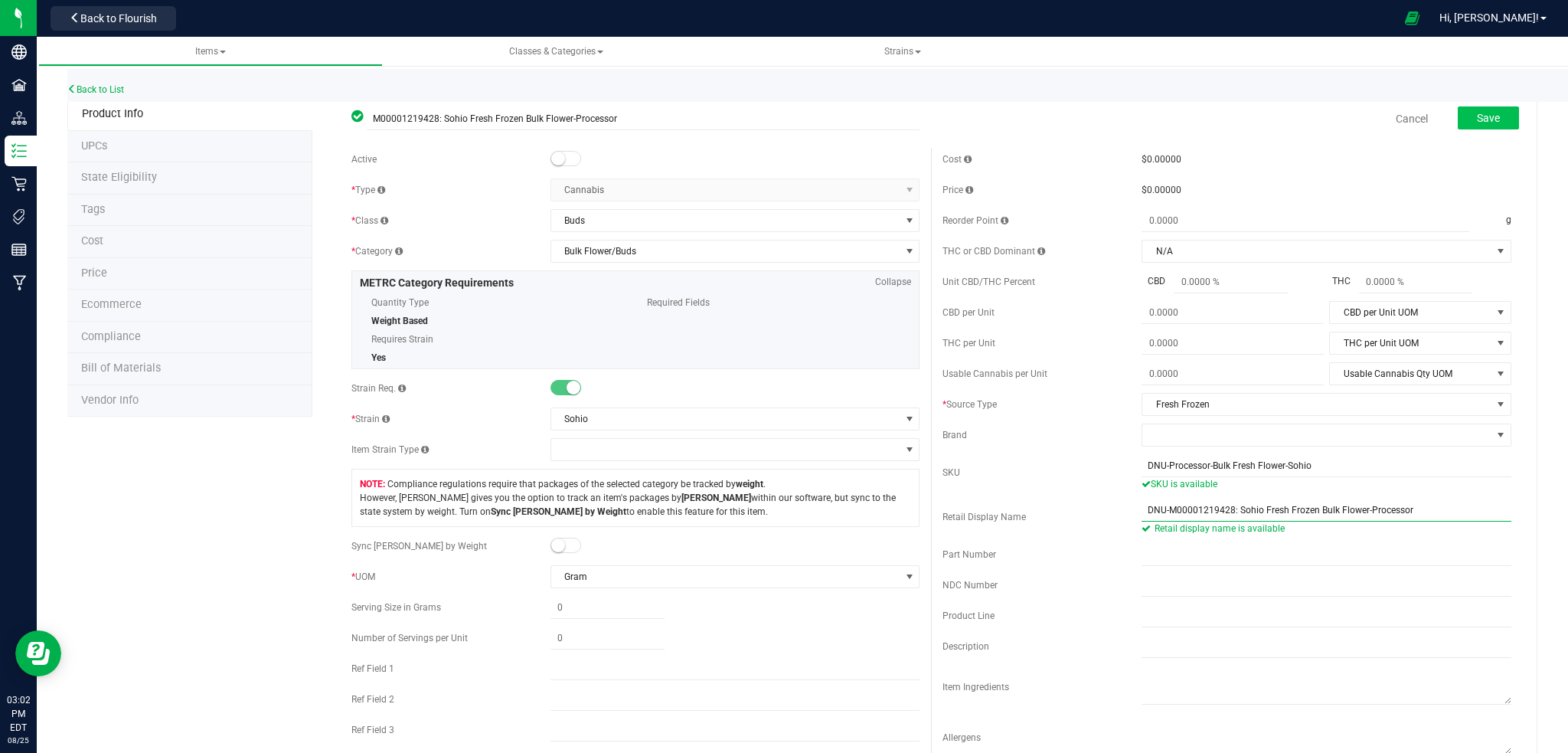
type input "DNU-M00001219428: Sohio Fresh Frozen Bulk Flower-Processor"
click at [1485, 122] on button "Save" at bounding box center [1488, 118] width 62 height 23
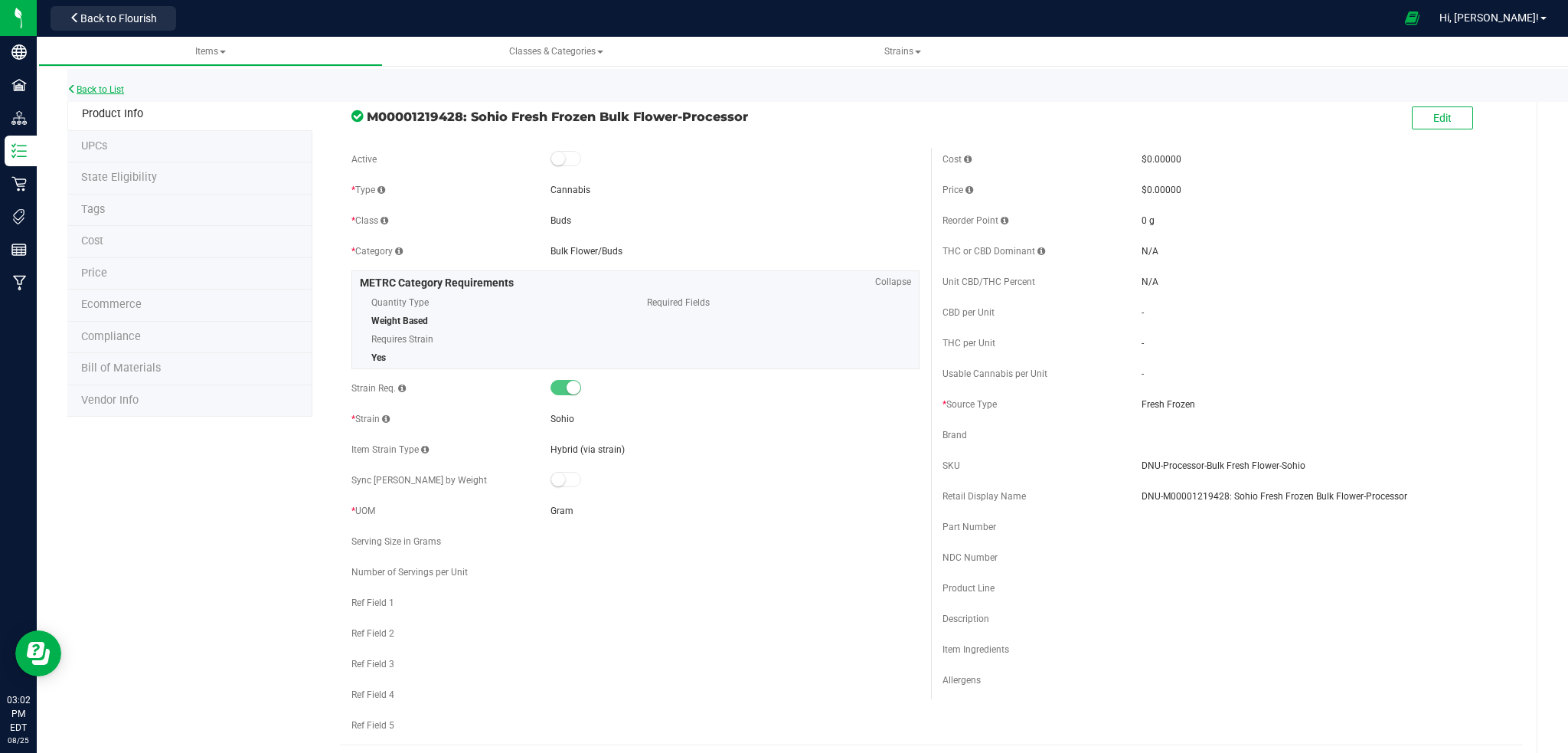
click at [100, 91] on link "Back to List" at bounding box center [96, 90] width 57 height 11
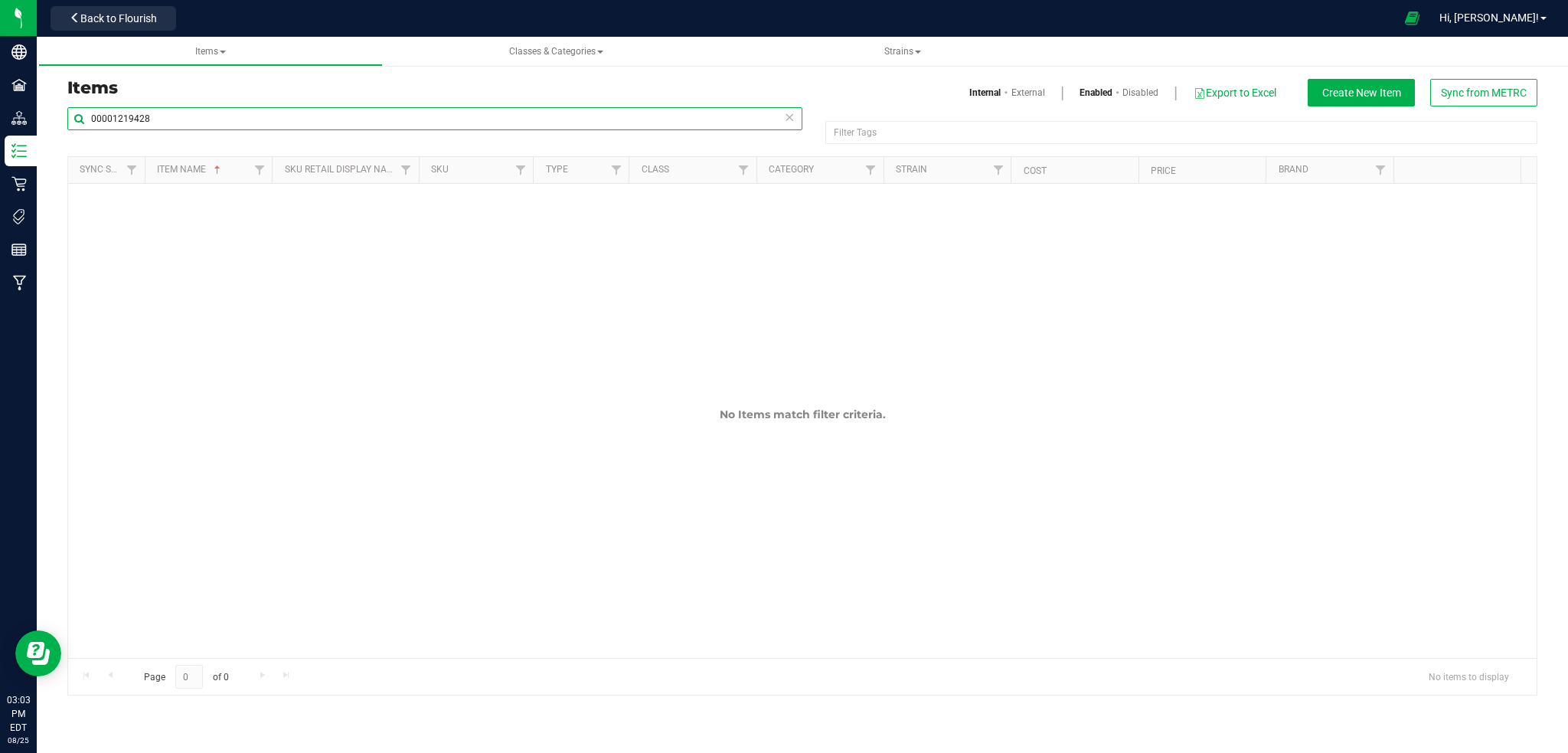
click at [157, 117] on input "00001219428" at bounding box center [435, 119] width 735 height 23
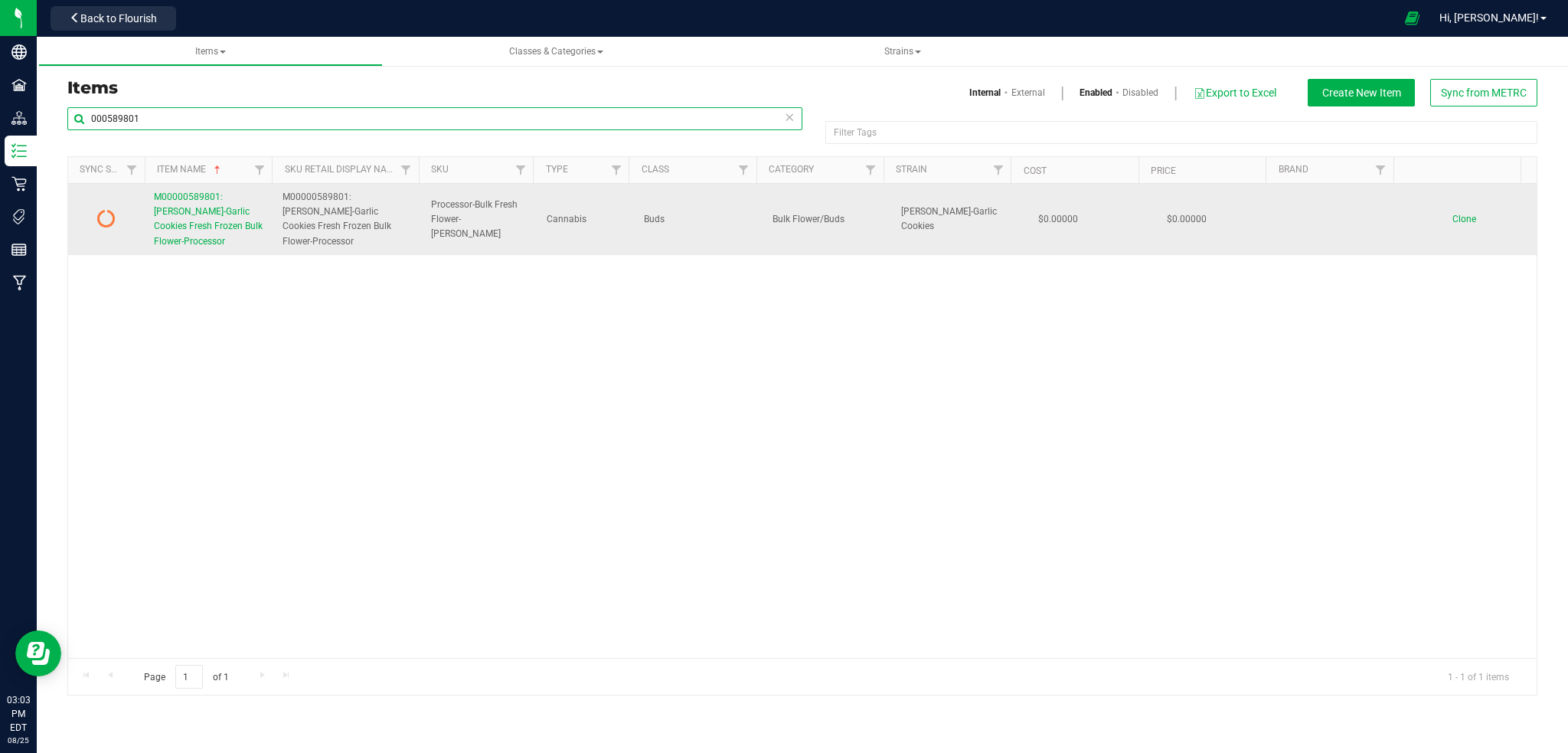
type input "000589801"
click at [227, 213] on span "M00000589801: [PERSON_NAME]-Garlic Cookies Fresh Frozen Bulk Flower-Processor" at bounding box center [208, 218] width 109 height 55
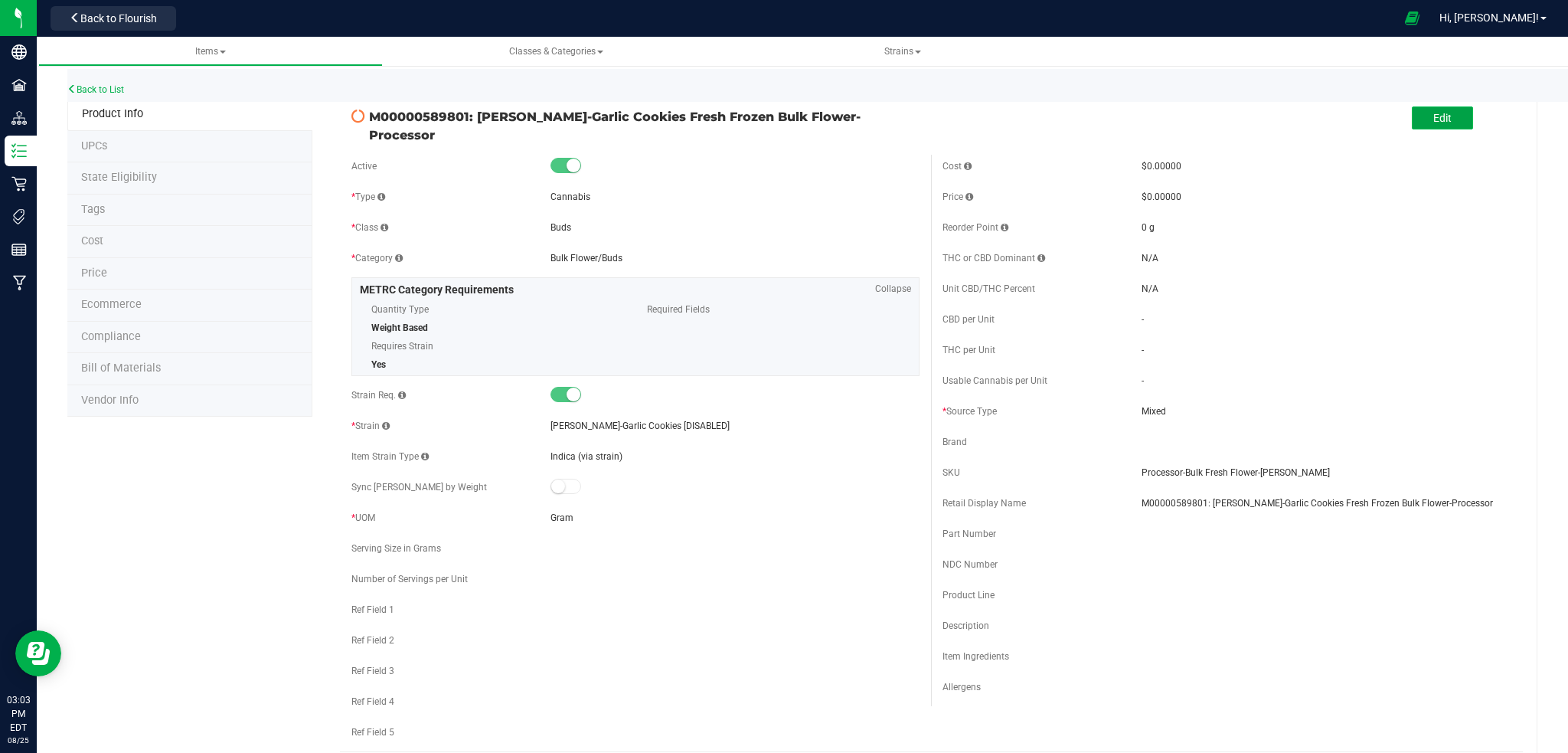
click at [1446, 118] on button "Edit" at bounding box center [1443, 118] width 62 height 23
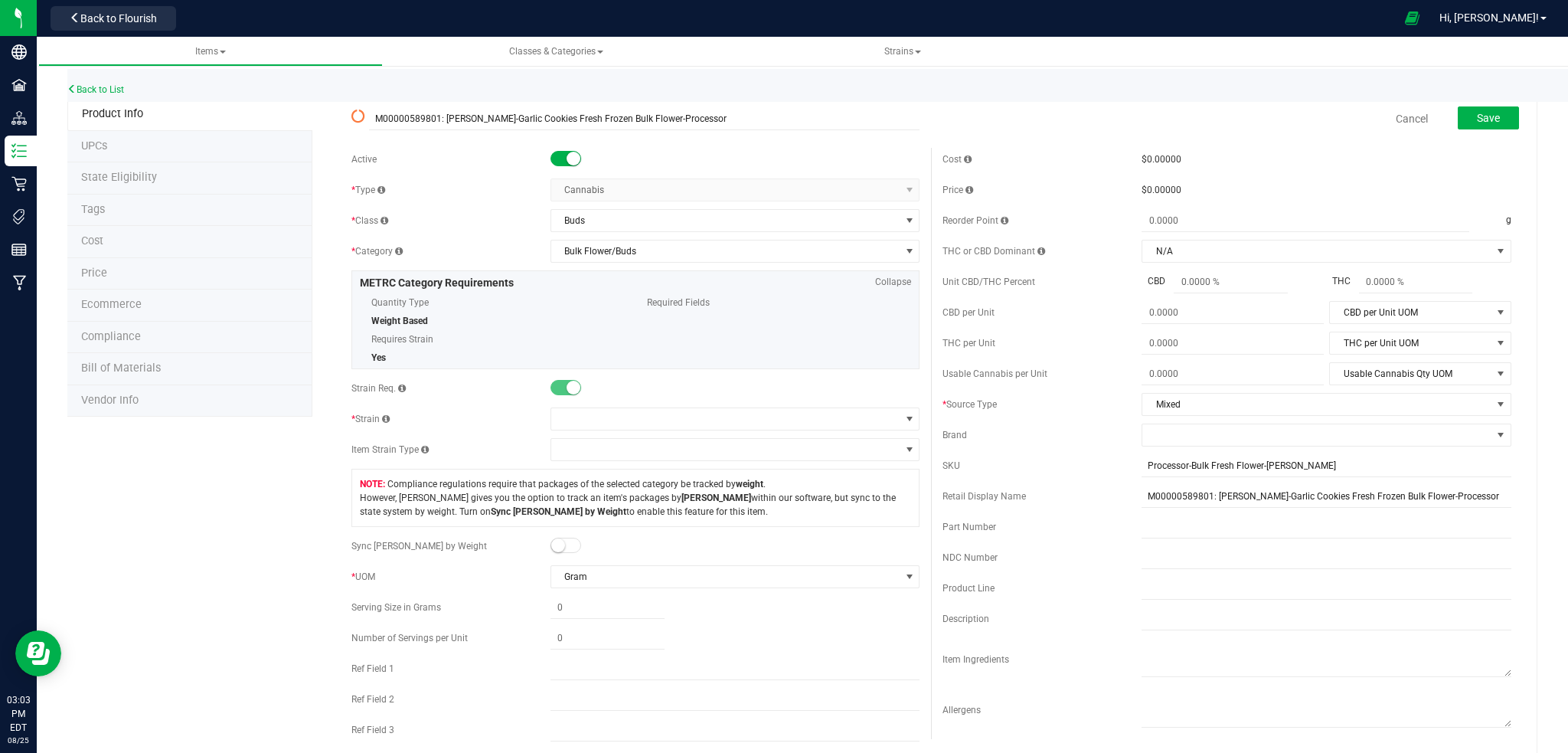
click at [555, 160] on span at bounding box center [565, 158] width 31 height 15
click at [1142, 466] on input "Processor-Bulk Fresh Flower-[PERSON_NAME]" at bounding box center [1327, 465] width 370 height 23
type input "DNU-Processor-Bulk Fresh Flower-[PERSON_NAME]"
click at [1142, 496] on input "M00000589801: [PERSON_NAME]-Garlic Cookies Fresh Frozen Bulk Flower-Processor" at bounding box center [1327, 496] width 370 height 23
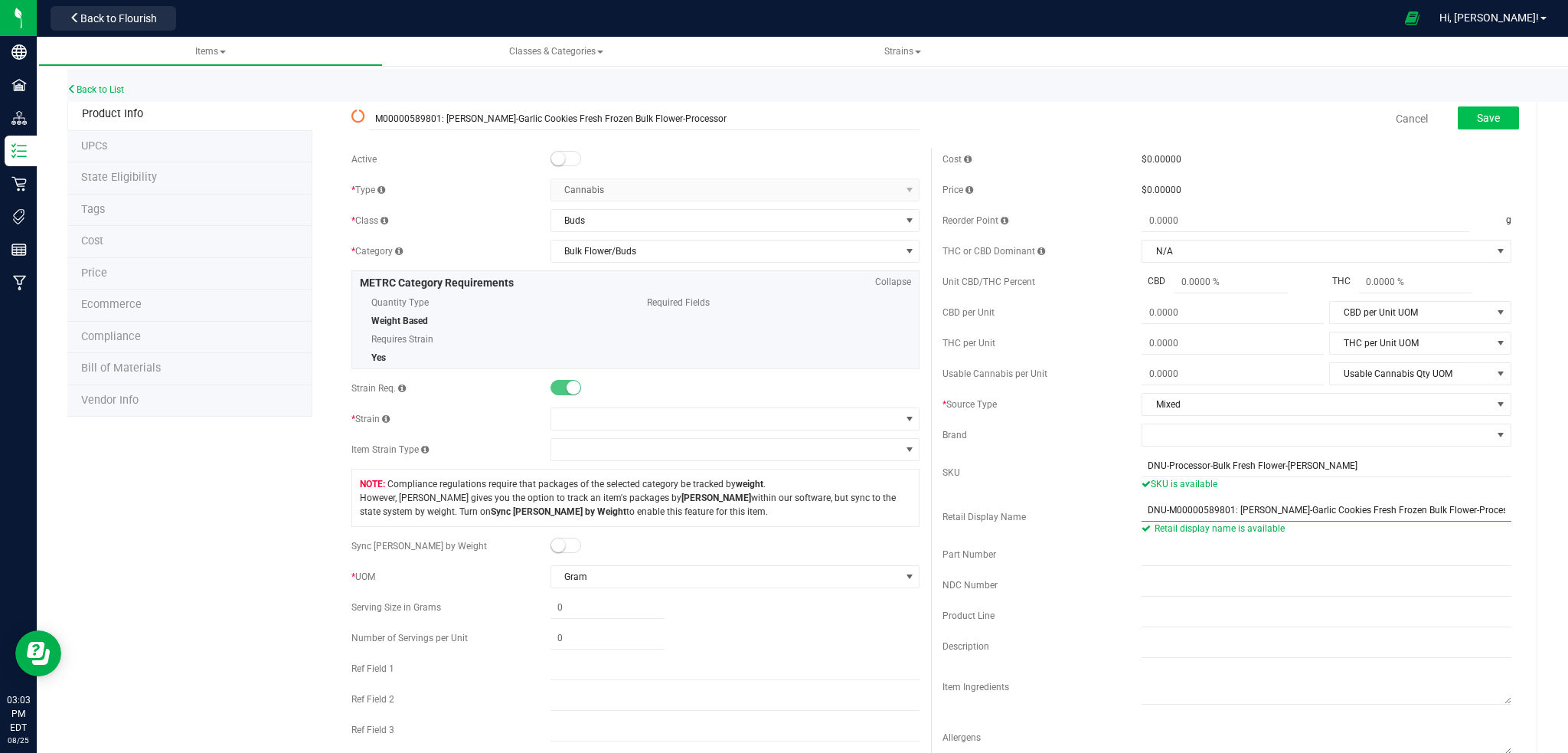
type input "DNU-M00000589801: [PERSON_NAME]-Garlic Cookies Fresh Frozen Bulk Flower-Process…"
click at [1477, 112] on span "Save" at bounding box center [1488, 118] width 23 height 12
click at [1484, 115] on span "Save" at bounding box center [1488, 118] width 23 height 12
click at [905, 418] on span at bounding box center [910, 419] width 12 height 12
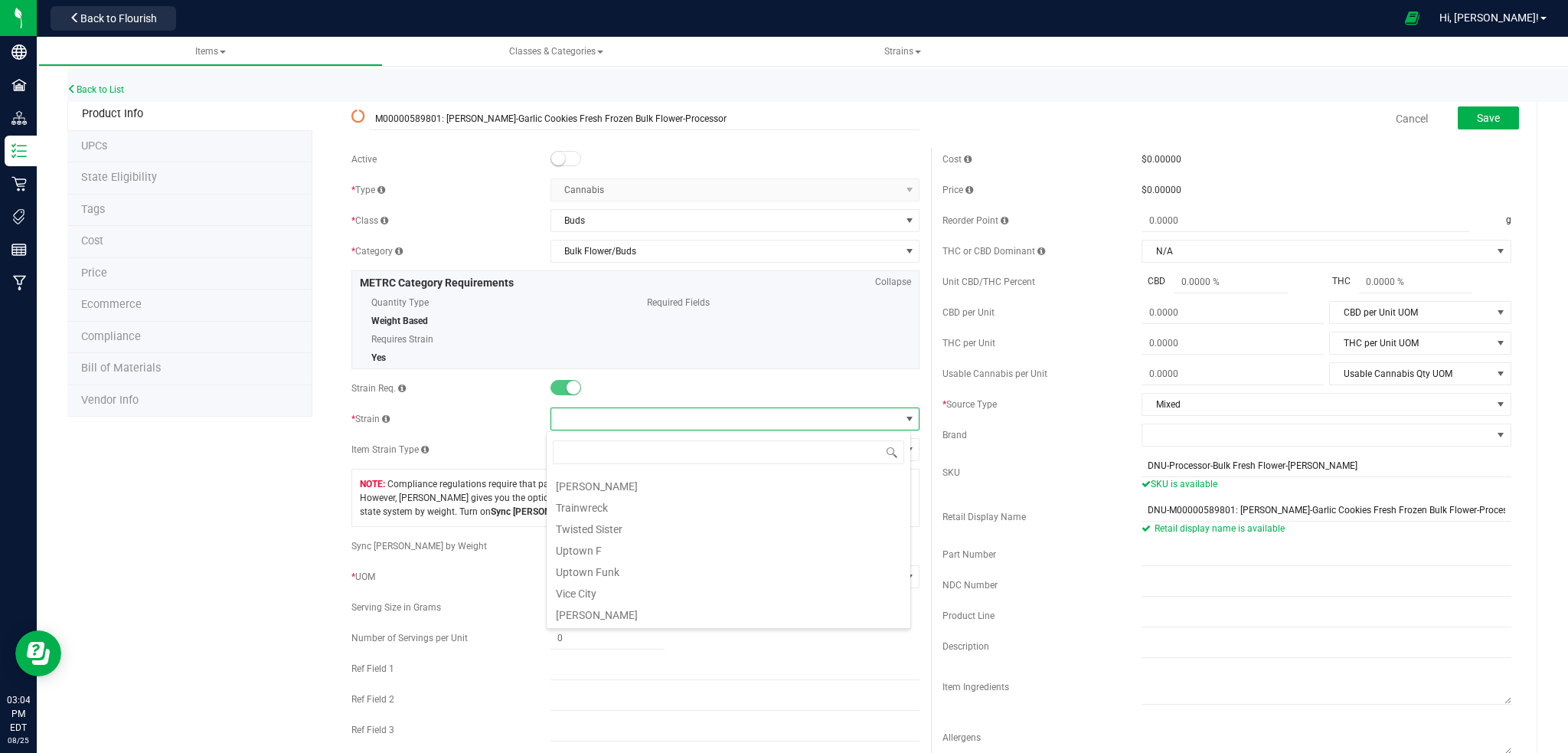
scroll to position [1634, 0]
click at [655, 544] on li "[PERSON_NAME]-GC" at bounding box center [728, 544] width 363 height 22
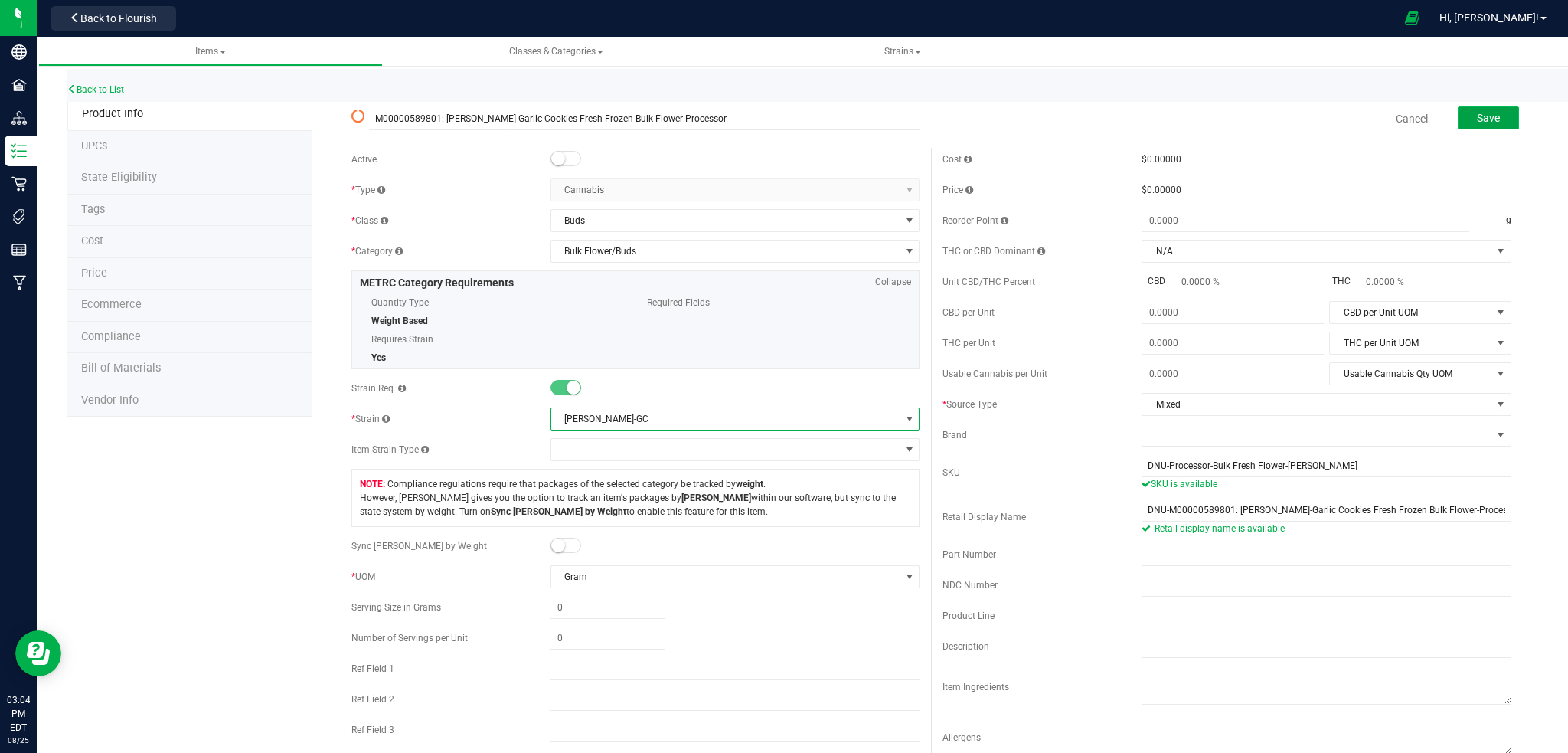
click at [1478, 114] on span "Save" at bounding box center [1488, 118] width 23 height 12
click at [904, 414] on span at bounding box center [910, 419] width 12 height 12
click at [630, 418] on span "[PERSON_NAME]-GC" at bounding box center [726, 419] width 349 height 22
click at [628, 419] on span "[PERSON_NAME]-GC" at bounding box center [726, 419] width 349 height 22
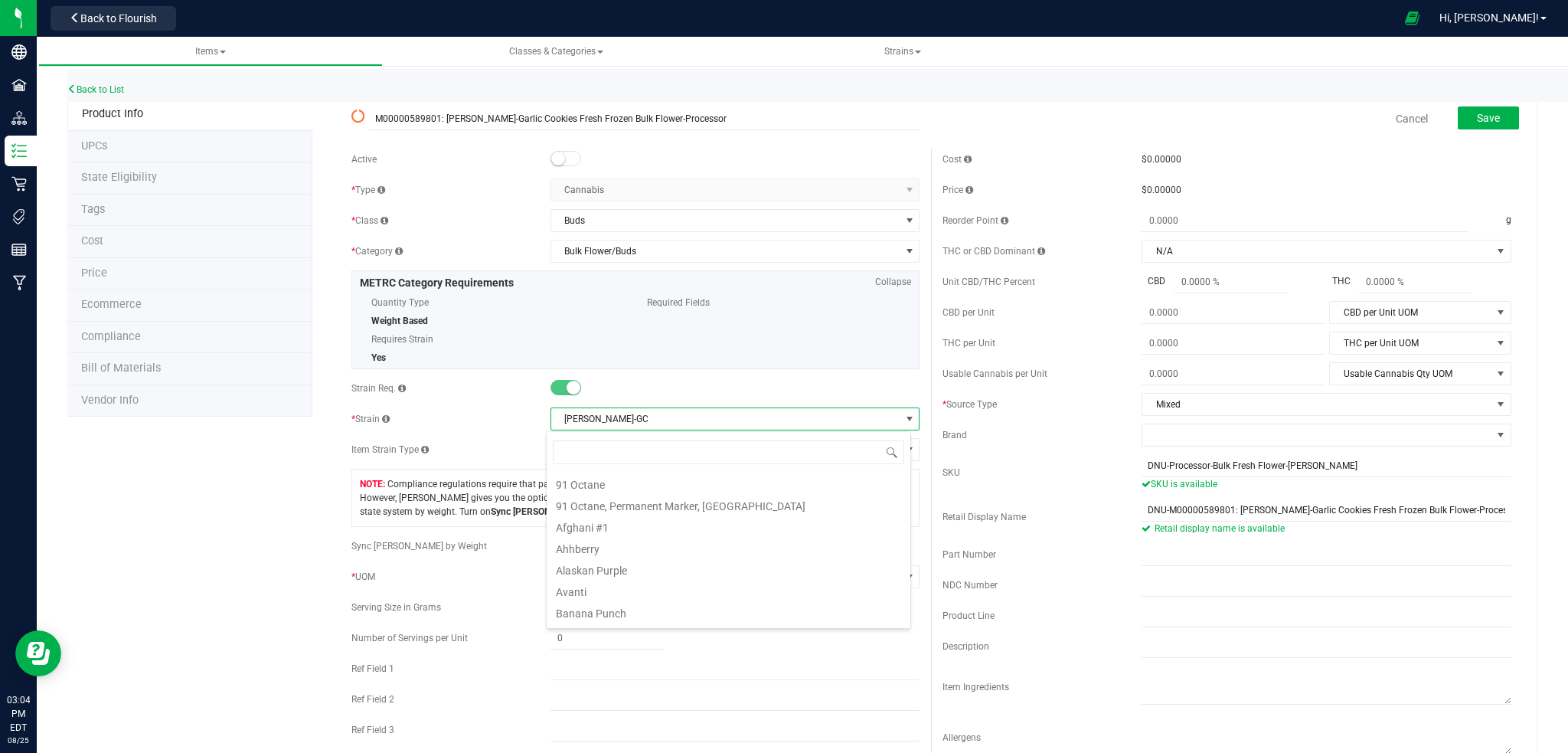
scroll to position [23, 365]
click at [601, 443] on input at bounding box center [728, 452] width 351 height 24
click at [598, 455] on input at bounding box center [728, 452] width 351 height 24
click at [642, 409] on span "[PERSON_NAME]-GC" at bounding box center [726, 419] width 349 height 22
click at [645, 416] on span "[PERSON_NAME]-GC" at bounding box center [726, 419] width 349 height 22
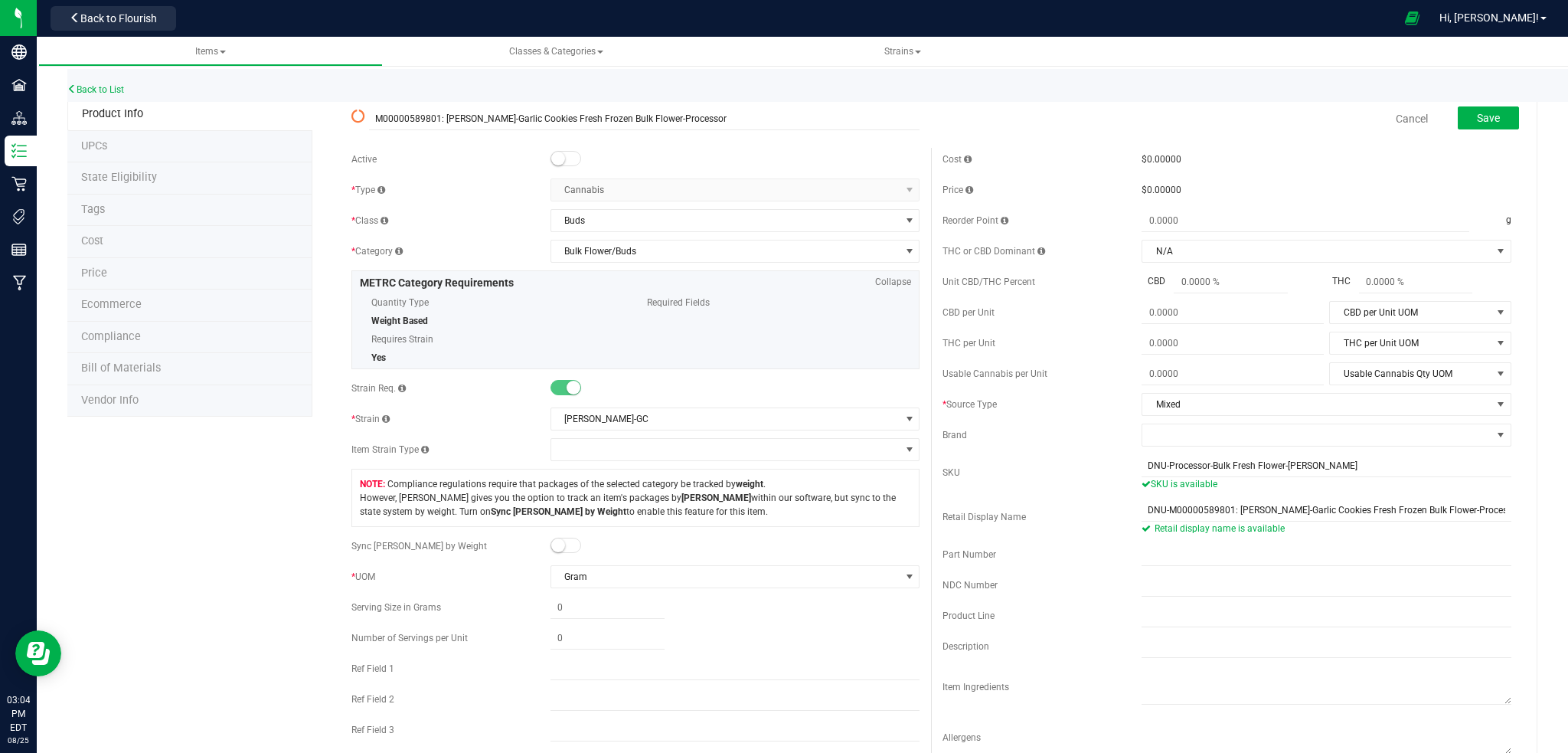
click at [704, 386] on div at bounding box center [736, 387] width 370 height 15
click at [553, 390] on span at bounding box center [565, 387] width 31 height 15
click at [569, 161] on span at bounding box center [565, 158] width 31 height 15
click at [904, 420] on span at bounding box center [910, 419] width 12 height 12
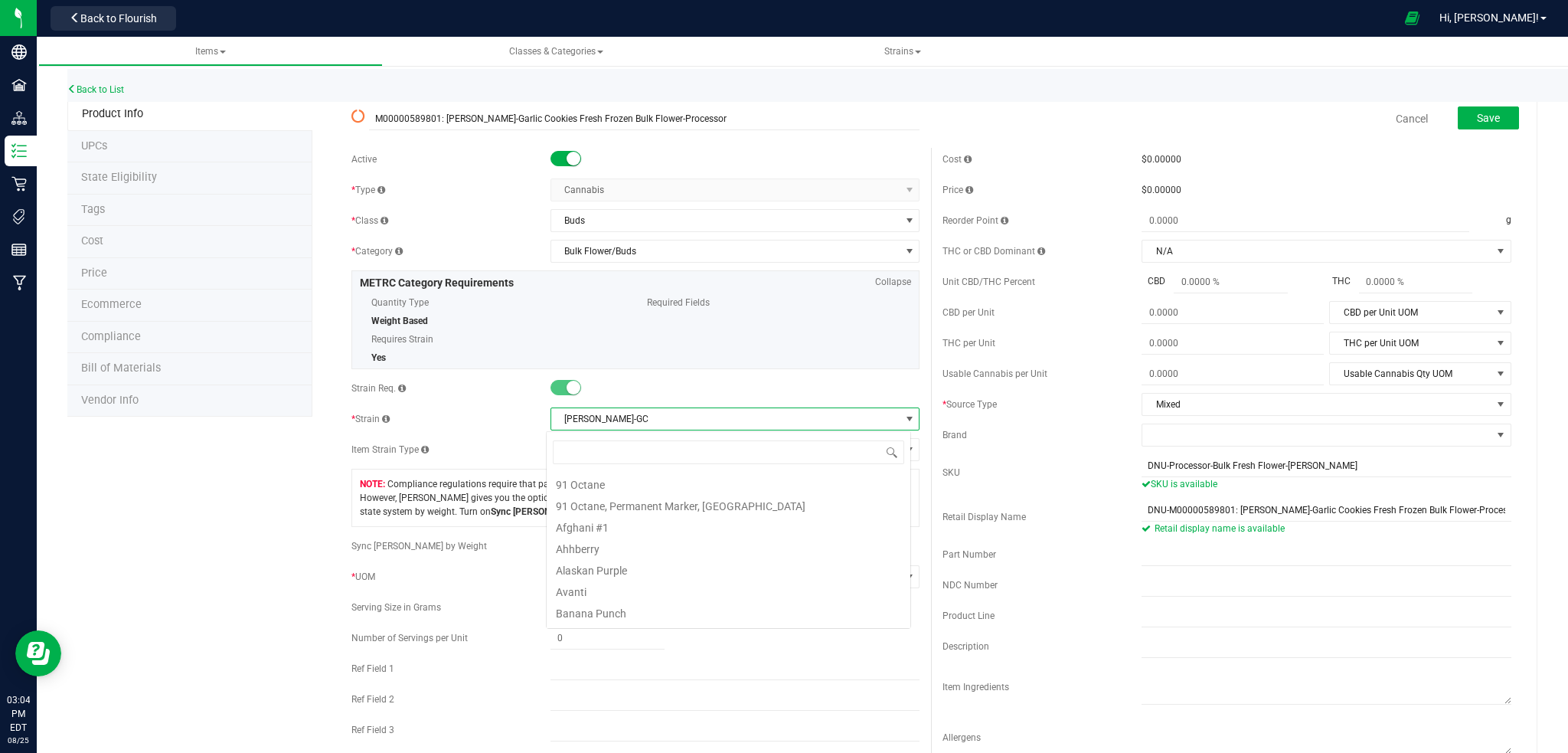
scroll to position [1563, 0]
click at [645, 461] on input at bounding box center [728, 452] width 351 height 24
drag, startPoint x: 635, startPoint y: 420, endPoint x: 554, endPoint y: 419, distance: 81.0
click at [554, 418] on span "[PERSON_NAME]-GC" at bounding box center [726, 419] width 349 height 22
click at [632, 396] on div at bounding box center [736, 387] width 370 height 15
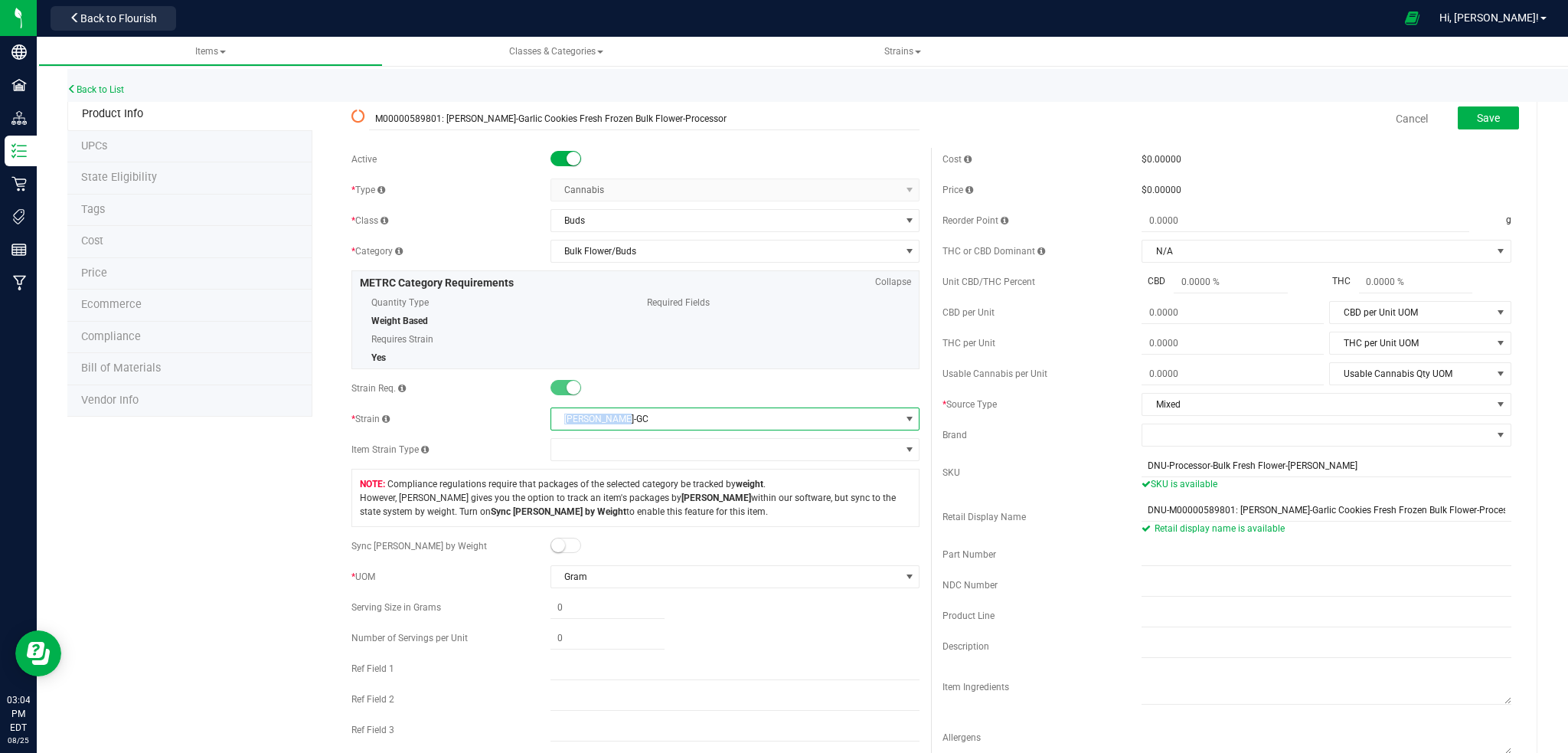
drag, startPoint x: 625, startPoint y: 420, endPoint x: 543, endPoint y: 426, distance: 82.2
click at [543, 426] on div "* [GEOGRAPHIC_DATA] [PERSON_NAME]-GC" at bounding box center [635, 418] width 568 height 23
click at [1400, 117] on link "Cancel" at bounding box center [1412, 119] width 32 height 15
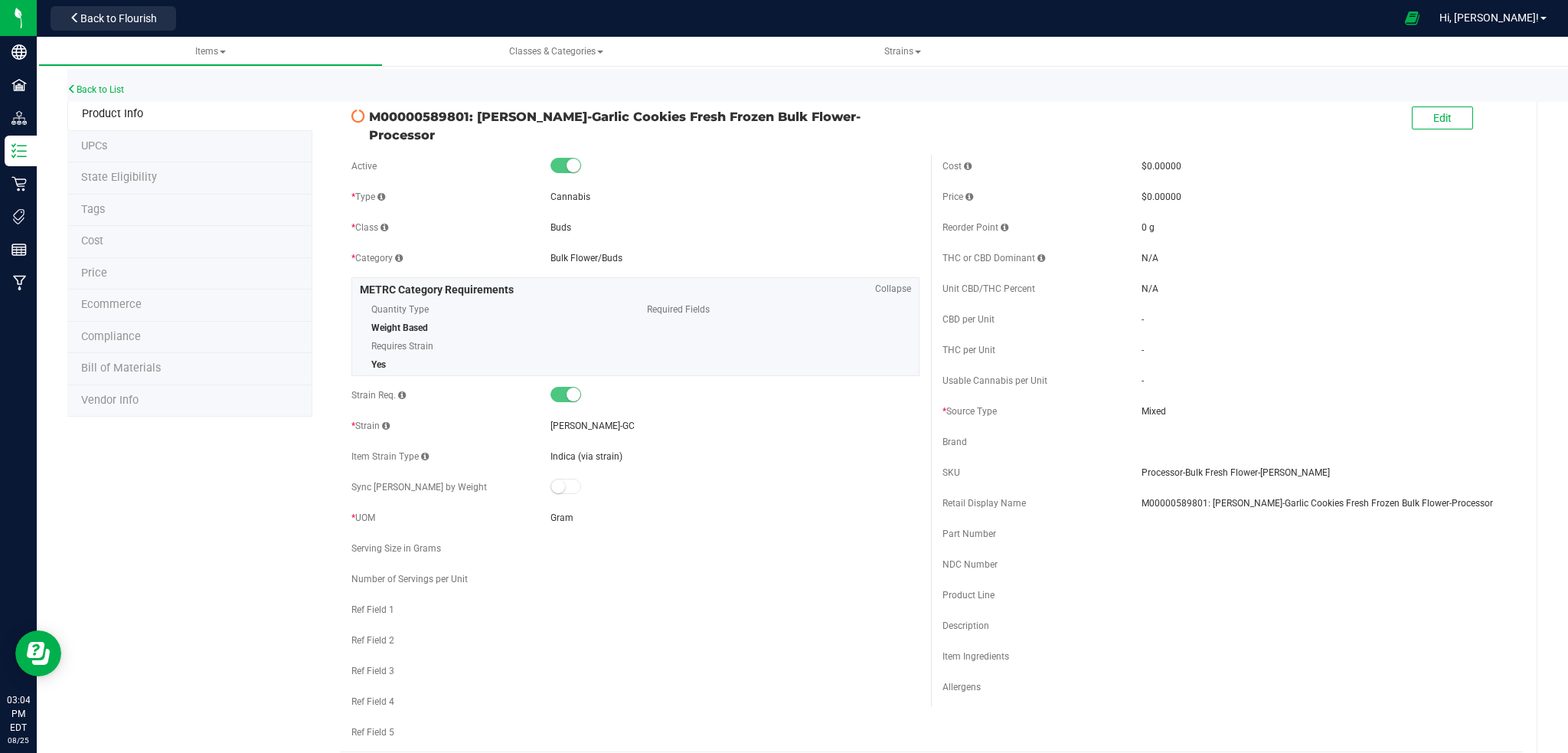
drag, startPoint x: 704, startPoint y: 442, endPoint x: 703, endPoint y: 434, distance: 8.1
click at [705, 445] on div "Item Strain Type Indica (via strain)" at bounding box center [635, 456] width 568 height 23
click at [1441, 122] on button "Edit" at bounding box center [1443, 118] width 62 height 23
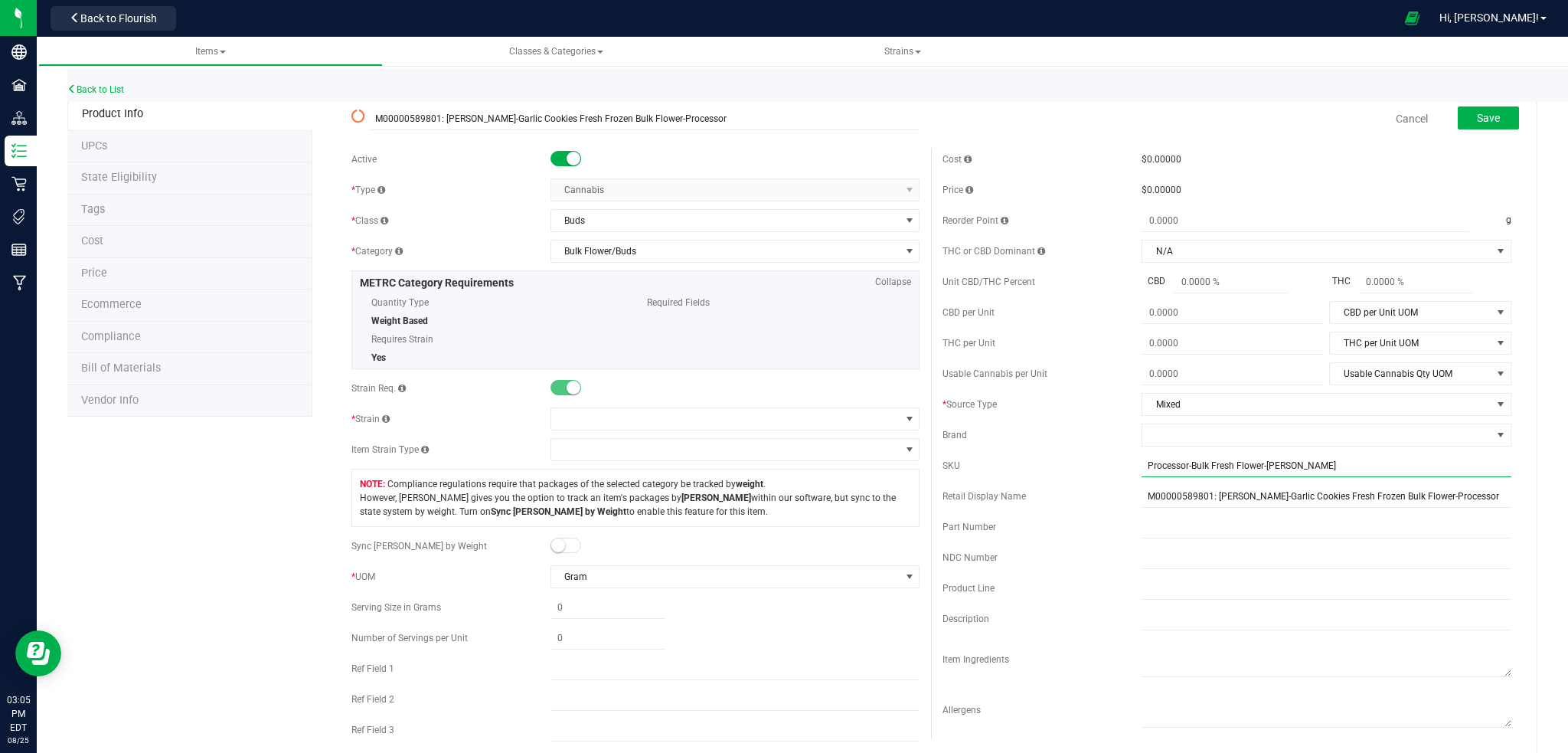
click at [1142, 463] on input "Processor-Bulk Fresh Flower-[PERSON_NAME]" at bounding box center [1327, 465] width 370 height 23
type input "DNU-Processor-Bulk Fresh Flower-[PERSON_NAME]"
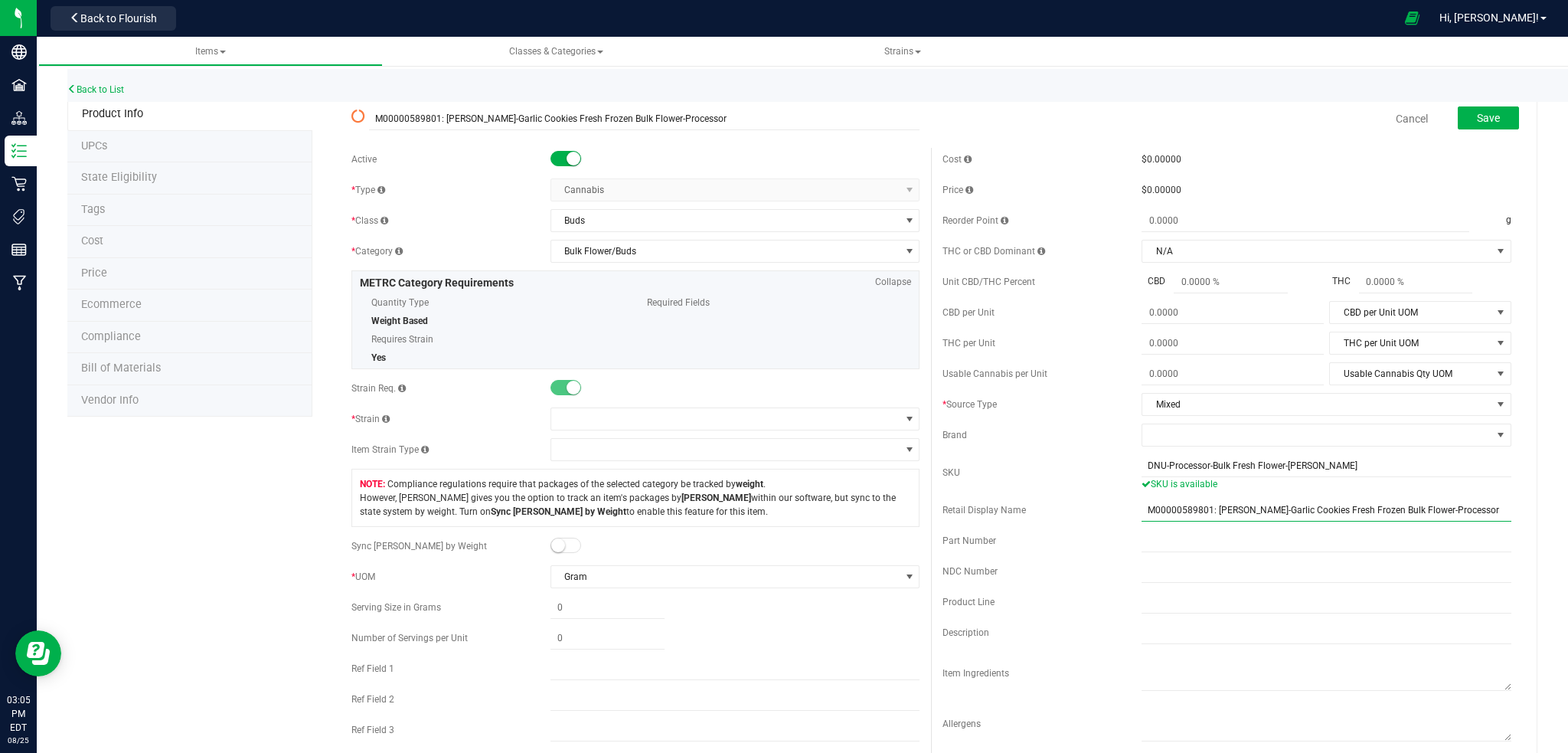
click at [1142, 509] on input "M00000589801: [PERSON_NAME]-Garlic Cookies Fresh Frozen Bulk Flower-Processor" at bounding box center [1327, 510] width 370 height 23
type input "DNU-M00000589801: [PERSON_NAME]-Garlic Cookies Fresh Frozen Bulk Flower-Process…"
drag, startPoint x: 555, startPoint y: 160, endPoint x: 570, endPoint y: 162, distance: 15.1
click at [556, 160] on span at bounding box center [565, 158] width 31 height 15
click at [1484, 126] on button "Save" at bounding box center [1488, 118] width 62 height 23
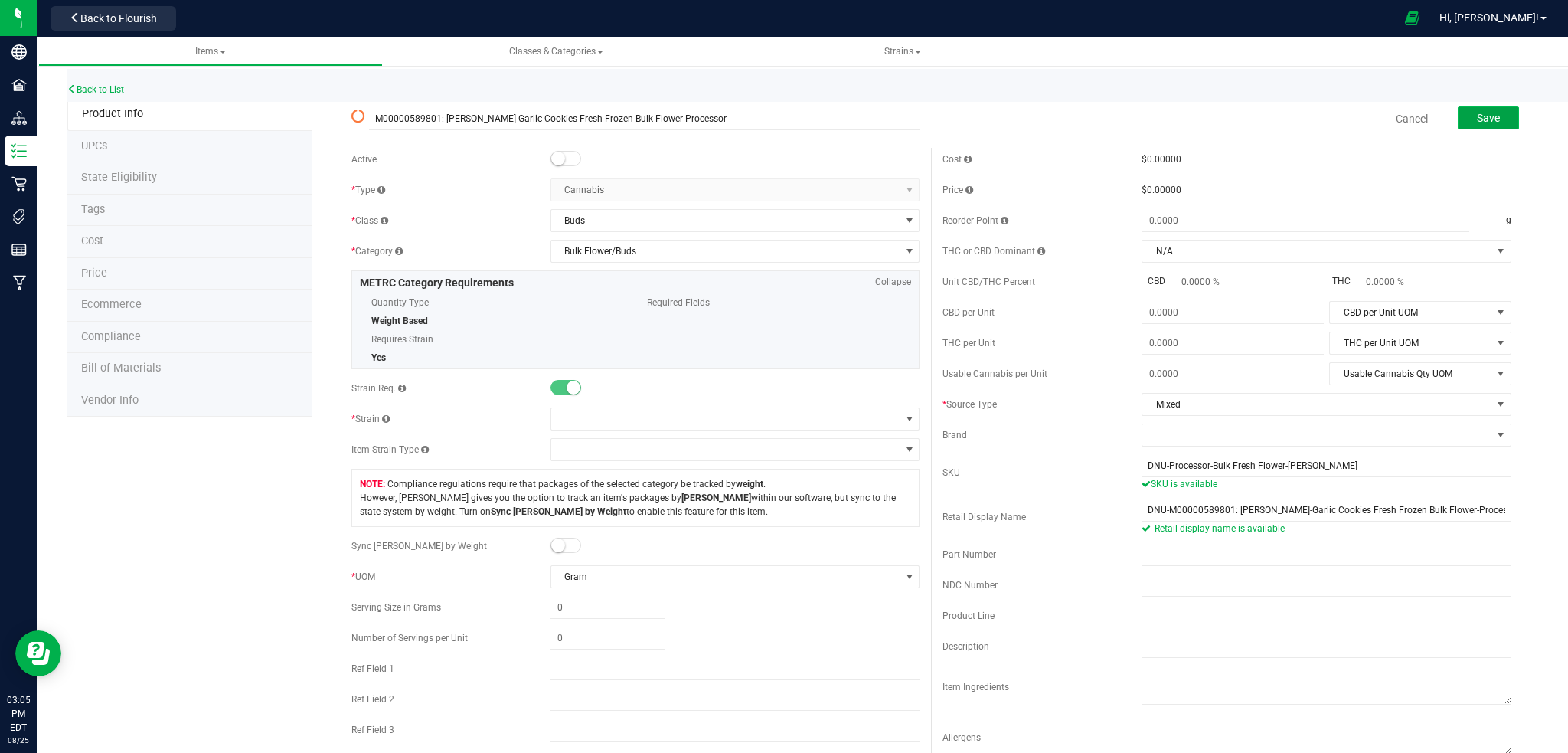
click at [1471, 126] on button "Save" at bounding box center [1488, 118] width 62 height 23
click at [904, 415] on span at bounding box center [910, 419] width 12 height 12
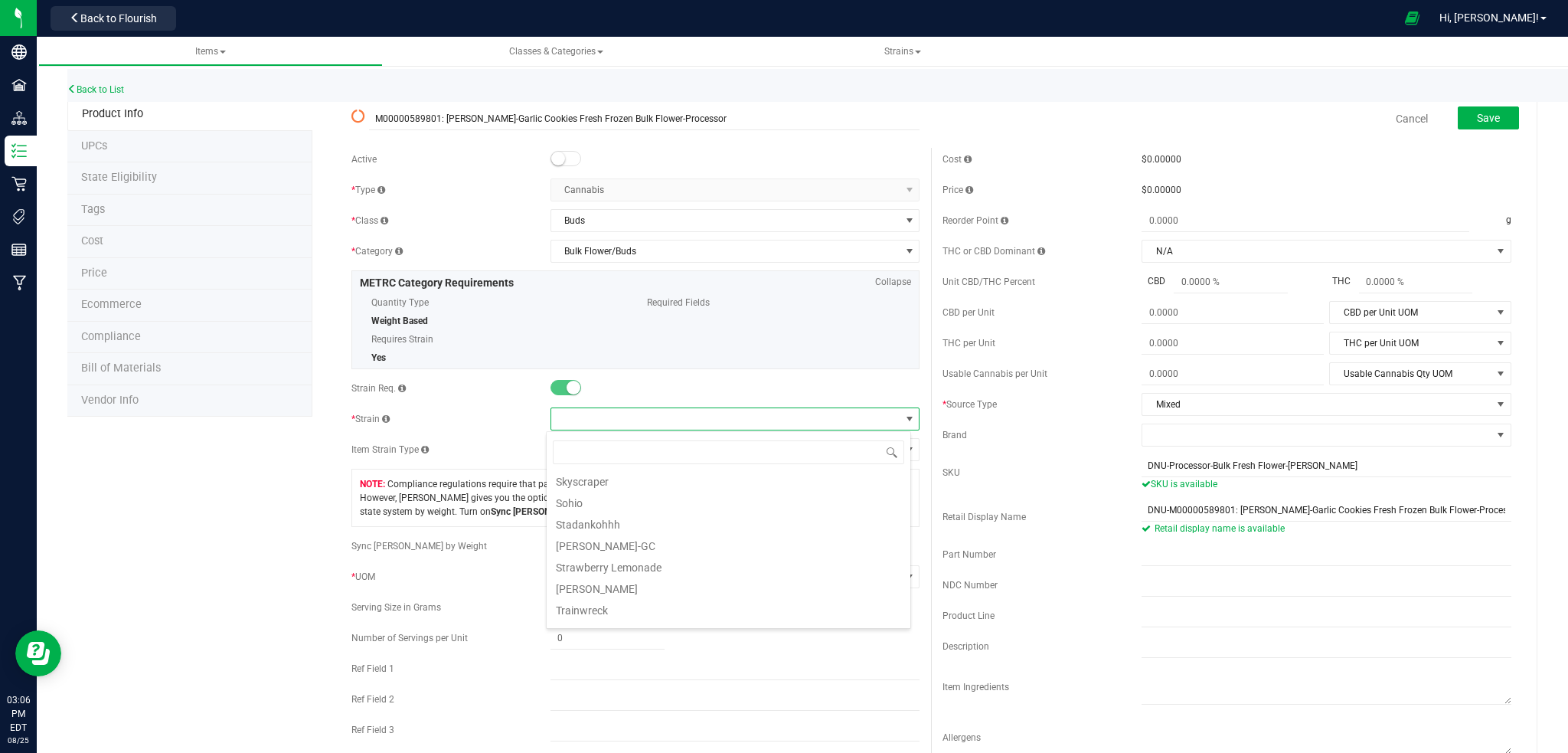
scroll to position [1634, 0]
click at [643, 543] on li "[PERSON_NAME]-GC" at bounding box center [728, 544] width 363 height 22
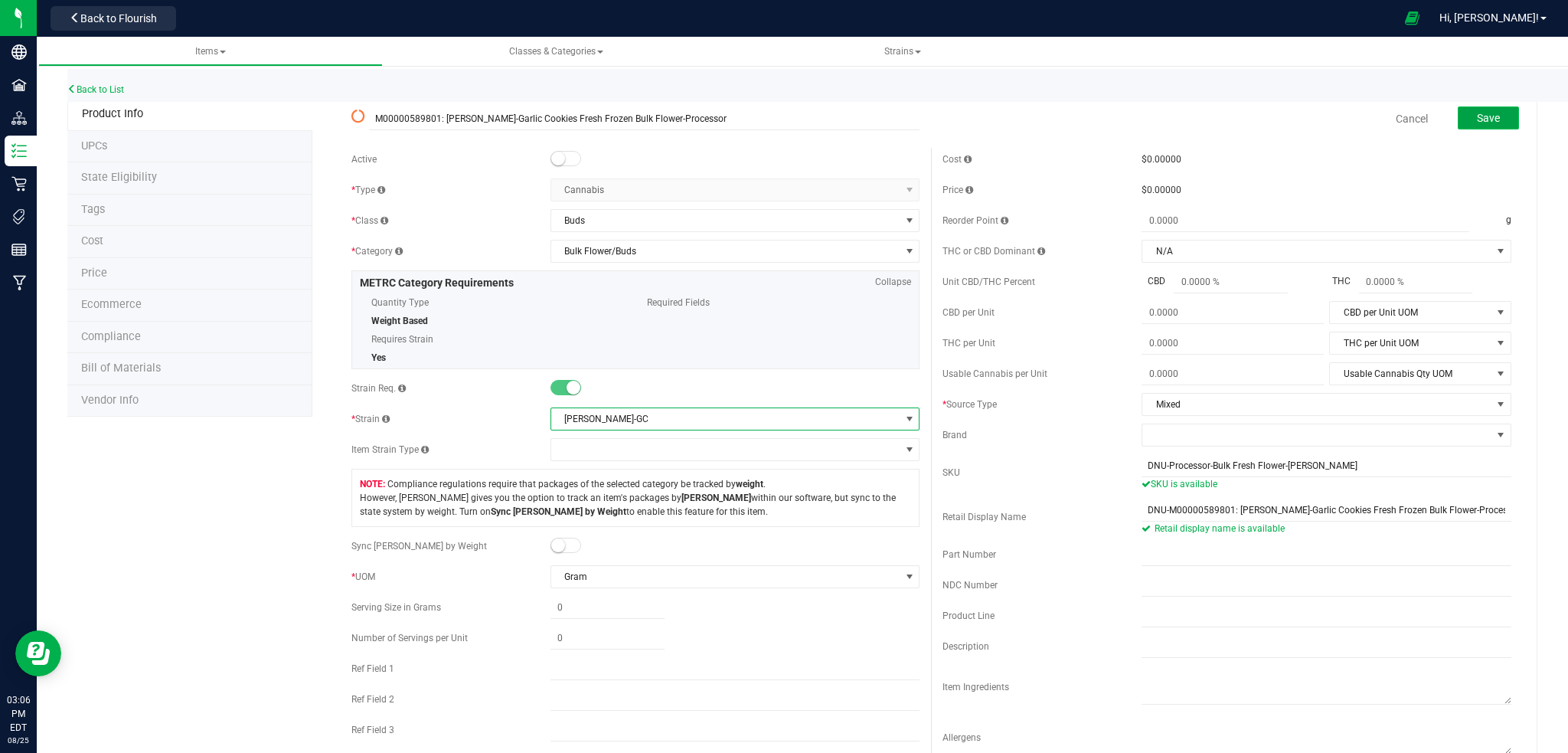
click at [1477, 122] on span "Save" at bounding box center [1488, 118] width 23 height 12
click at [373, 116] on input "M00000589801: [PERSON_NAME]-Garlic Cookies Fresh Frozen Bulk Flower-Processor" at bounding box center [645, 119] width 552 height 23
type input "DNU-M00000589801: [PERSON_NAME]-Garlic Cookies Fresh Frozen Bulk Flower-Process…"
click at [1477, 114] on span "Save" at bounding box center [1488, 118] width 23 height 12
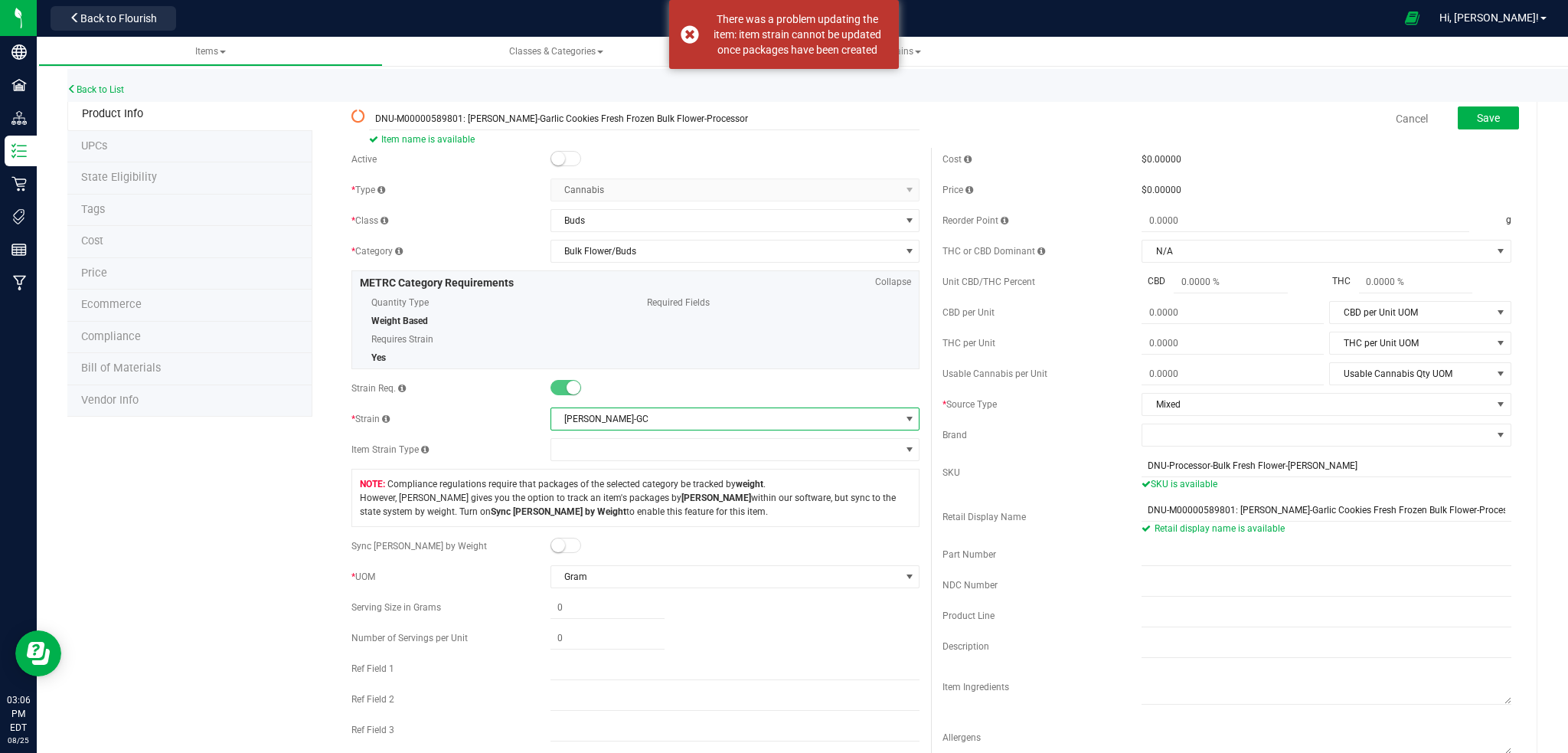
click at [904, 420] on span at bounding box center [910, 419] width 12 height 12
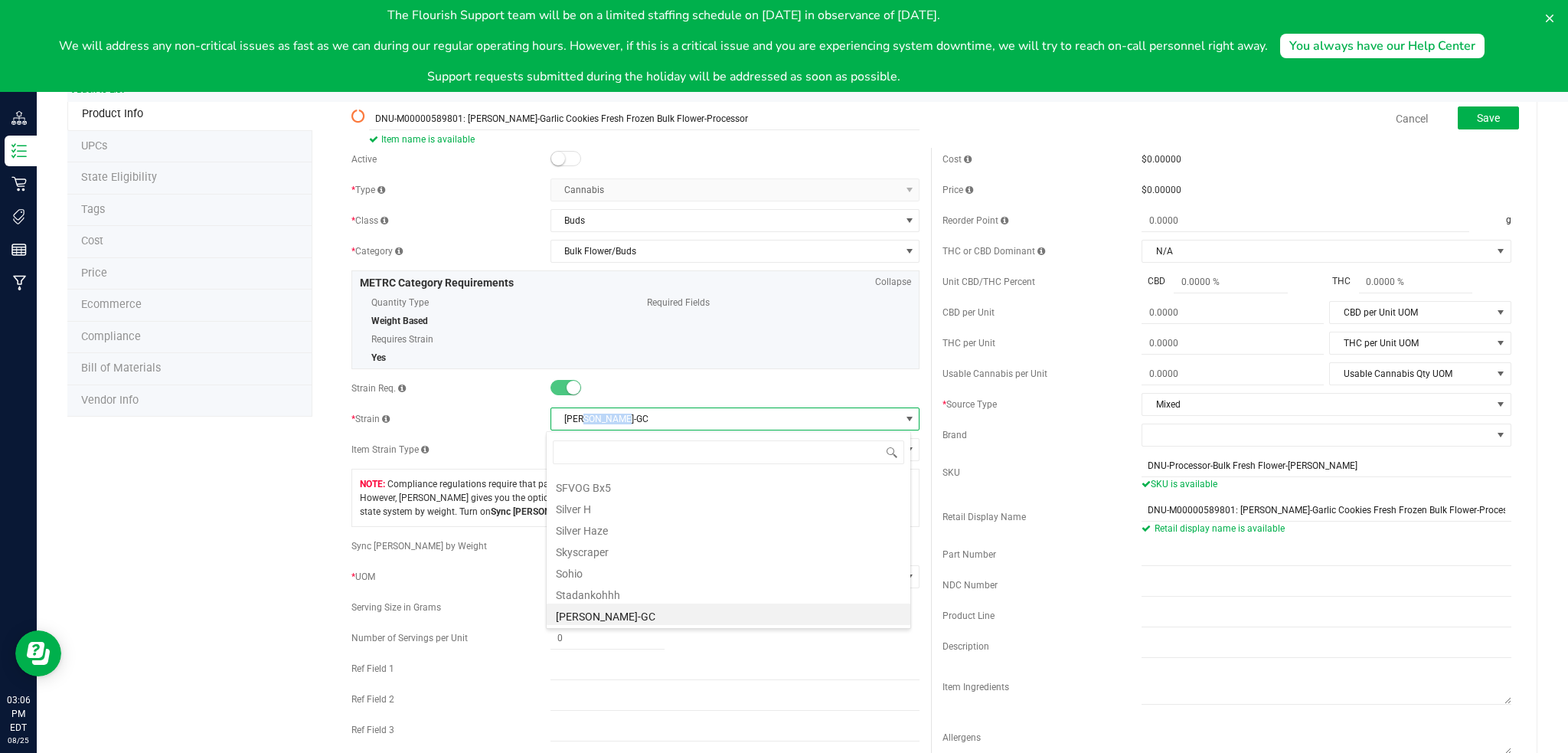
scroll to position [0, 0]
drag, startPoint x: 645, startPoint y: 418, endPoint x: 548, endPoint y: 415, distance: 97.0
click at [552, 415] on span "[PERSON_NAME]-GC" at bounding box center [726, 419] width 349 height 22
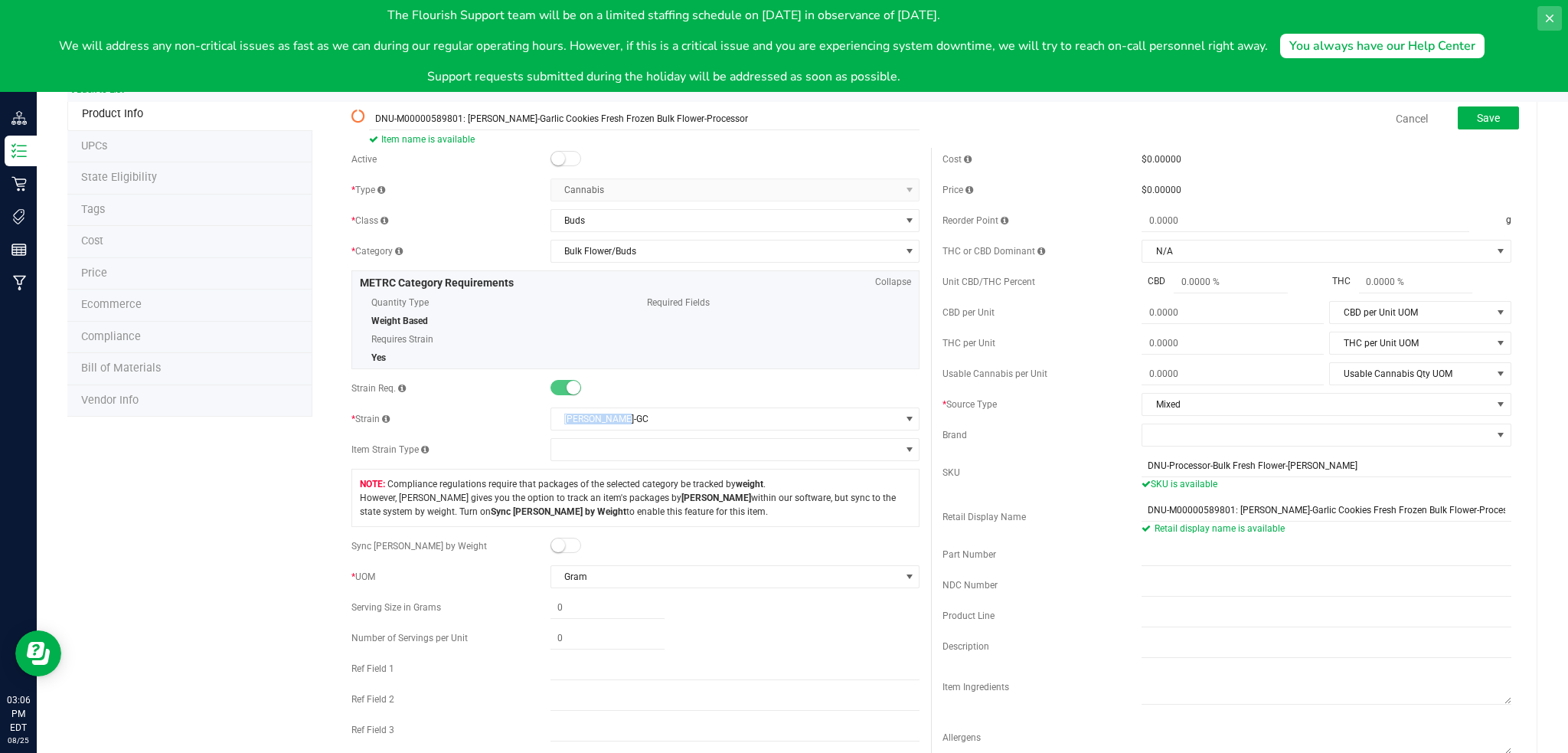
click at [1552, 9] on button at bounding box center [1549, 18] width 25 height 25
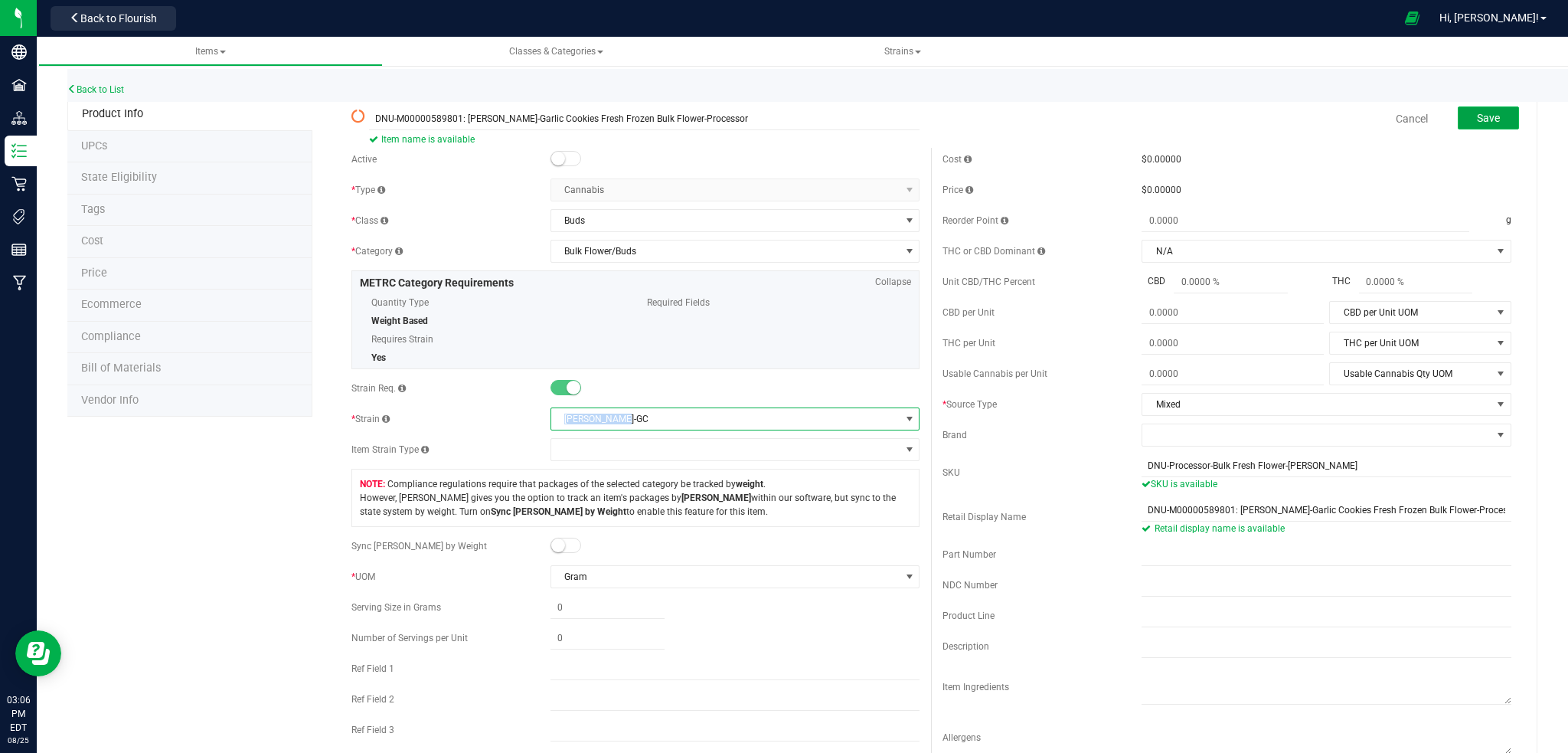
click at [1477, 120] on span "Save" at bounding box center [1488, 118] width 23 height 12
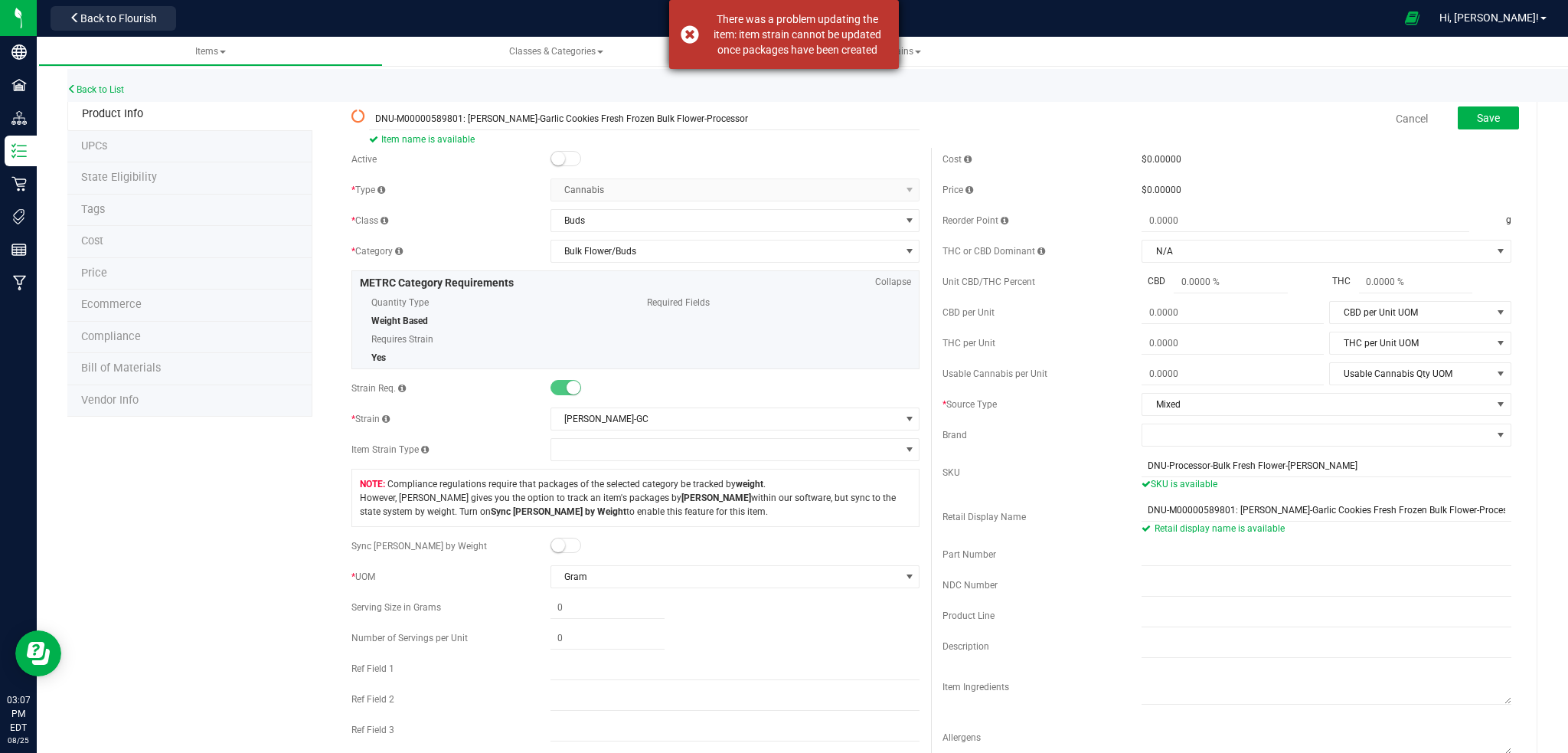
click at [688, 32] on div "There was a problem updating the item: item strain cannot be updated once packa…" at bounding box center [784, 34] width 230 height 69
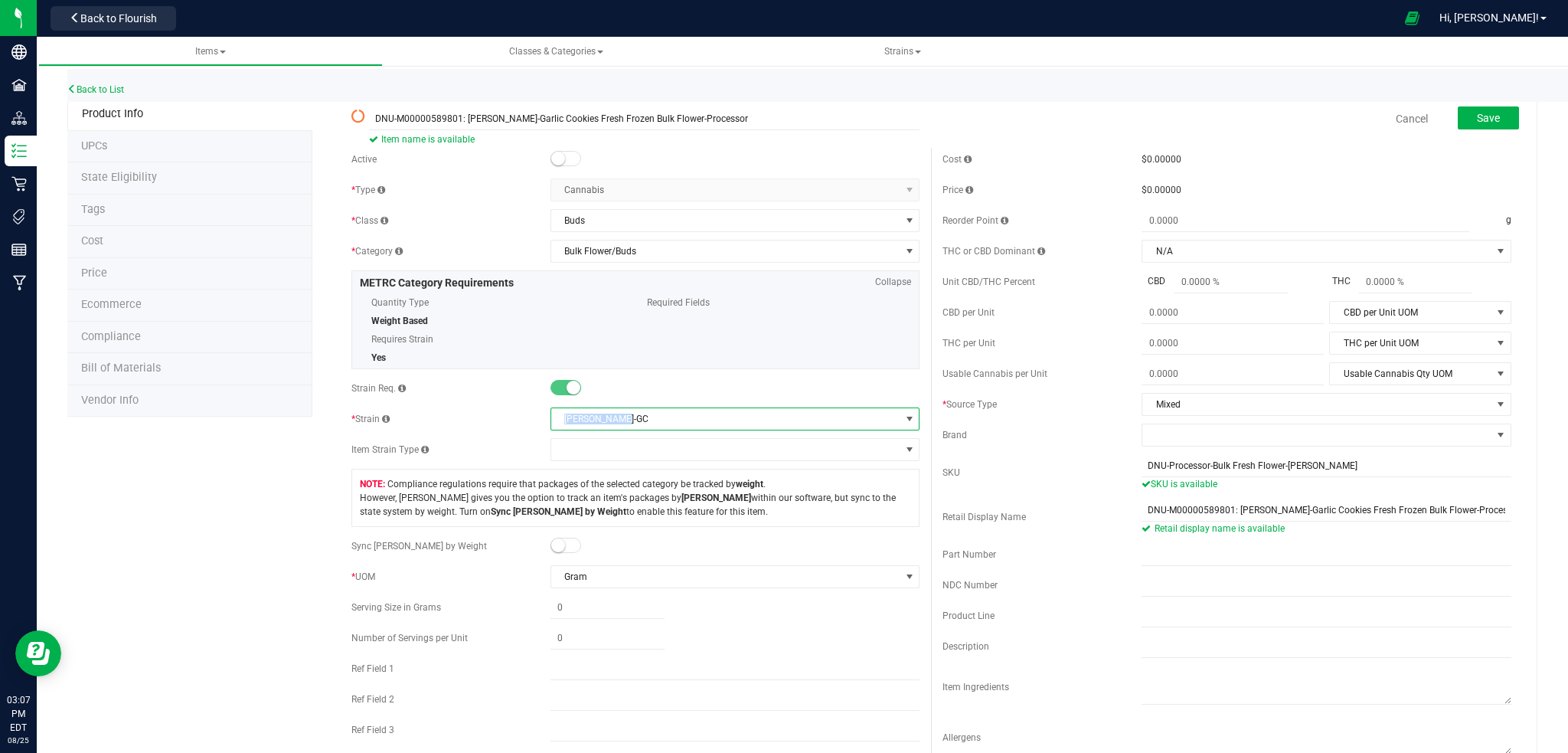
drag, startPoint x: 618, startPoint y: 422, endPoint x: 542, endPoint y: 426, distance: 76.1
click at [542, 426] on div "* [GEOGRAPHIC_DATA] [PERSON_NAME]-GC" at bounding box center [635, 418] width 568 height 23
click at [1405, 116] on link "Cancel" at bounding box center [1412, 119] width 32 height 15
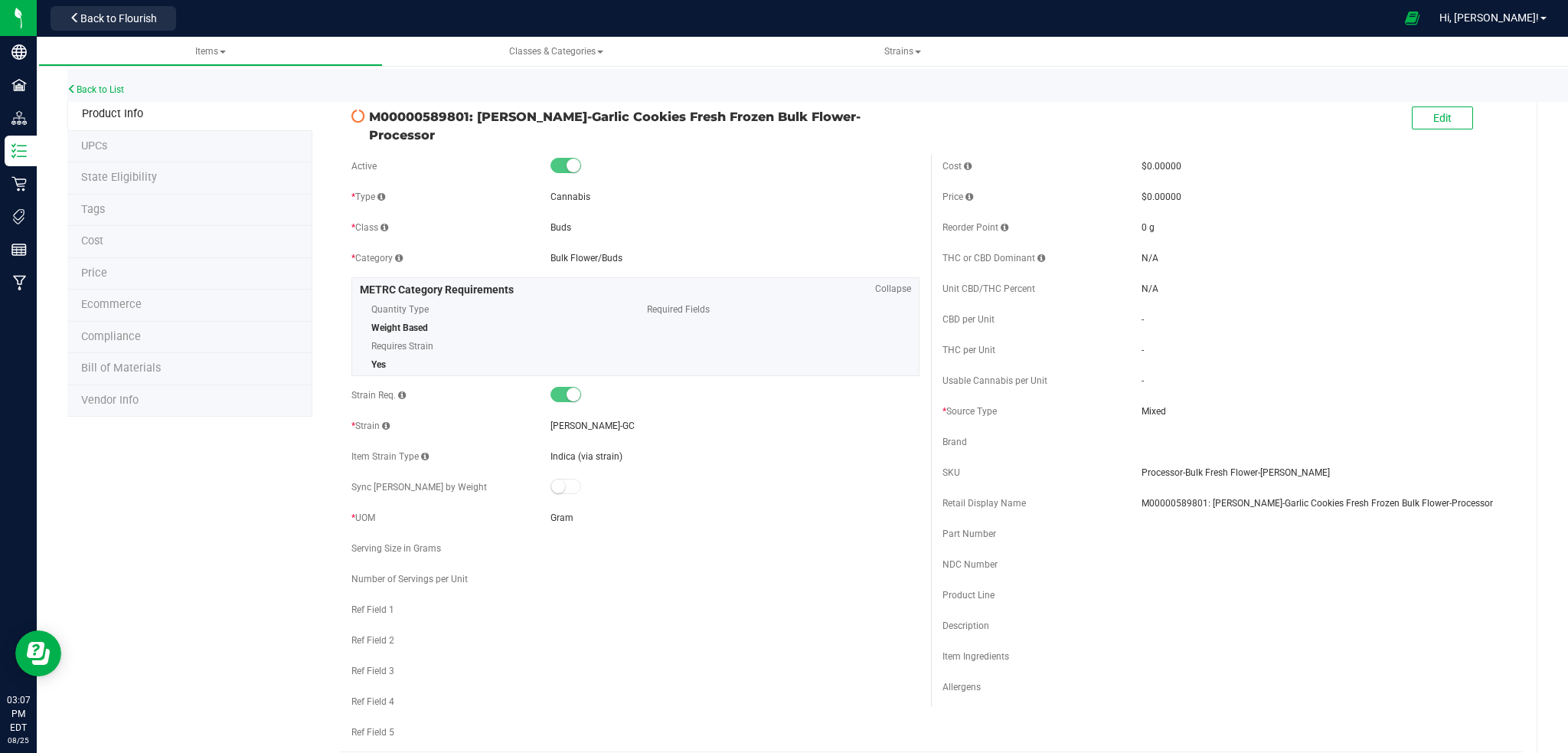
click at [746, 387] on div at bounding box center [736, 394] width 370 height 15
click at [1434, 118] on span "Edit" at bounding box center [1443, 118] width 18 height 12
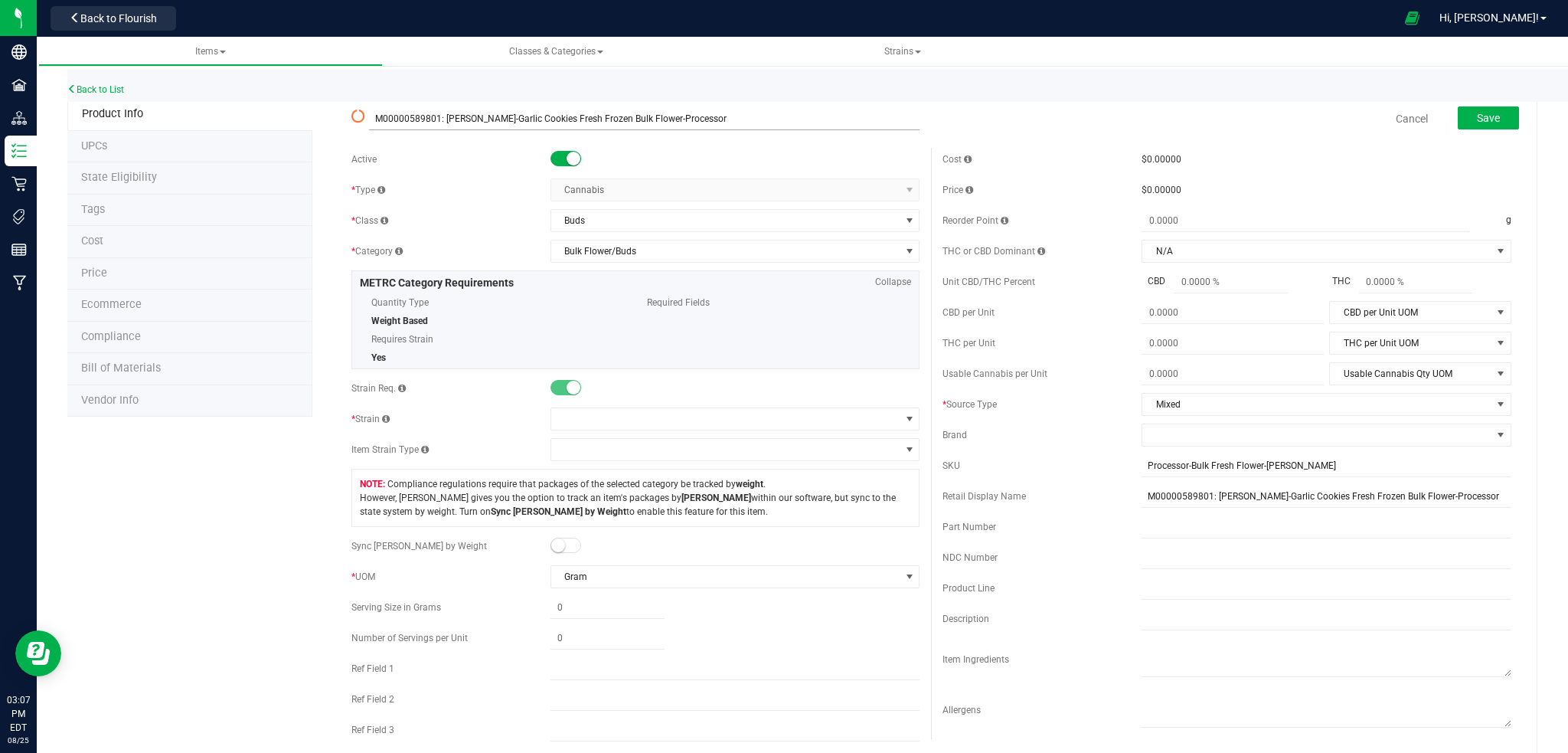
click at [371, 117] on input "M00000589801: [PERSON_NAME]-Garlic Cookies Fresh Frozen Bulk Flower-Processor" at bounding box center [645, 119] width 552 height 23
type input "DNU-M00000589801: [PERSON_NAME]-Garlic Cookies Fresh Frozen Bulk Flower-Process…"
click at [1142, 469] on input "Processor-Bulk Fresh Flower-[PERSON_NAME]" at bounding box center [1327, 465] width 370 height 23
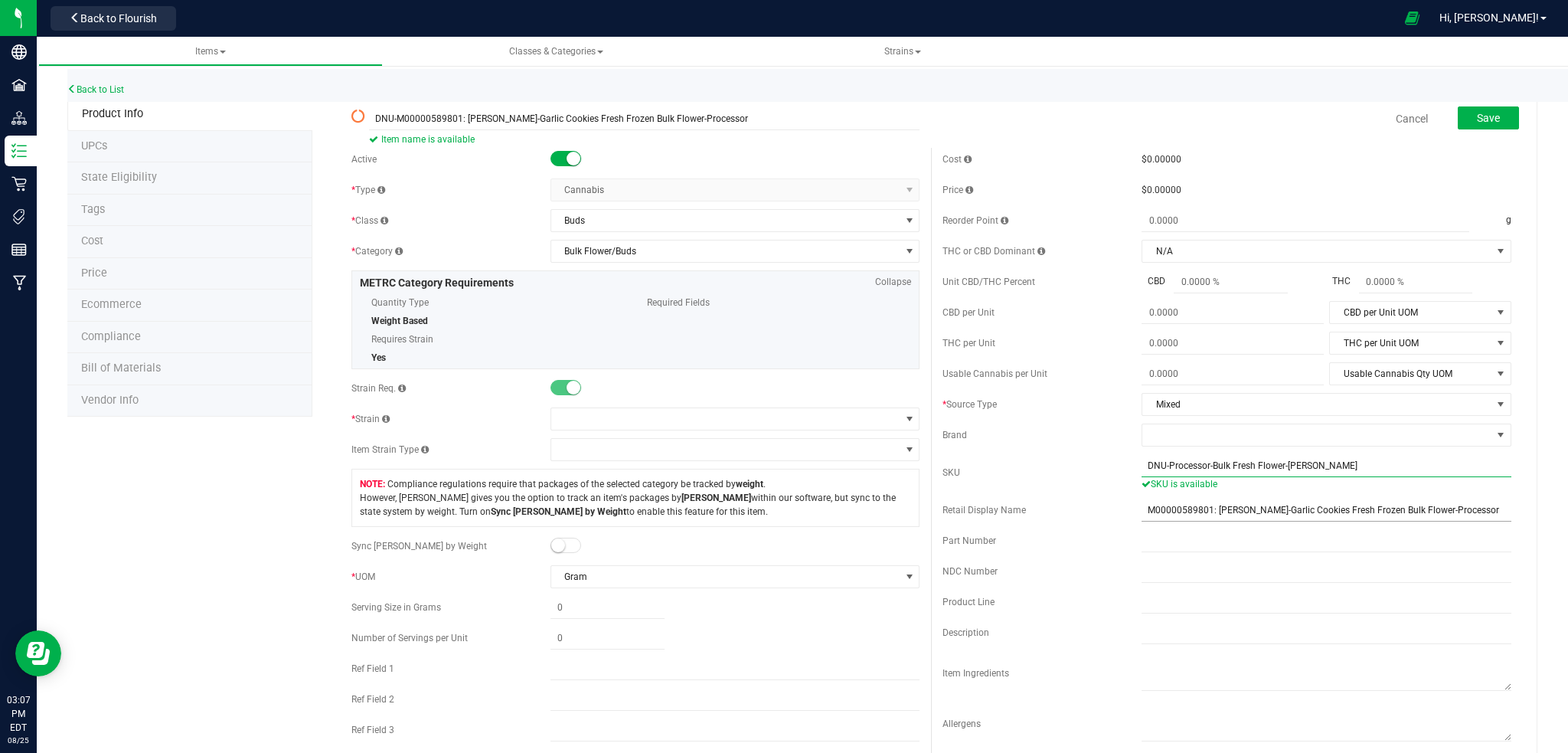
type input "DNU-Processor-Bulk Fresh Flower-[PERSON_NAME]"
click at [1142, 514] on input "M00000589801: [PERSON_NAME]-Garlic Cookies Fresh Frozen Bulk Flower-Processor" at bounding box center [1327, 510] width 370 height 23
type input "DNU-M00000589801: [PERSON_NAME]-Garlic Cookies Fresh Frozen Bulk Flower-Process…"
click at [557, 157] on span at bounding box center [565, 158] width 31 height 15
click at [1490, 114] on button "Save" at bounding box center [1488, 118] width 62 height 23
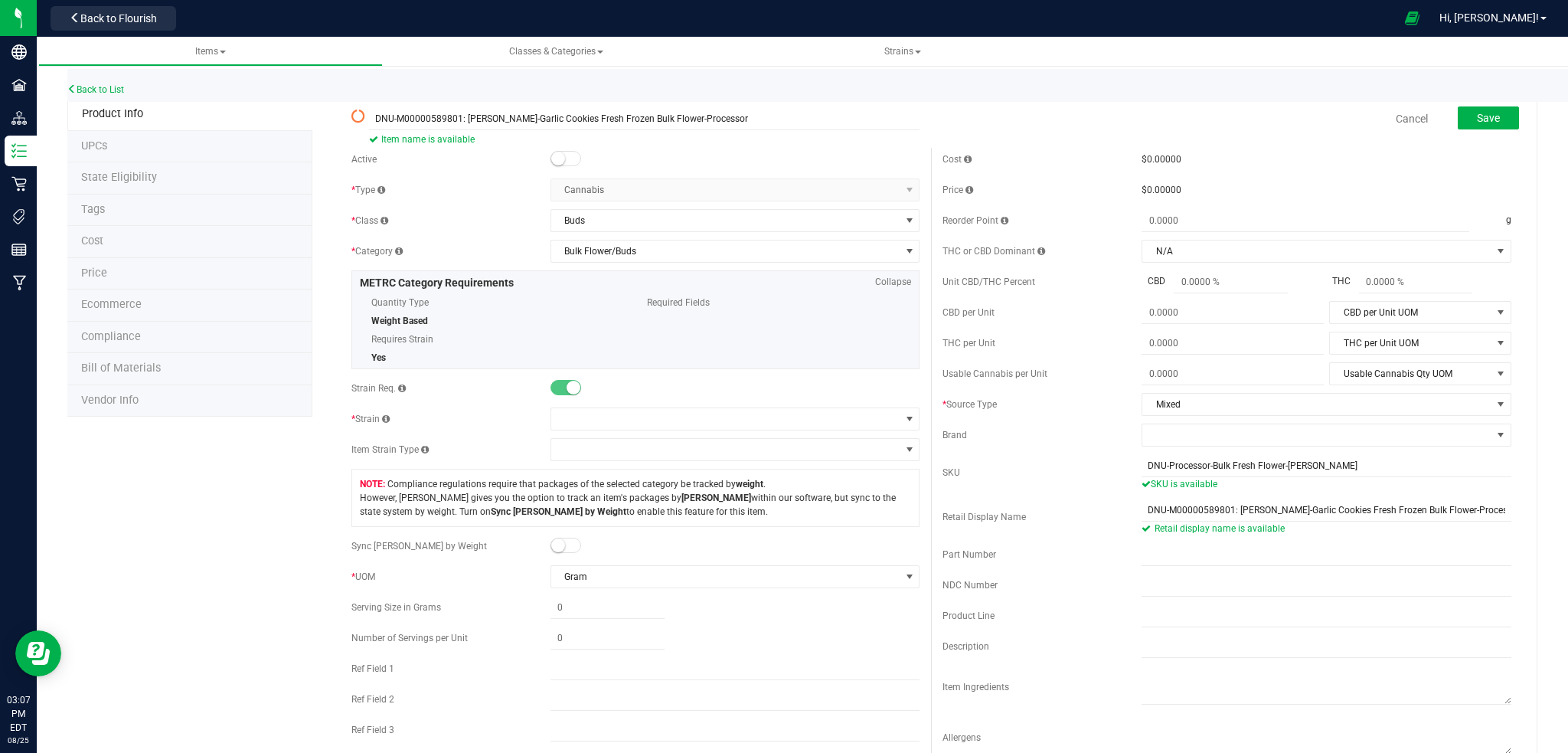
click at [563, 157] on span at bounding box center [565, 158] width 31 height 15
click at [1460, 118] on button "Save" at bounding box center [1488, 118] width 62 height 23
click at [566, 160] on small at bounding box center [573, 158] width 14 height 14
click at [1457, 120] on button "Save" at bounding box center [1488, 118] width 62 height 23
click at [108, 90] on link "Back to List" at bounding box center [96, 90] width 57 height 11
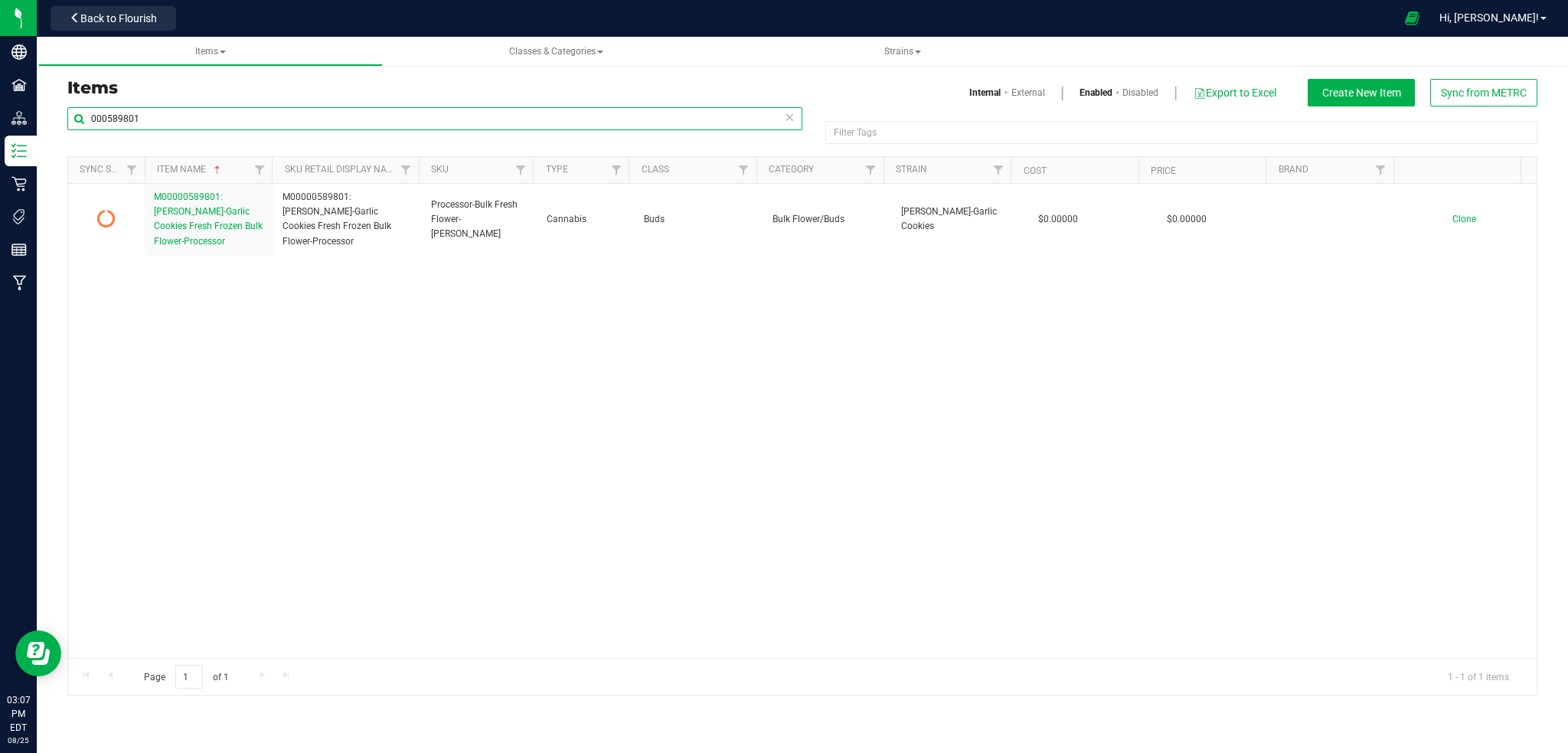
click at [192, 122] on input "000589801" at bounding box center [435, 119] width 735 height 23
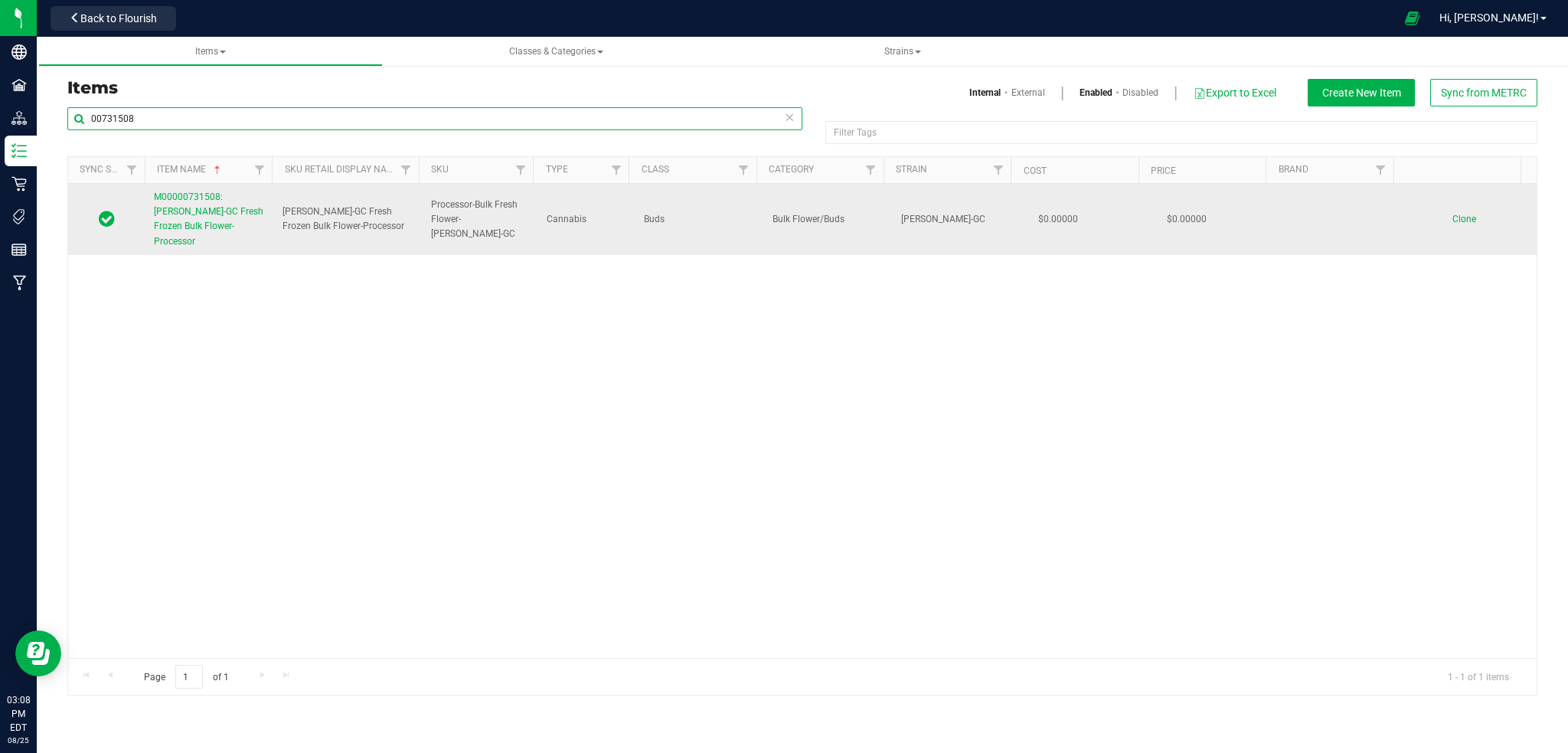
type input "00731508"
click at [205, 222] on span "M00000731508: [PERSON_NAME]-GC Fresh Frozen Bulk Flower-Processor" at bounding box center [209, 218] width 110 height 55
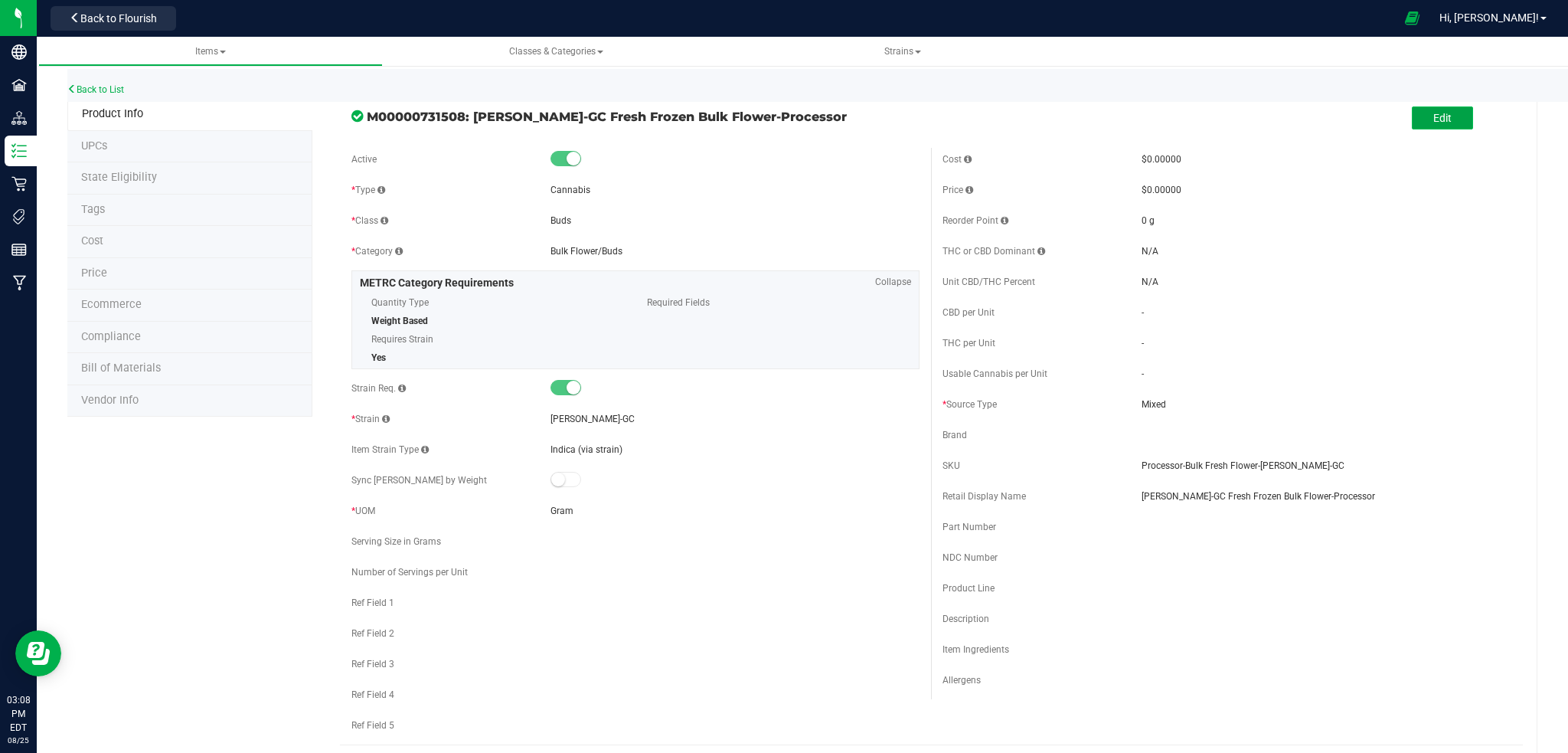
click at [1434, 112] on span "Edit" at bounding box center [1443, 118] width 18 height 12
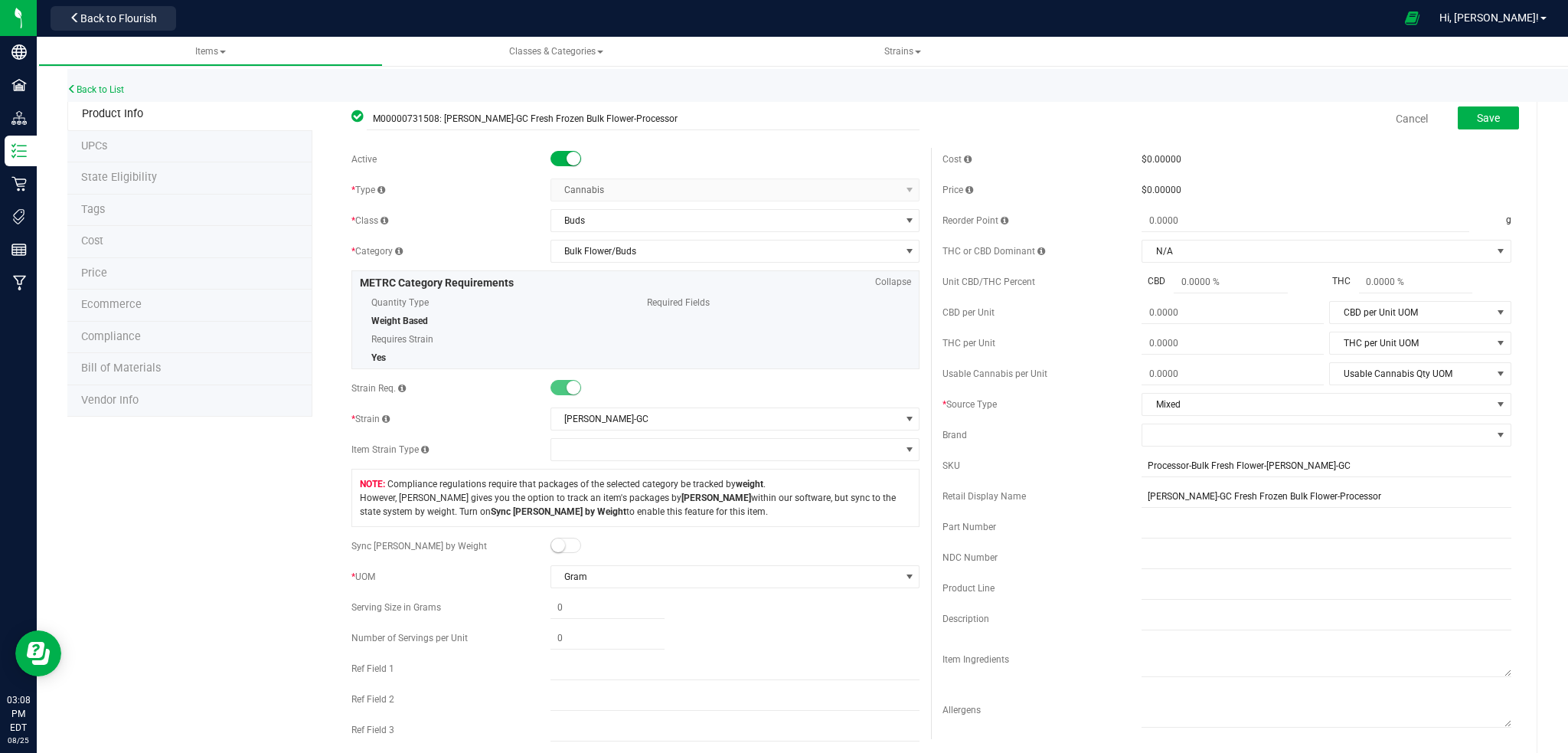
click at [566, 154] on small at bounding box center [573, 158] width 14 height 14
click at [1142, 468] on input "Processor-Bulk Fresh Flower-[PERSON_NAME]-GC" at bounding box center [1327, 465] width 370 height 23
type input "DNU-Processor-Bulk Fresh Flower-[PERSON_NAME]-GC"
click at [1142, 500] on input "[PERSON_NAME]-GC Fresh Frozen Bulk Flower-Processor" at bounding box center [1327, 496] width 370 height 23
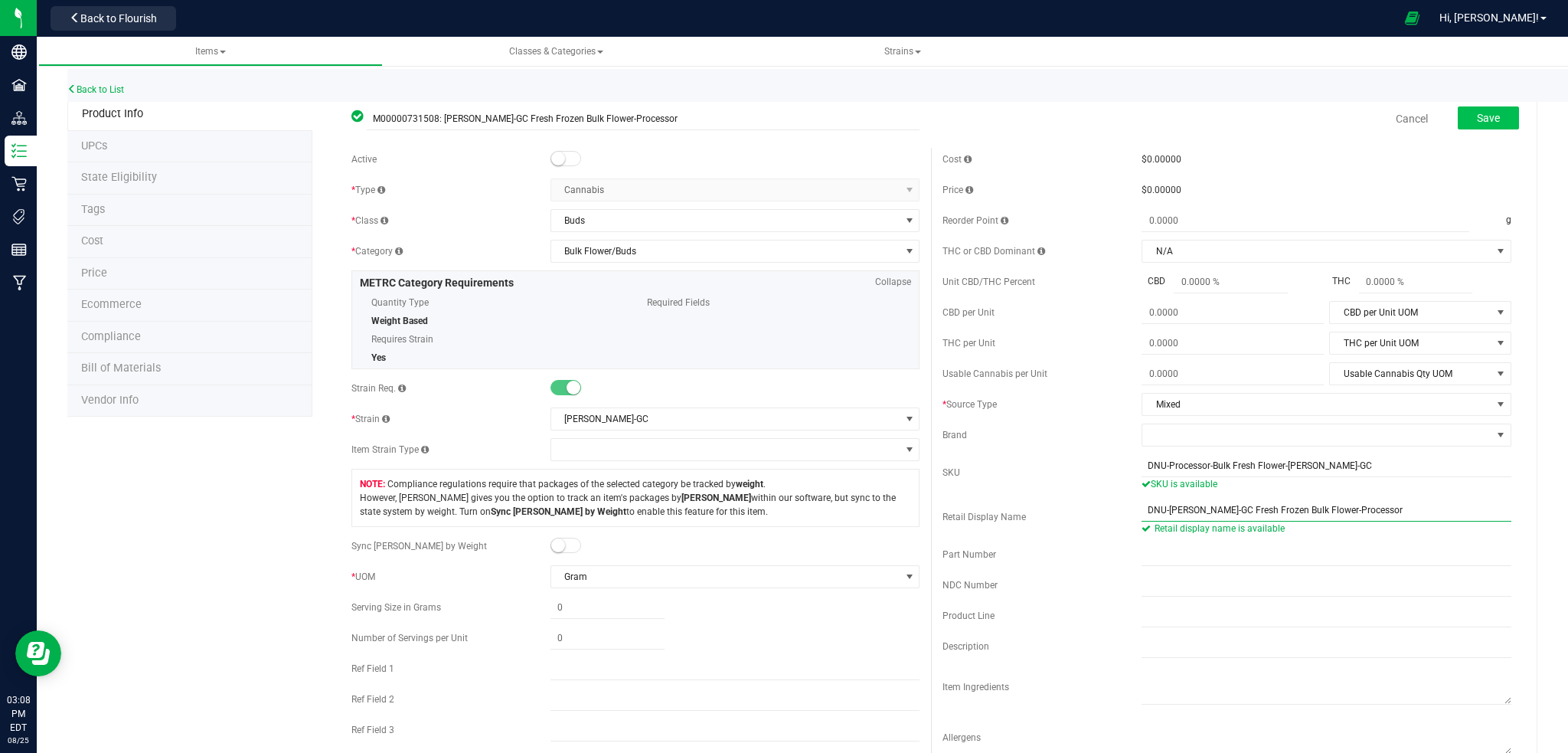
type input "DNU-[PERSON_NAME]-GC Fresh Frozen Bulk Flower-Processor"
click at [1484, 116] on button "Save" at bounding box center [1488, 118] width 62 height 23
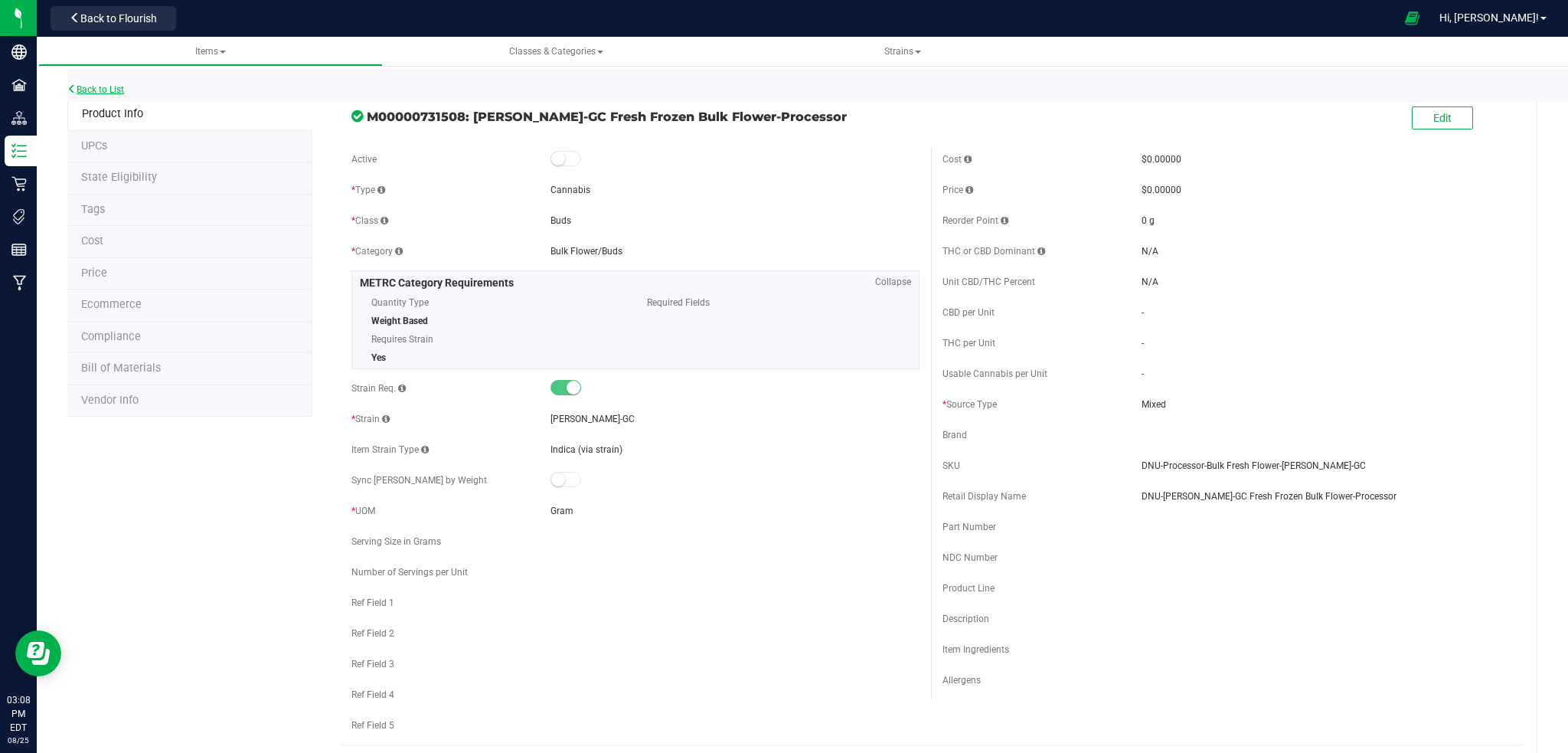
click at [107, 88] on link "Back to List" at bounding box center [96, 90] width 57 height 11
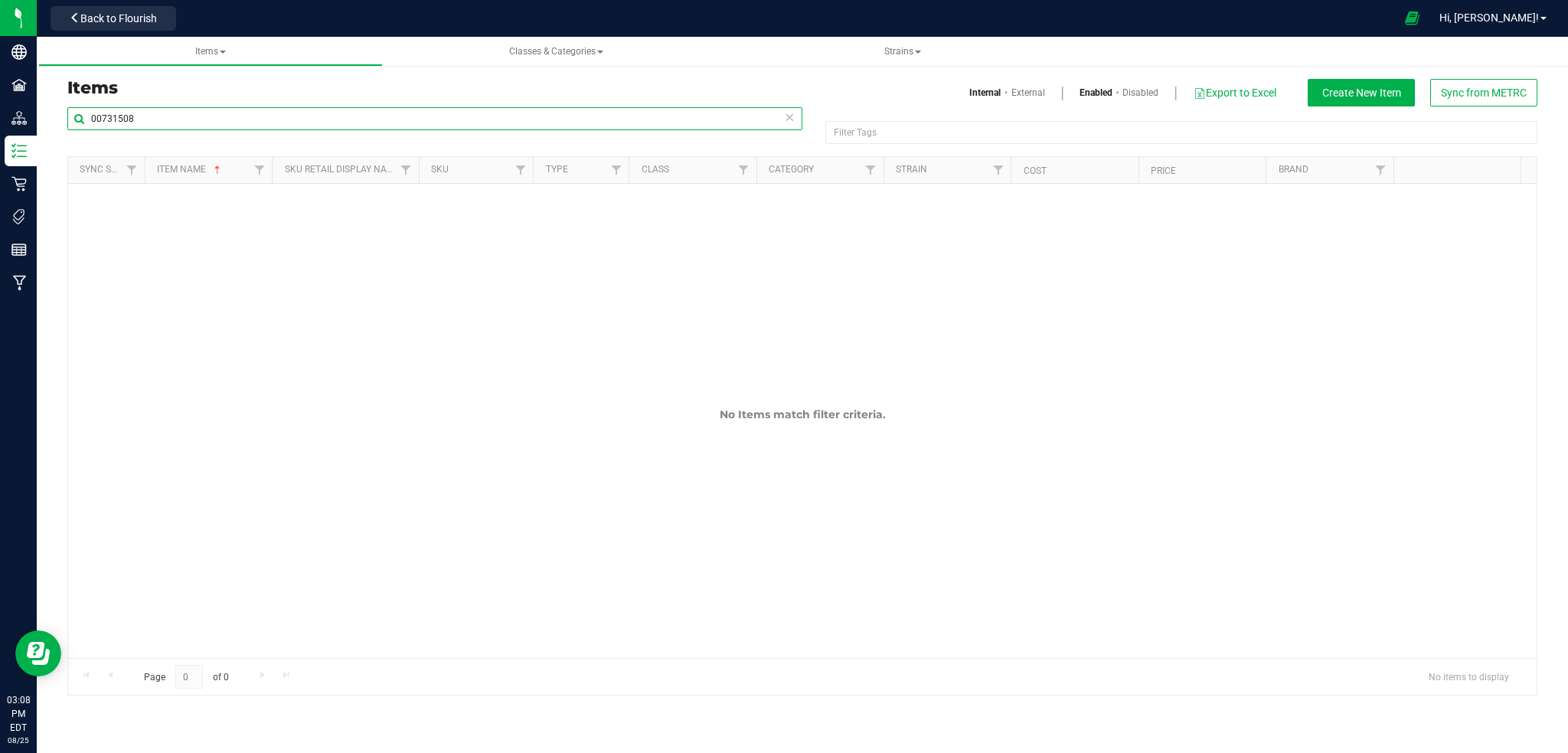
click at [140, 120] on input "00731508" at bounding box center [435, 119] width 735 height 23
click at [180, 121] on input "00731508" at bounding box center [435, 119] width 735 height 23
type input "0"
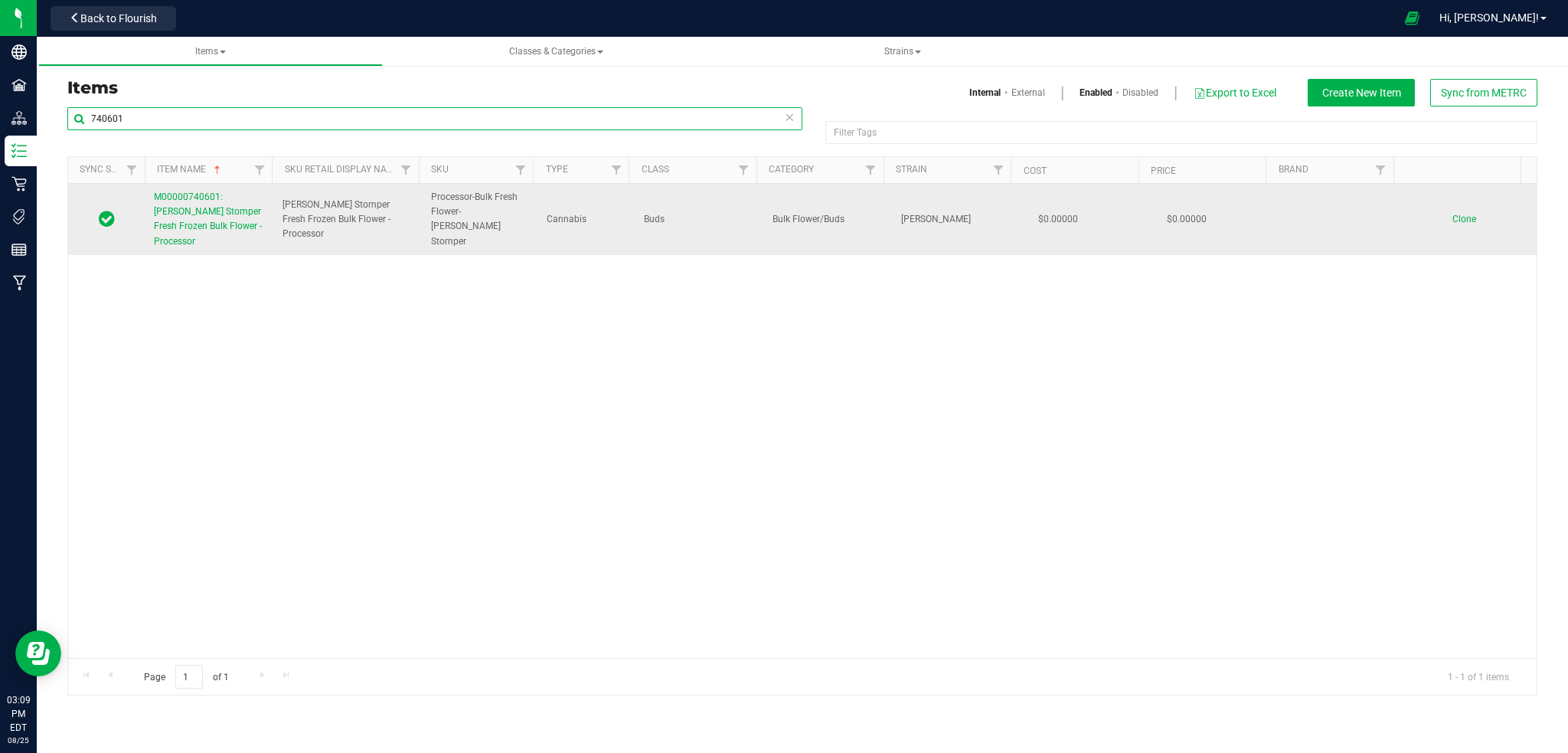
type input "740601"
click at [192, 210] on span "M00000740601: [PERSON_NAME] Stomper Fresh Frozen Bulk Flower - Processor" at bounding box center [208, 218] width 108 height 55
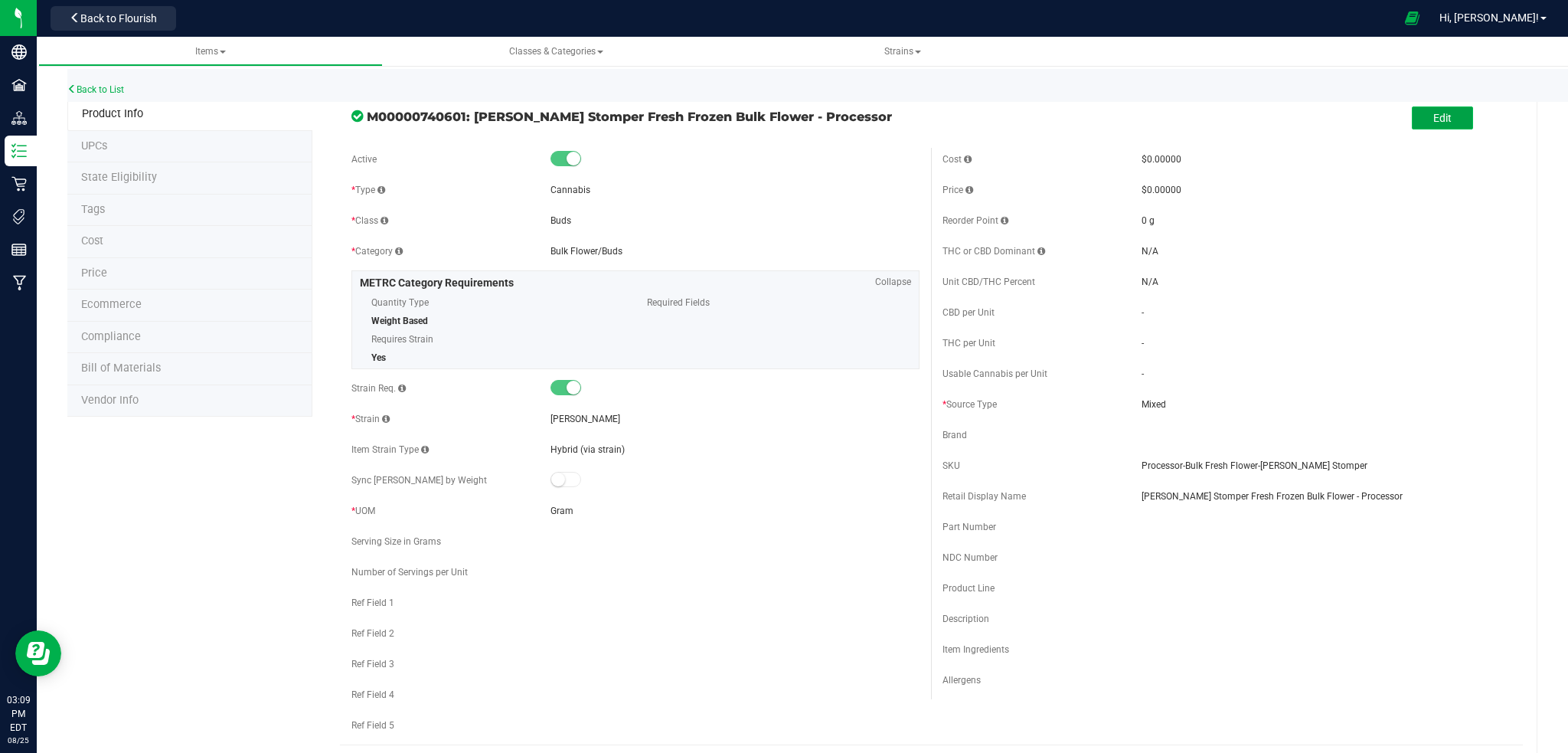
click at [1439, 121] on button "Edit" at bounding box center [1443, 118] width 62 height 23
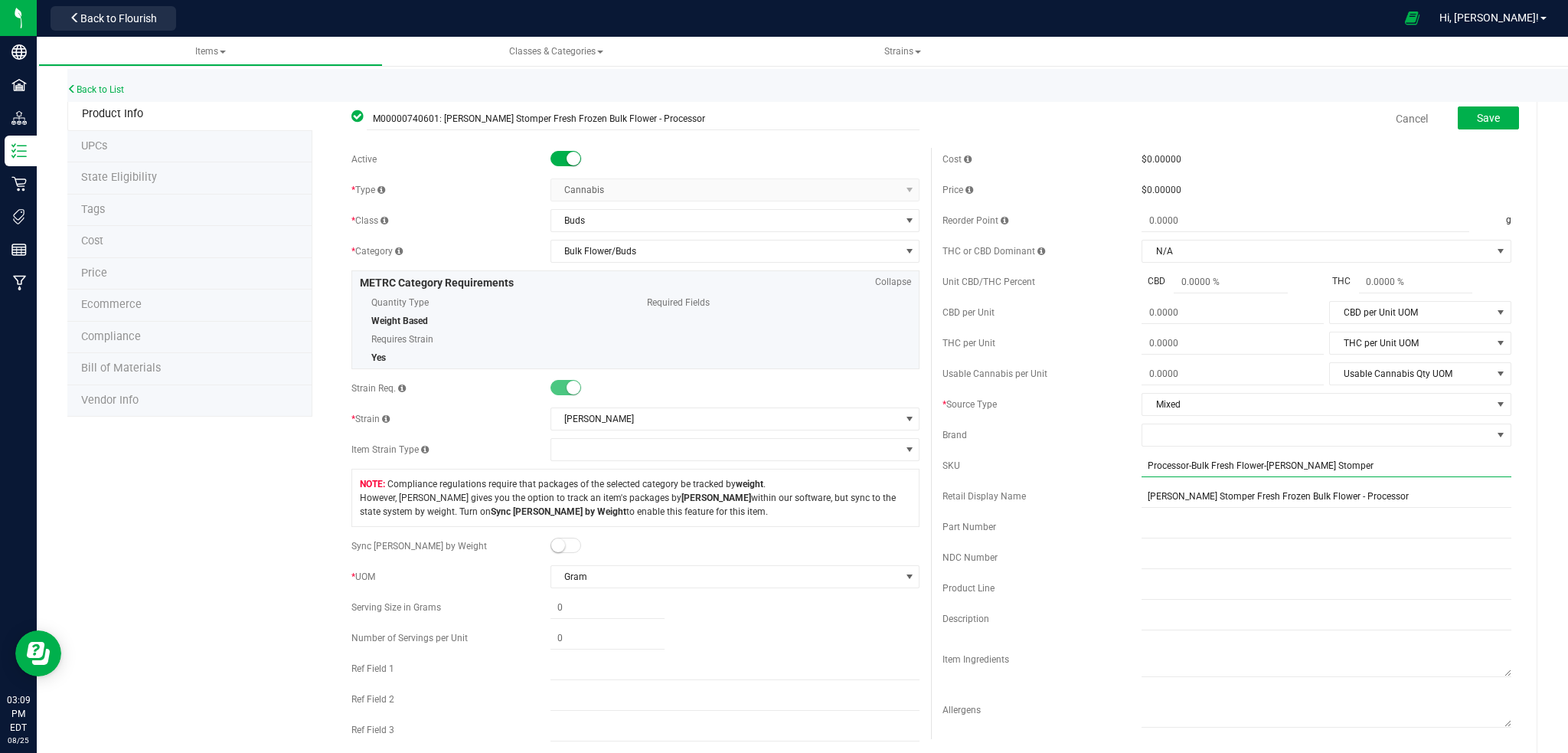
click at [1142, 466] on input "Processor-Bulk Fresh Flower-[PERSON_NAME] Stomper" at bounding box center [1327, 465] width 370 height 23
type input "DNU-Processor-Bulk Fresh Flower-[PERSON_NAME] Stomper"
click at [1142, 494] on input "[PERSON_NAME] Stomper Fresh Frozen Bulk Flower - Processor" at bounding box center [1327, 496] width 370 height 23
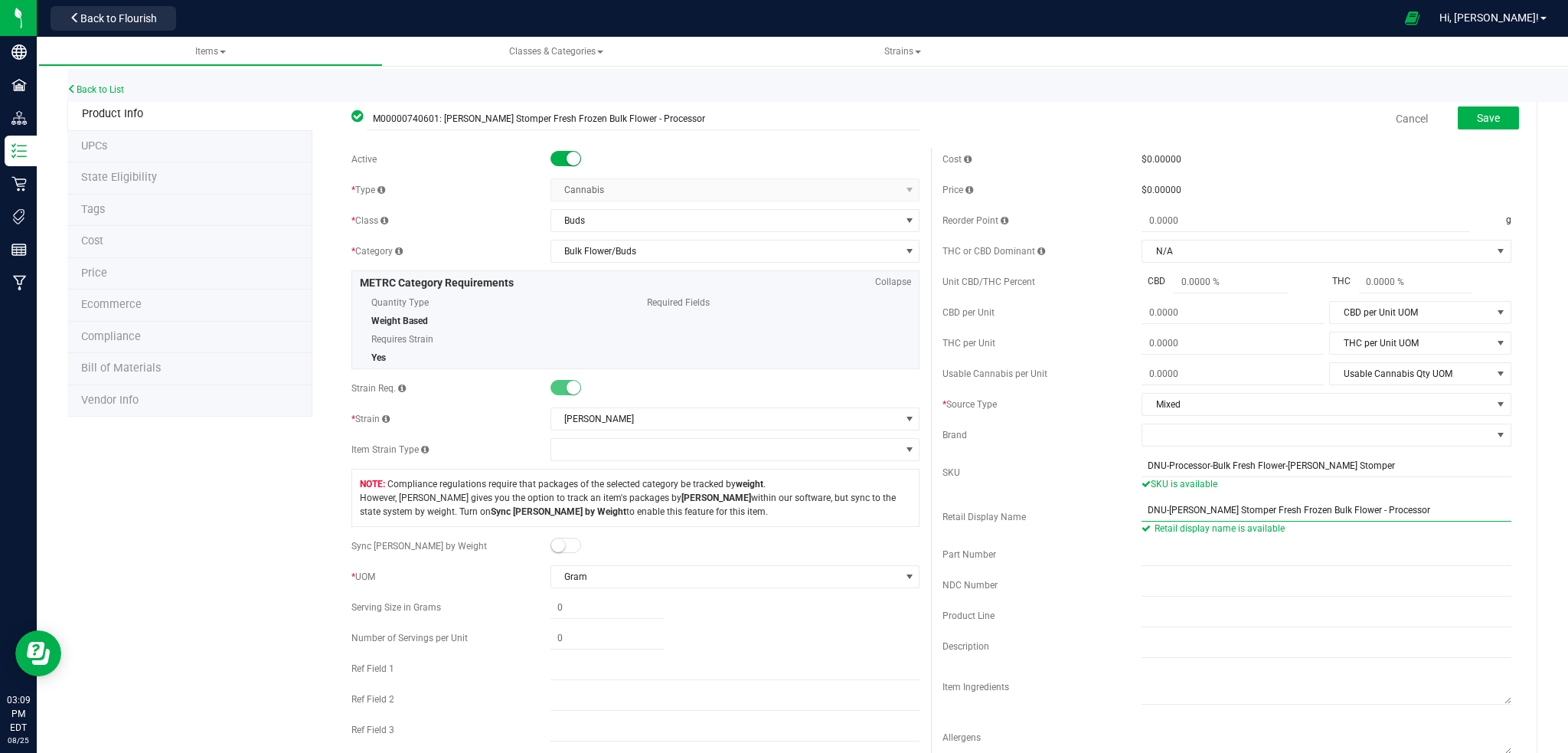
type input "DNU-[PERSON_NAME] Stomper Fresh Frozen Bulk Flower - Processor"
click at [559, 154] on span at bounding box center [565, 158] width 31 height 15
click at [1477, 121] on span "Save" at bounding box center [1488, 118] width 23 height 12
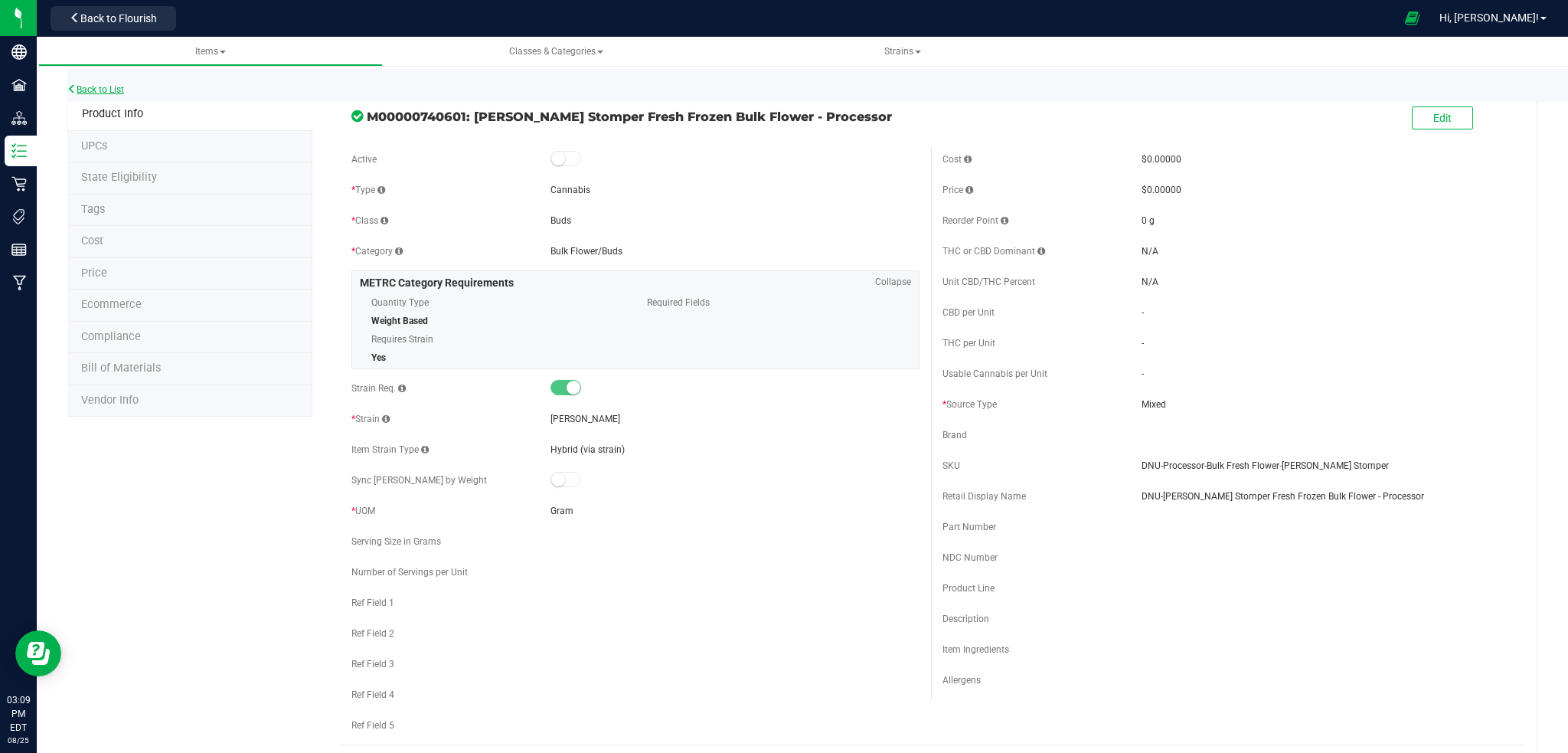
click at [92, 87] on link "Back to List" at bounding box center [96, 90] width 57 height 11
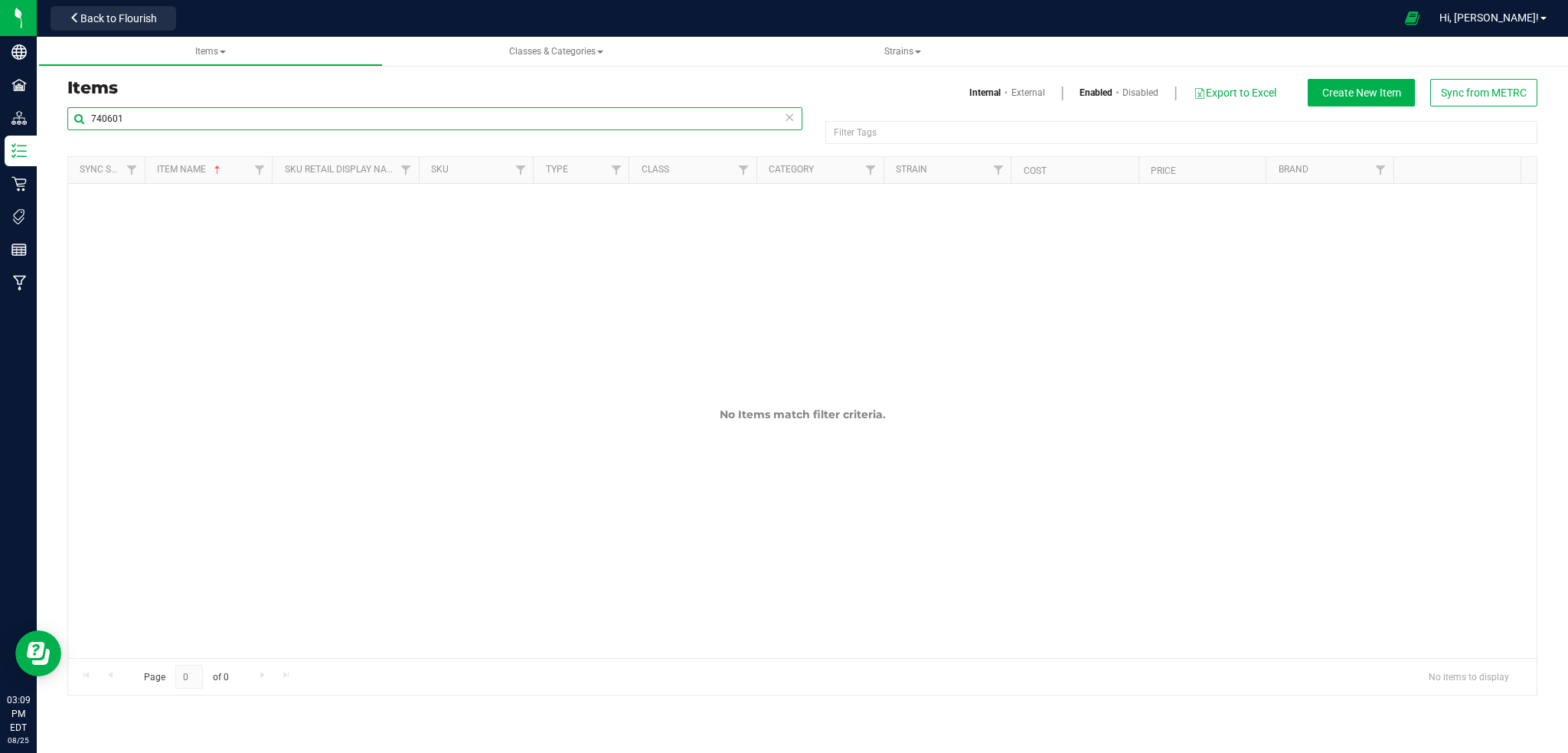
click at [201, 118] on input "740601" at bounding box center [435, 119] width 735 height 23
type input "7"
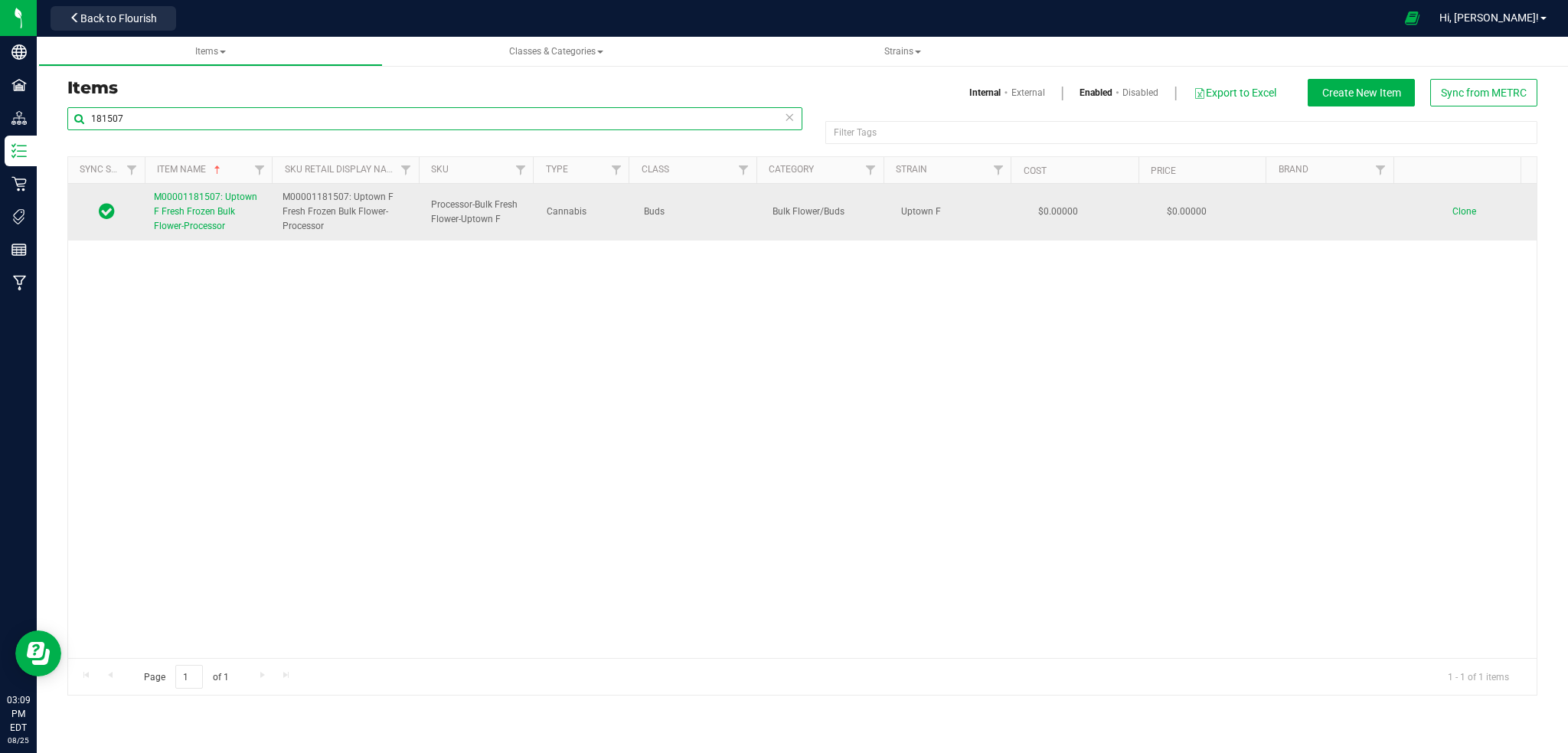
type input "181507"
click at [187, 207] on span "M00001181507: Uptown F Fresh Frozen Bulk Flower-Processor" at bounding box center [206, 211] width 104 height 40
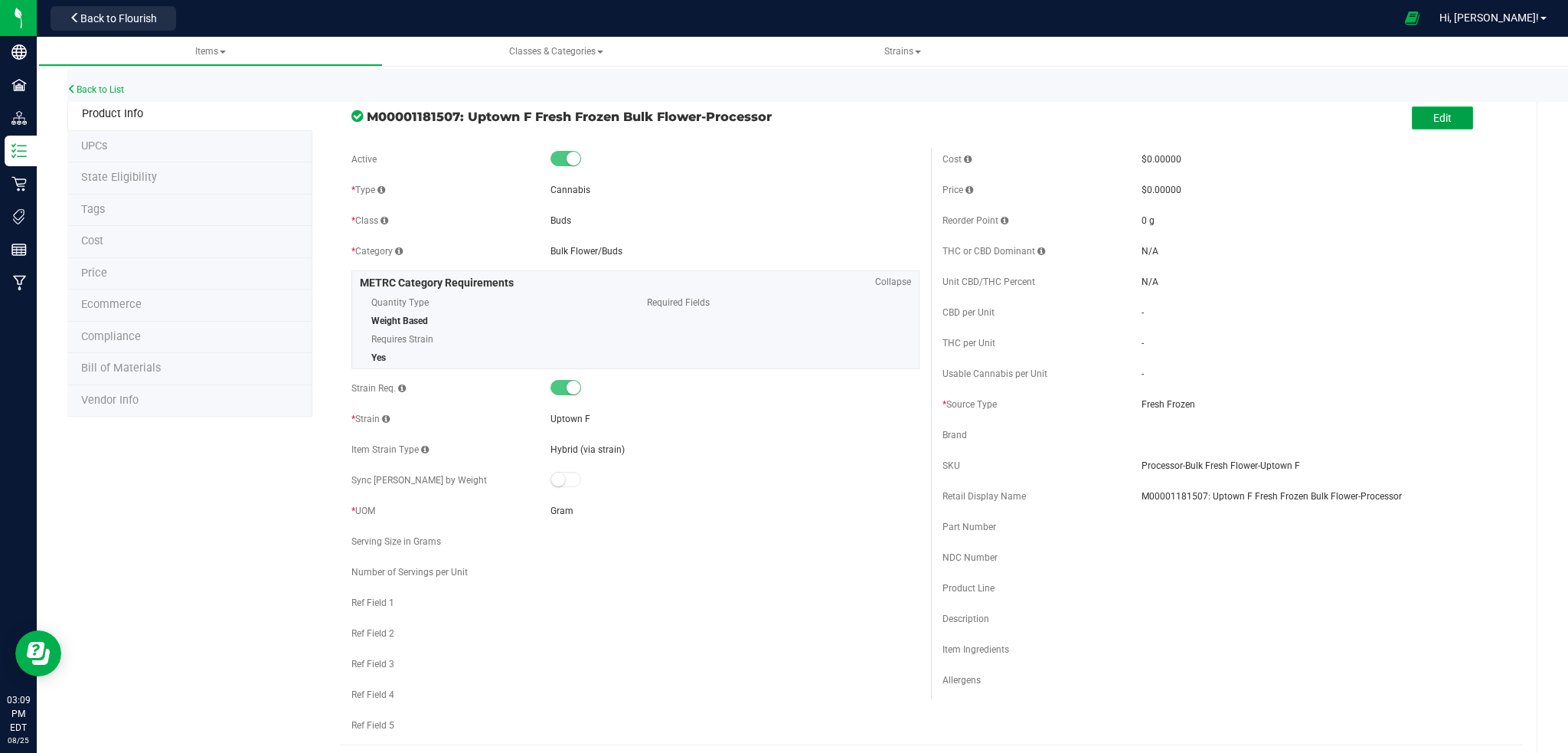
click at [1434, 117] on span "Edit" at bounding box center [1443, 118] width 18 height 12
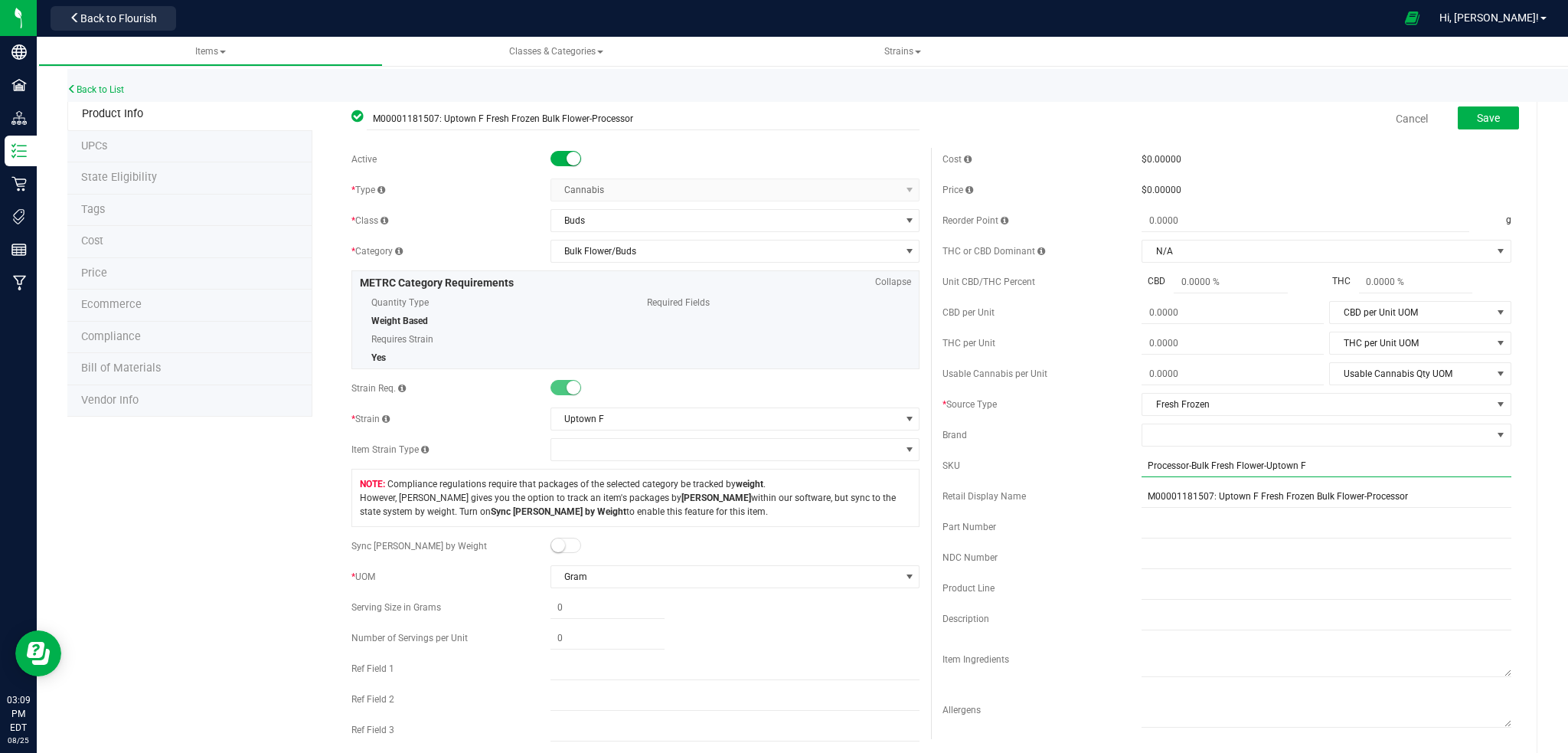
click at [1142, 463] on input "Processor-Bulk Fresh Flower-Uptown F" at bounding box center [1327, 465] width 370 height 23
type input "DNU-Processor-Bulk Fresh Flower-Uptown F"
click at [1142, 501] on input "M00001181507: Uptown F Fresh Frozen Bulk Flower-Processor" at bounding box center [1327, 510] width 370 height 23
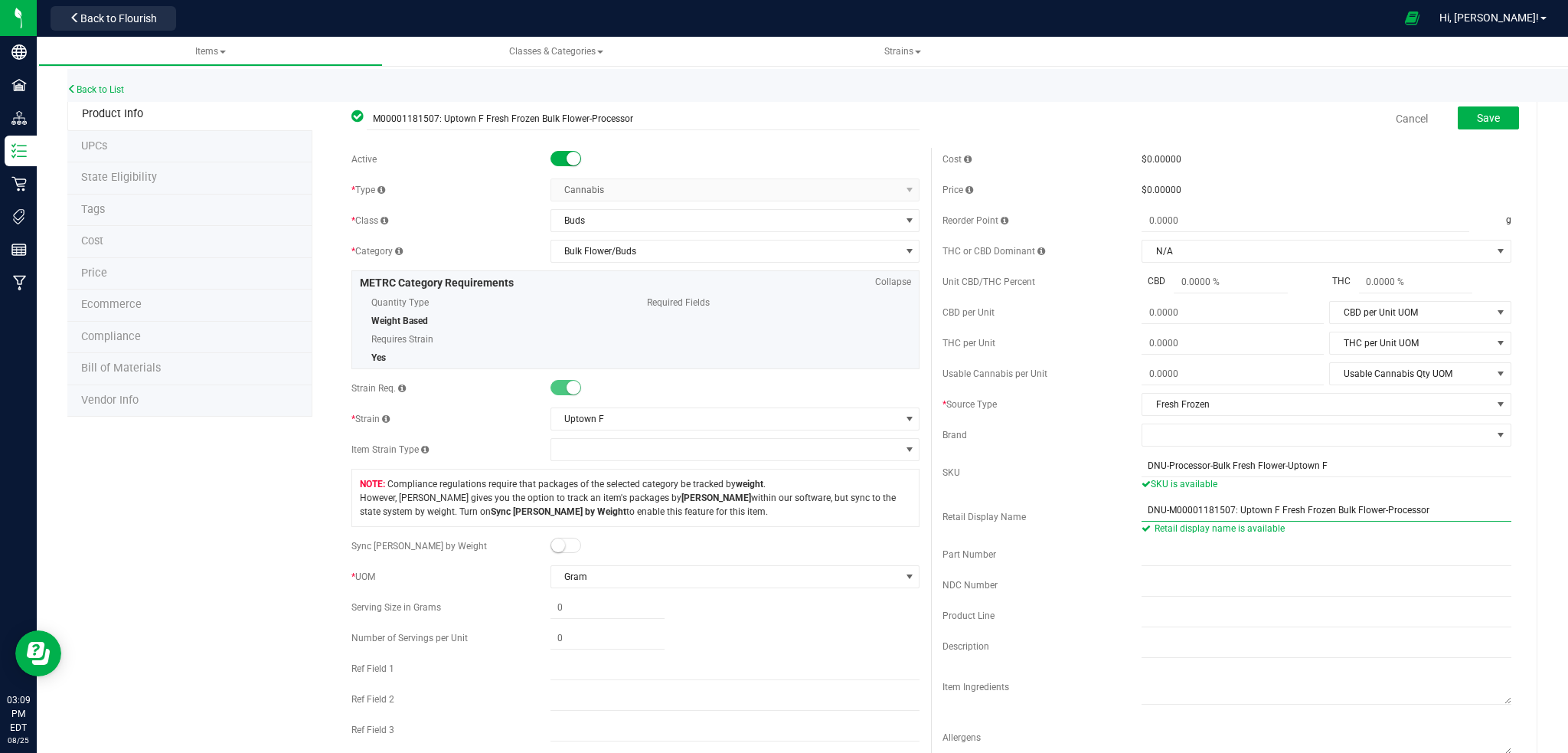
type input "DNU-M00001181507: Uptown F Fresh Frozen Bulk Flower-Processor"
click at [559, 158] on span at bounding box center [565, 158] width 31 height 15
click at [1457, 116] on button "Save" at bounding box center [1488, 118] width 62 height 23
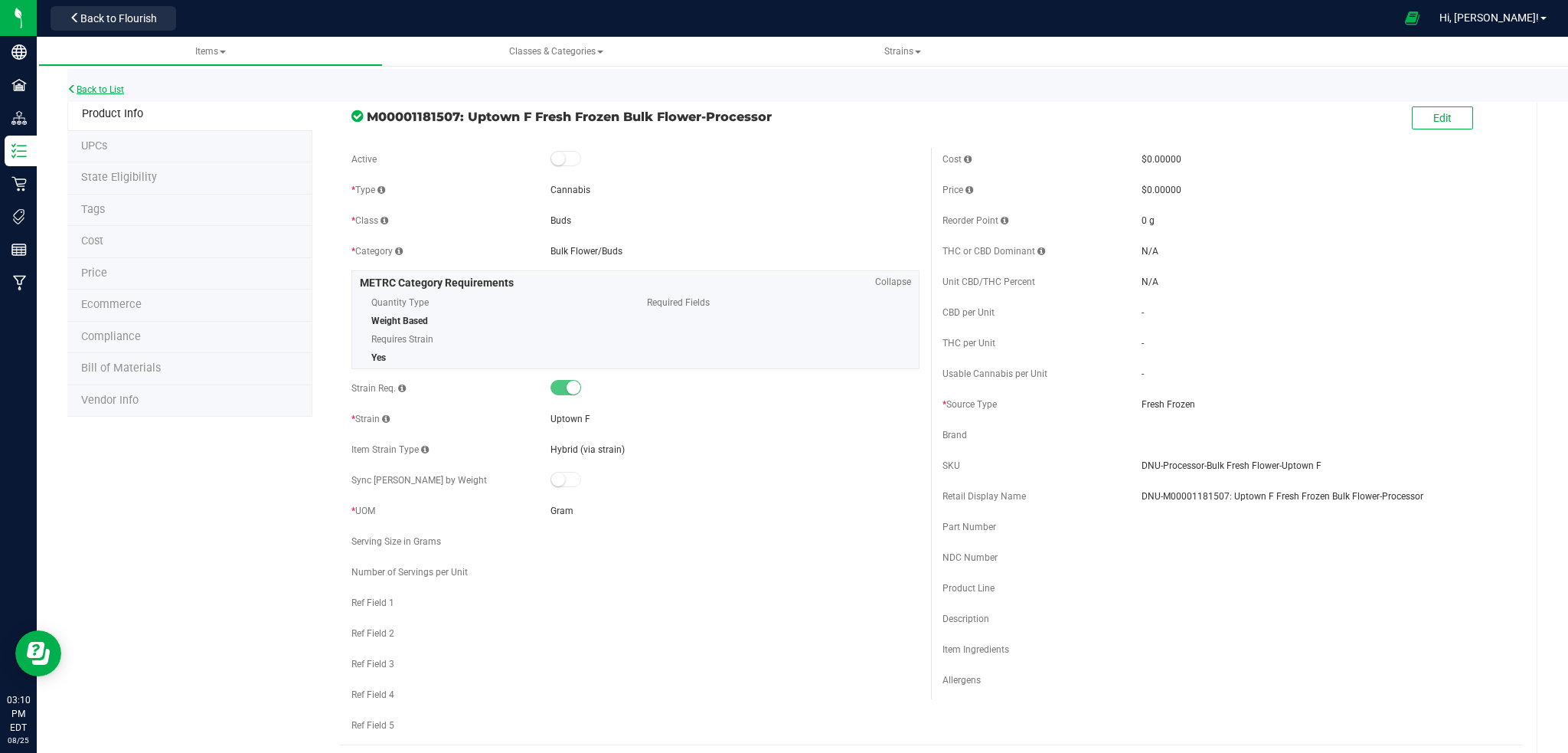
click at [100, 88] on link "Back to List" at bounding box center [96, 90] width 57 height 11
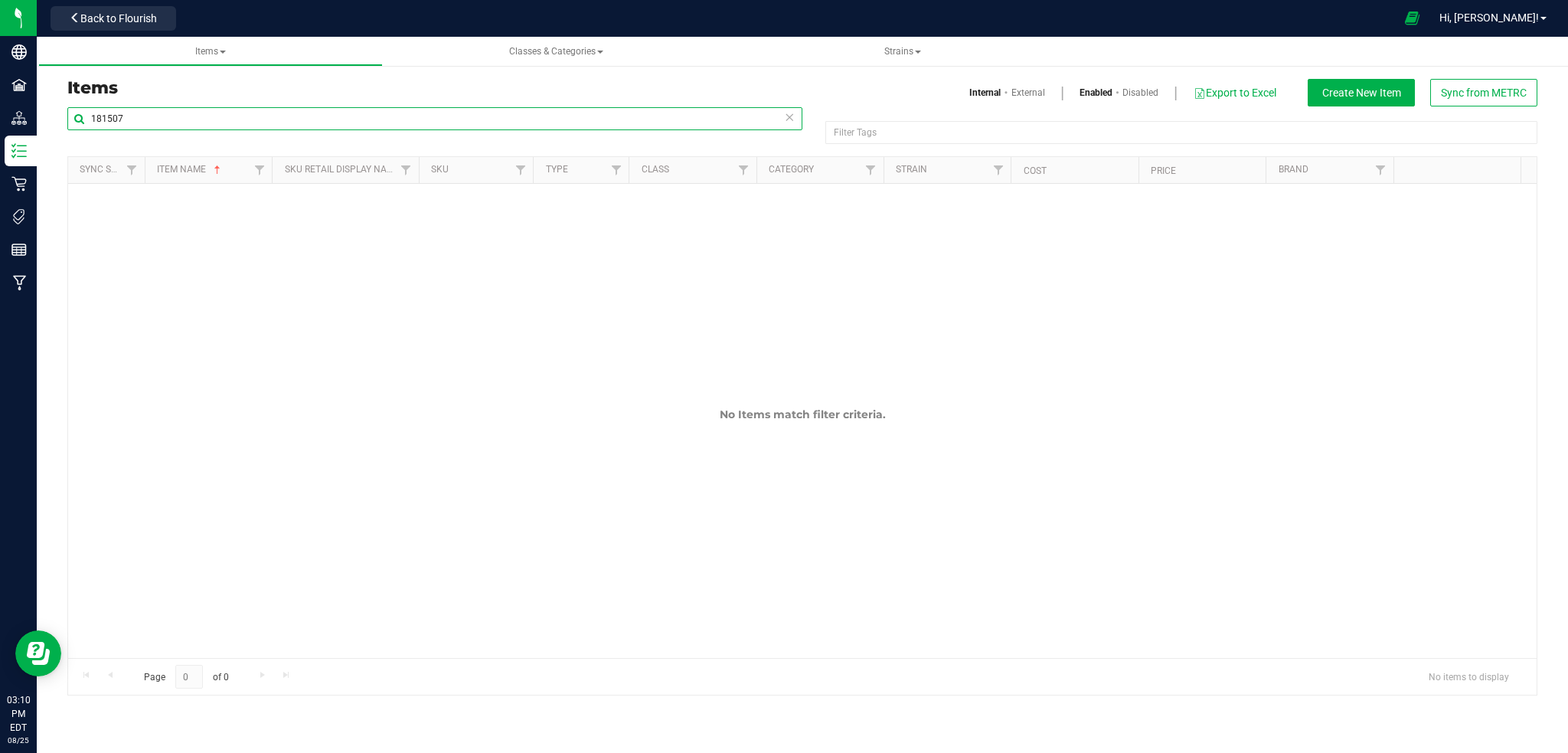
click at [116, 116] on input "181507" at bounding box center [435, 119] width 735 height 23
click at [129, 115] on input "181507" at bounding box center [435, 119] width 735 height 23
type input "1"
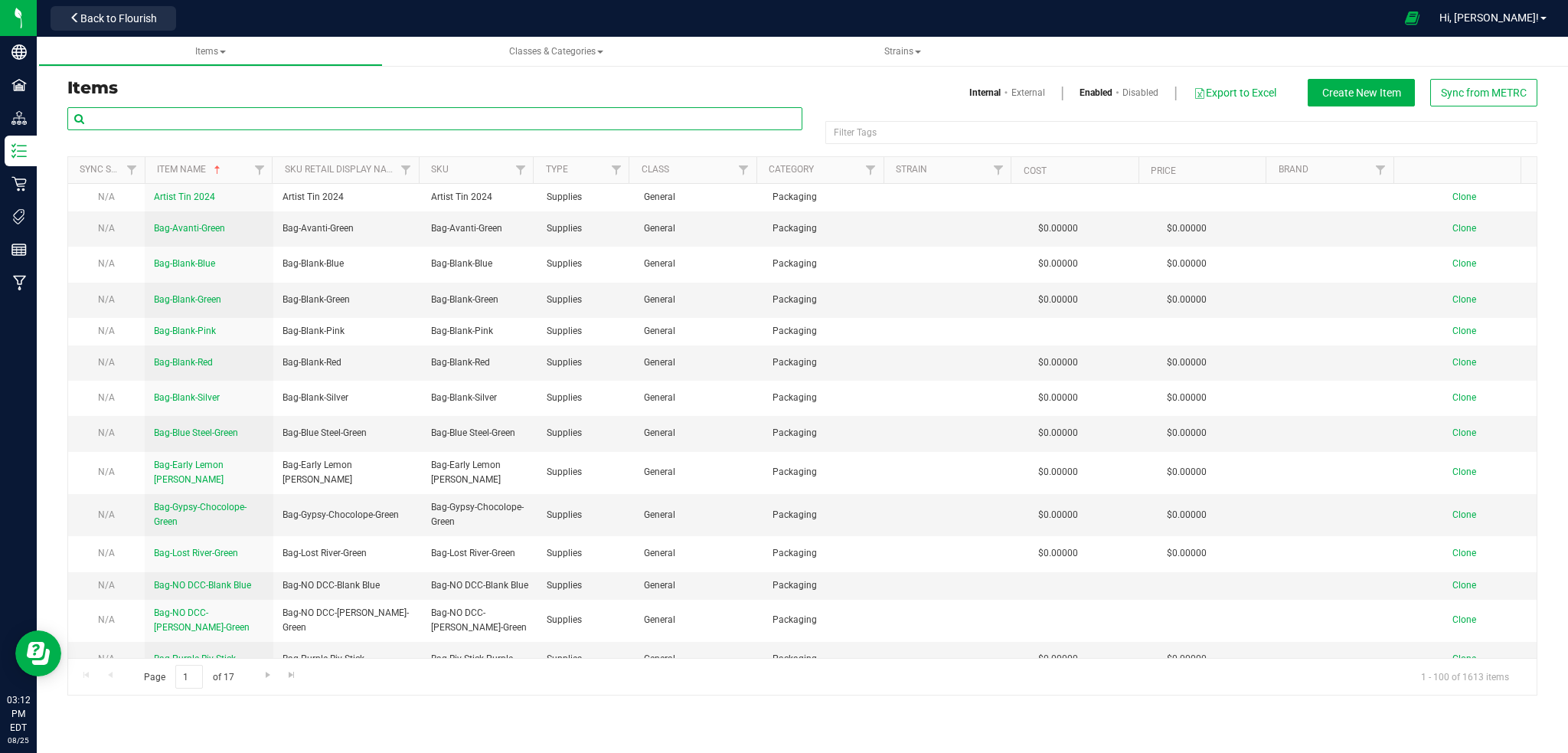
click at [159, 124] on input "text" at bounding box center [435, 119] width 735 height 23
click at [211, 120] on input "text" at bounding box center [435, 119] width 735 height 23
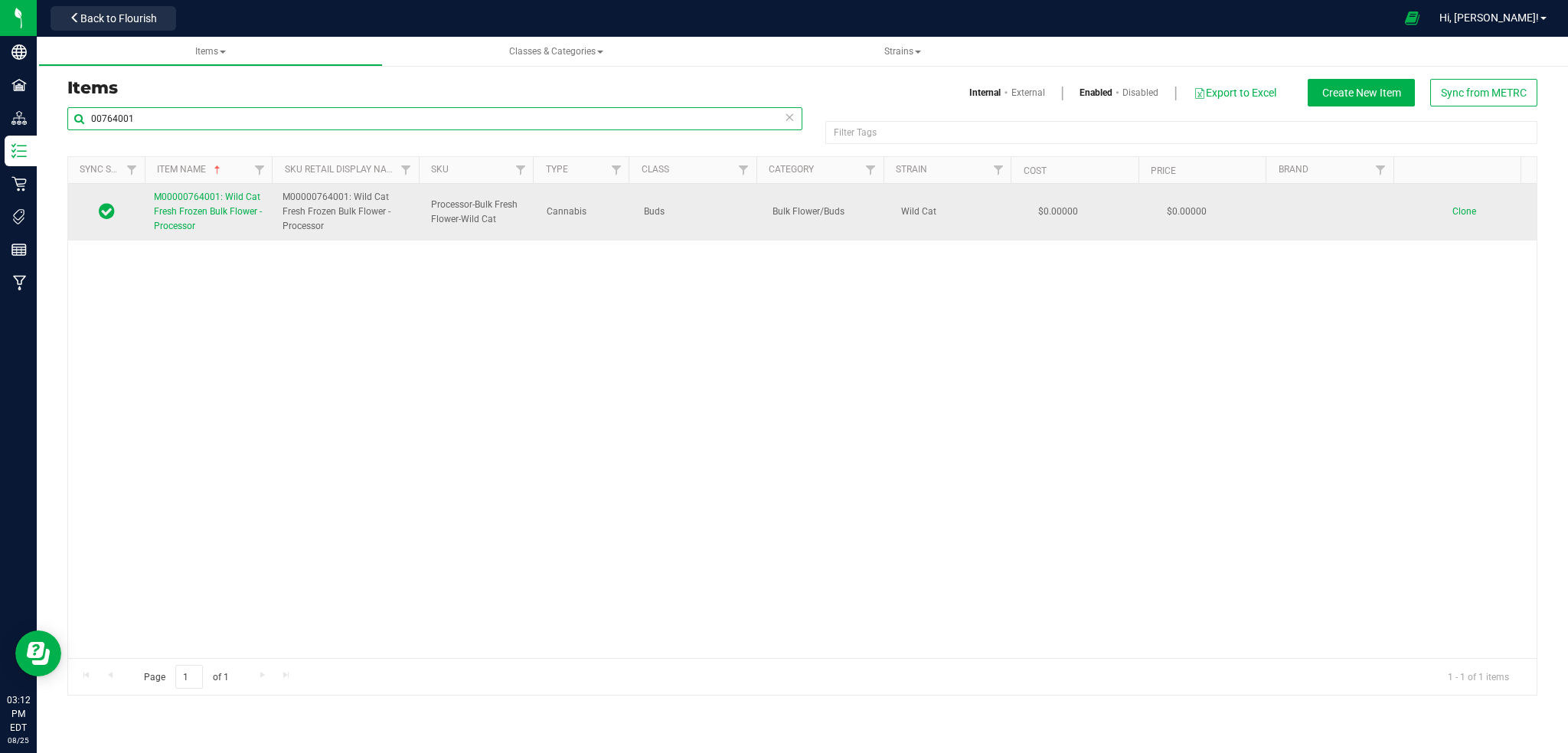
type input "00764001"
click at [194, 205] on link "M00000764001: Wild Cat Fresh Frozen Bulk Flower - Processor" at bounding box center [209, 212] width 111 height 45
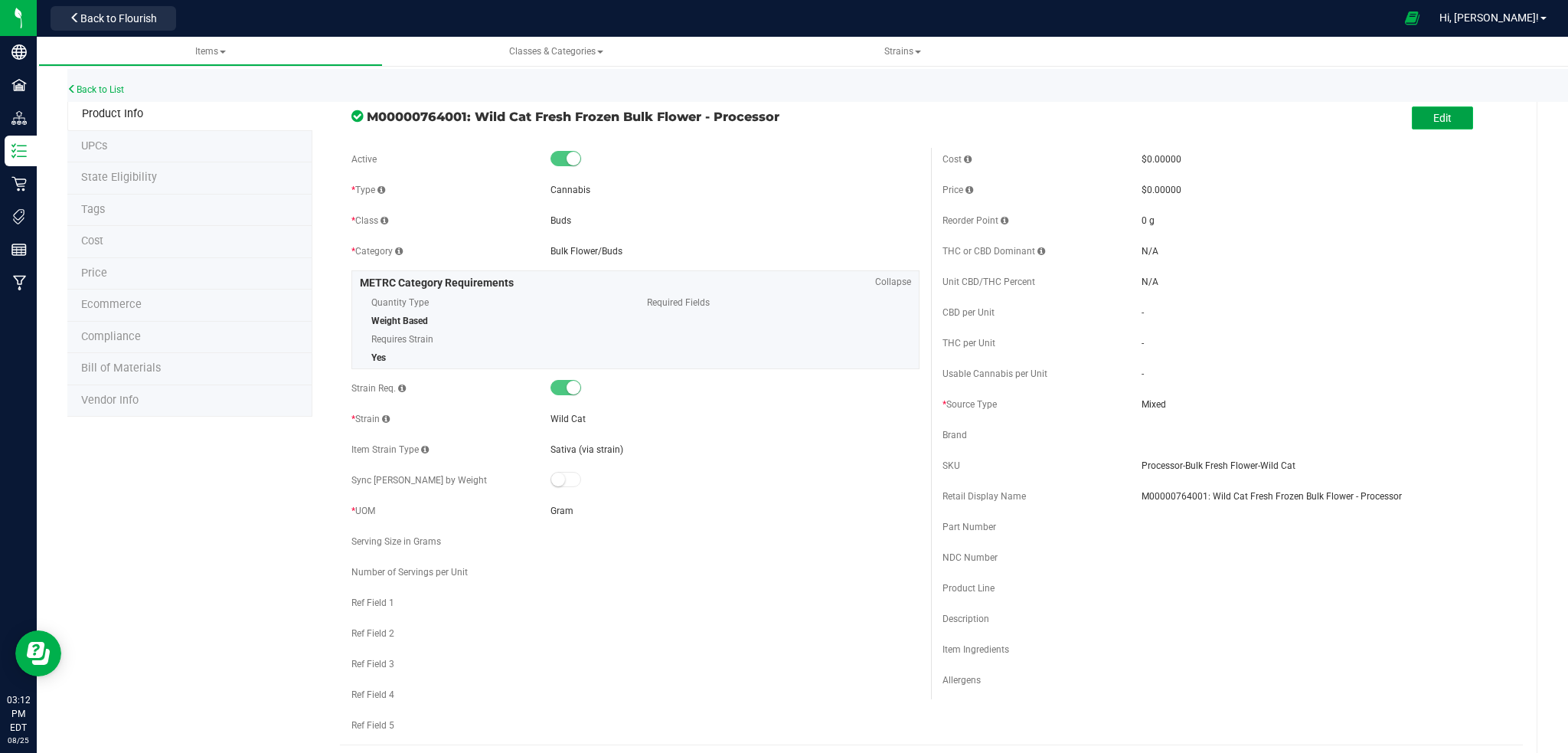
click at [1434, 115] on span "Edit" at bounding box center [1443, 118] width 18 height 12
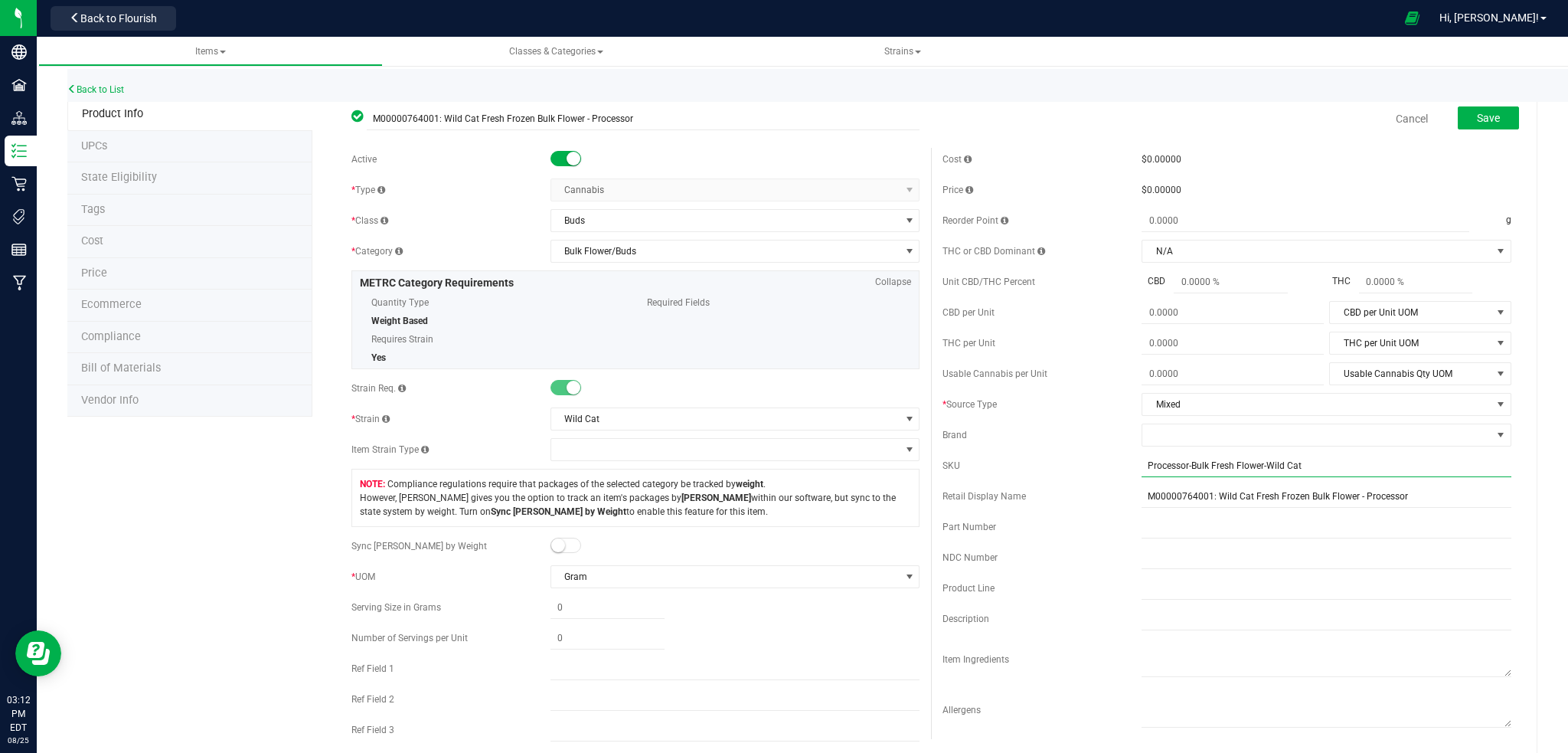
click at [1142, 468] on input "Processor-Bulk Fresh Flower-Wild Cat" at bounding box center [1327, 465] width 370 height 23
type input "DNU-Processor-Bulk Fresh Flower-Wild Cat"
click at [1136, 496] on div "Cost $0.00000 Price $0.00000 Reorder Point g THC or CBD Dominant" at bounding box center [1227, 450] width 592 height 606
click at [1142, 513] on input "M00000764001: Wild Cat Fresh Frozen Bulk Flower - Processor" at bounding box center [1327, 510] width 370 height 23
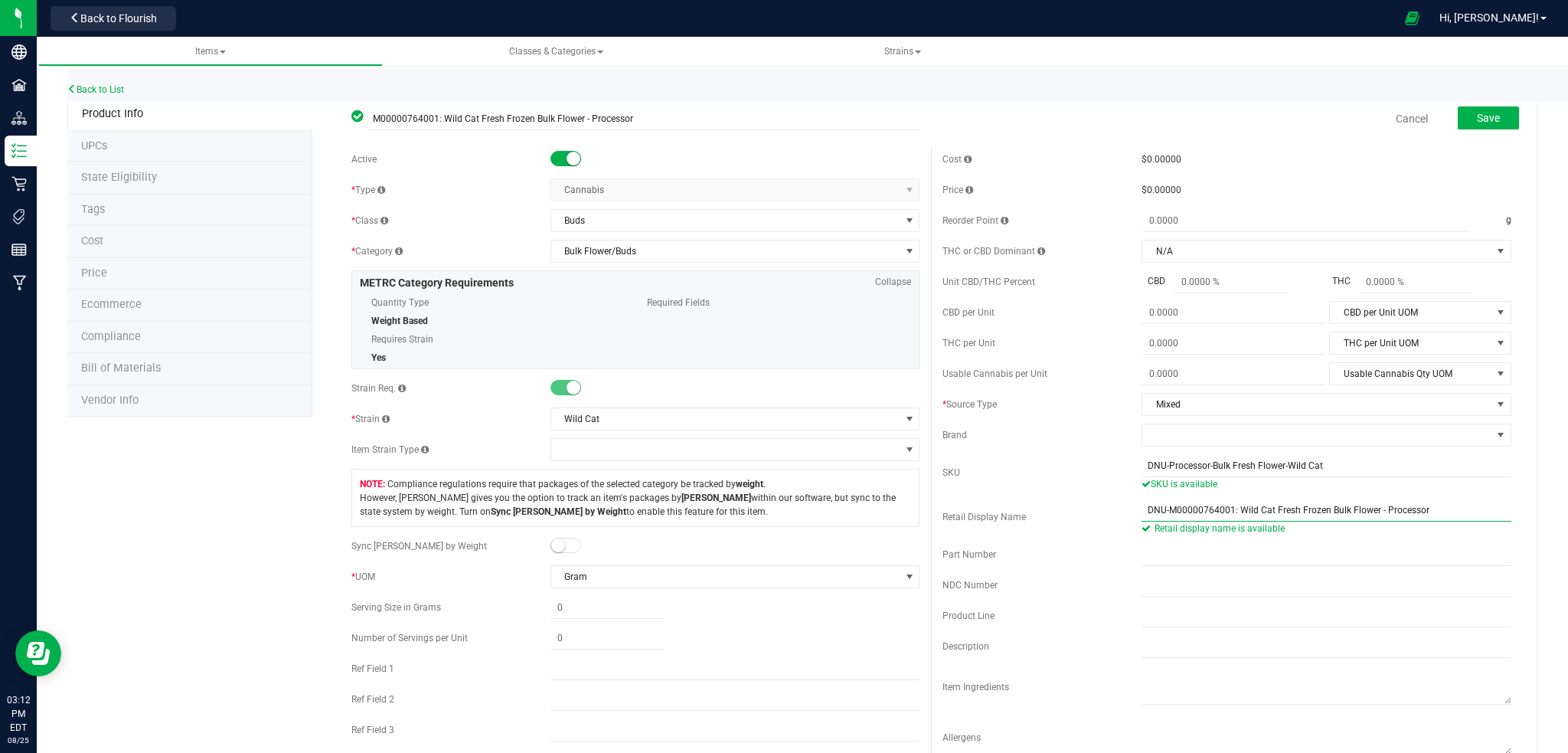
type input "DNU-M00000764001: Wild Cat Fresh Frozen Bulk Flower - Processor"
click at [566, 157] on small at bounding box center [573, 158] width 14 height 14
click at [1477, 115] on span "Save" at bounding box center [1488, 118] width 23 height 12
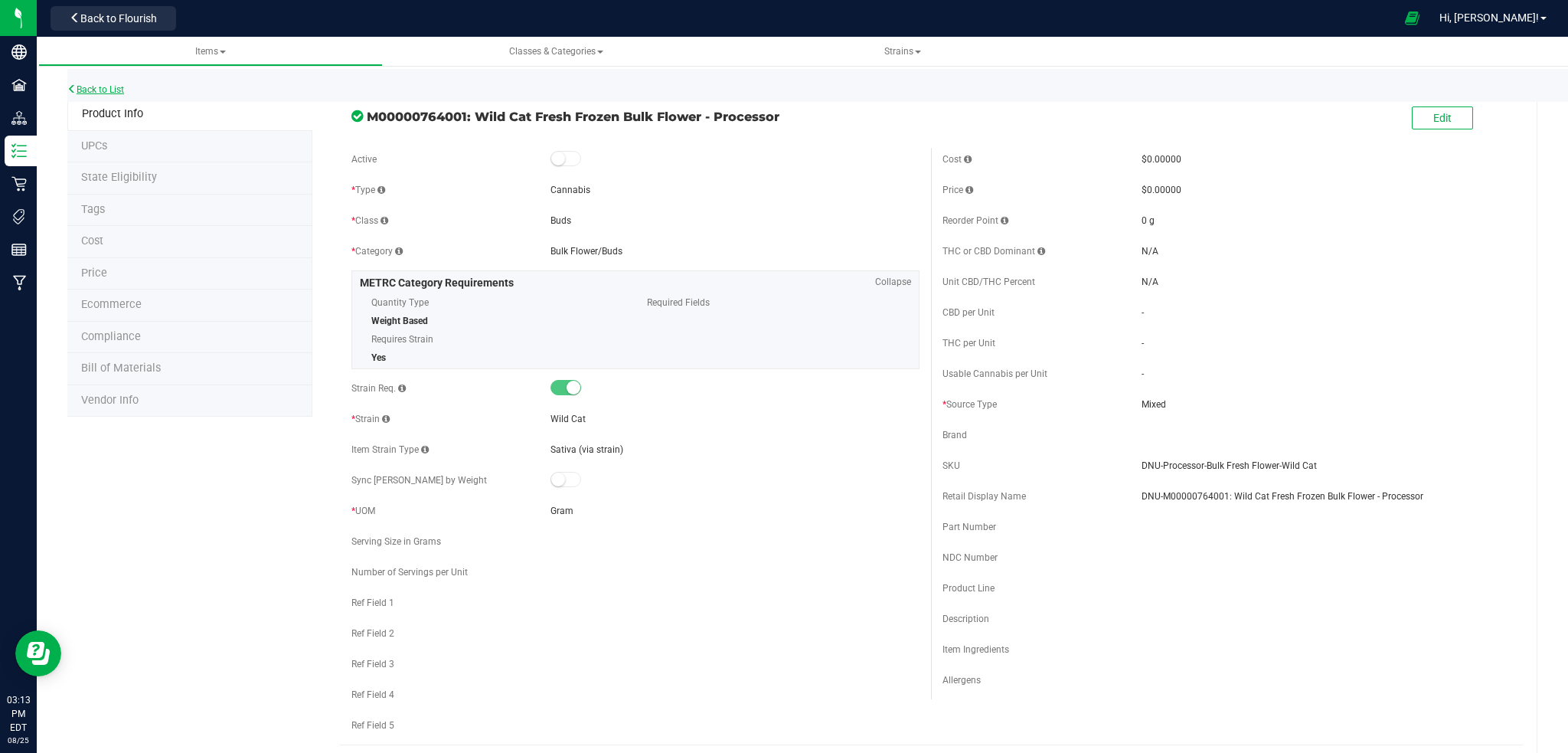
click at [113, 86] on link "Back to List" at bounding box center [96, 90] width 57 height 11
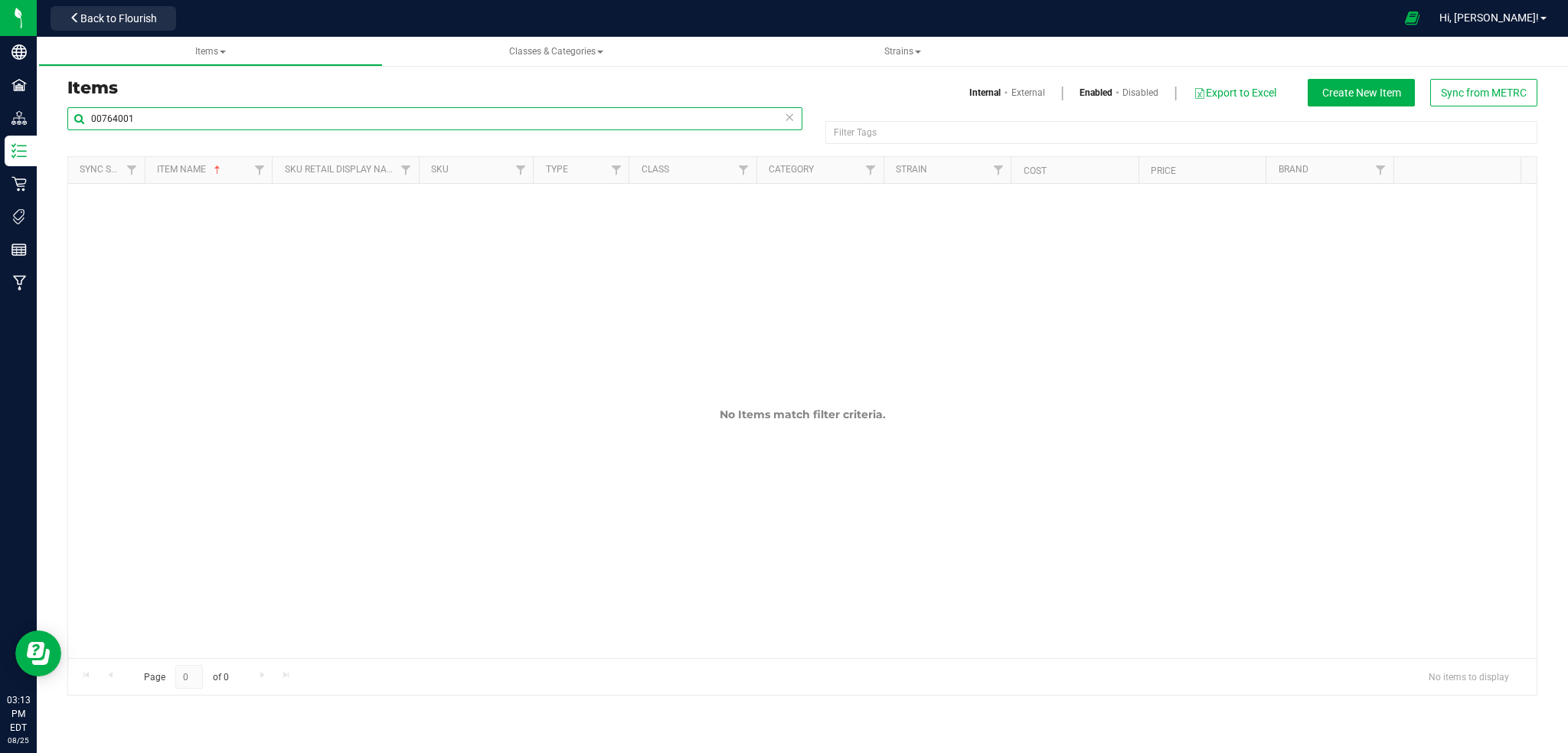
click at [137, 116] on input "00764001" at bounding box center [435, 119] width 735 height 23
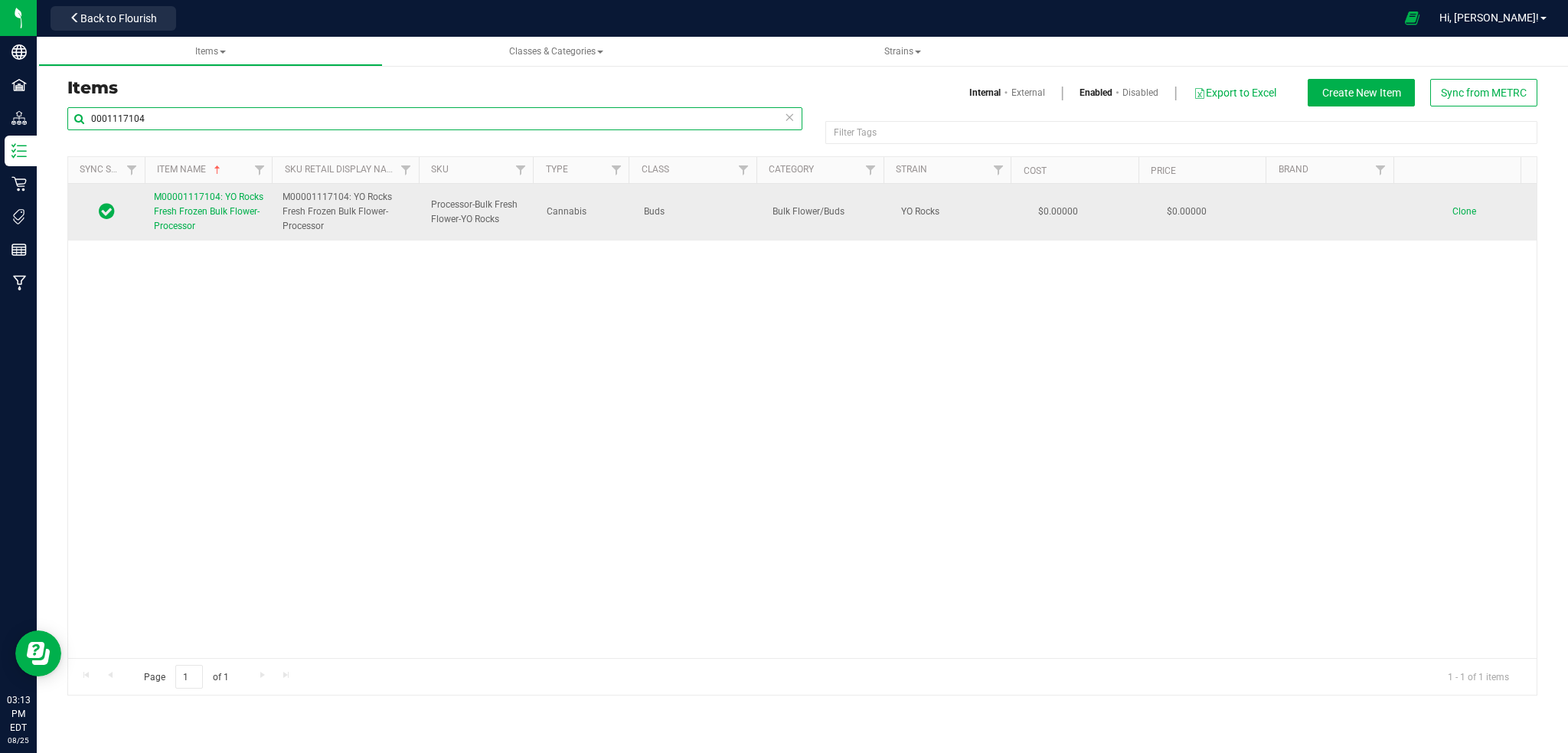
type input "0001117104"
click at [221, 213] on span "M00001117104: YO Rocks Fresh Frozen Bulk Flower-Processor" at bounding box center [209, 211] width 110 height 40
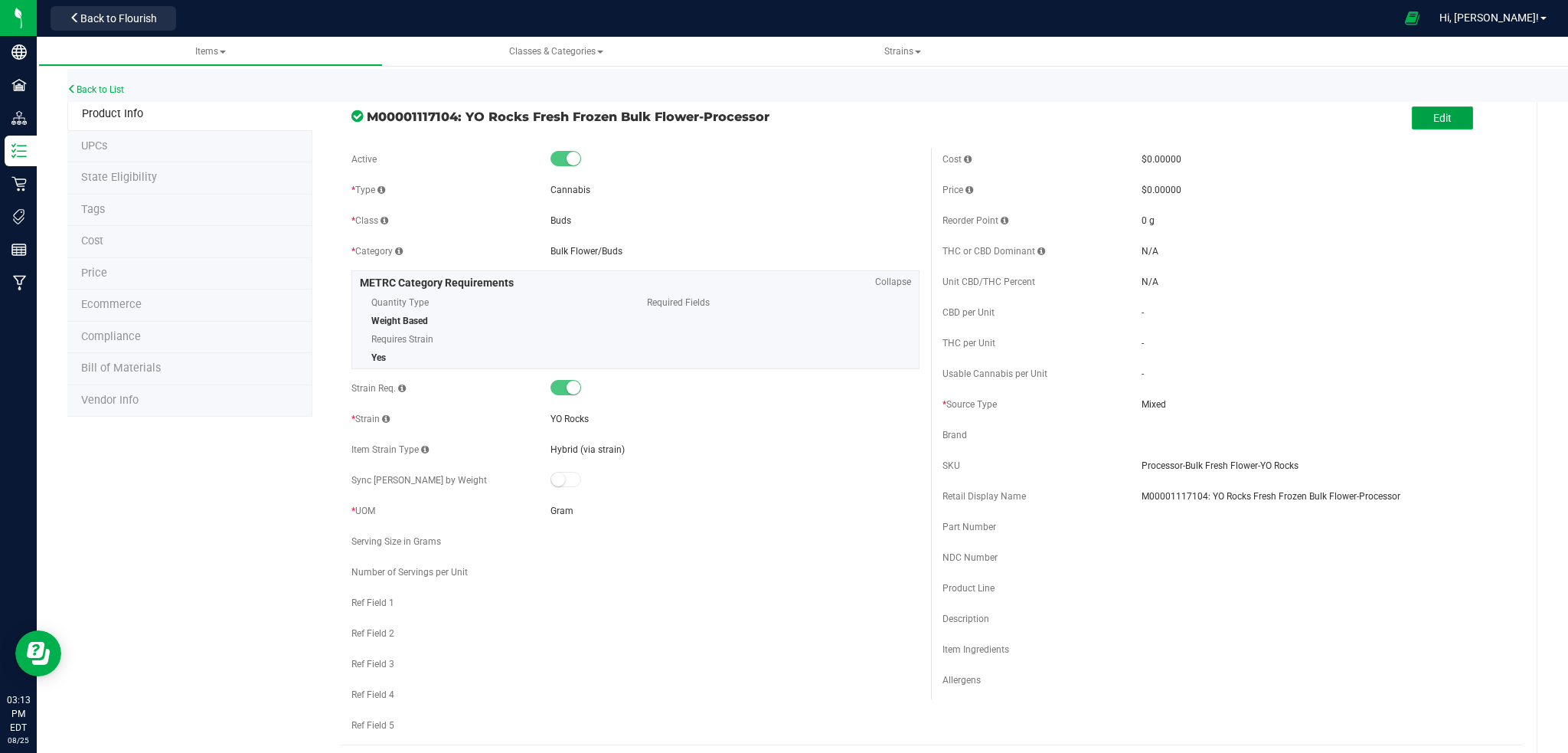
click at [1434, 115] on span "Edit" at bounding box center [1443, 118] width 18 height 12
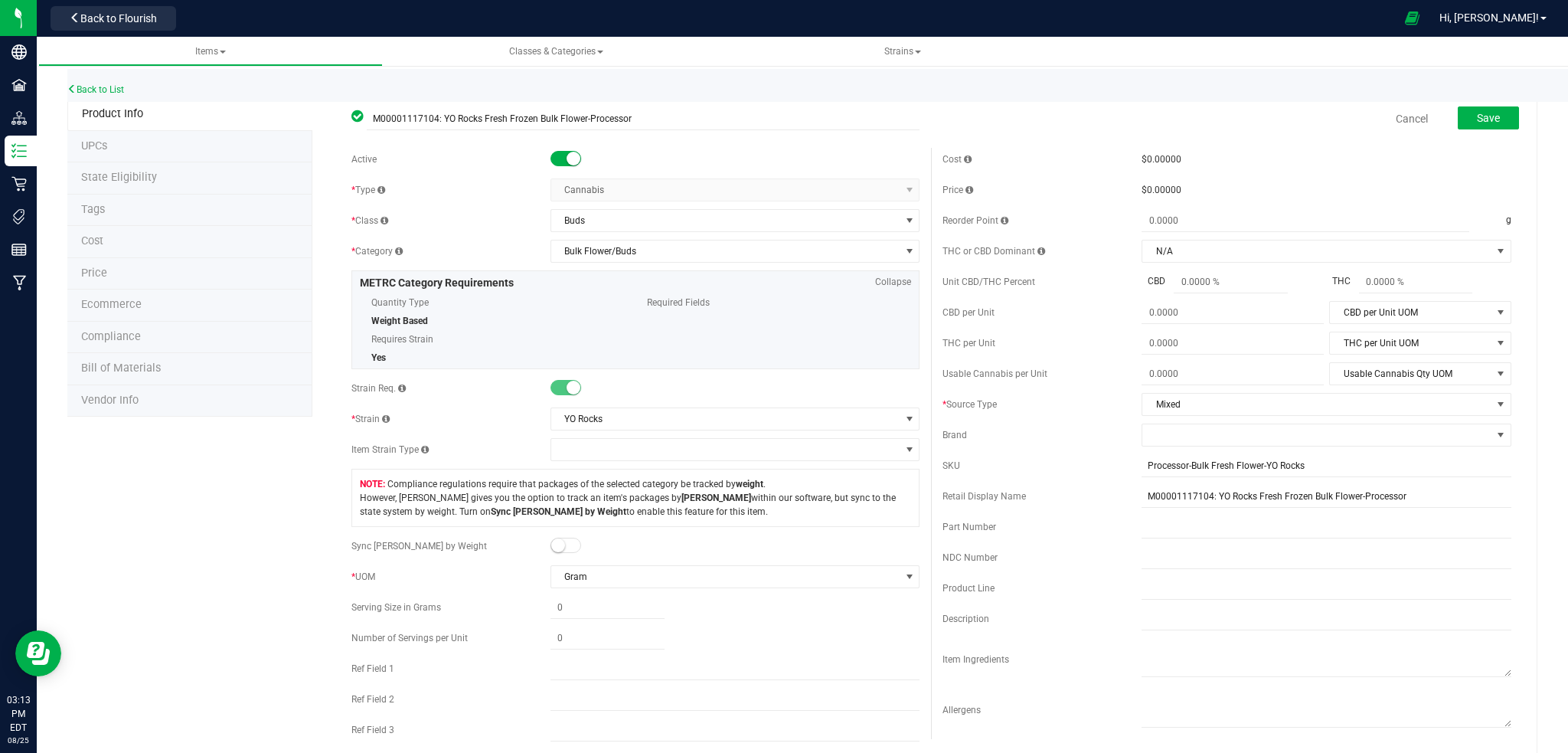
click at [566, 158] on small at bounding box center [573, 158] width 14 height 14
click at [1142, 466] on input "Processor-Bulk Fresh Flower-YO Rocks" at bounding box center [1327, 465] width 370 height 23
type input "DNU-Processor-Bulk Fresh Flower-YO Rocks"
click at [1142, 510] on input "M00001117104: YO Rocks Fresh Frozen Bulk Flower-Processor" at bounding box center [1327, 510] width 370 height 23
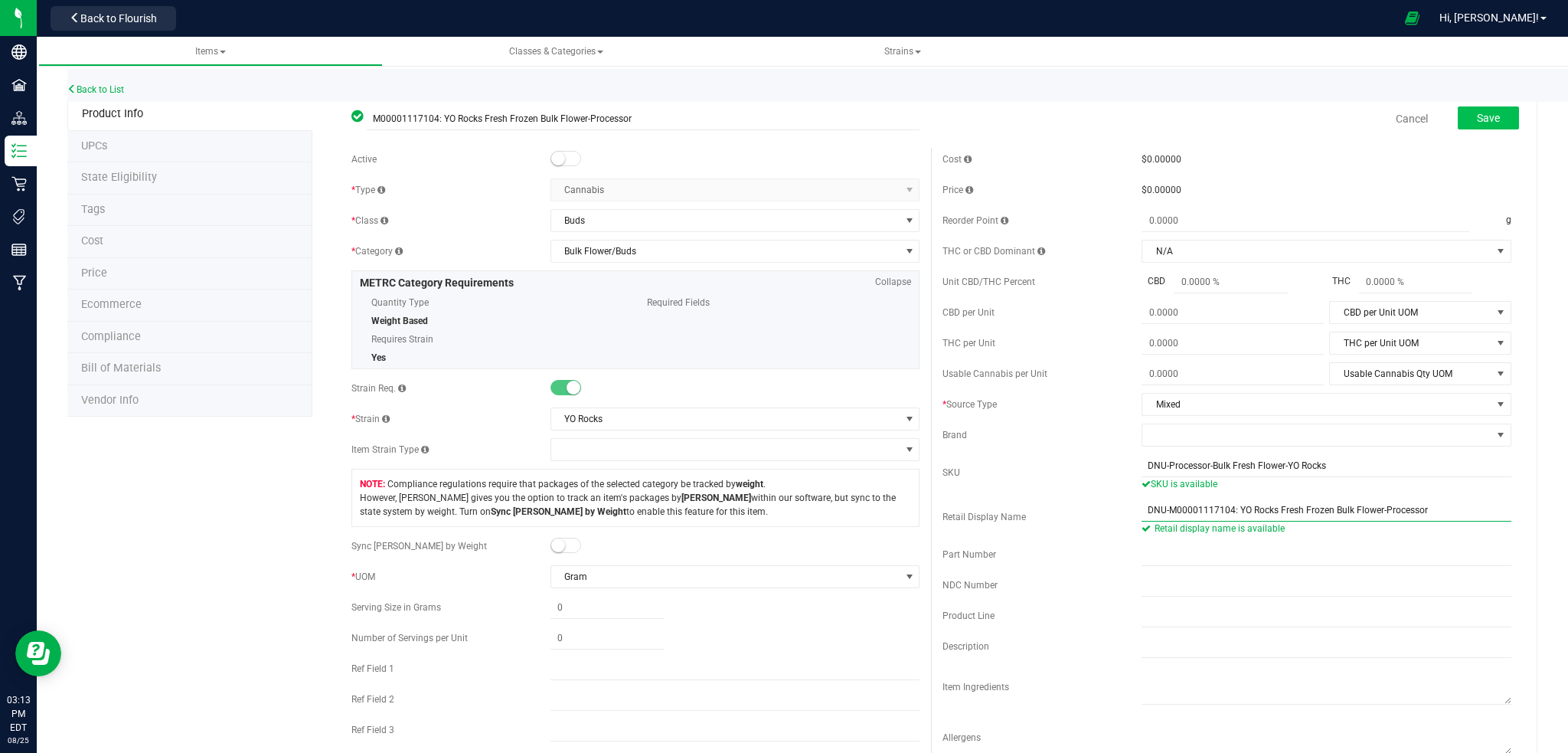
type input "DNU-M00001117104: YO Rocks Fresh Frozen Bulk Flower-Processor"
click at [1477, 118] on span "Save" at bounding box center [1488, 118] width 23 height 12
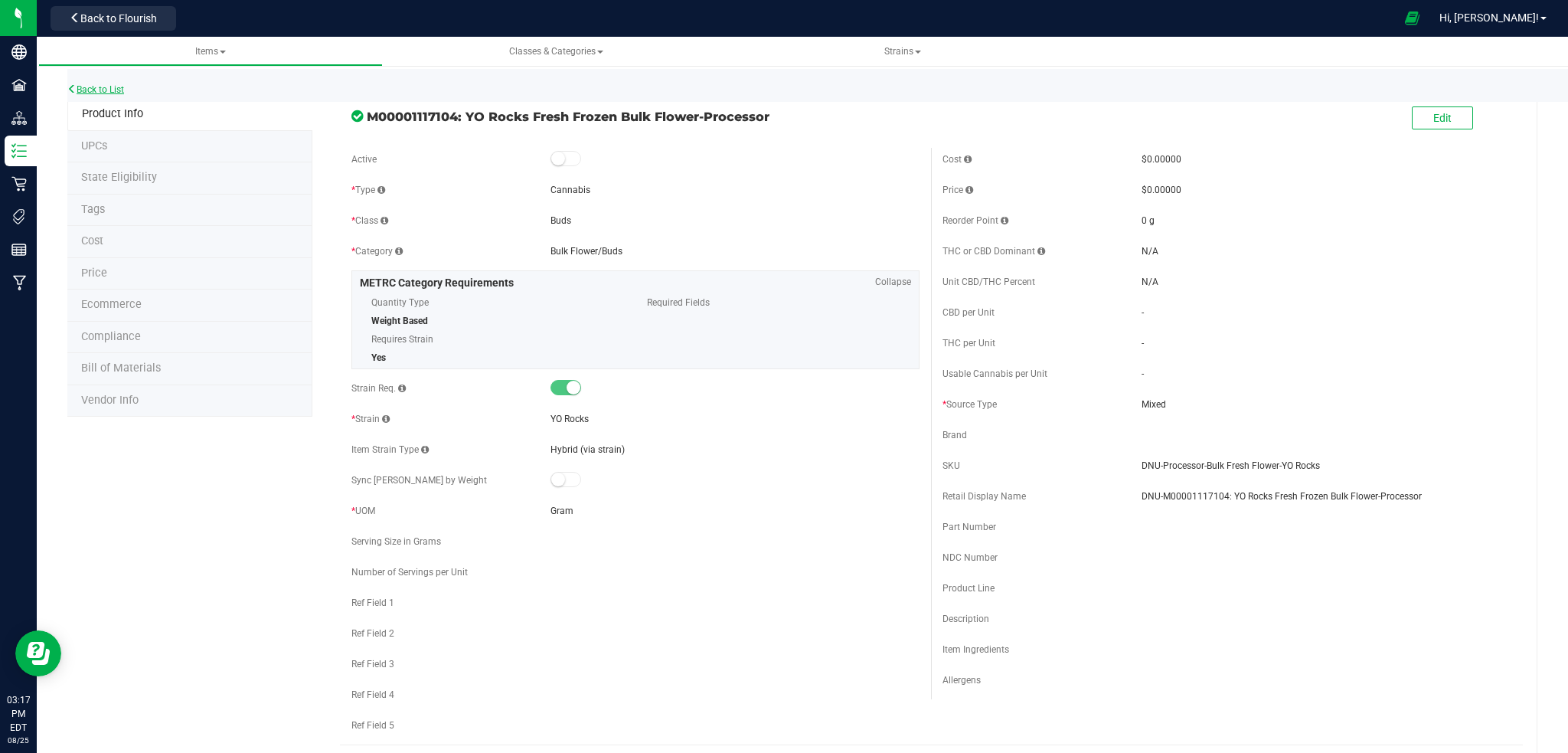
click at [99, 90] on link "Back to List" at bounding box center [96, 90] width 57 height 11
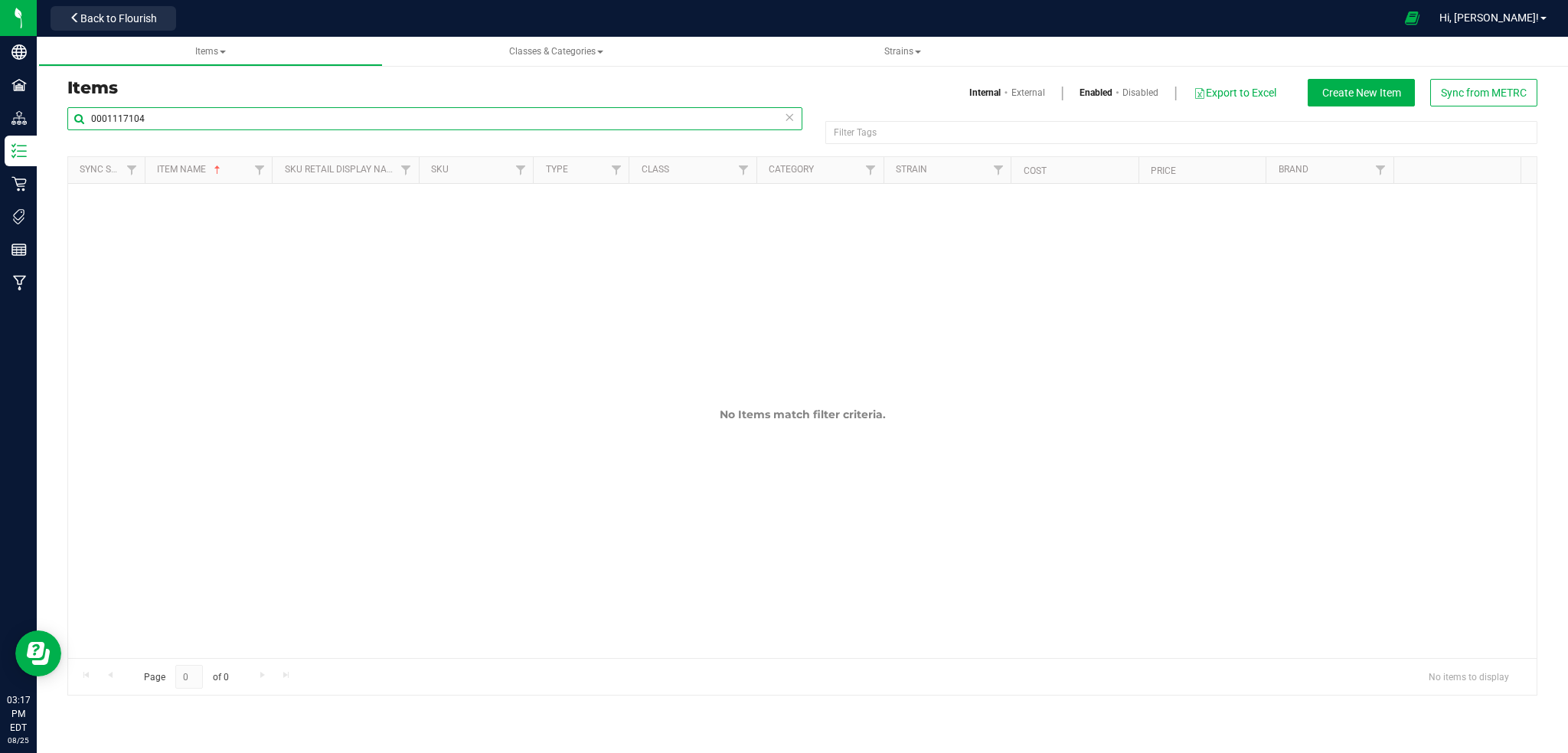
click at [164, 125] on input "0001117104" at bounding box center [435, 119] width 735 height 23
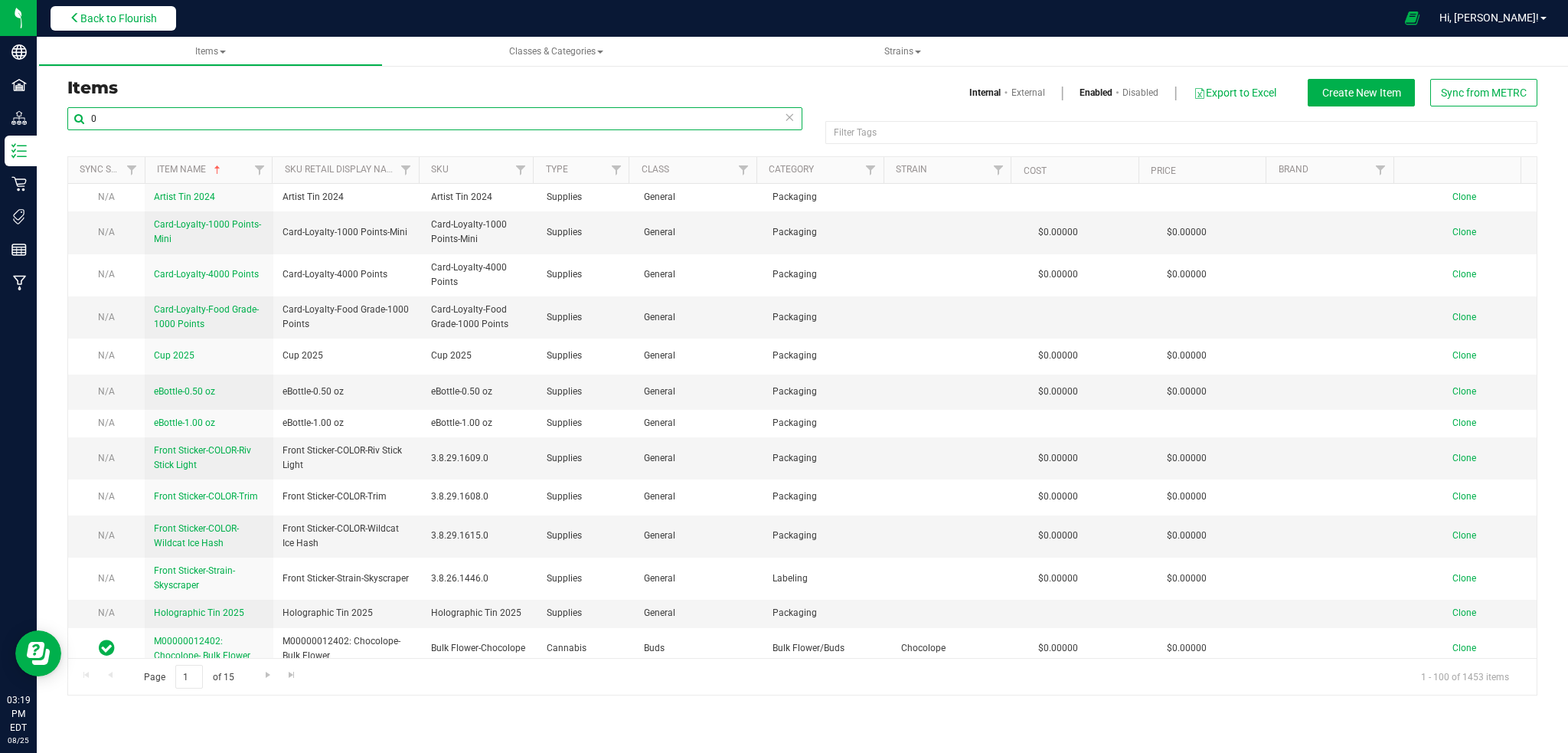
type input "0"
click at [116, 19] on span "Back to Flourish" at bounding box center [118, 18] width 77 height 12
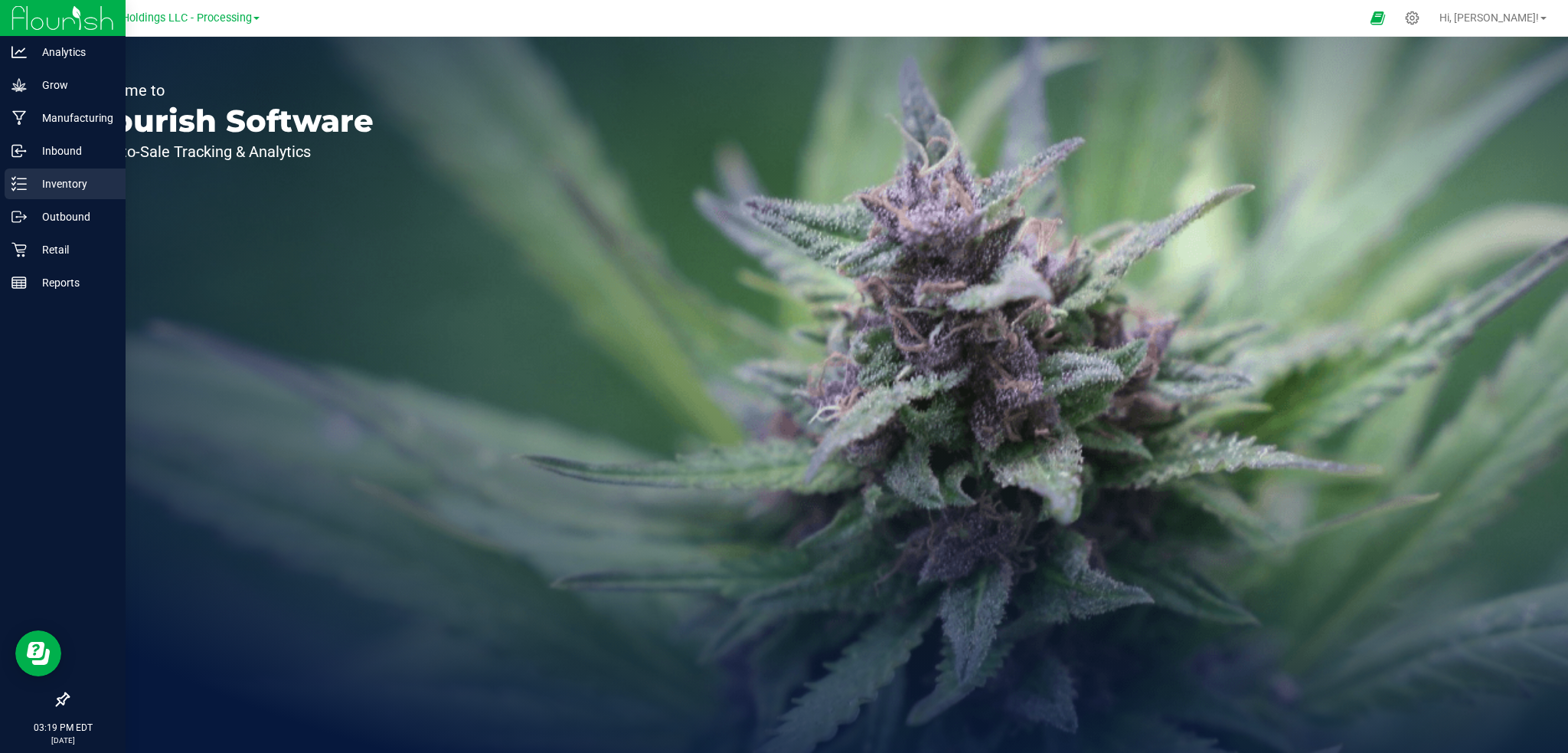
click at [57, 181] on p "Inventory" at bounding box center [73, 183] width 92 height 18
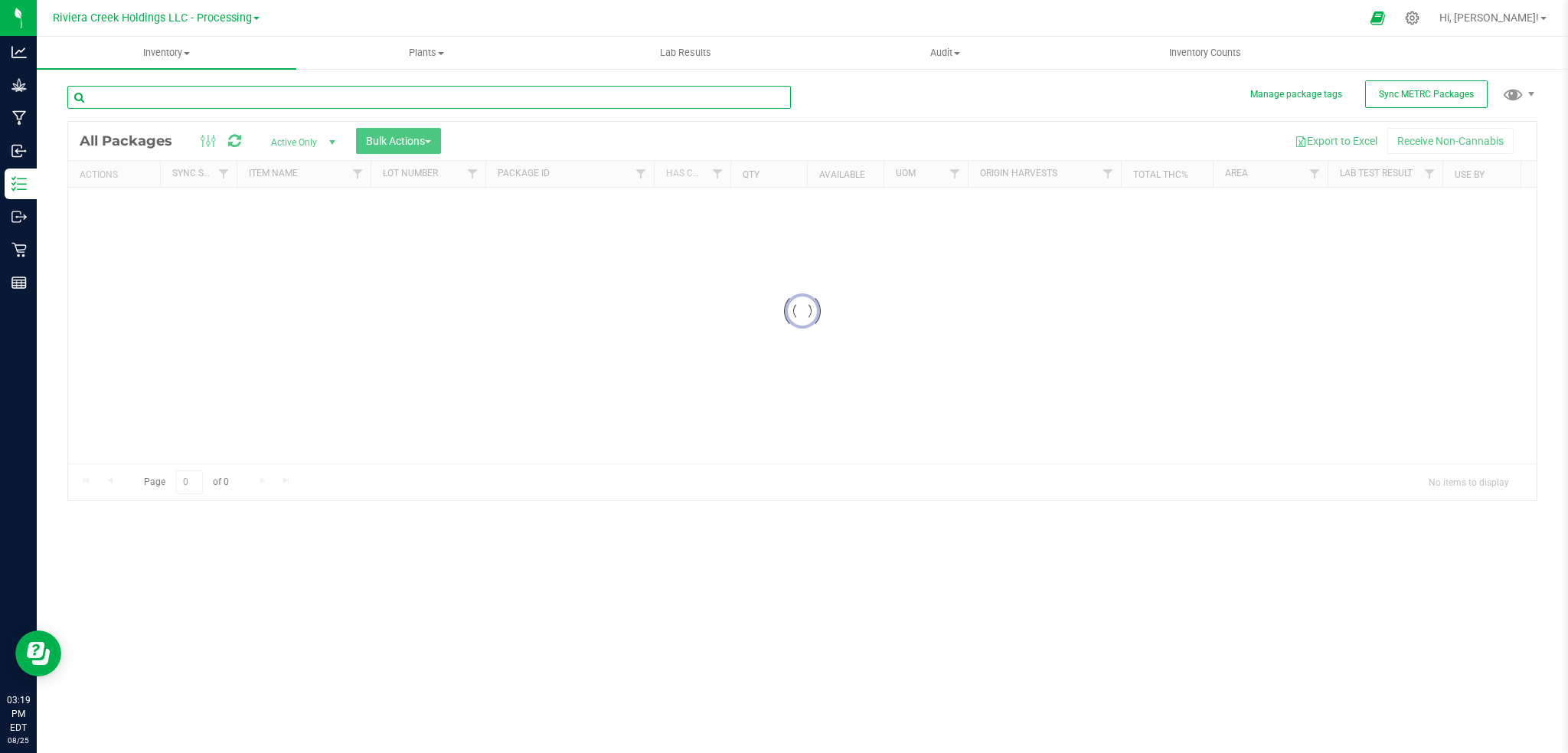
click at [181, 98] on input "text" at bounding box center [429, 97] width 724 height 23
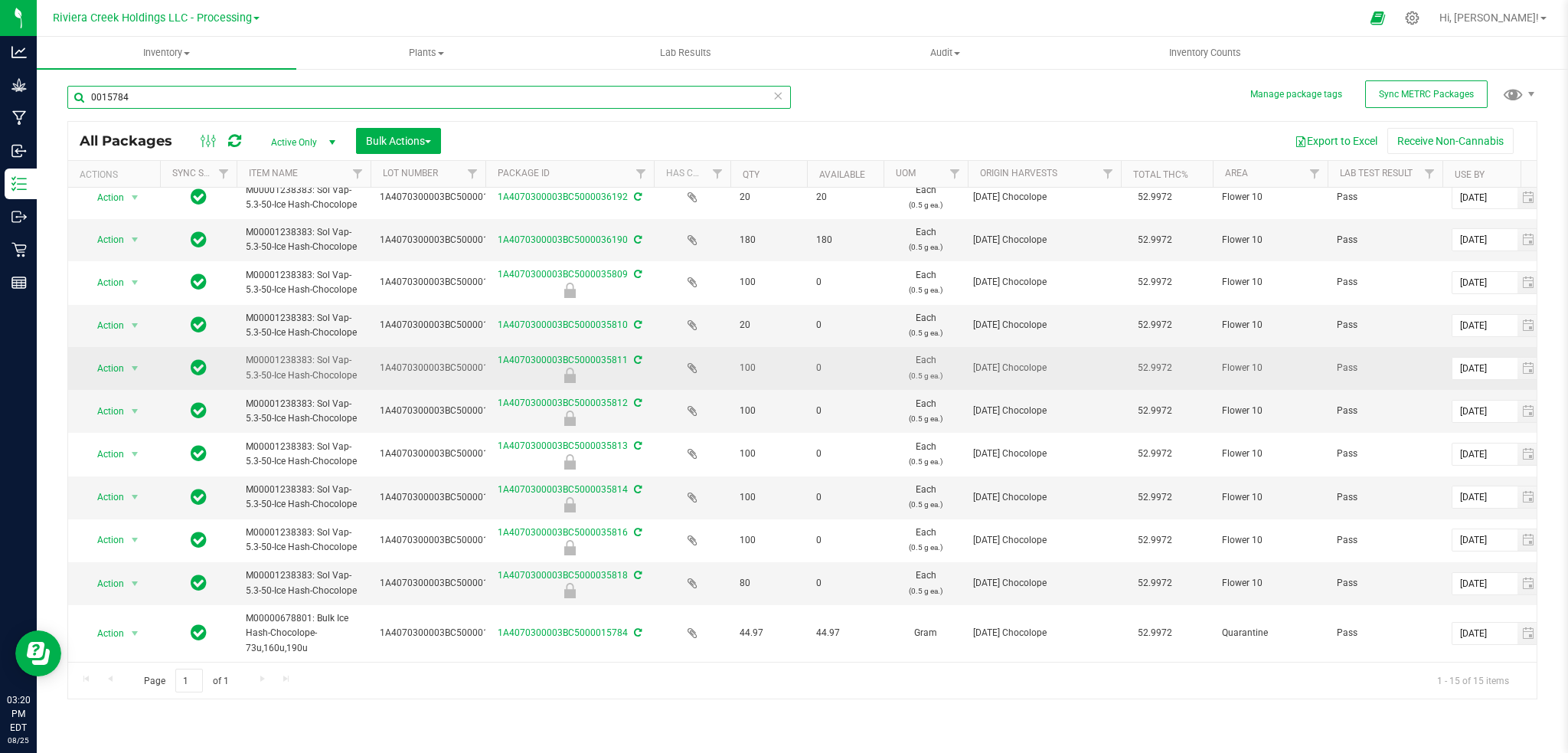
scroll to position [196, 0]
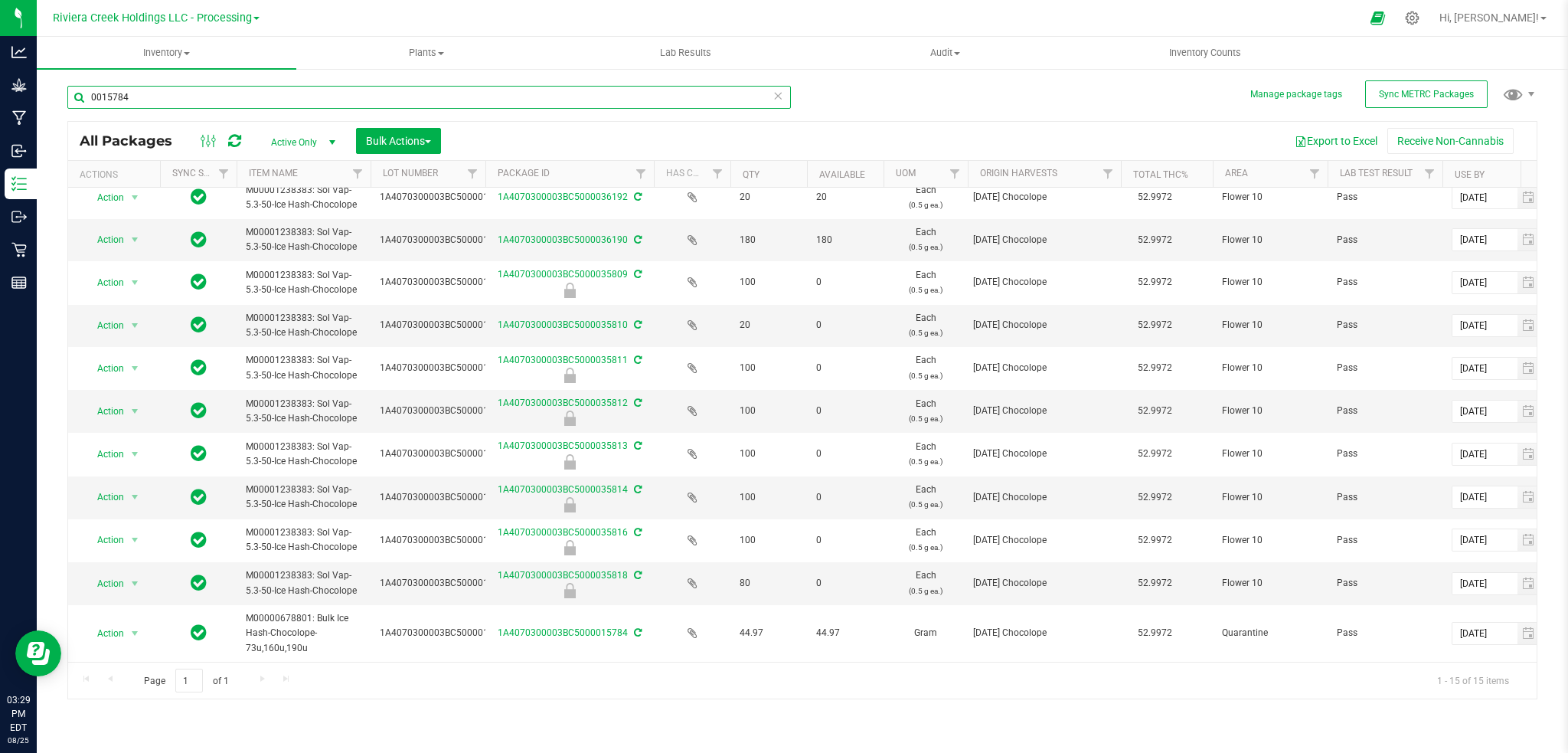
click at [180, 98] on input "0015784" at bounding box center [429, 97] width 724 height 23
type input "0"
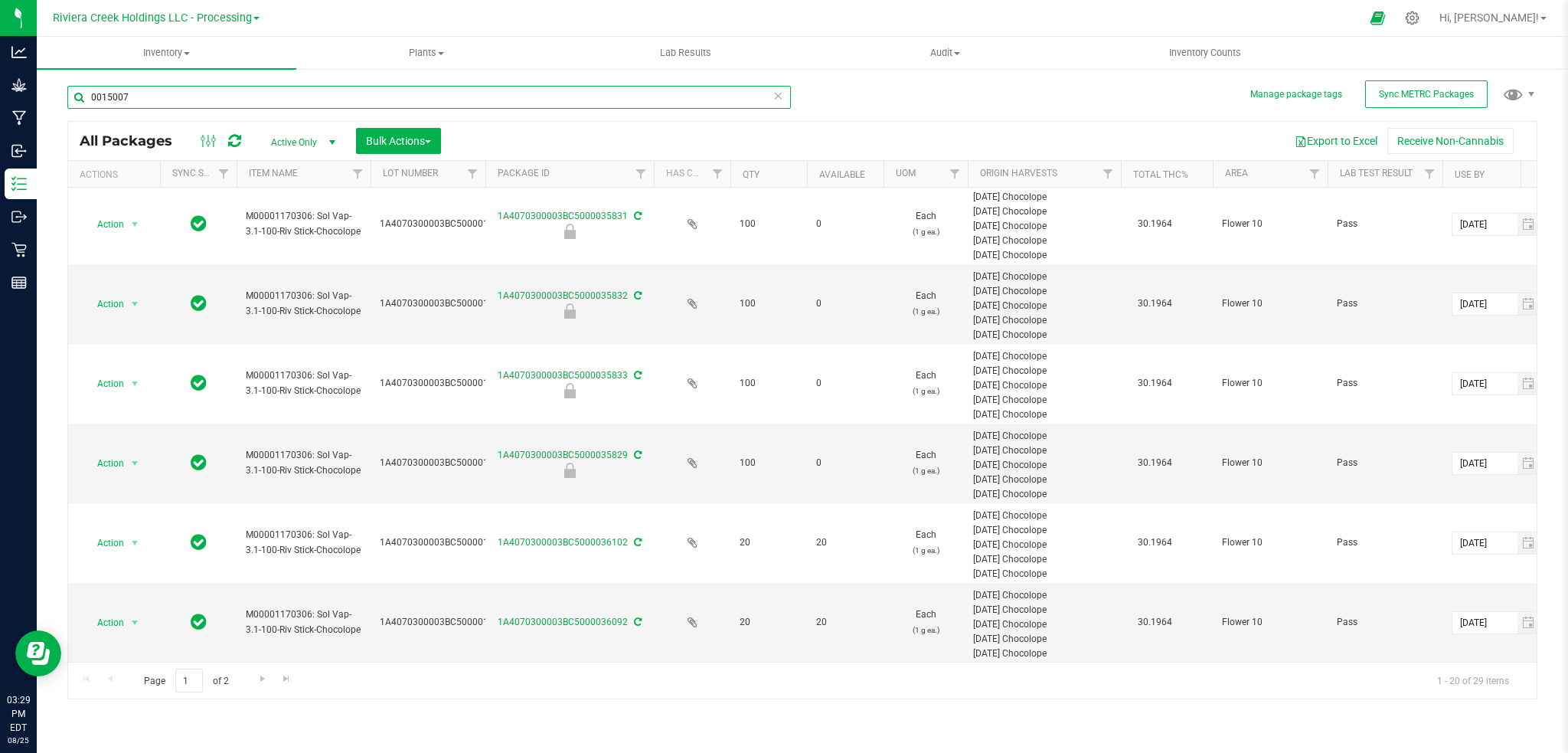
scroll to position [1133, 0]
type input "0015007"
click at [263, 677] on span "Go to the next page" at bounding box center [263, 678] width 12 height 12
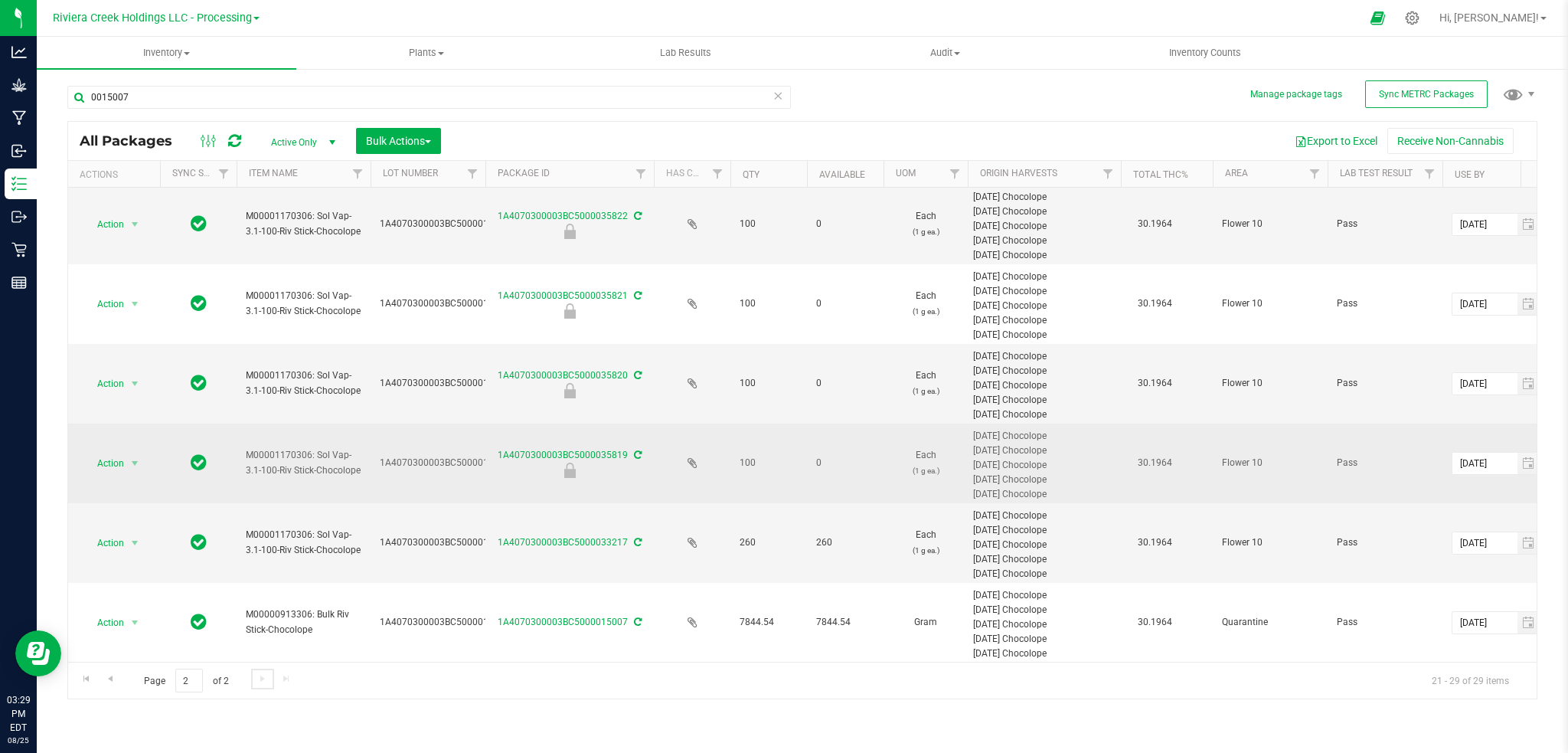
scroll to position [257, 0]
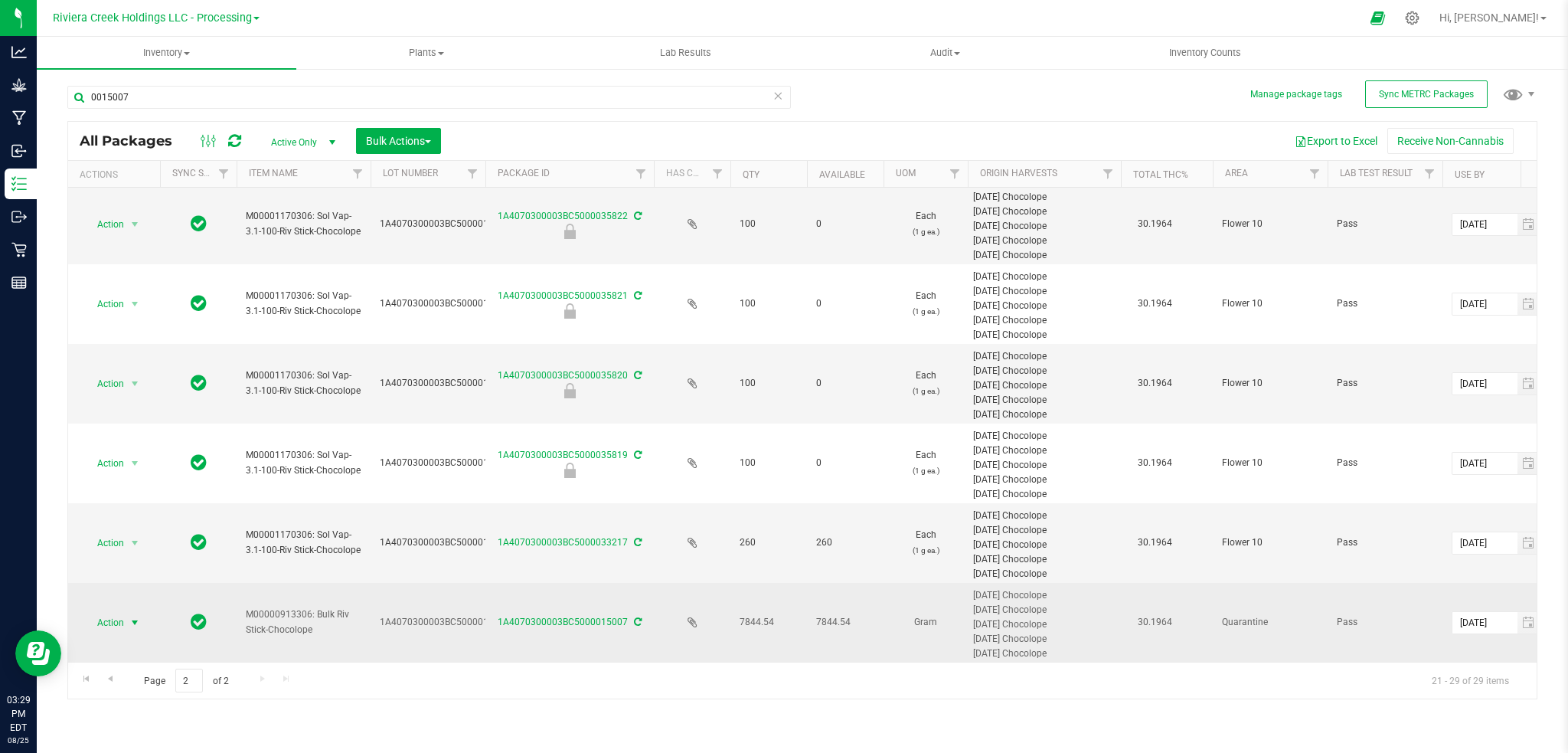
click at [136, 617] on span "select" at bounding box center [134, 623] width 12 height 12
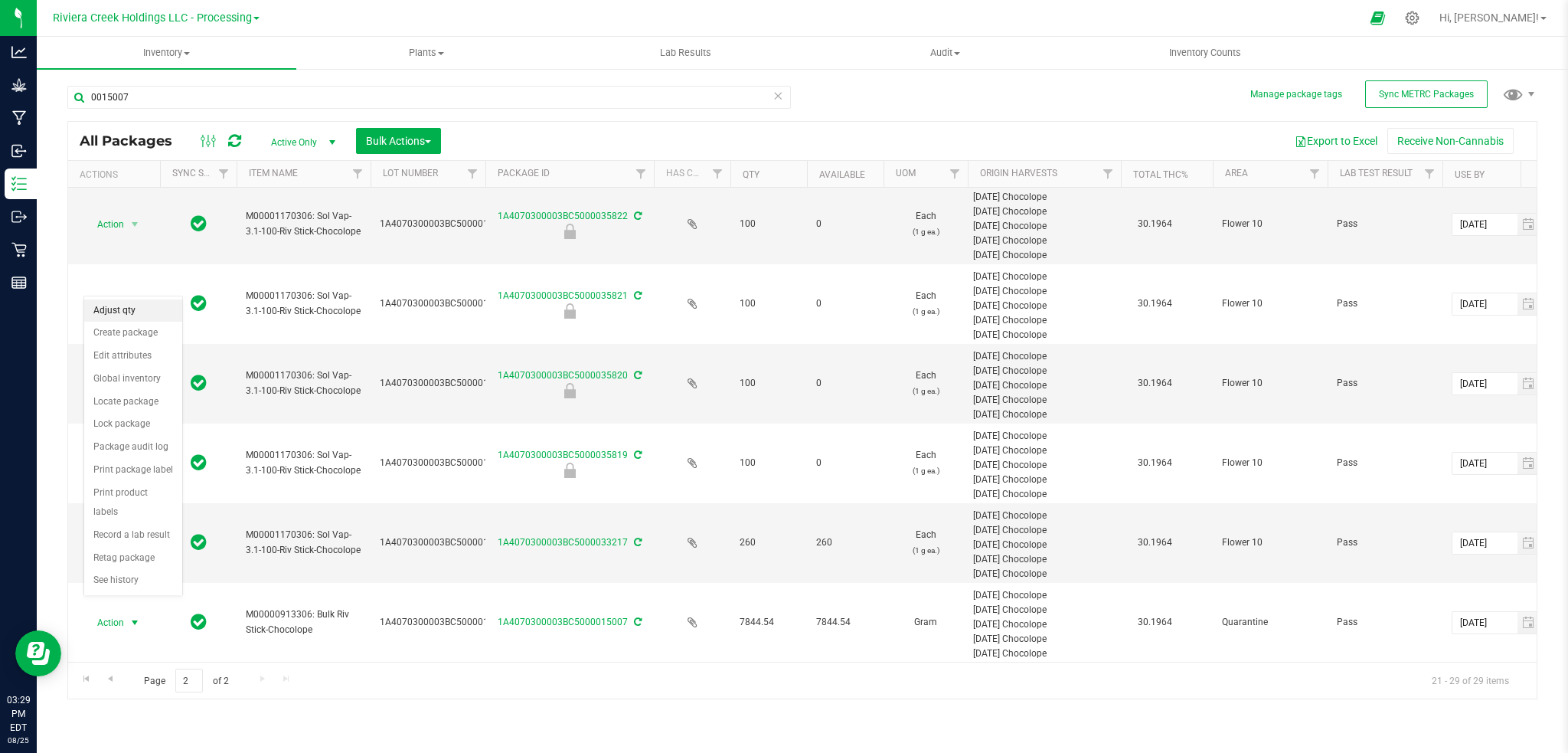
click at [125, 312] on li "Adjust qty" at bounding box center [133, 311] width 98 height 23
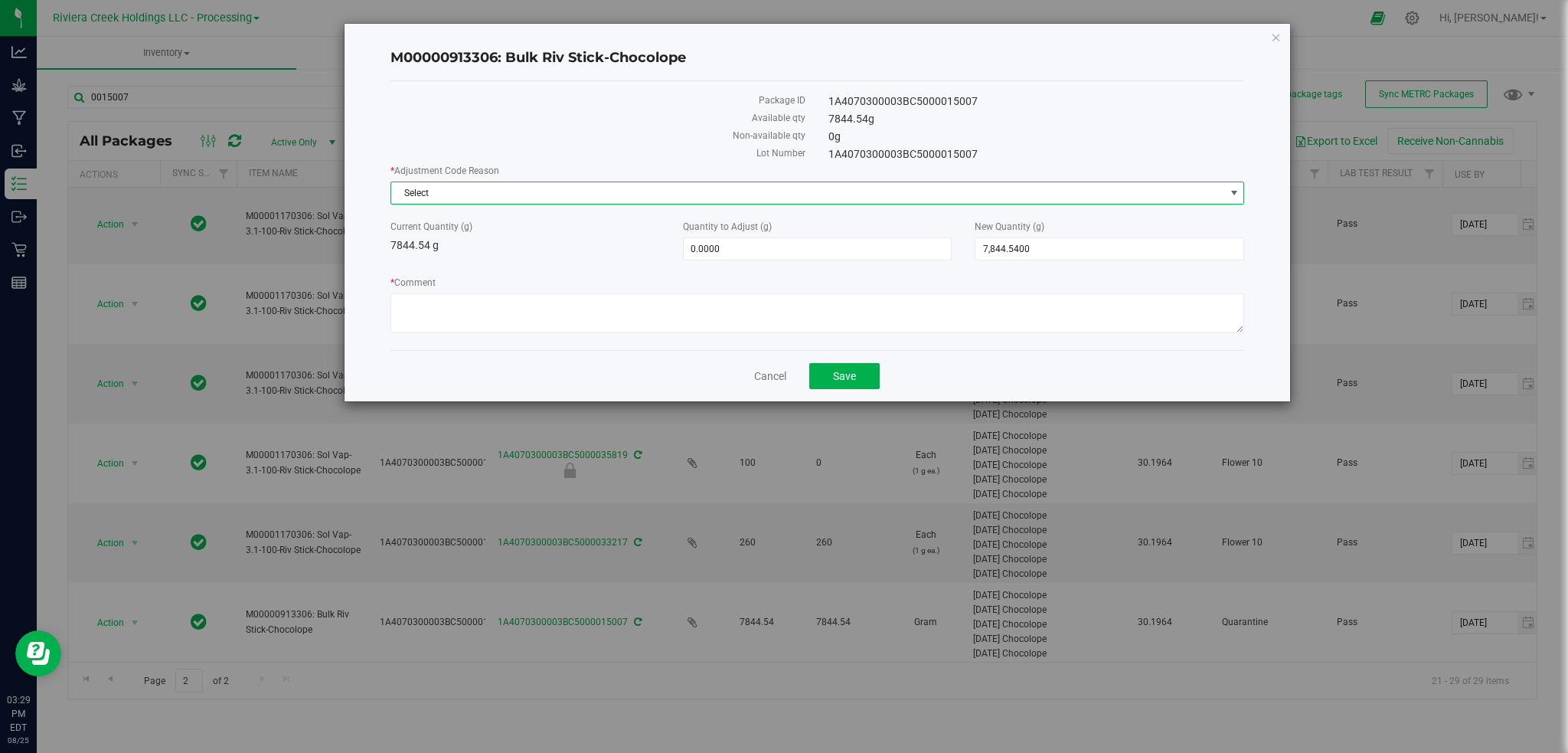
click at [1229, 194] on span "select" at bounding box center [1234, 193] width 12 height 12
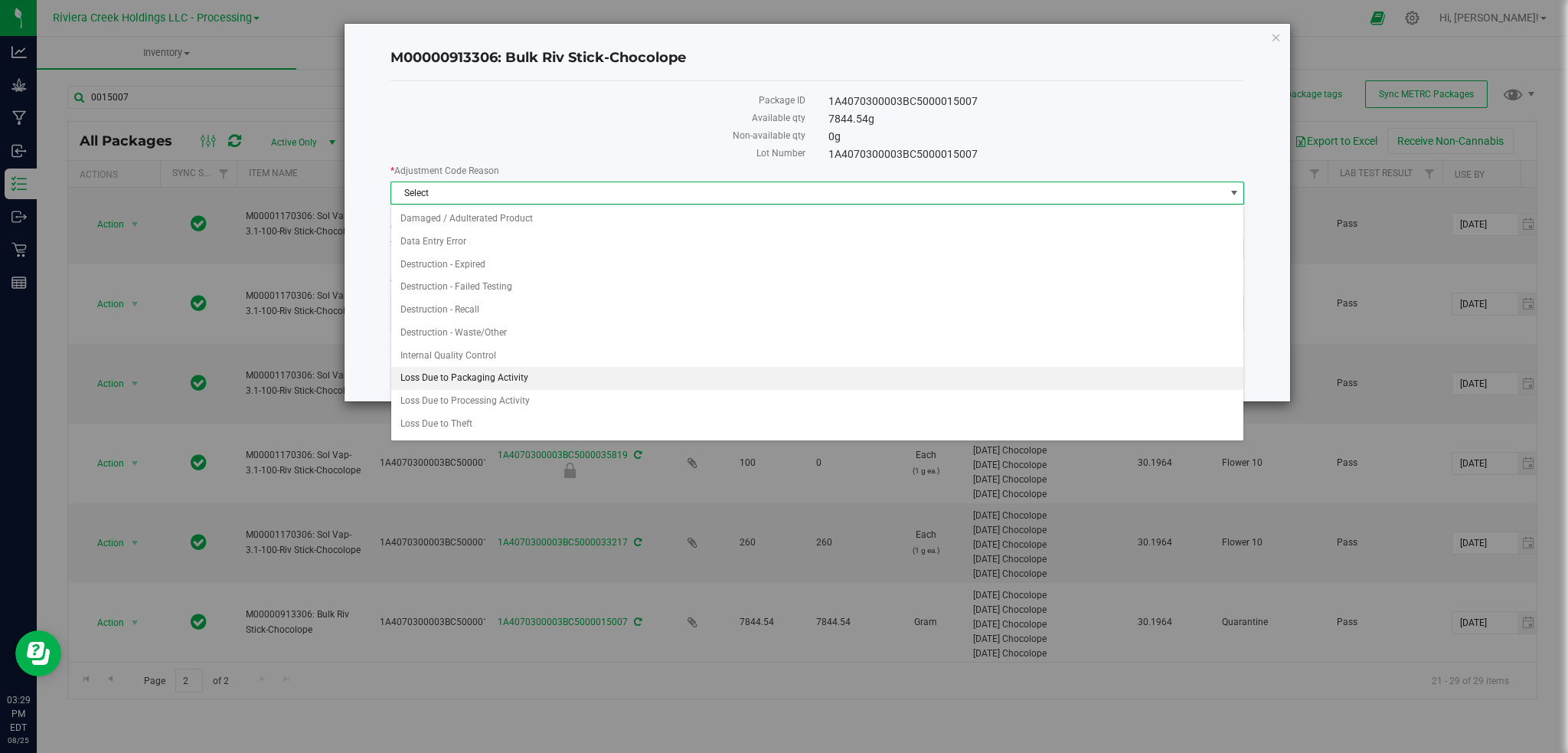
click at [476, 381] on li "Loss Due to Packaging Activity" at bounding box center [817, 377] width 853 height 23
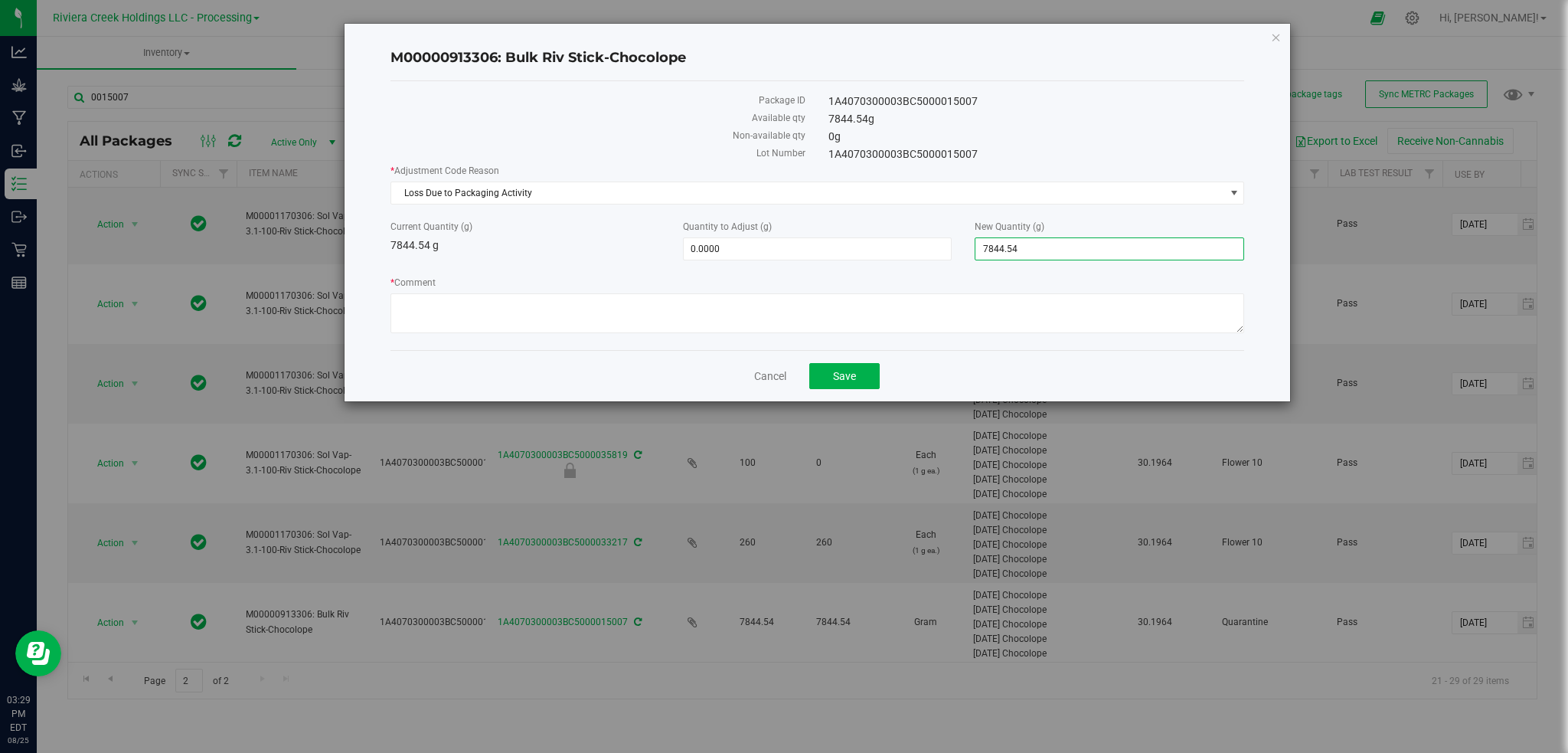
drag, startPoint x: 1056, startPoint y: 256, endPoint x: 964, endPoint y: 261, distance: 92.1
click at [964, 261] on div "* Adjustment Code Reason Loss Due to Packaging Activity Select Damaged / Adulte…" at bounding box center [817, 251] width 854 height 174
type input "7756"
type input "-88.5400"
type input "7,756.0000"
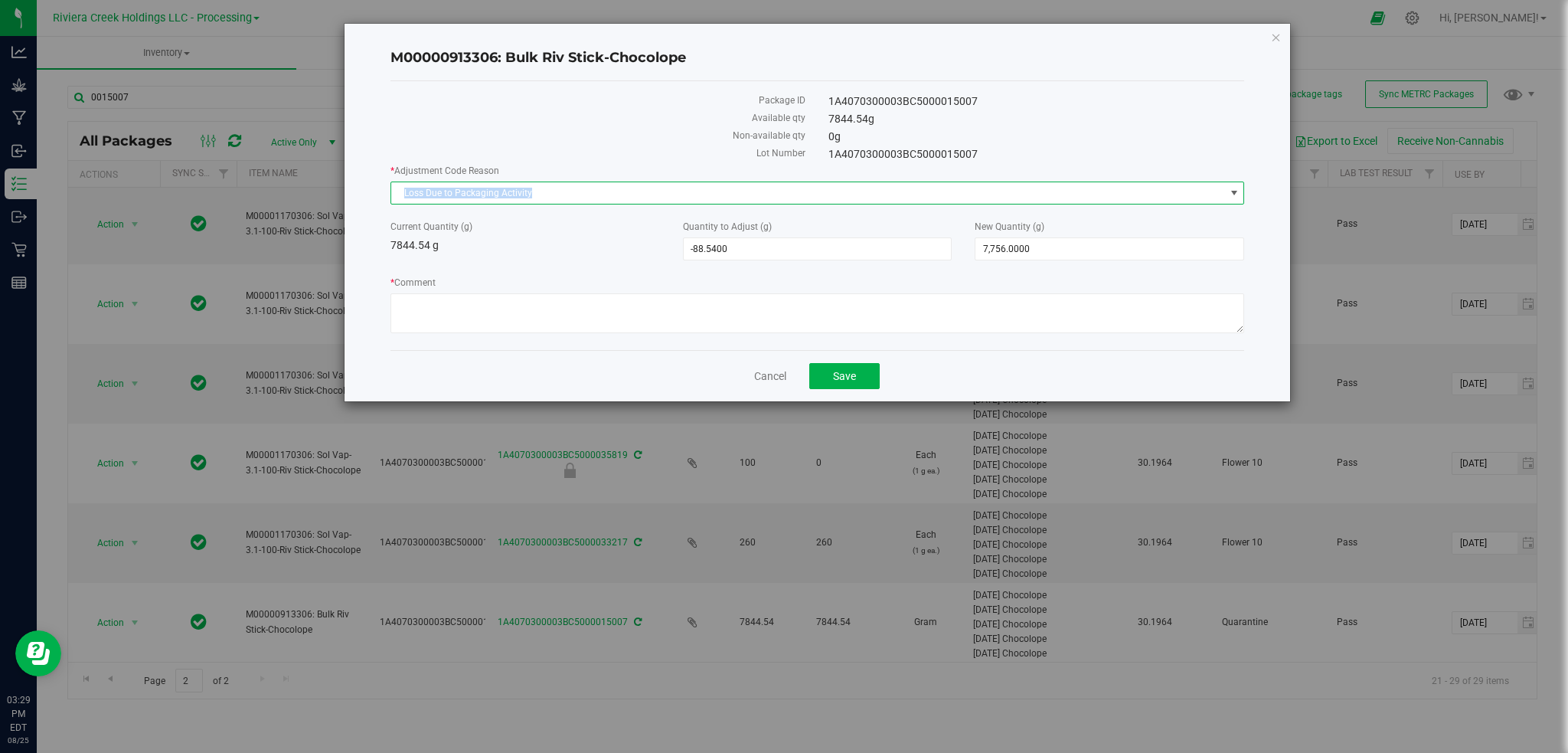
drag, startPoint x: 545, startPoint y: 195, endPoint x: 385, endPoint y: 200, distance: 160.1
click at [386, 200] on div "M00000913306: Bulk Riv Stick-Chocolope Package ID 1A4070300003BC5000015007 Avai…" at bounding box center [817, 212] width 947 height 377
copy span "Loss Due to Packaging Activity"
click at [410, 299] on textarea "* Comment" at bounding box center [817, 314] width 854 height 40
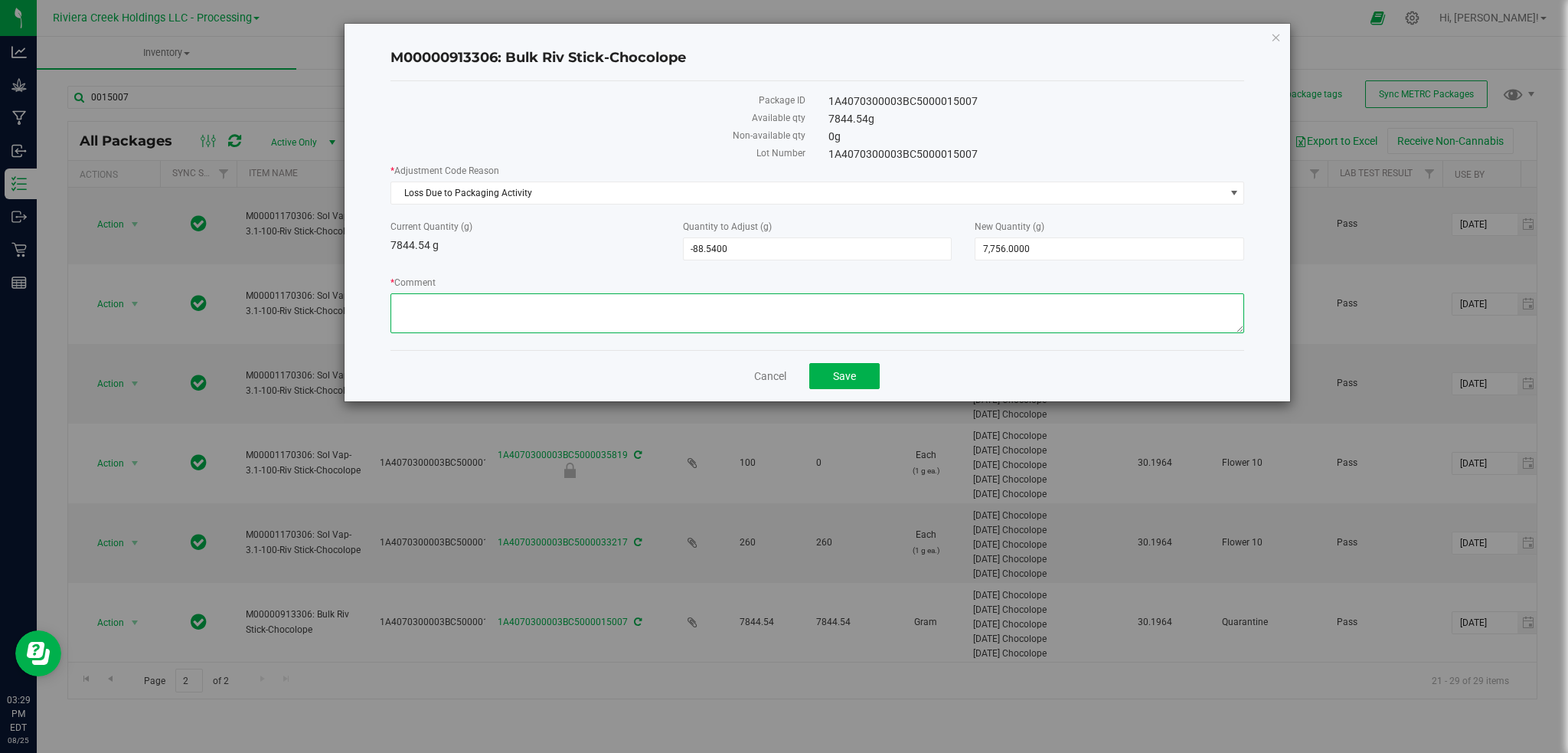
paste textarea "Loss Due to Packaging Activity"
type textarea "Loss Due to Packaging Activity"
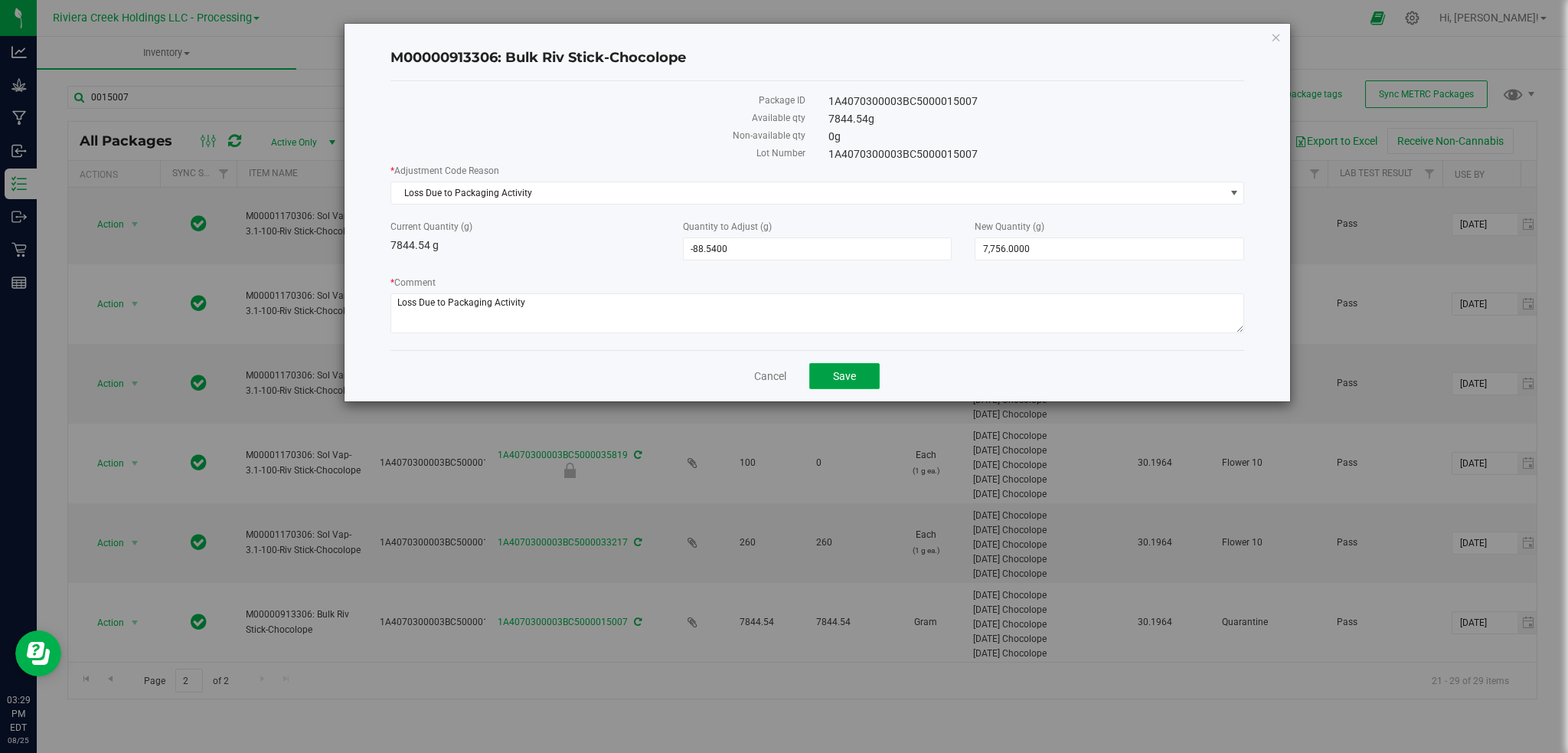
click at [851, 380] on span "Save" at bounding box center [844, 376] width 23 height 12
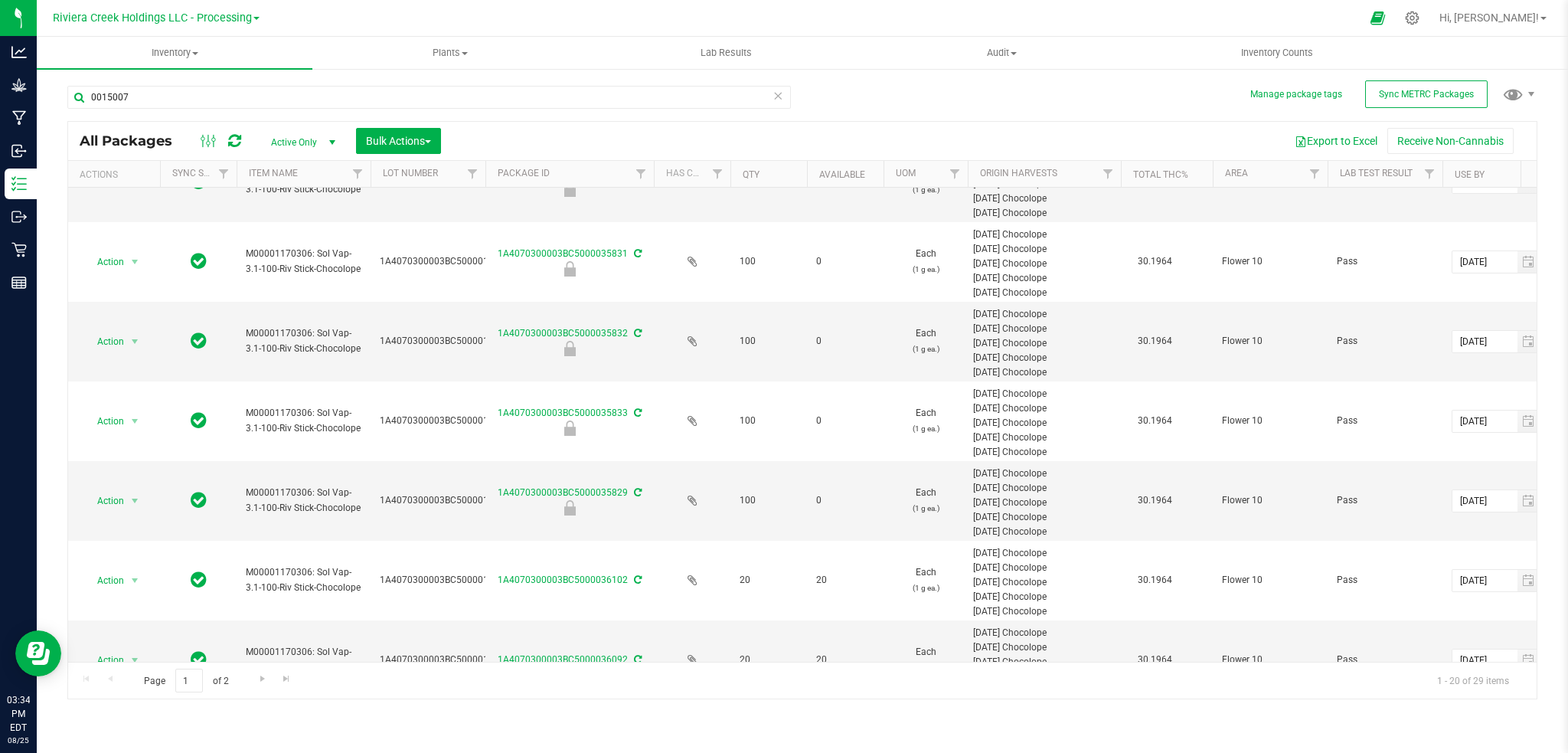
scroll to position [1133, 0]
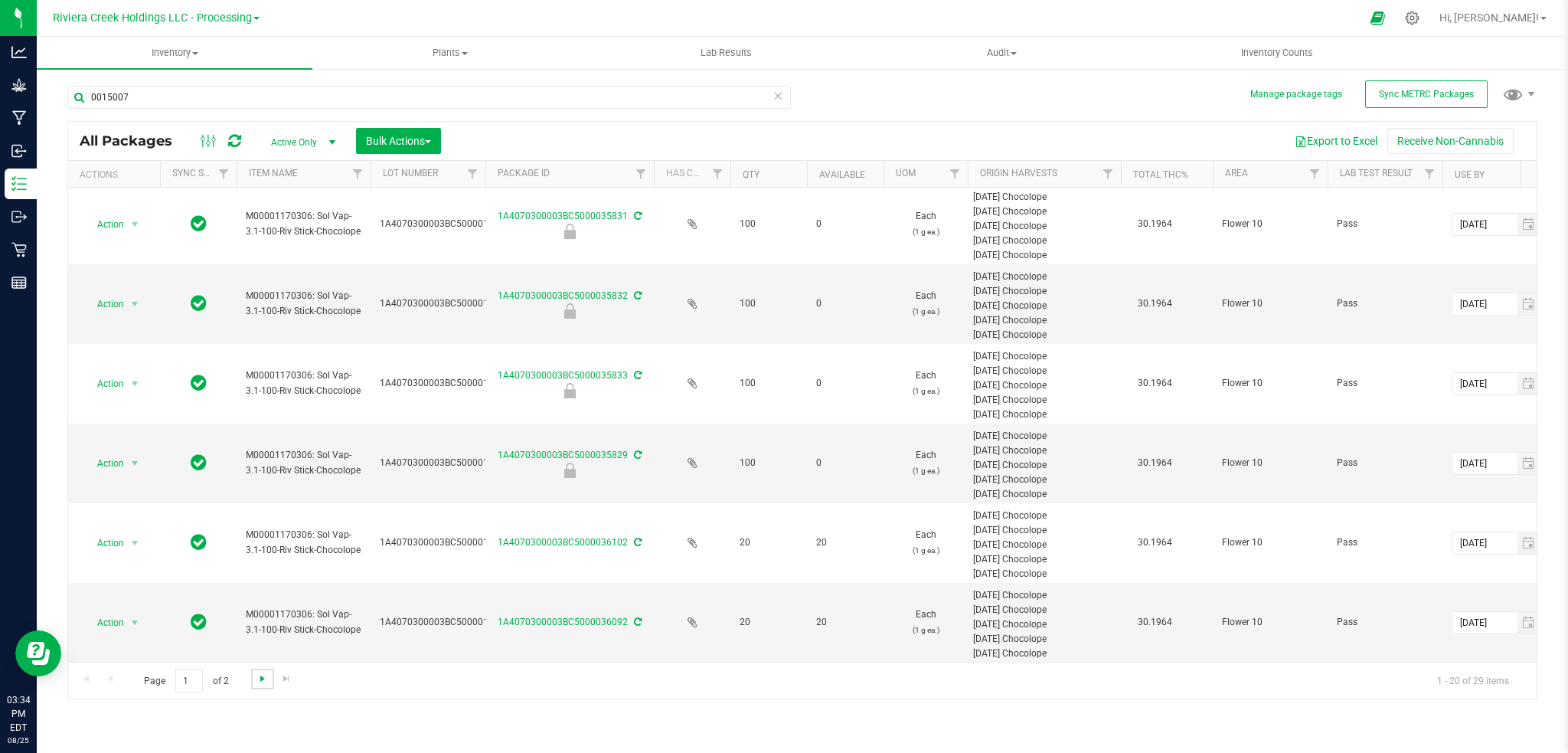
click at [262, 679] on span "Go to the next page" at bounding box center [263, 678] width 12 height 12
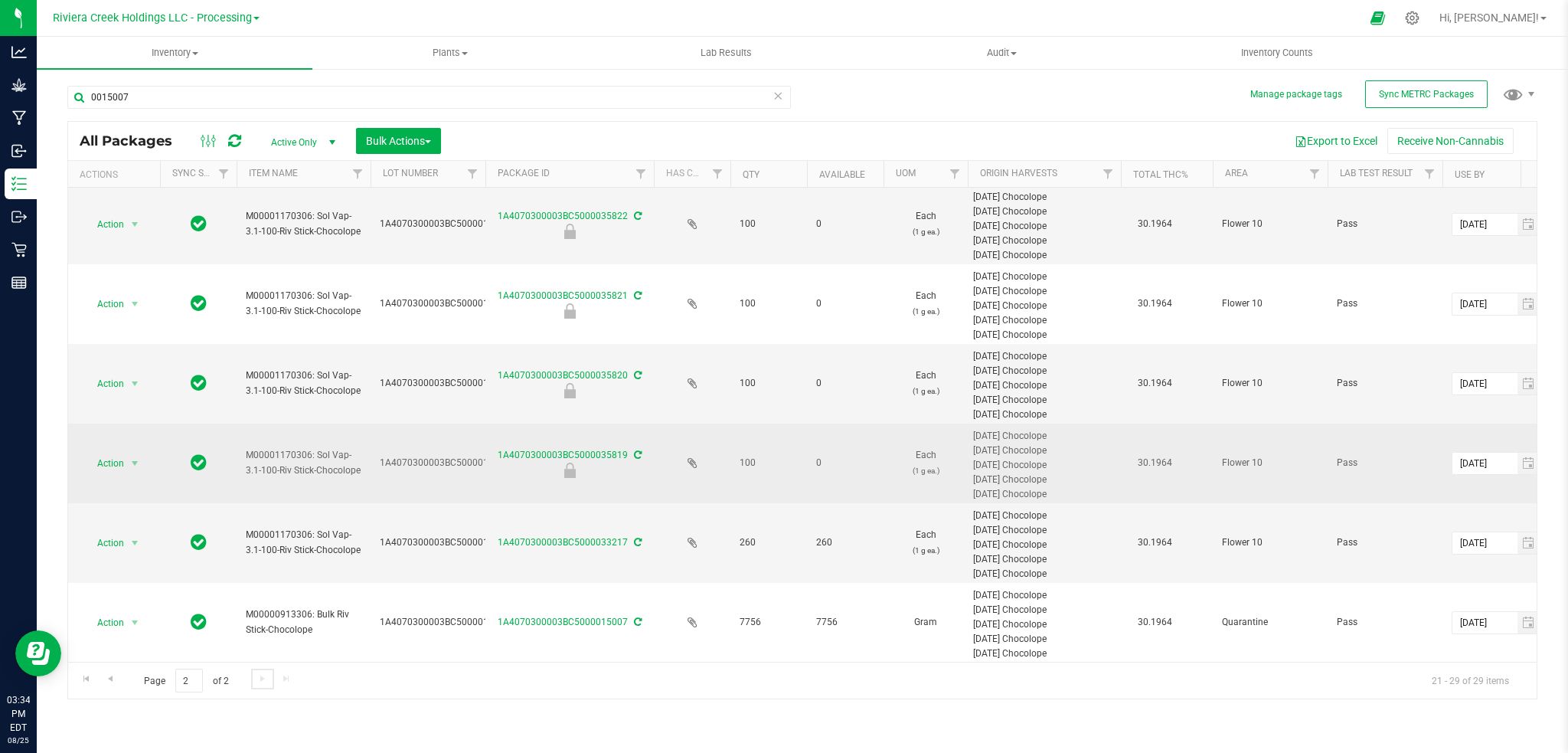
scroll to position [257, 0]
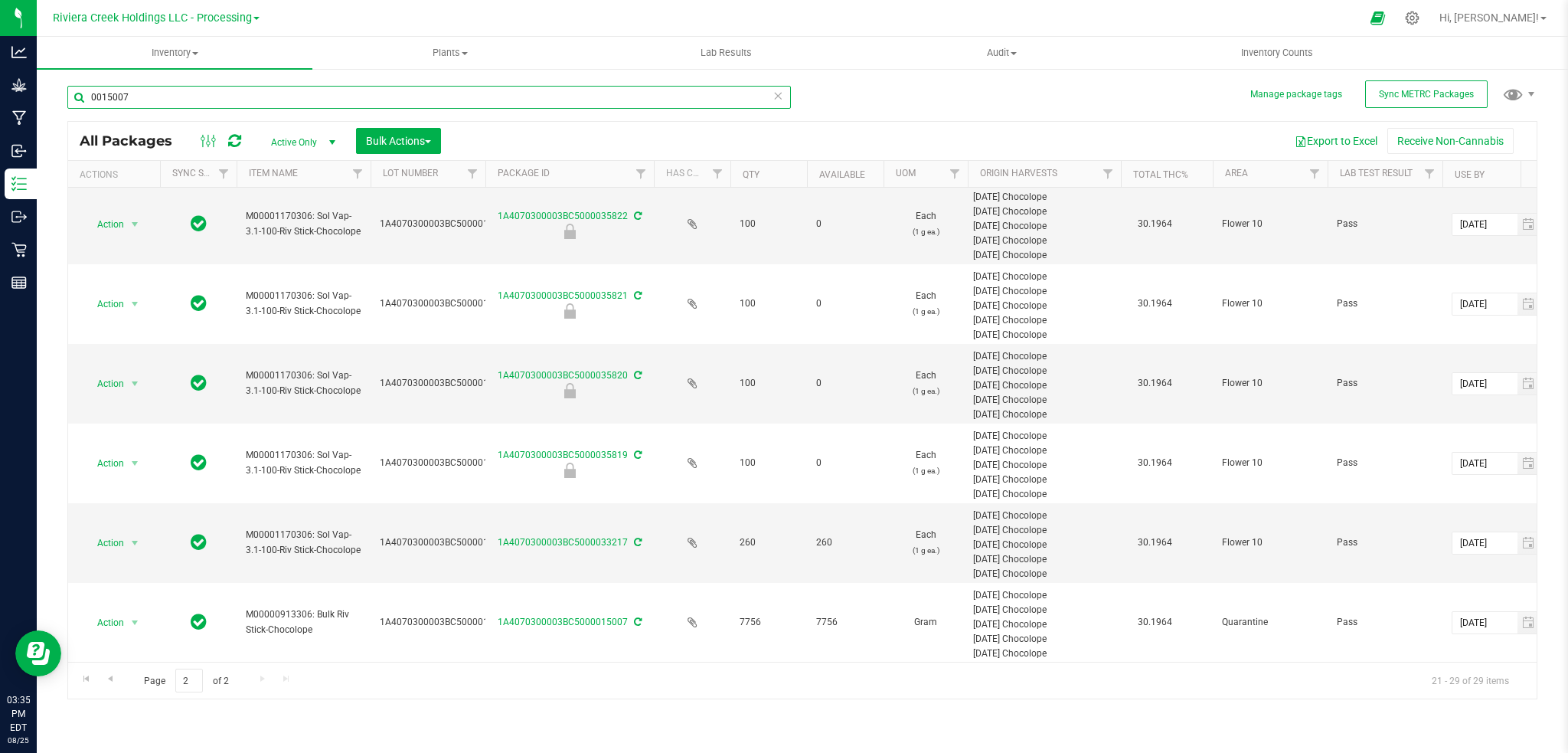
click at [138, 97] on input "0015007" at bounding box center [429, 97] width 724 height 23
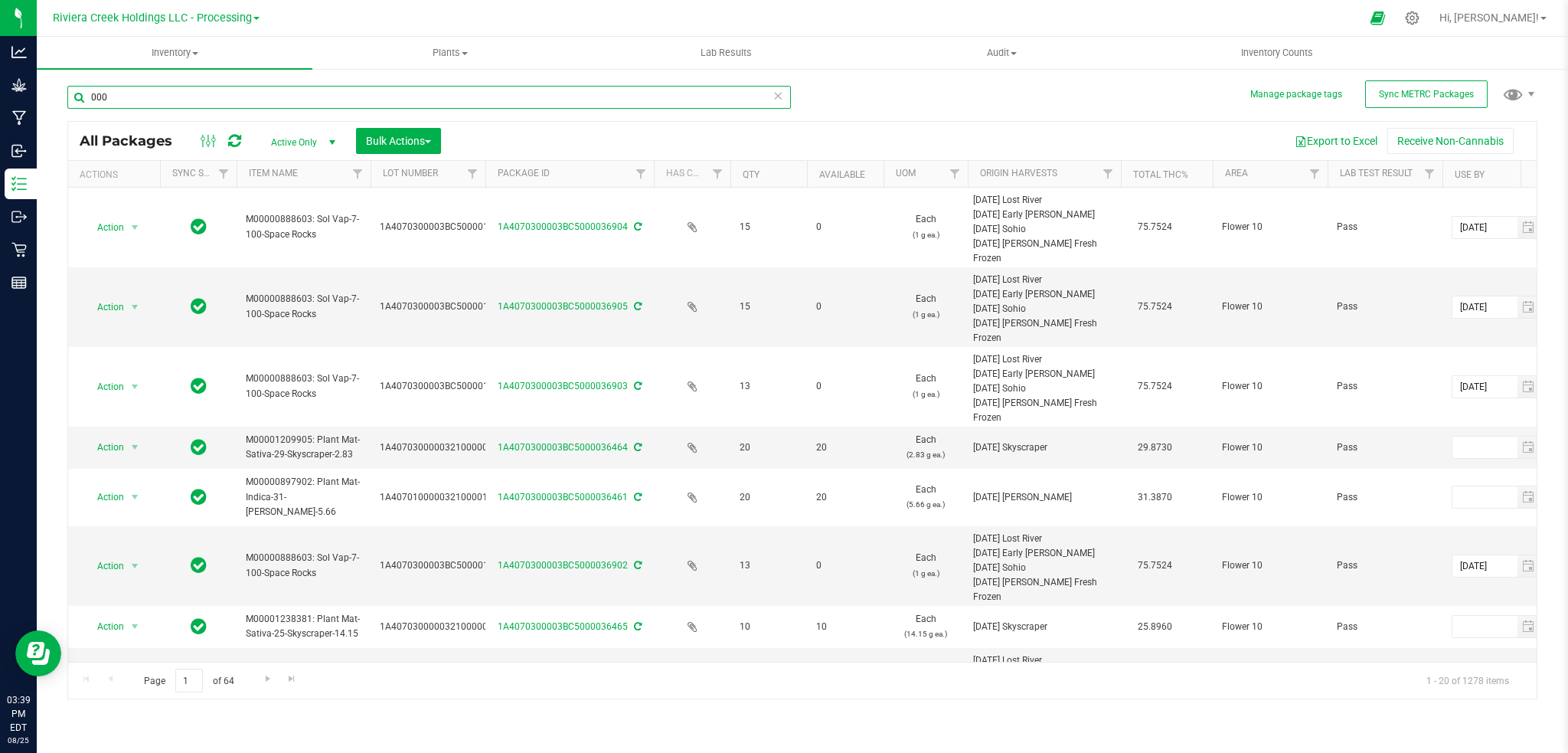
click at [199, 101] on input "000" at bounding box center [429, 97] width 724 height 23
type input "0"
click at [185, 98] on input "00" at bounding box center [429, 97] width 724 height 23
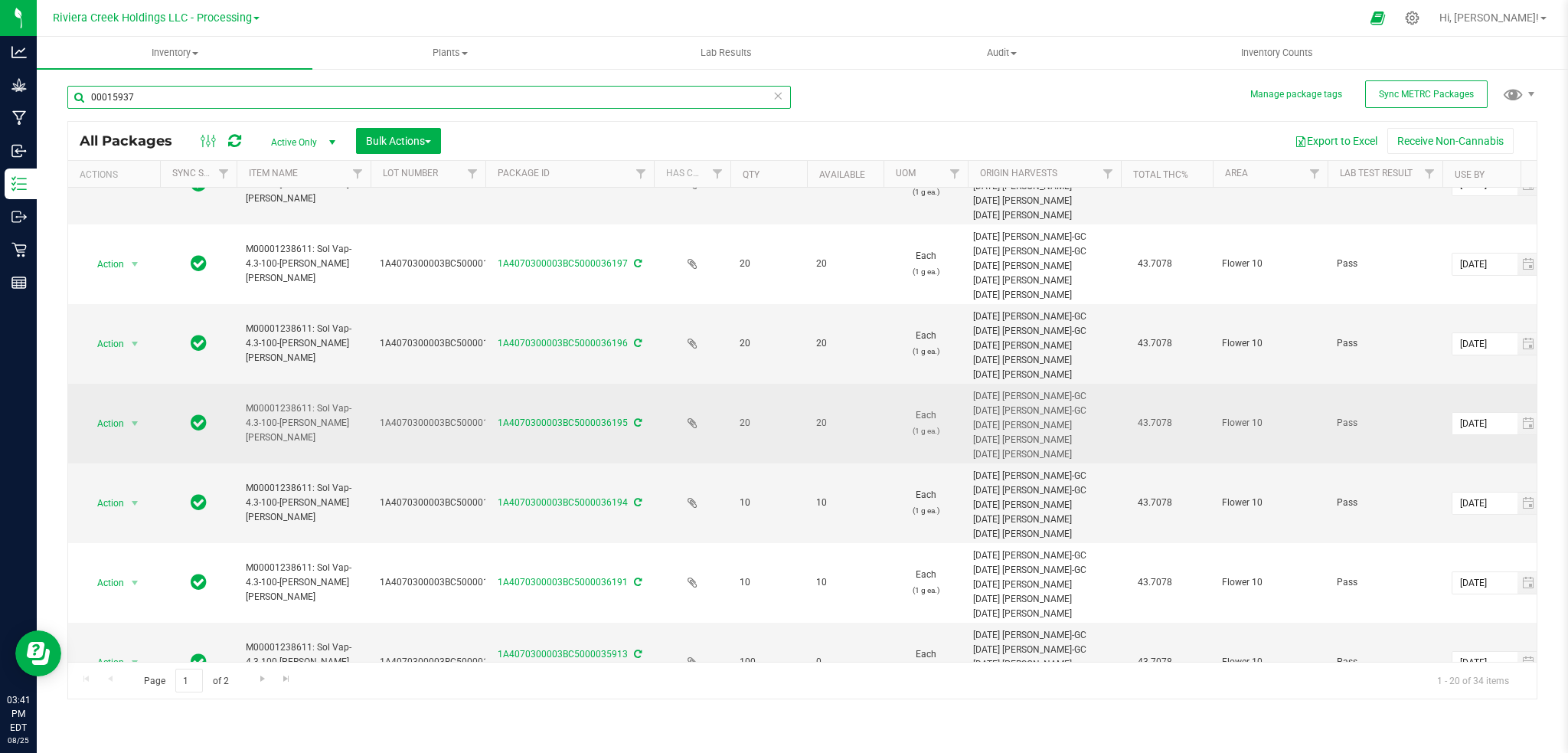
scroll to position [1133, 0]
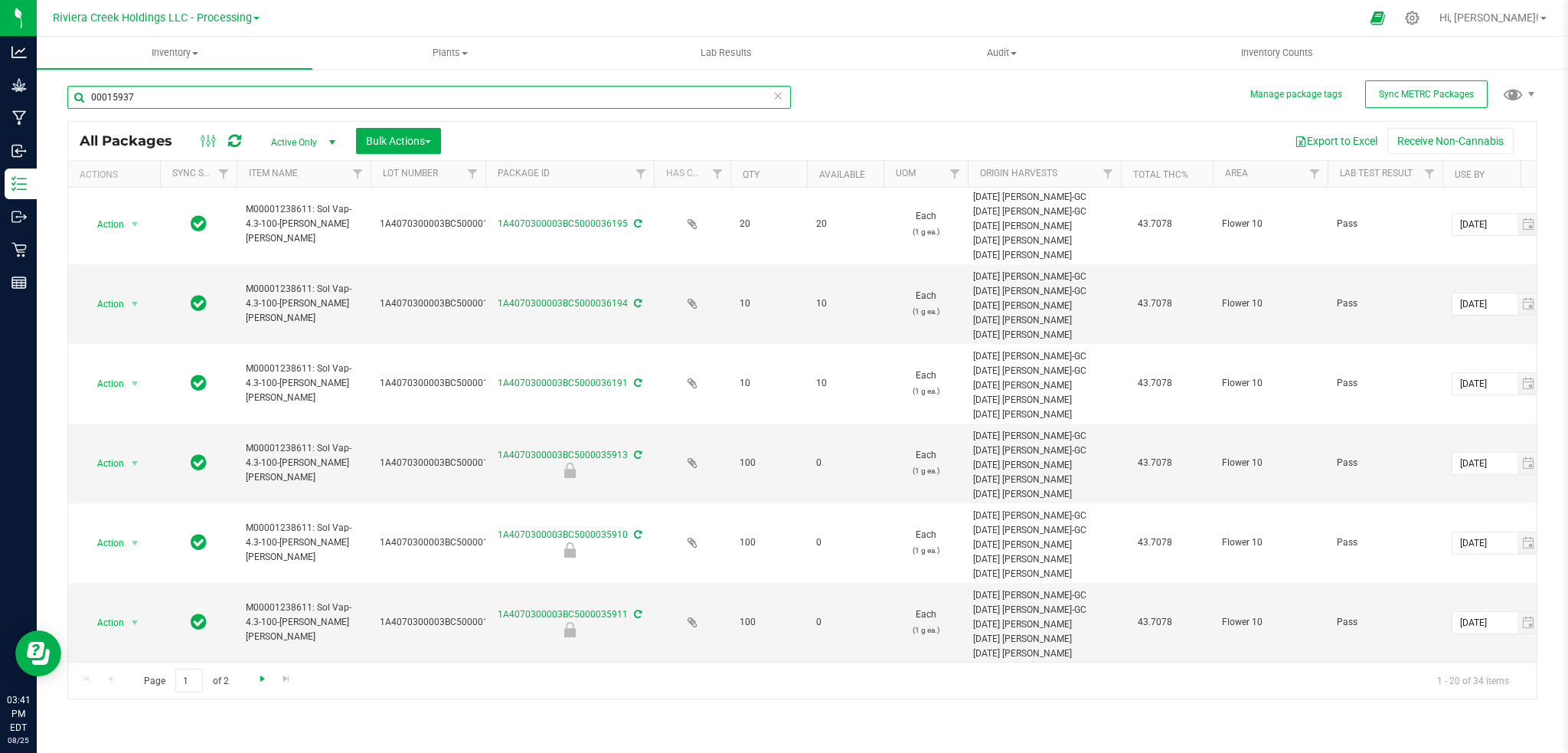
type input "00015937"
click at [257, 682] on span "Go to the next page" at bounding box center [263, 678] width 12 height 12
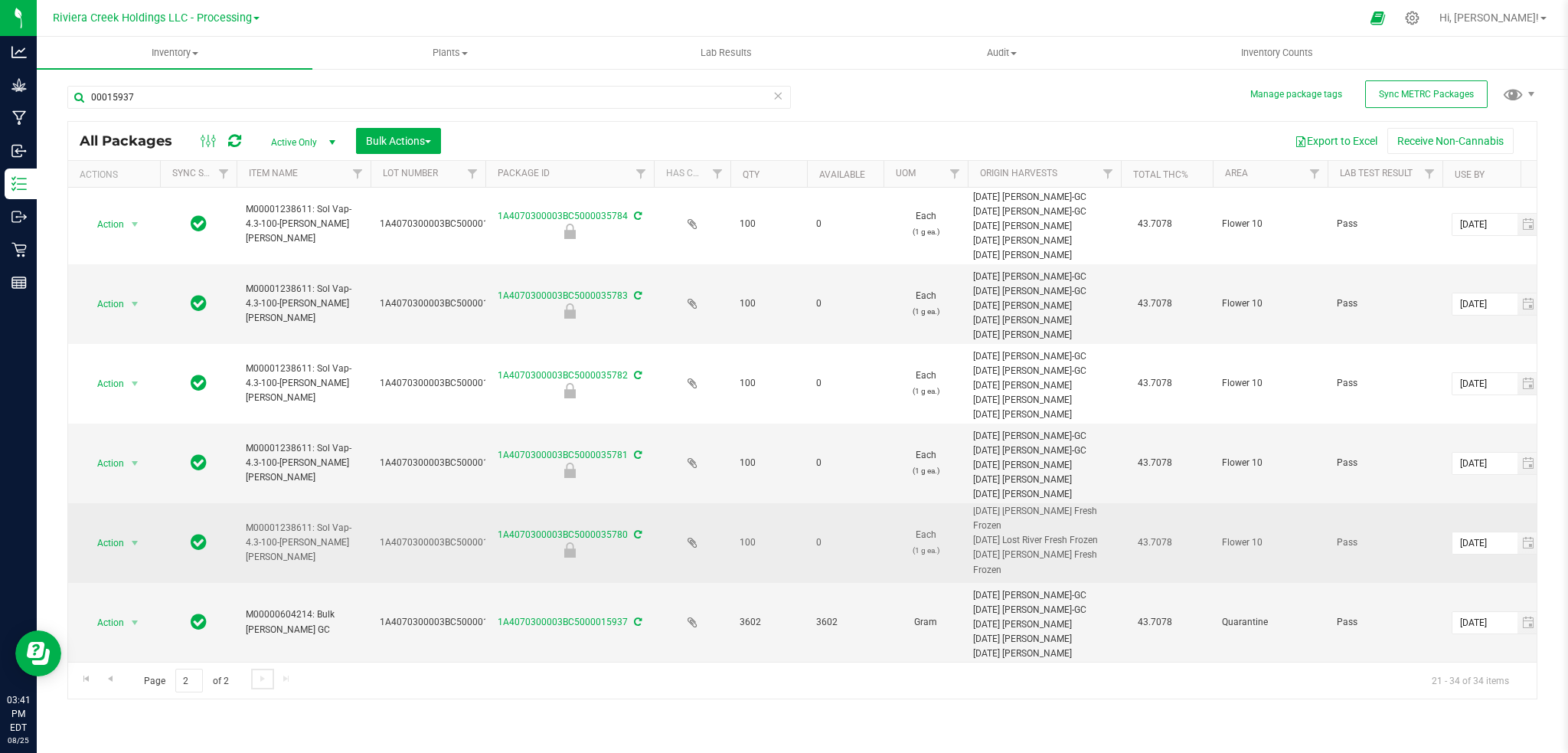
scroll to position [108, 0]
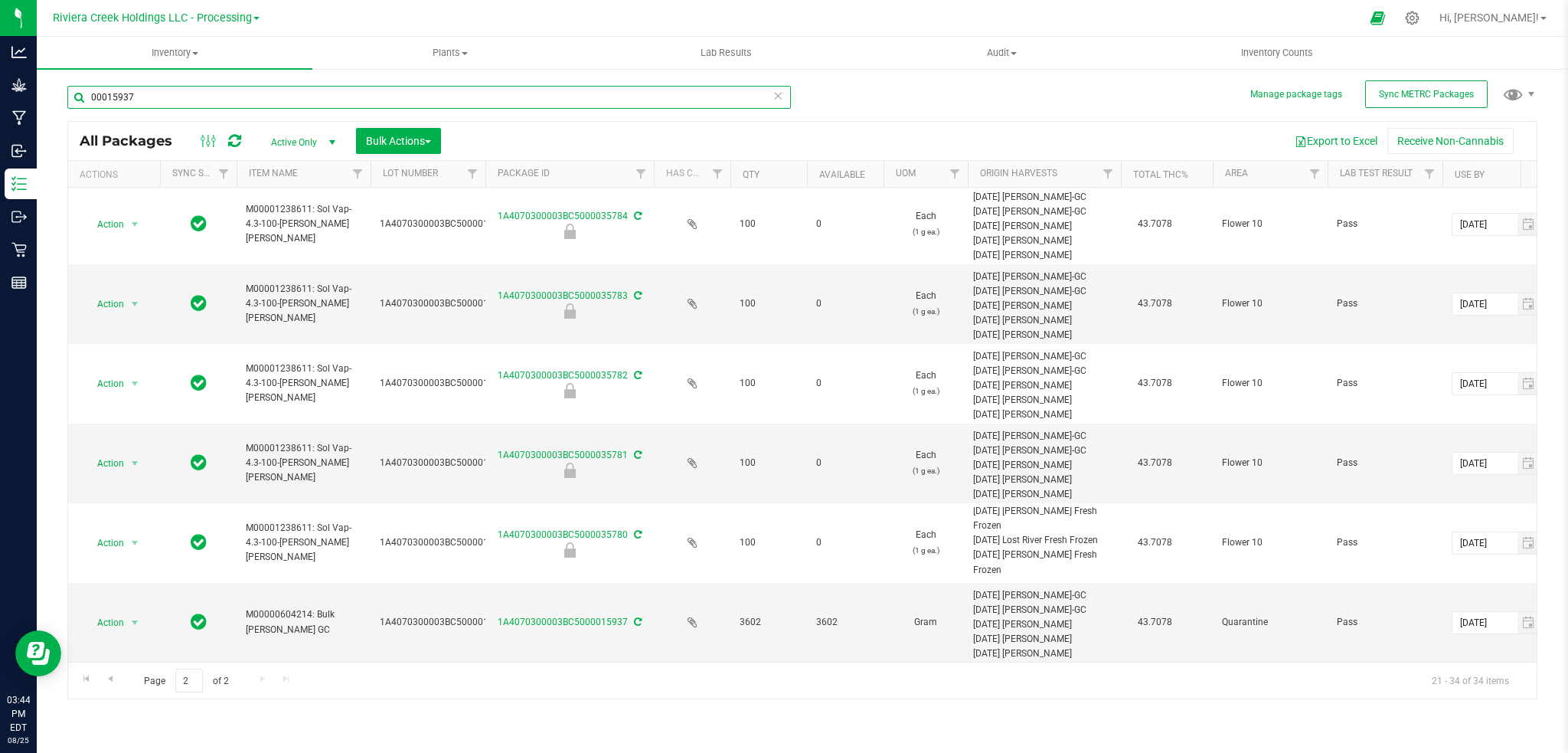
click at [139, 99] on input "00015937" at bounding box center [429, 97] width 724 height 23
click at [131, 617] on span "select" at bounding box center [134, 623] width 12 height 12
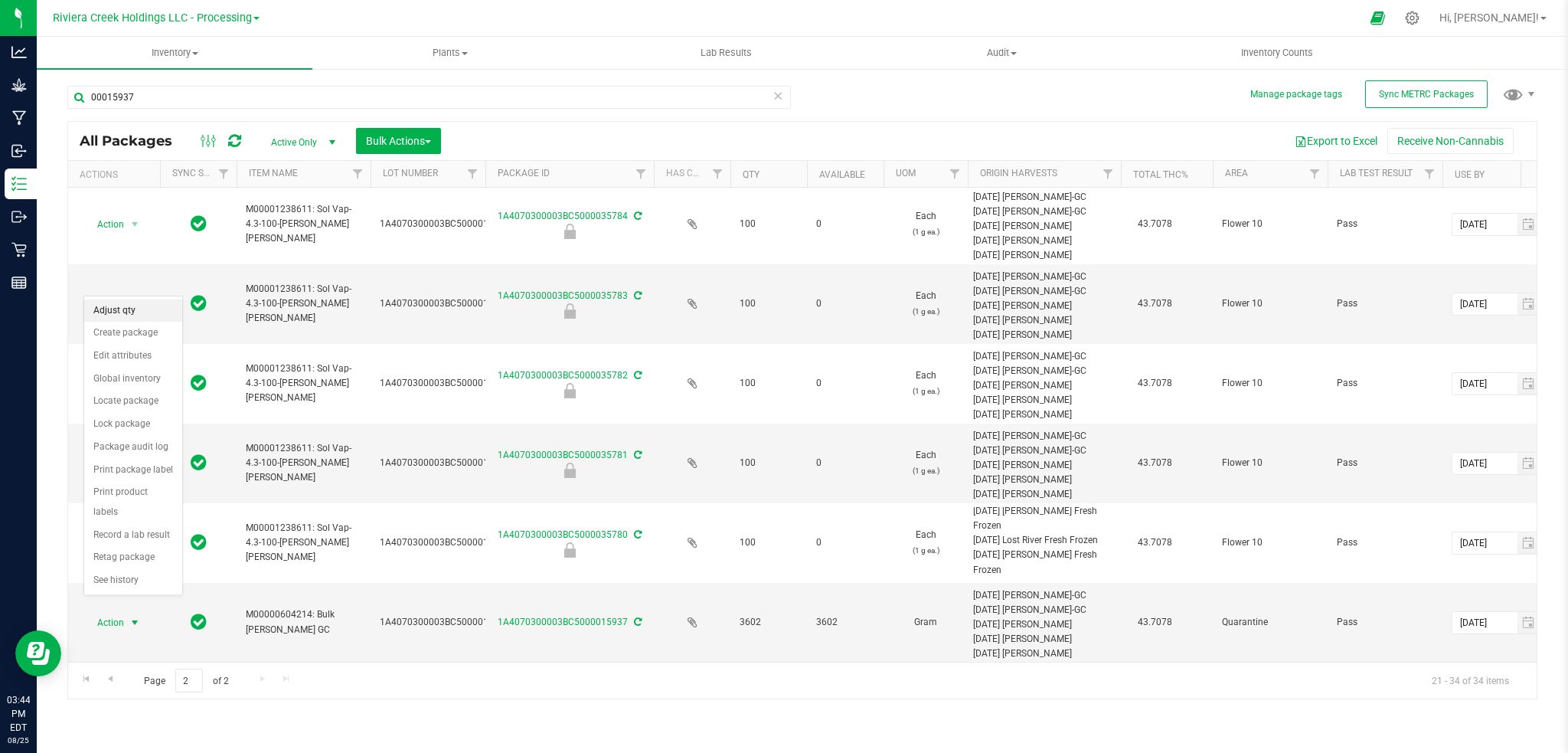
click at [125, 311] on li "Adjust qty" at bounding box center [133, 311] width 98 height 23
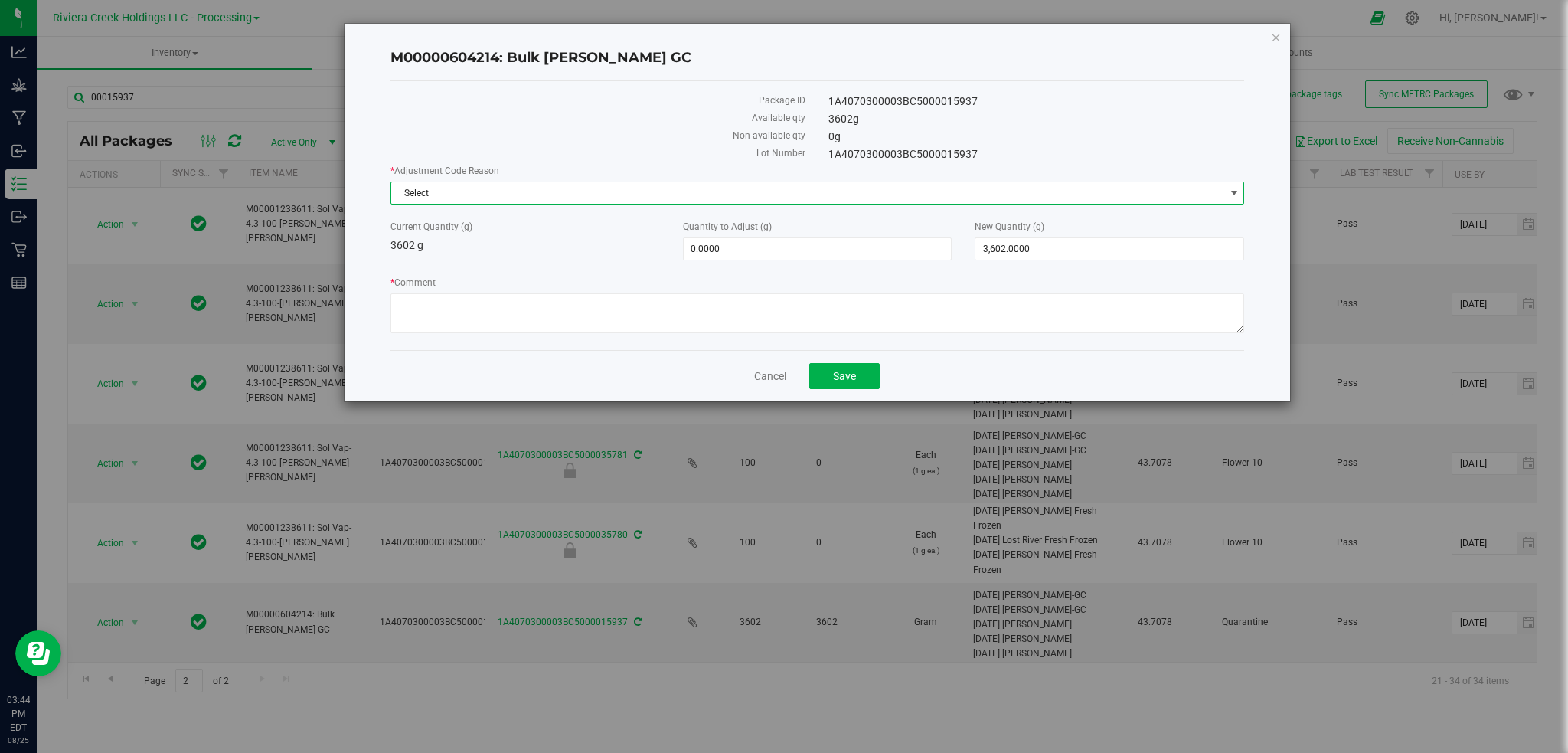
click at [1238, 195] on span "select" at bounding box center [1234, 193] width 12 height 12
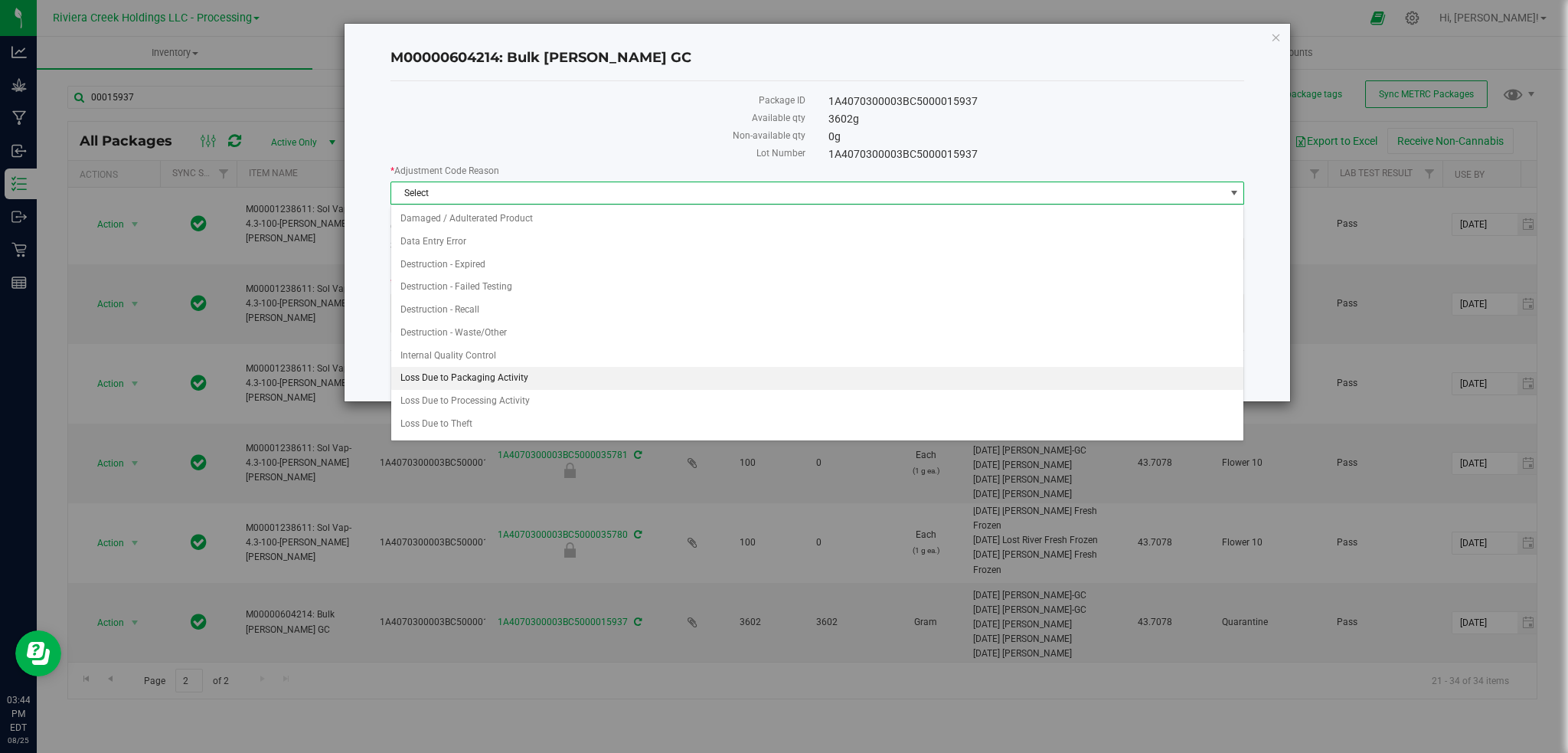
click at [499, 383] on li "Loss Due to Packaging Activity" at bounding box center [817, 377] width 853 height 23
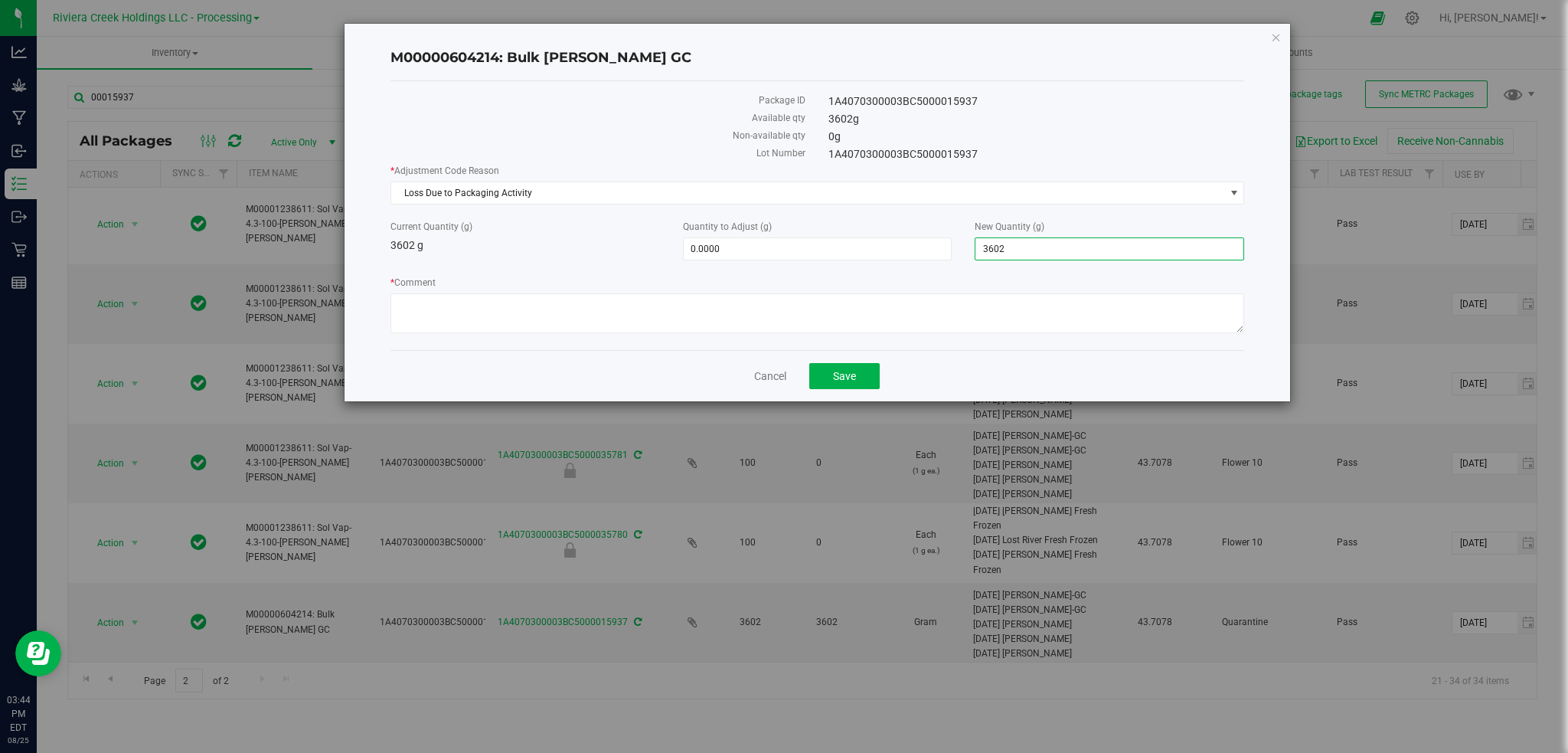
drag, startPoint x: 1049, startPoint y: 244, endPoint x: 959, endPoint y: 254, distance: 90.6
click at [959, 254] on div "Current Quantity (g) 3602 g Quantity to Adjust (g) 0.0000 0 New Quantity (g) 3,…" at bounding box center [817, 240] width 877 height 41
type input "3572"
type input "-30.0000"
type input "3,572.0000"
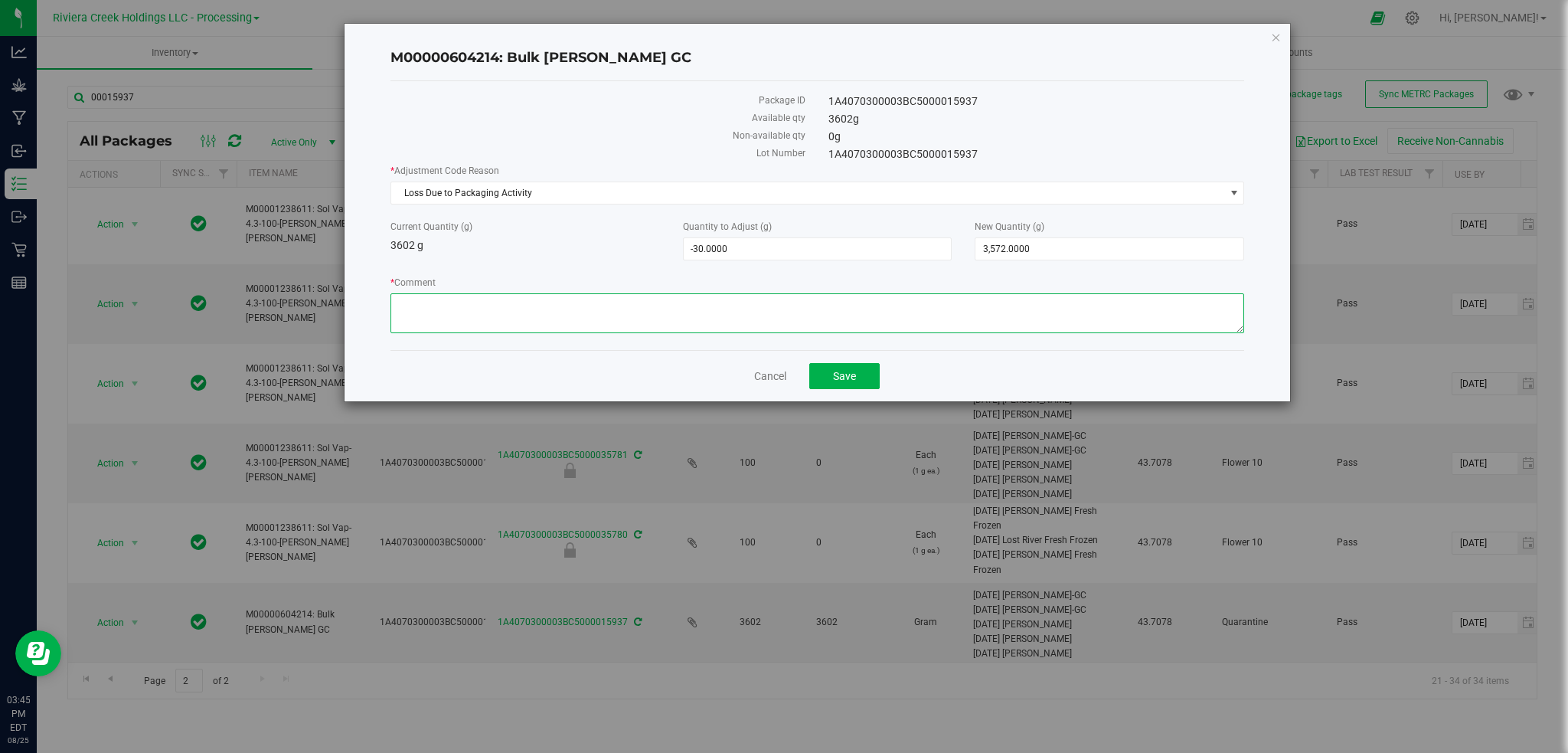
click at [471, 309] on textarea "* Comment" at bounding box center [817, 314] width 854 height 40
paste textarea "Loss Due to Packaging Activity"
type textarea "Loss Due to Packaging Activity"
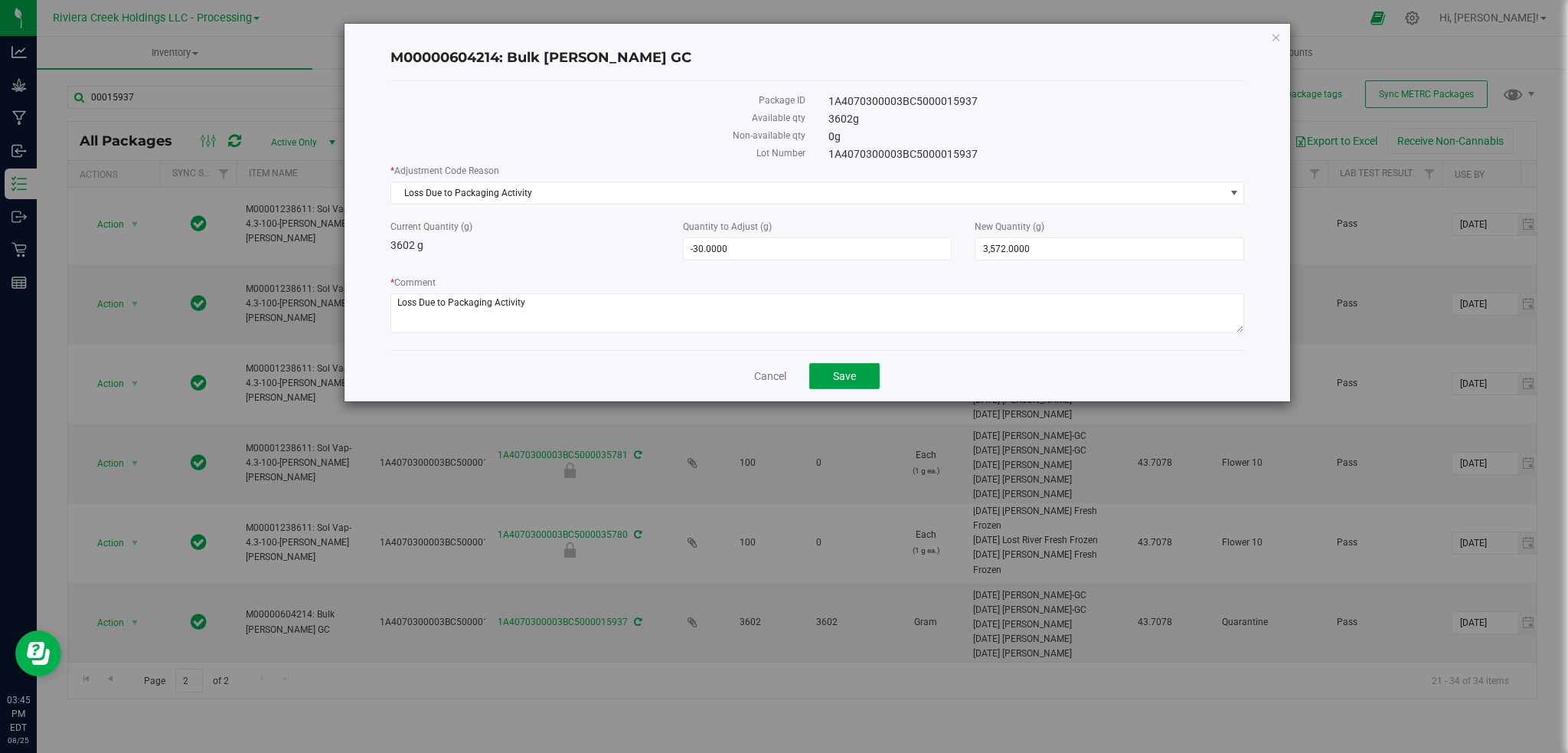
click at [857, 380] on button "Save" at bounding box center [844, 376] width 71 height 26
